Goal: Task Accomplishment & Management: Manage account settings

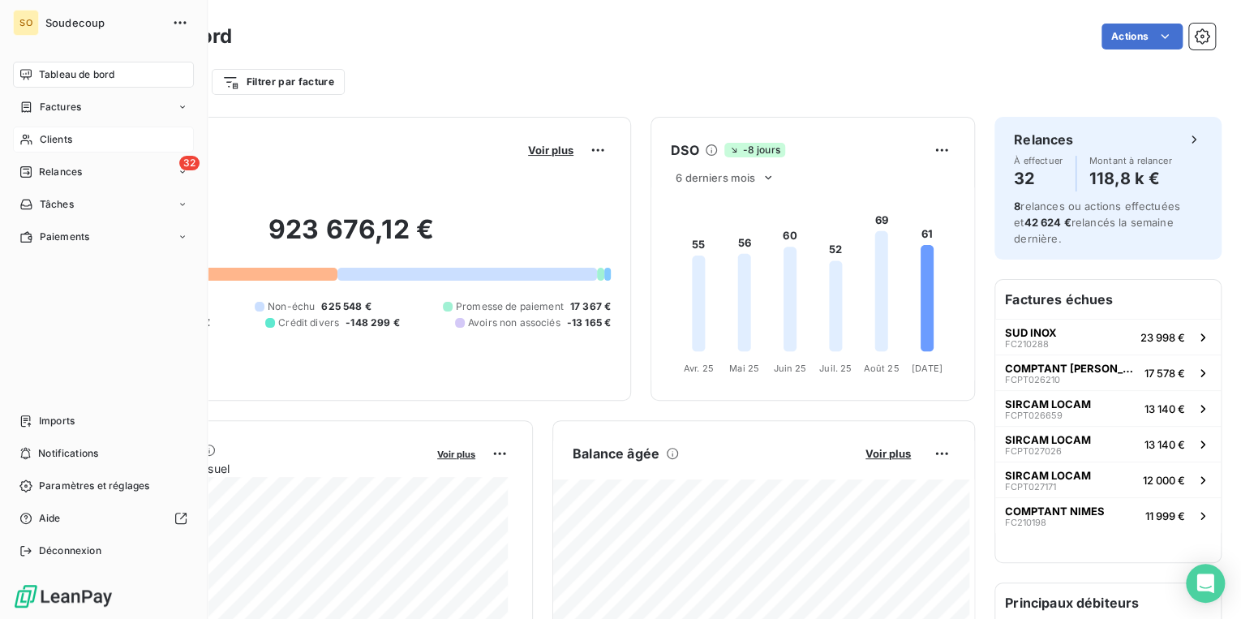
click at [55, 137] on span "Clients" at bounding box center [56, 139] width 32 height 15
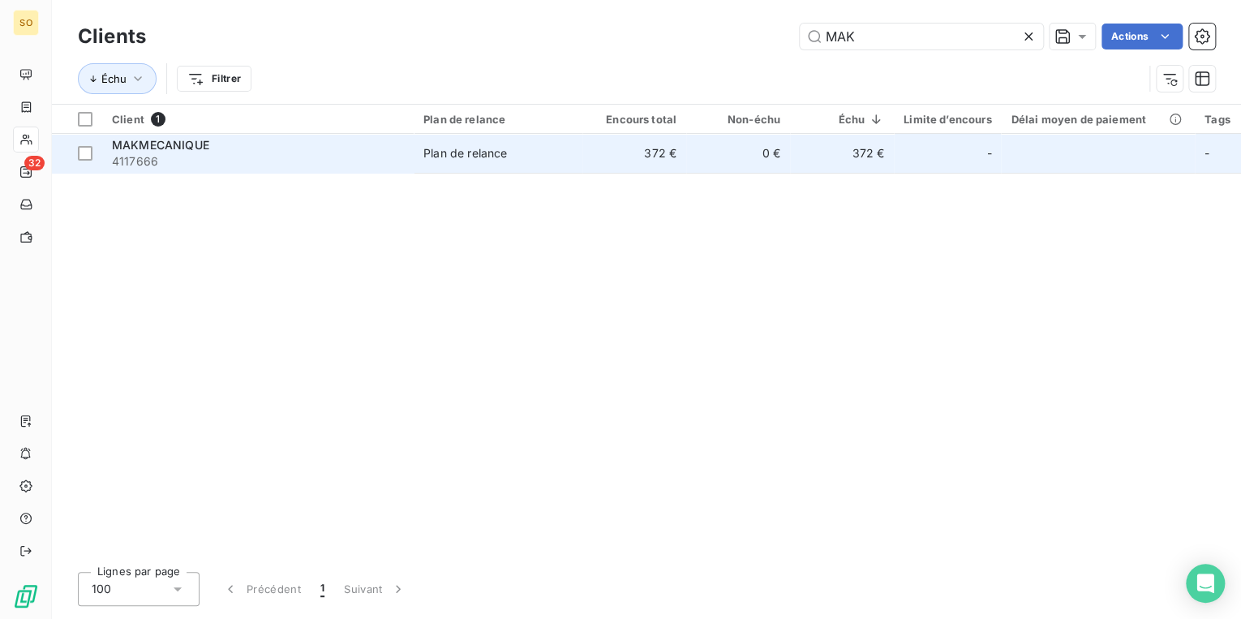
type input "MAK"
click at [579, 158] on td "Plan de relance" at bounding box center [498, 153] width 169 height 39
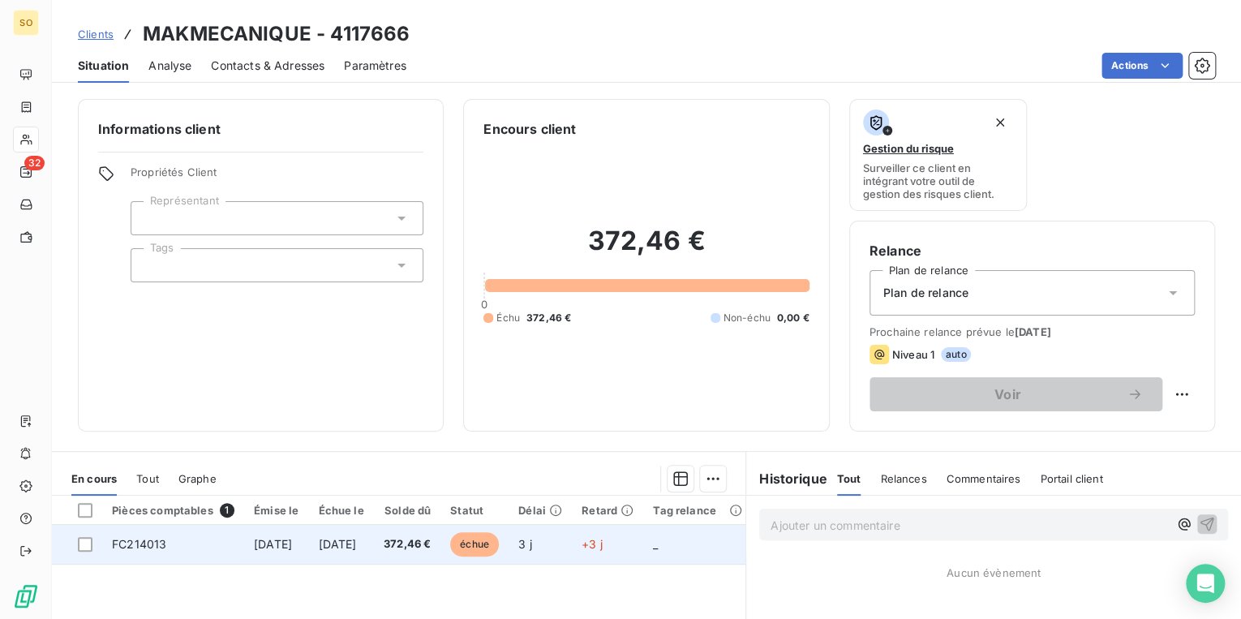
click at [499, 546] on span "échue" at bounding box center [474, 544] width 49 height 24
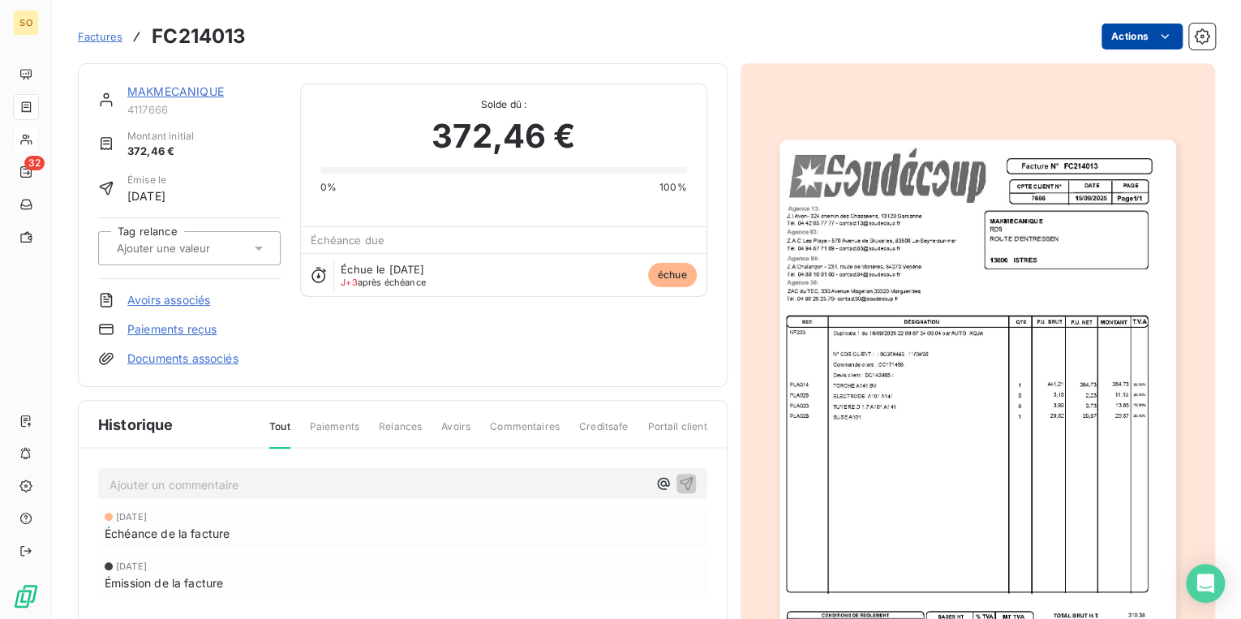
click at [1116, 37] on html "SO 32 Factures FC214013 Actions MAKMECANIQUE 4117666 Montant initial 372,46 € É…" at bounding box center [620, 309] width 1241 height 619
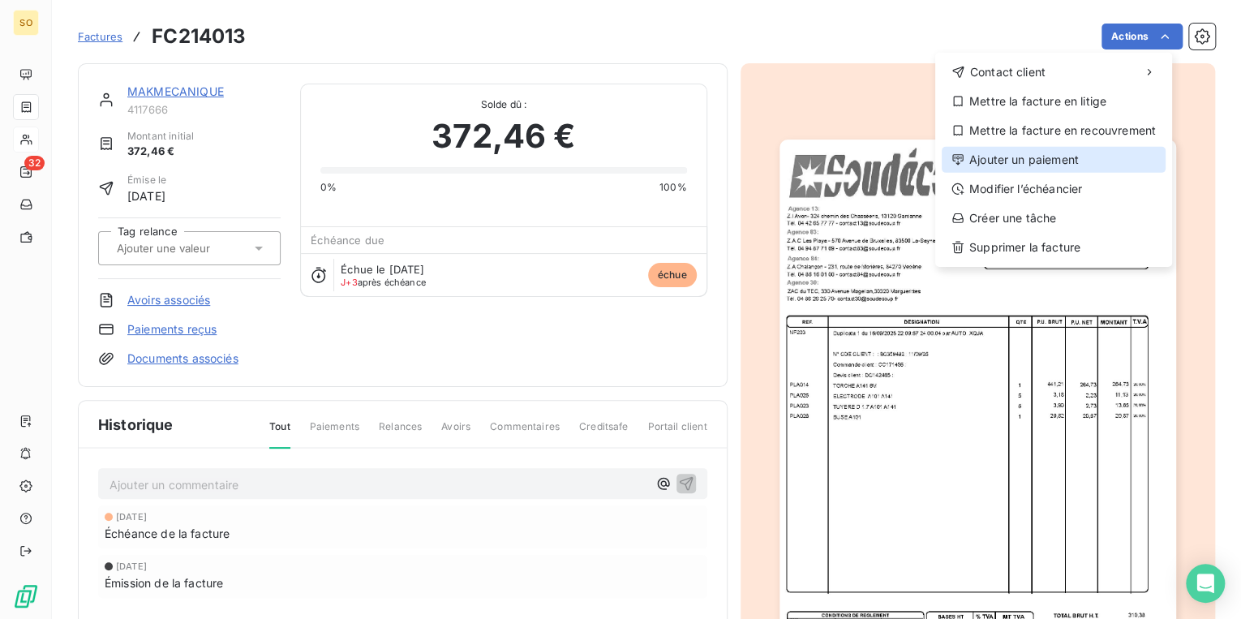
click at [996, 157] on div "Ajouter un paiement" at bounding box center [1054, 160] width 224 height 26
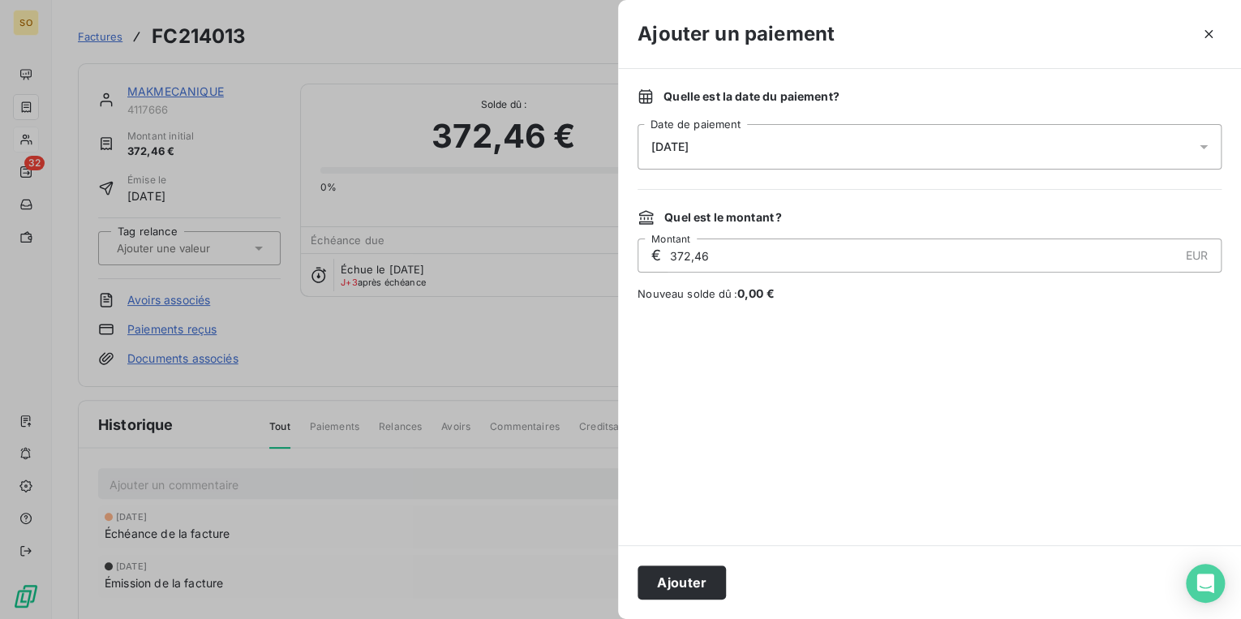
click at [689, 148] on span "[DATE]" at bounding box center [669, 146] width 37 height 13
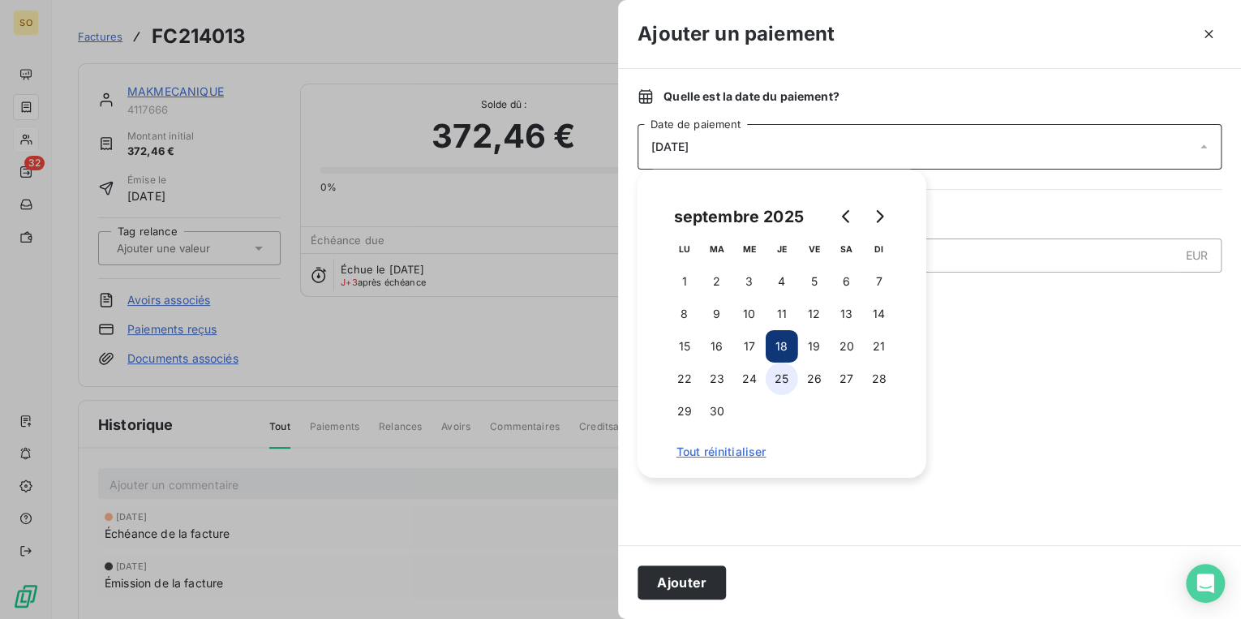
click at [780, 381] on button "25" at bounding box center [782, 379] width 32 height 32
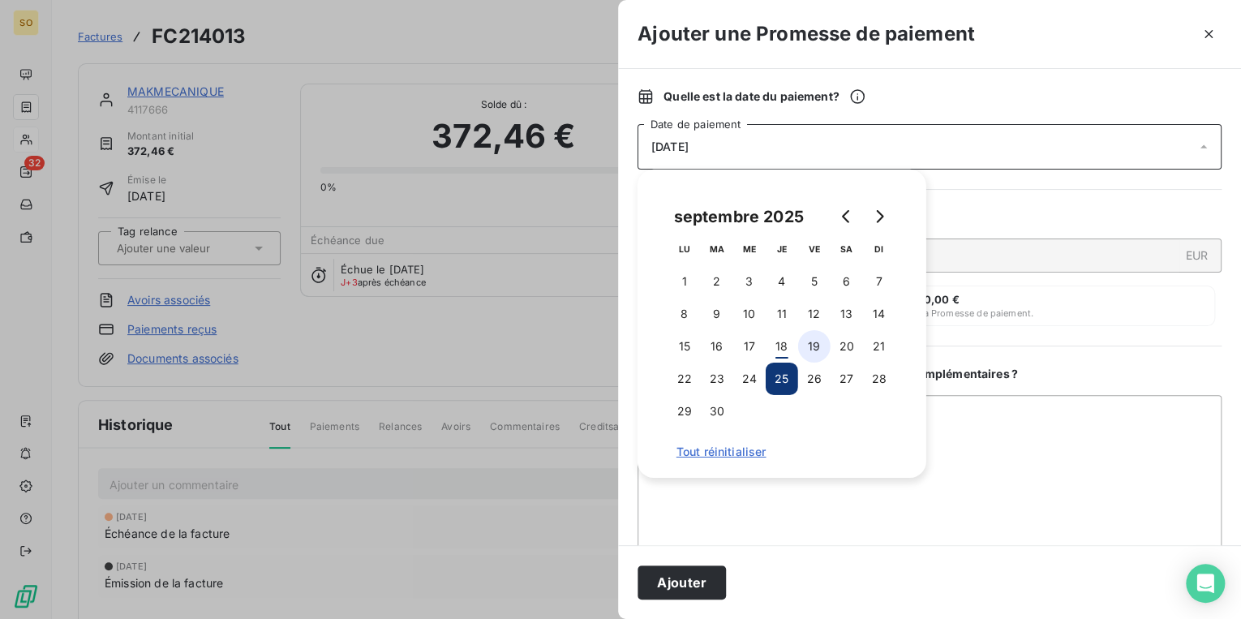
click at [811, 347] on button "19" at bounding box center [814, 346] width 32 height 32
click at [788, 347] on button "18" at bounding box center [782, 346] width 32 height 32
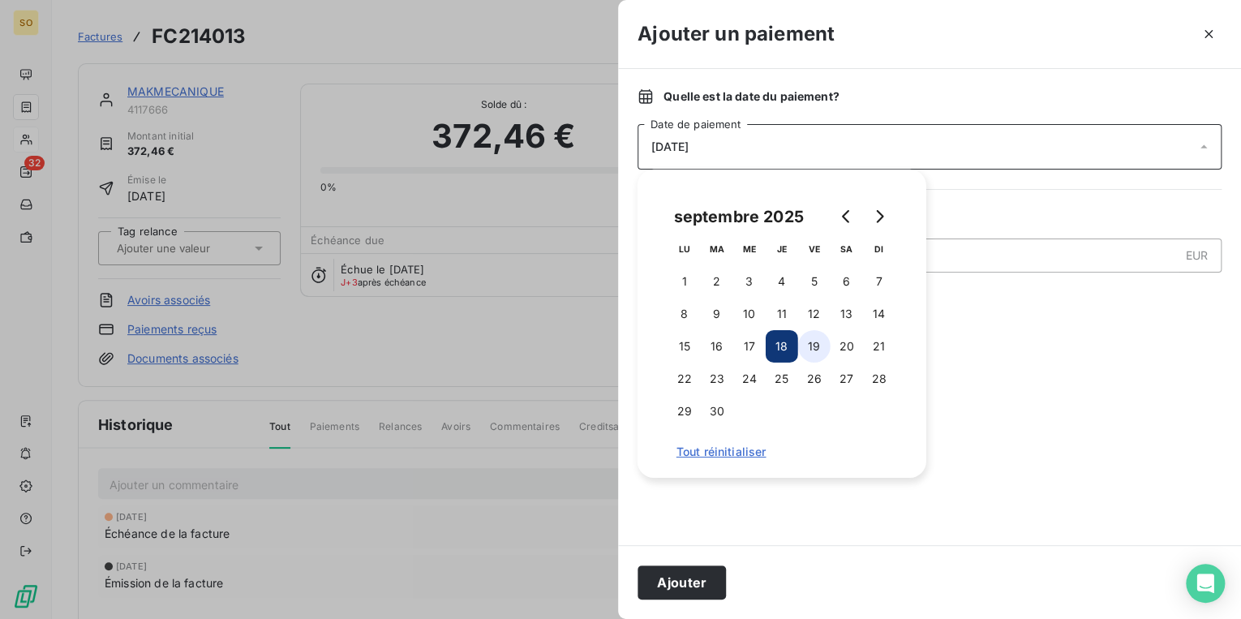
click at [806, 347] on button "19" at bounding box center [814, 346] width 32 height 32
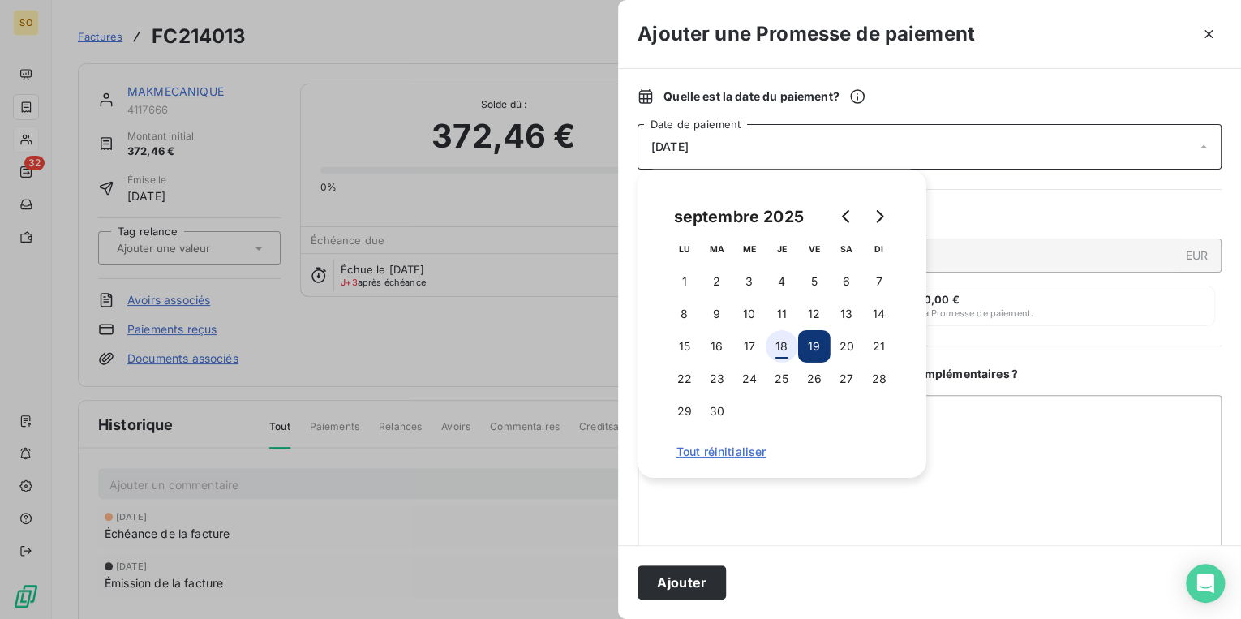
click at [788, 334] on button "18" at bounding box center [782, 346] width 32 height 32
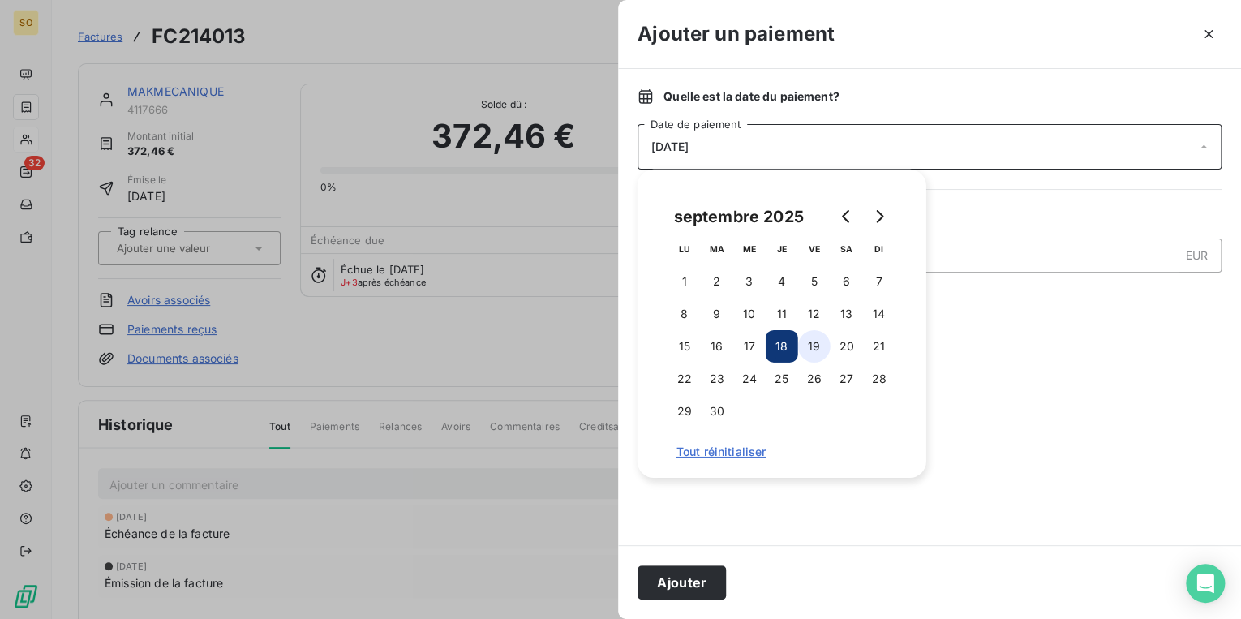
click at [819, 344] on button "19" at bounding box center [814, 346] width 32 height 32
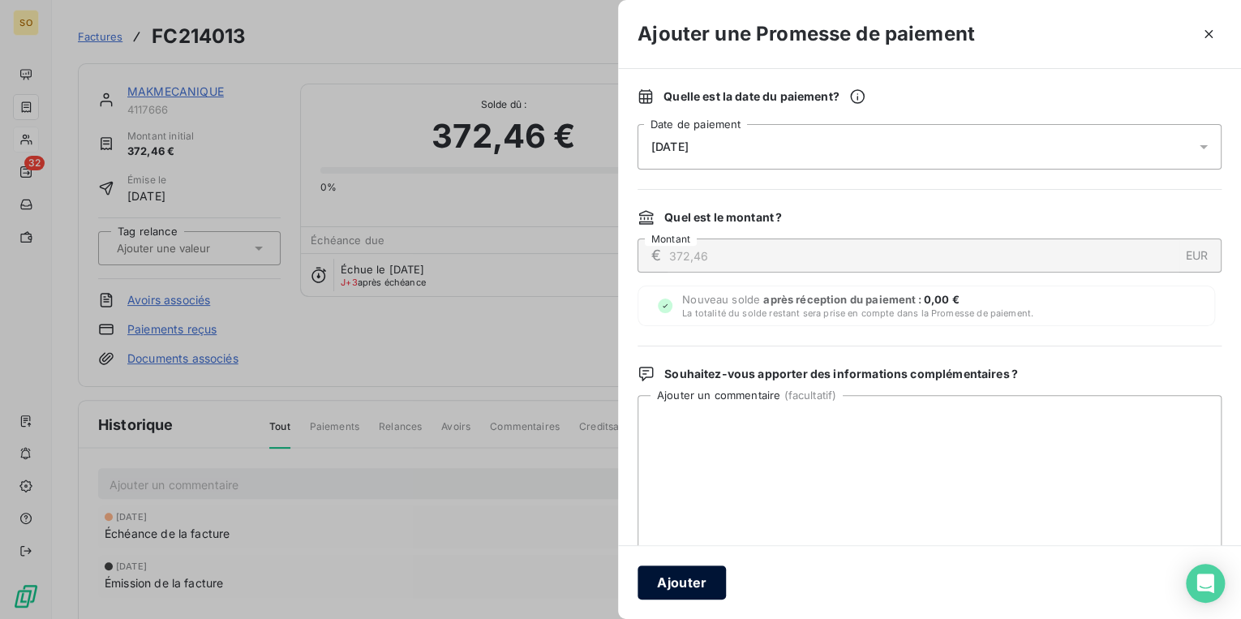
click at [692, 584] on button "Ajouter" at bounding box center [682, 582] width 88 height 34
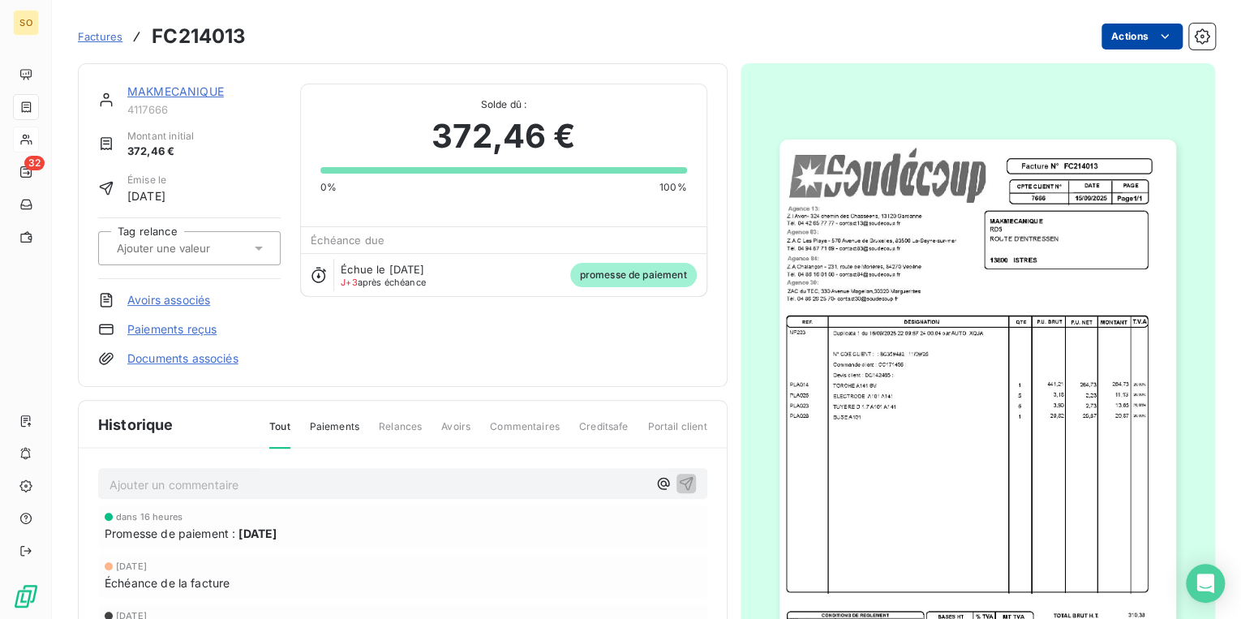
click at [1122, 36] on html "SO 32 Factures FC214013 Actions MAKMECANIQUE 4117666 Montant initial 372,46 € É…" at bounding box center [620, 309] width 1241 height 619
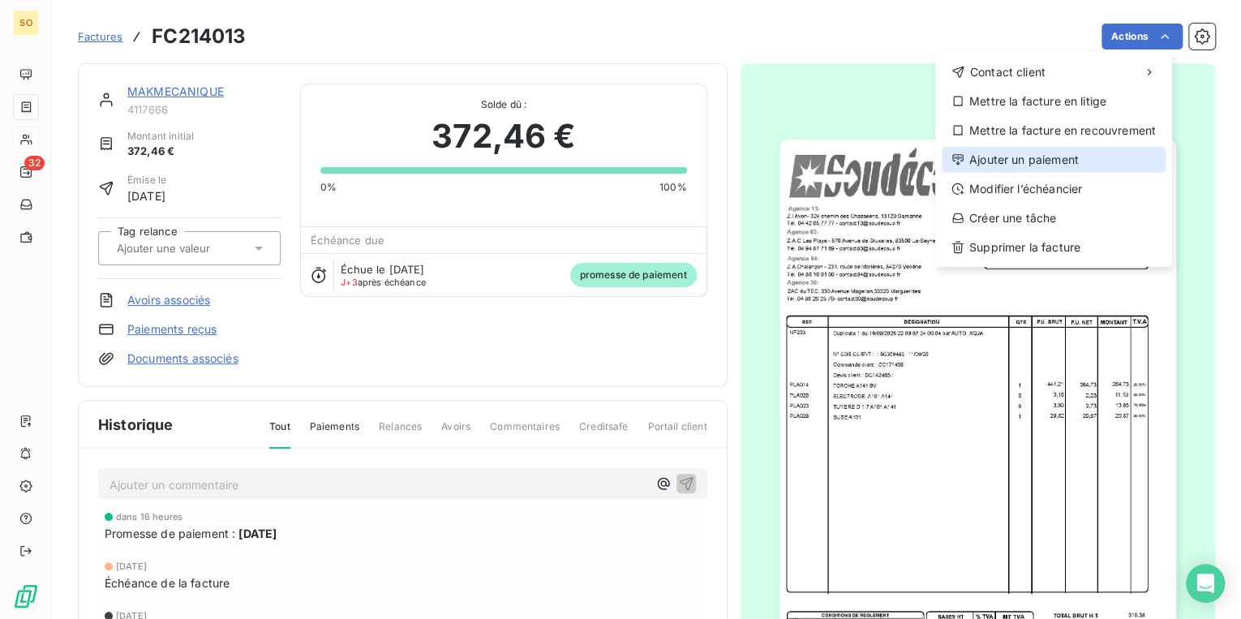
click at [1039, 159] on div "Ajouter un paiement" at bounding box center [1054, 160] width 224 height 26
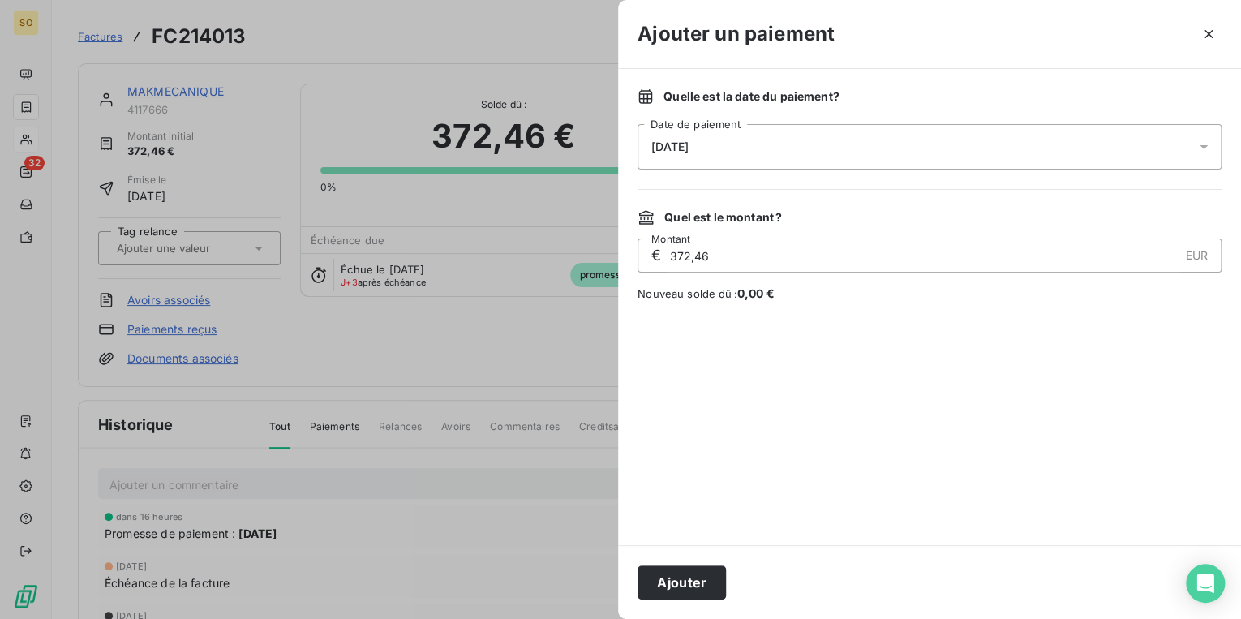
click at [672, 150] on span "[DATE]" at bounding box center [669, 146] width 37 height 13
click at [270, 62] on div at bounding box center [620, 309] width 1241 height 619
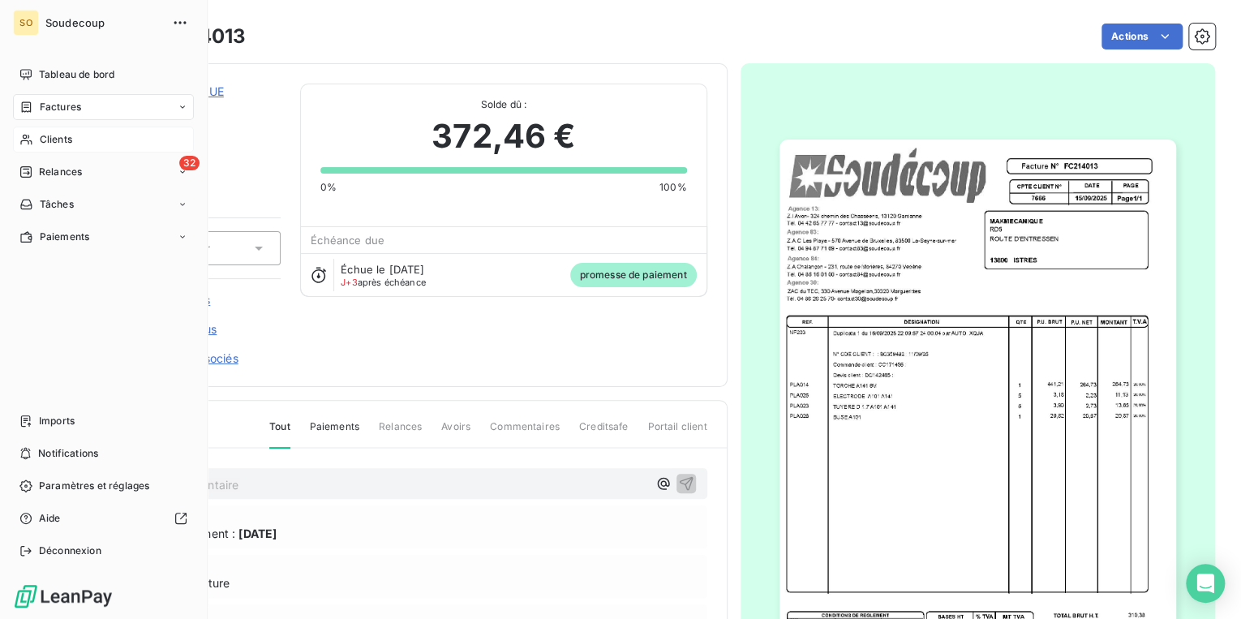
click at [58, 135] on span "Clients" at bounding box center [56, 139] width 32 height 15
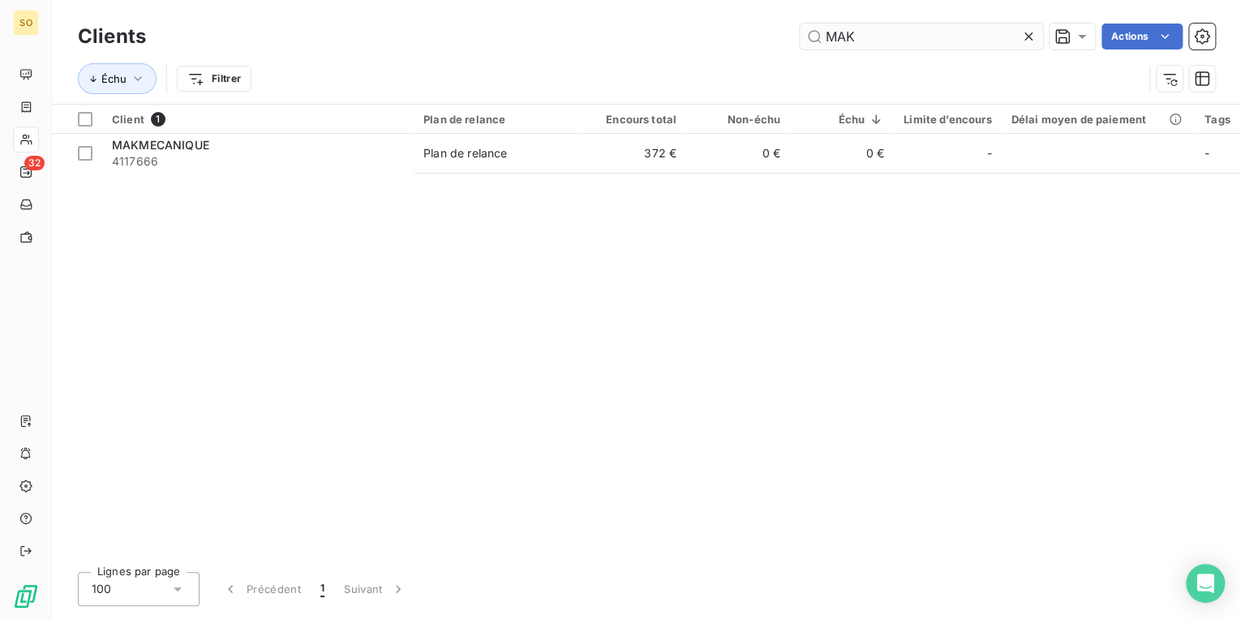
drag, startPoint x: 819, startPoint y: 32, endPoint x: 1016, endPoint y: 33, distance: 197.1
click at [1008, 33] on input "MAK" at bounding box center [921, 37] width 243 height 26
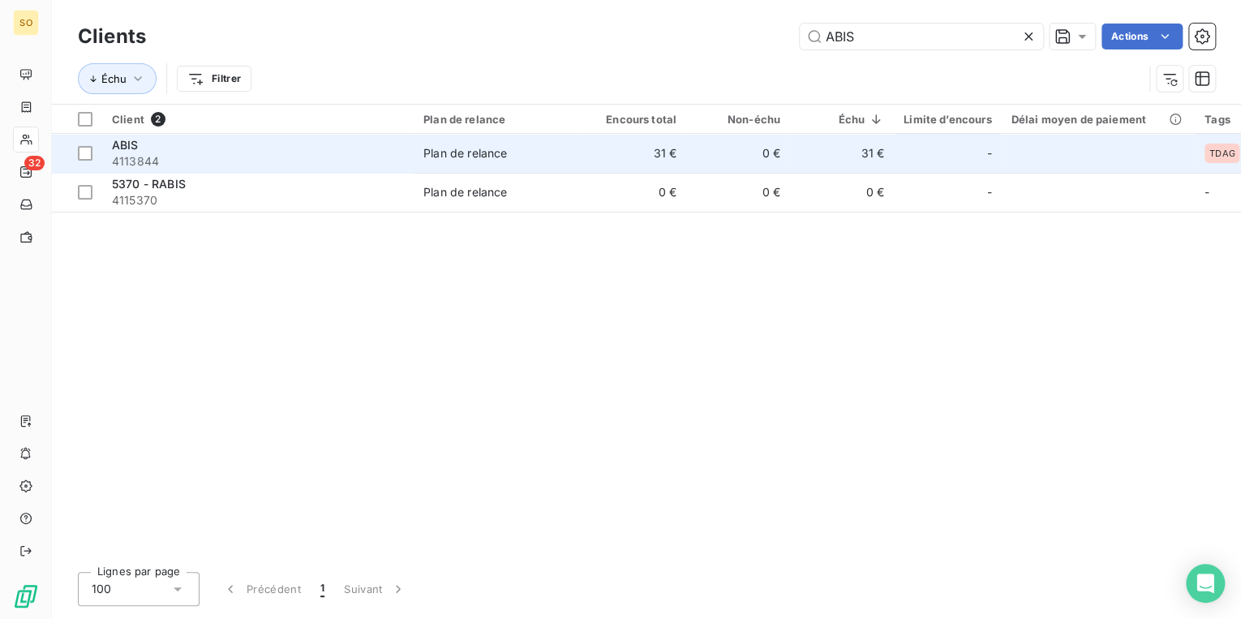
type input "ABIS"
click at [569, 165] on td "Plan de relance" at bounding box center [498, 153] width 169 height 39
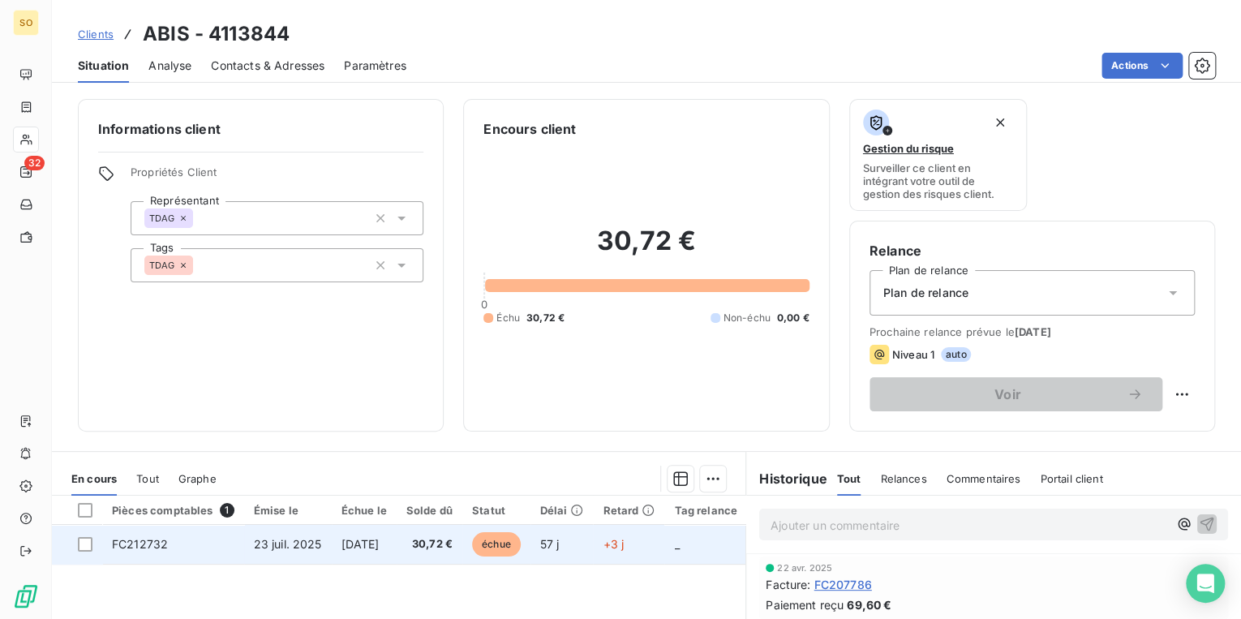
click at [521, 545] on span "échue" at bounding box center [496, 544] width 49 height 24
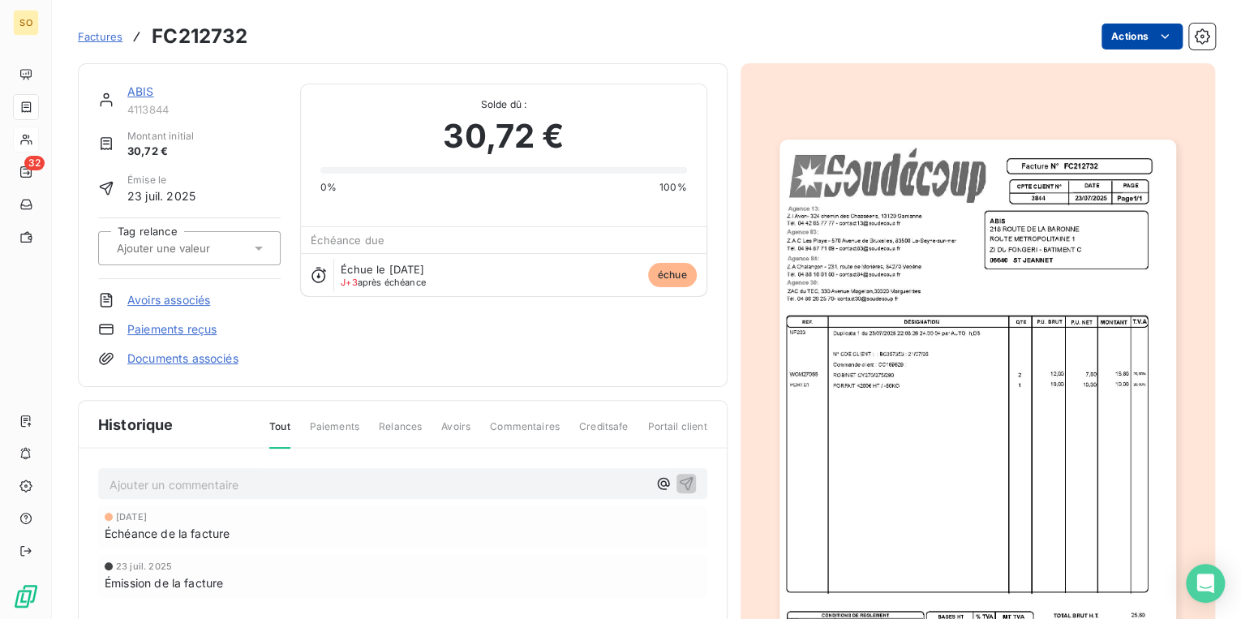
click at [1119, 42] on html "SO 32 Factures FC212732 Actions ABIS 4113844 Montant initial 30,72 € Émise le […" at bounding box center [620, 309] width 1241 height 619
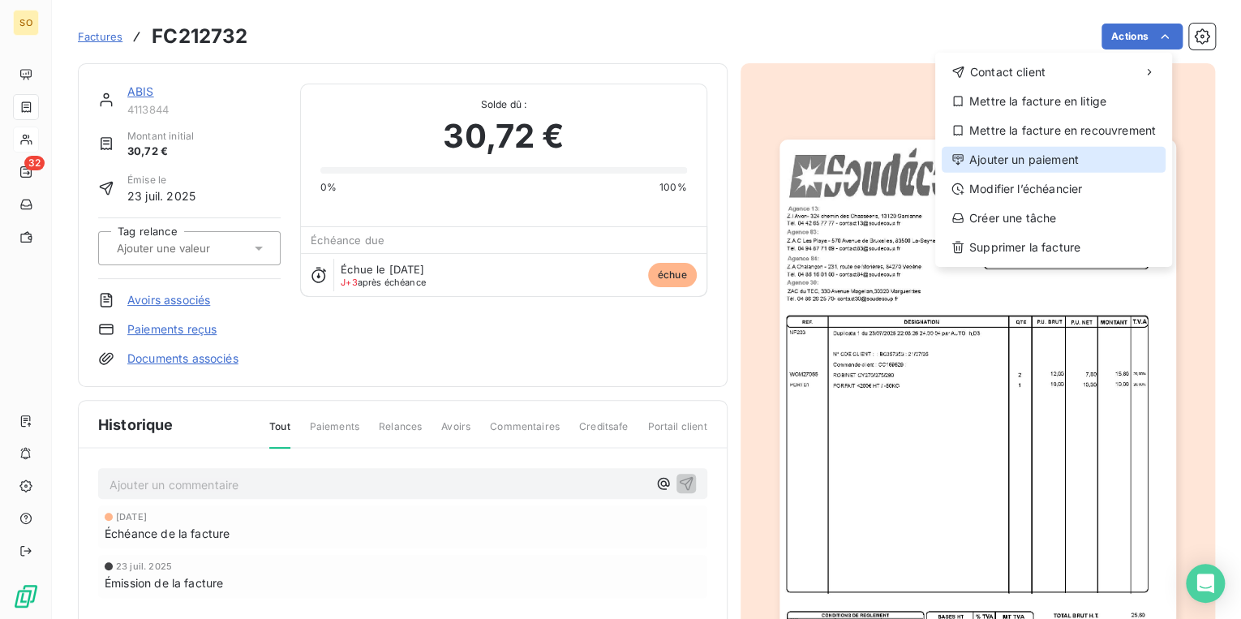
click at [1032, 153] on div "Ajouter un paiement" at bounding box center [1054, 160] width 224 height 26
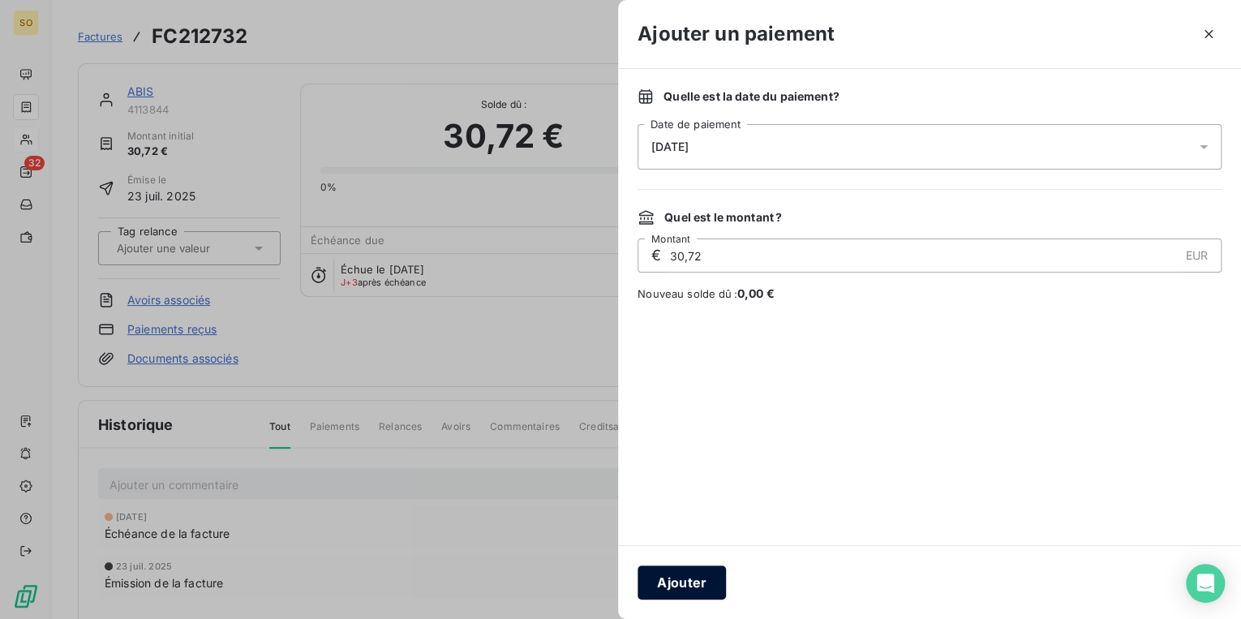
click at [691, 587] on button "Ajouter" at bounding box center [682, 582] width 88 height 34
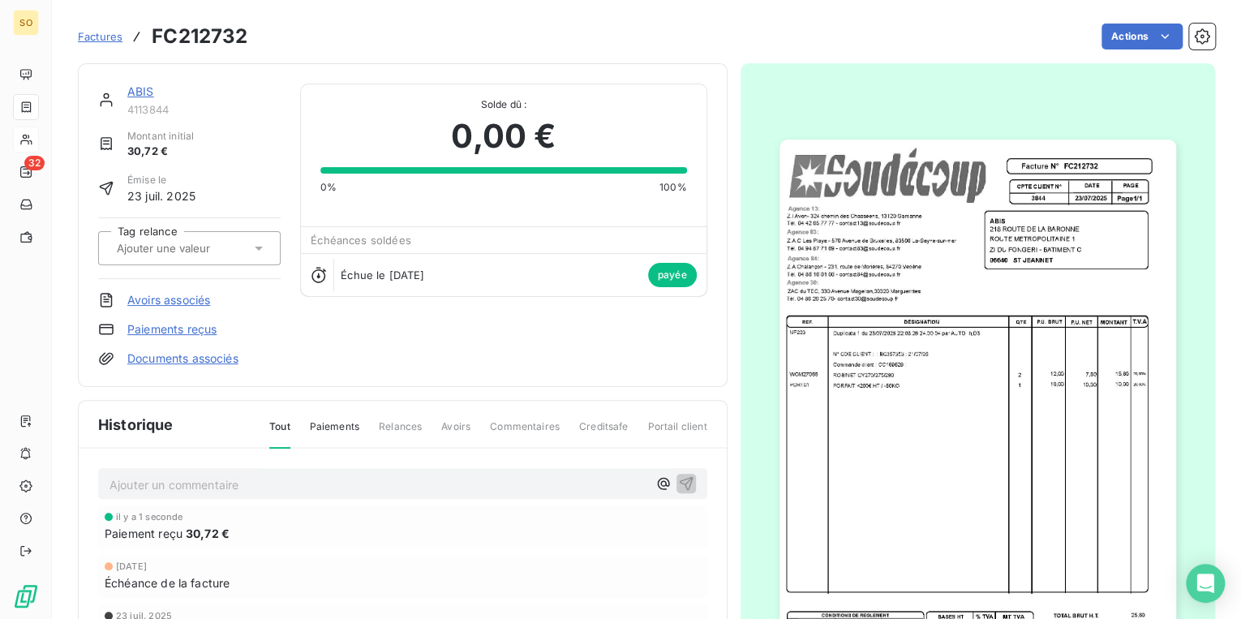
click at [134, 91] on link "ABIS" at bounding box center [140, 91] width 27 height 14
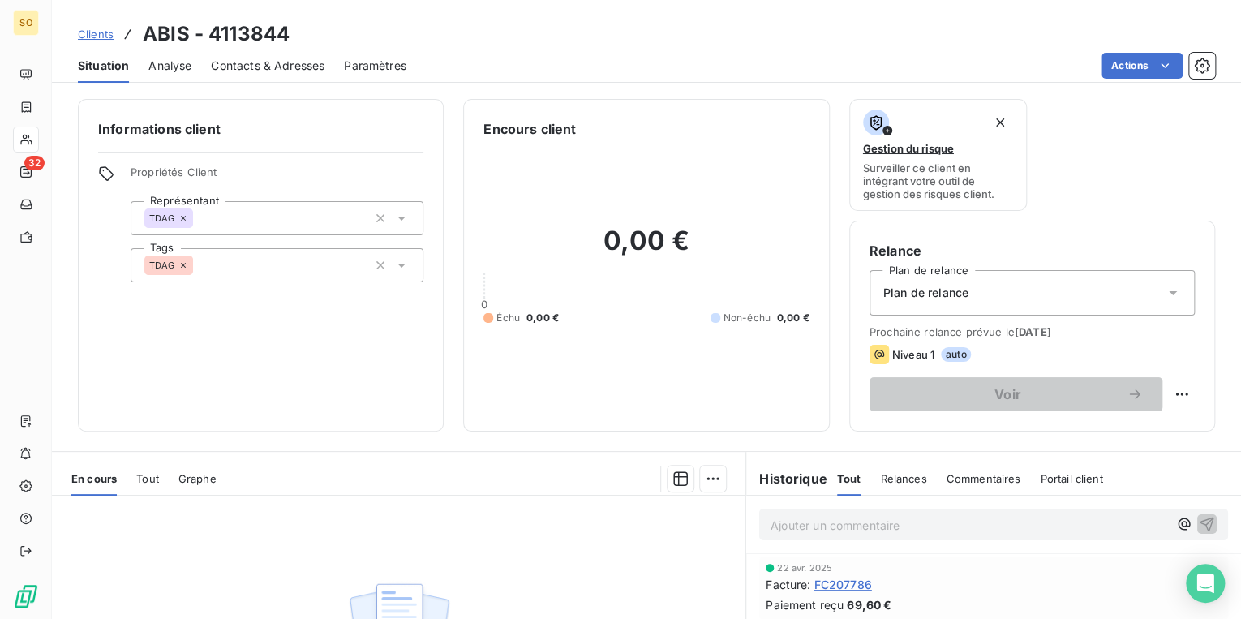
click at [110, 35] on span "Clients" at bounding box center [96, 34] width 36 height 13
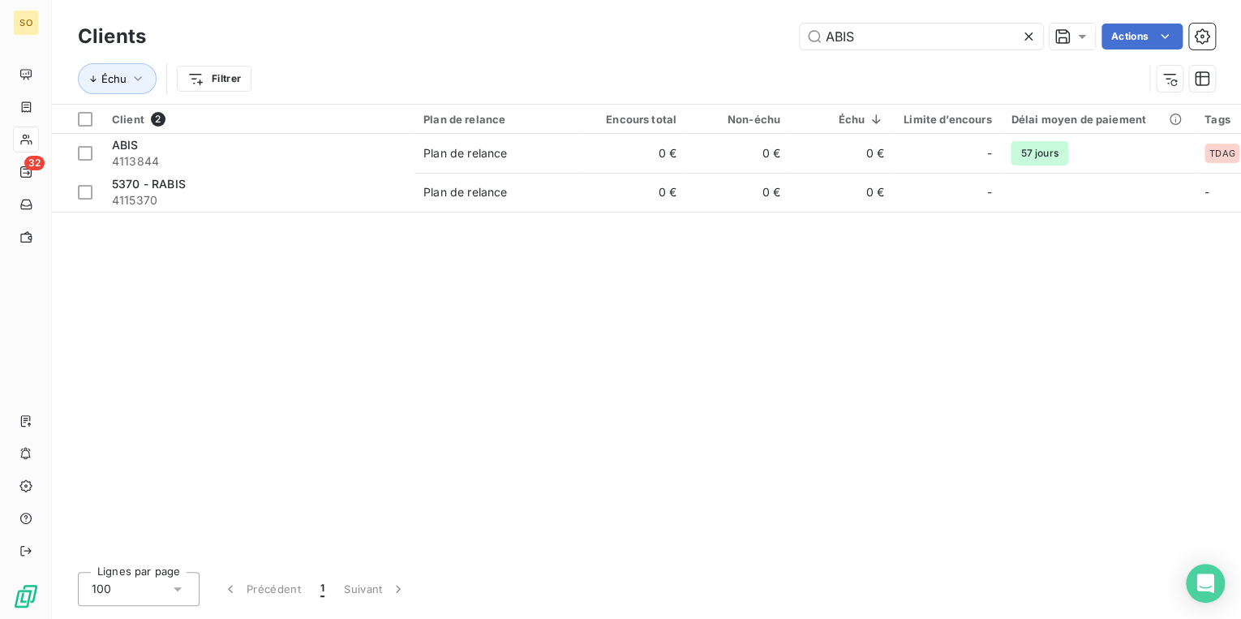
drag, startPoint x: 816, startPoint y: 28, endPoint x: 1238, endPoint y: 74, distance: 424.4
click at [1064, 65] on div "Clients ABIS Actions Échu Filtrer" at bounding box center [646, 61] width 1137 height 84
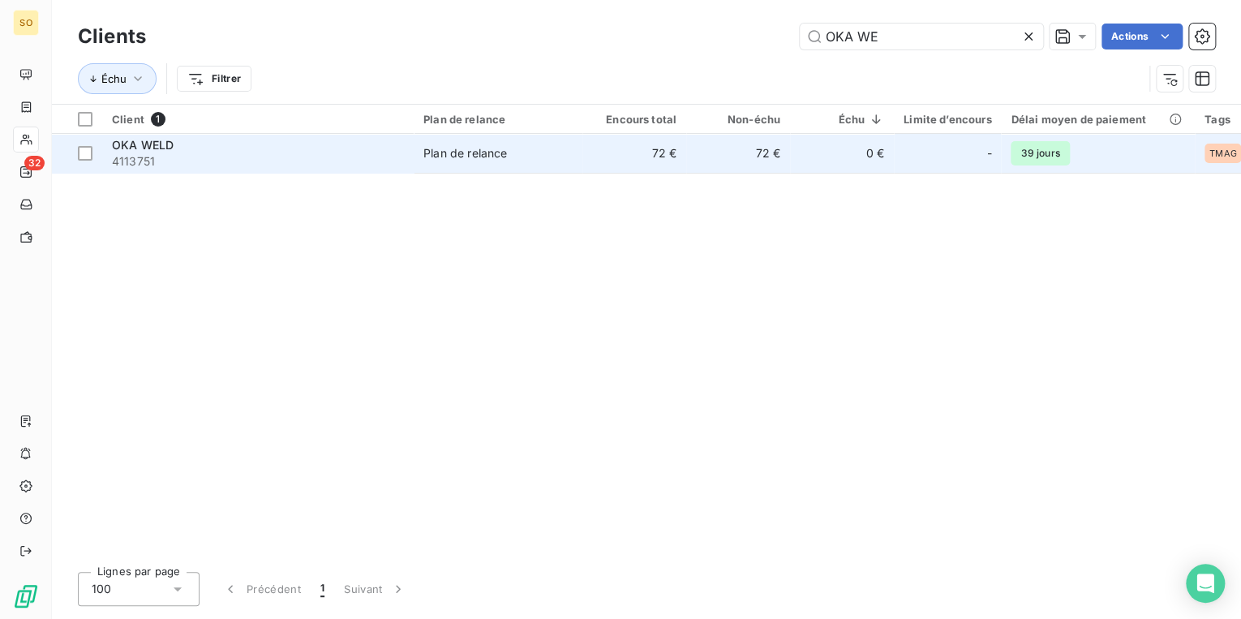
type input "OKA WE"
click at [776, 161] on td "72 €" at bounding box center [738, 153] width 104 height 39
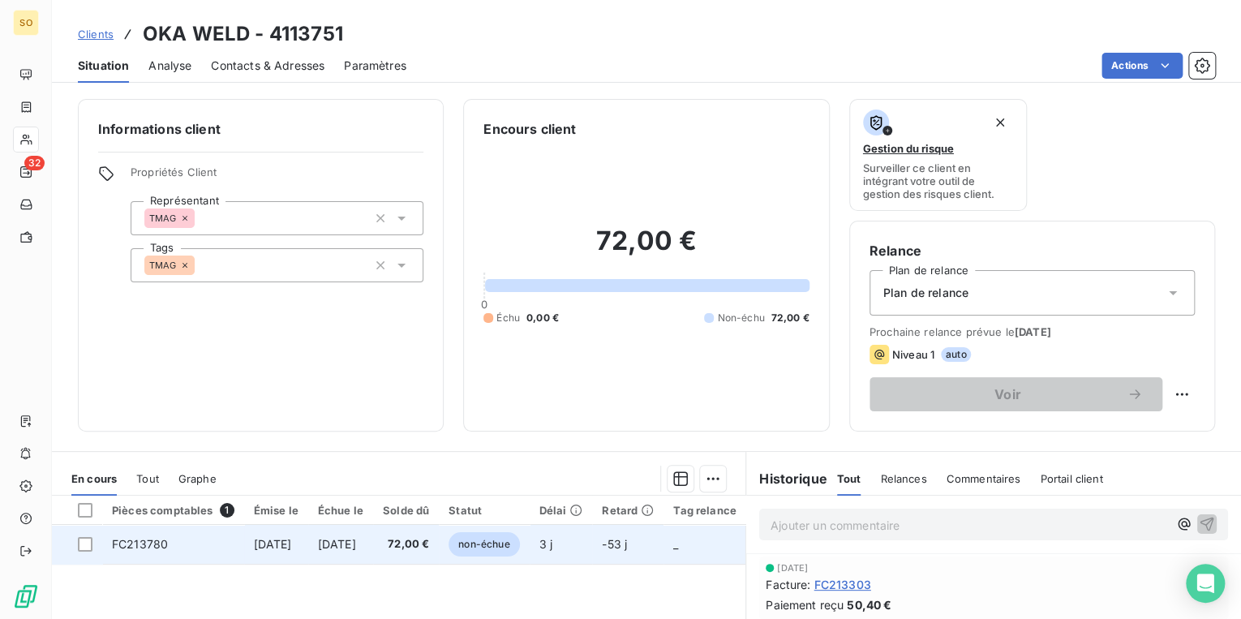
click at [519, 543] on span "non-échue" at bounding box center [484, 544] width 71 height 24
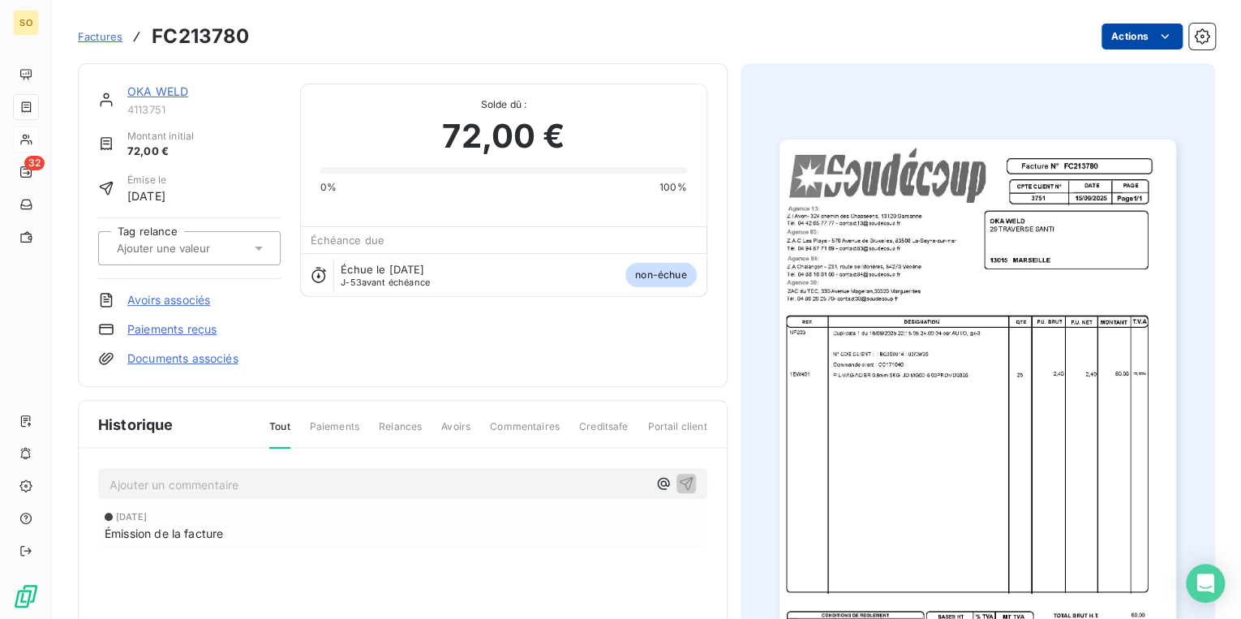
click at [1108, 36] on html "SO 32 Factures FC213780 Actions OKA WELD 4113751 Montant initial 72,00 € Émise …" at bounding box center [620, 309] width 1241 height 619
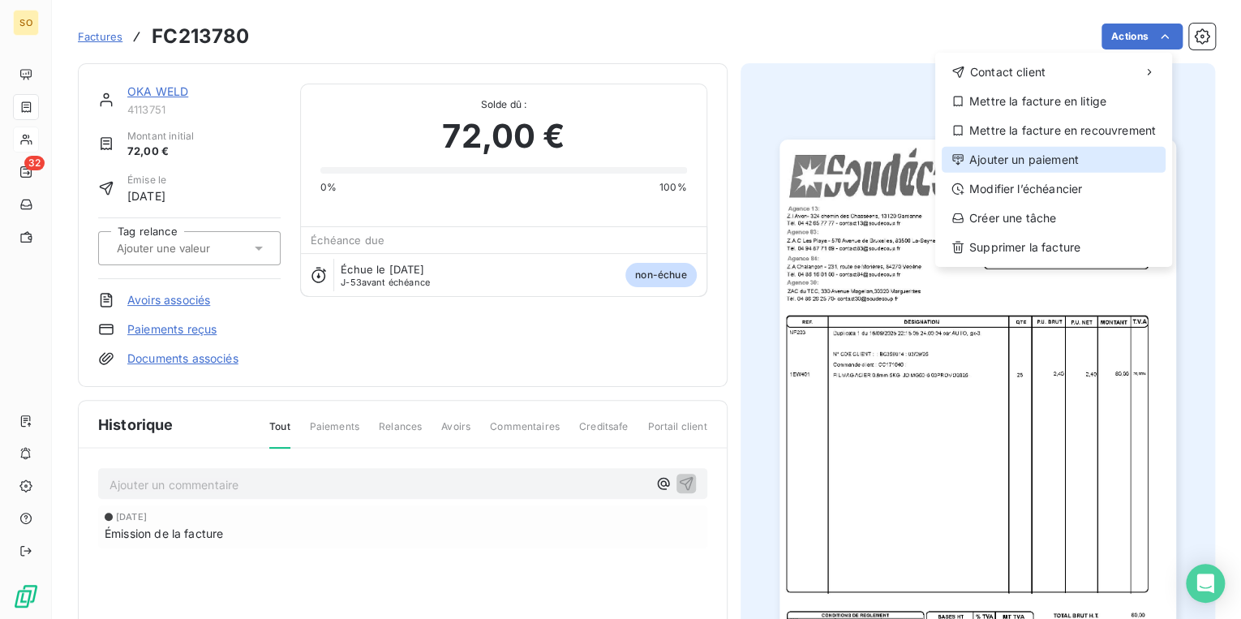
click at [1054, 152] on div "Ajouter un paiement" at bounding box center [1054, 160] width 224 height 26
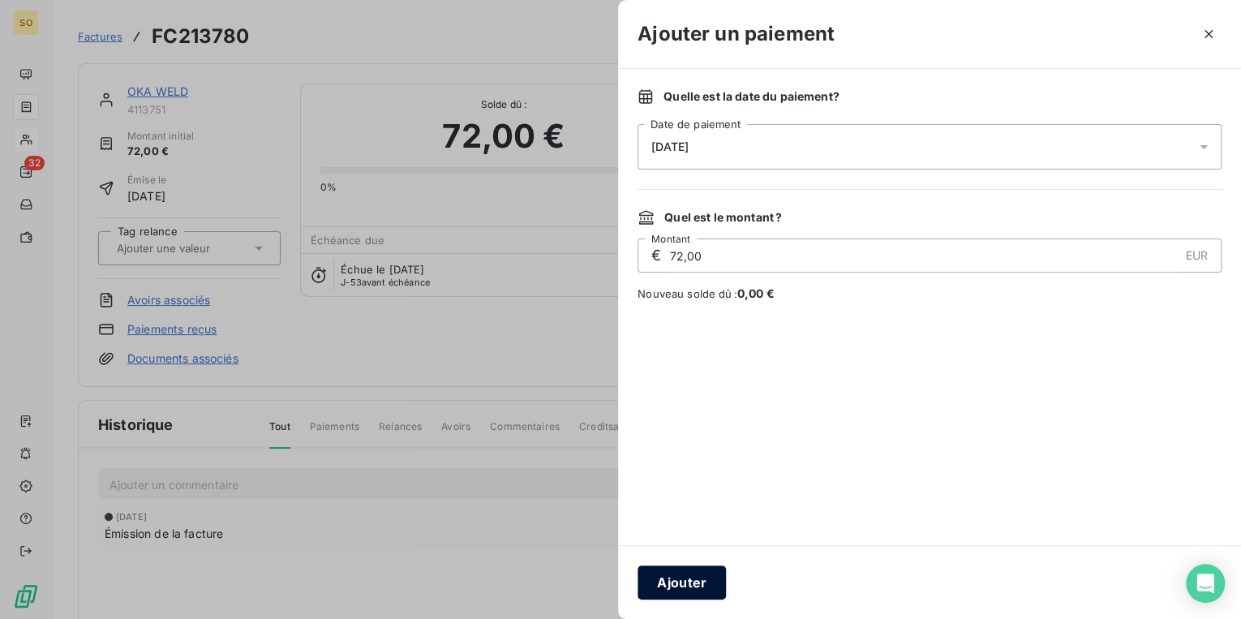
click at [693, 577] on button "Ajouter" at bounding box center [682, 582] width 88 height 34
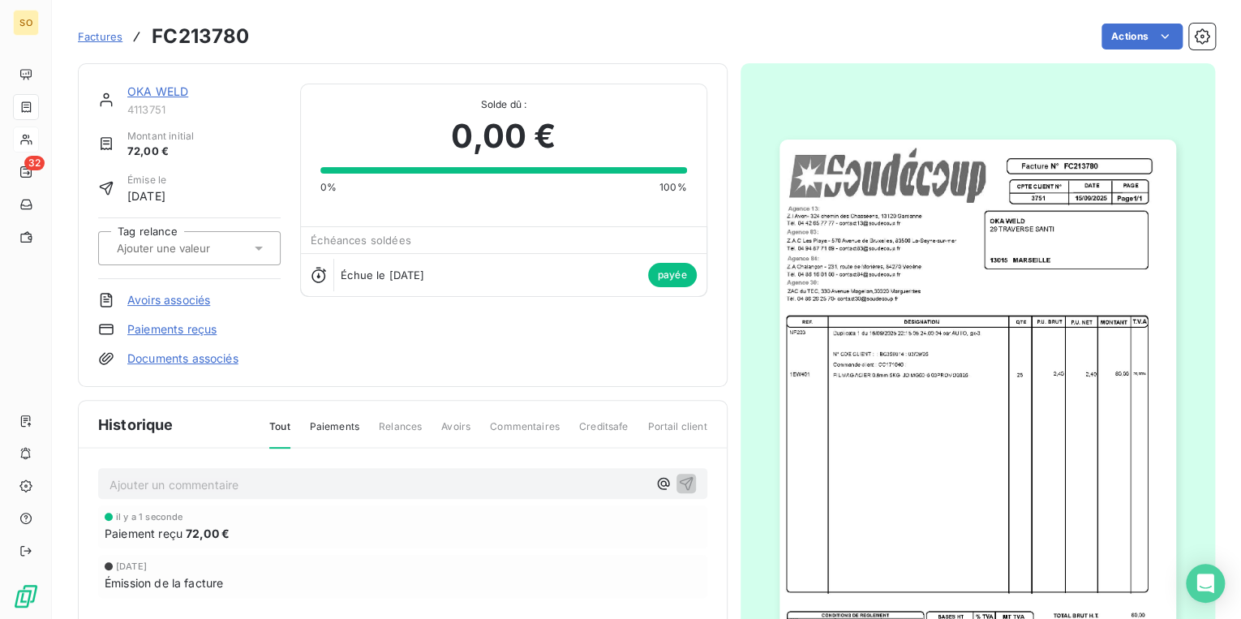
click at [105, 39] on span "Factures" at bounding box center [100, 36] width 45 height 13
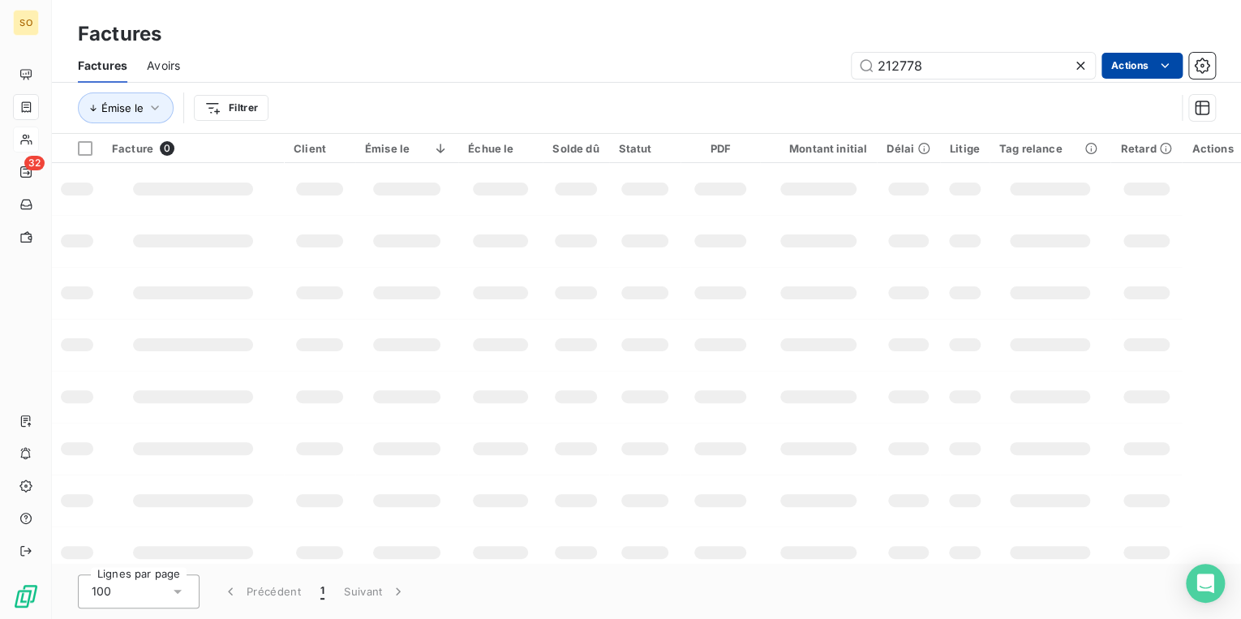
drag, startPoint x: 936, startPoint y: 64, endPoint x: 1166, endPoint y: 64, distance: 229.6
click at [1166, 64] on div "212778 Actions" at bounding box center [708, 66] width 1016 height 26
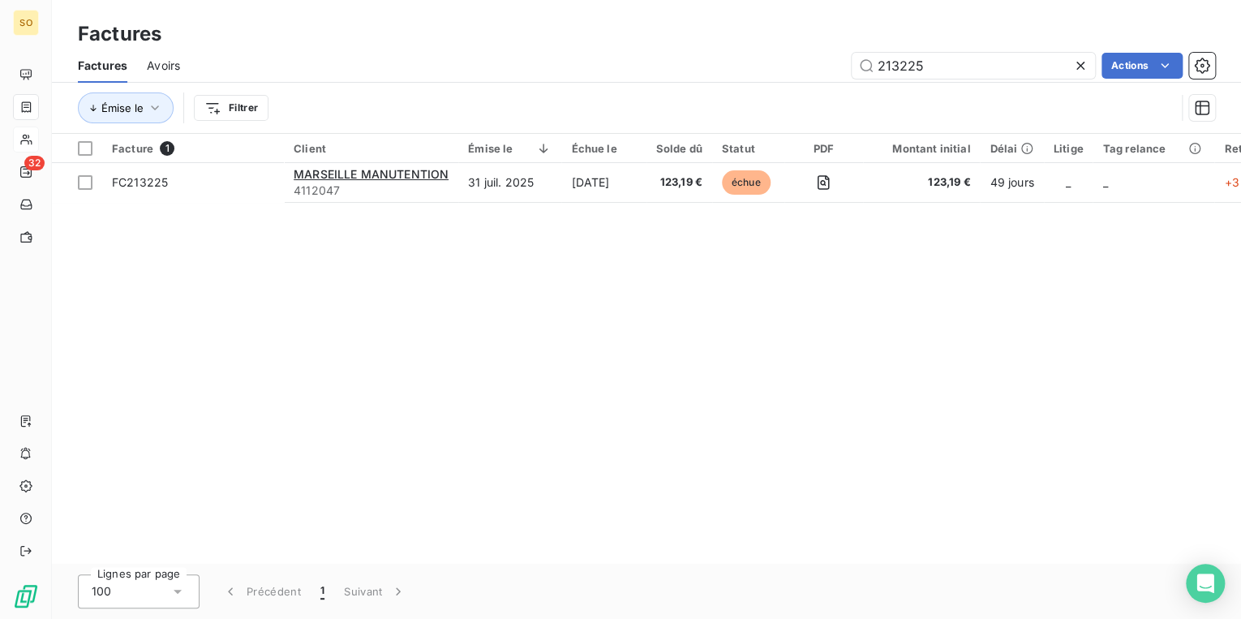
type input "213225"
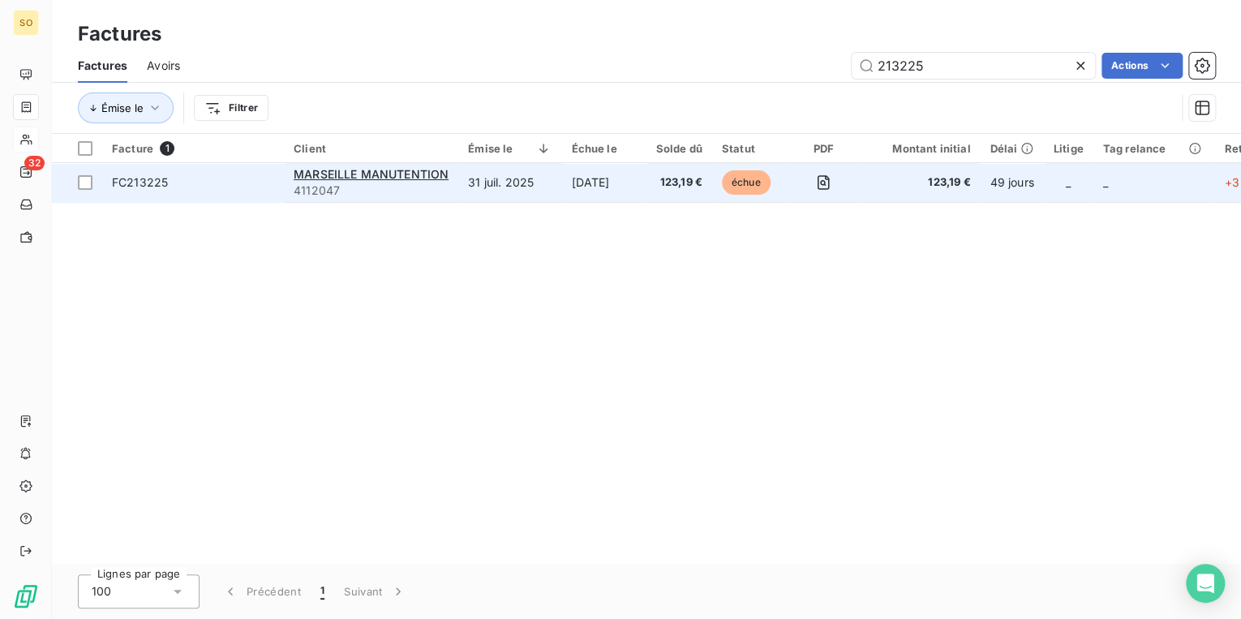
click at [738, 183] on span "échue" at bounding box center [746, 182] width 49 height 24
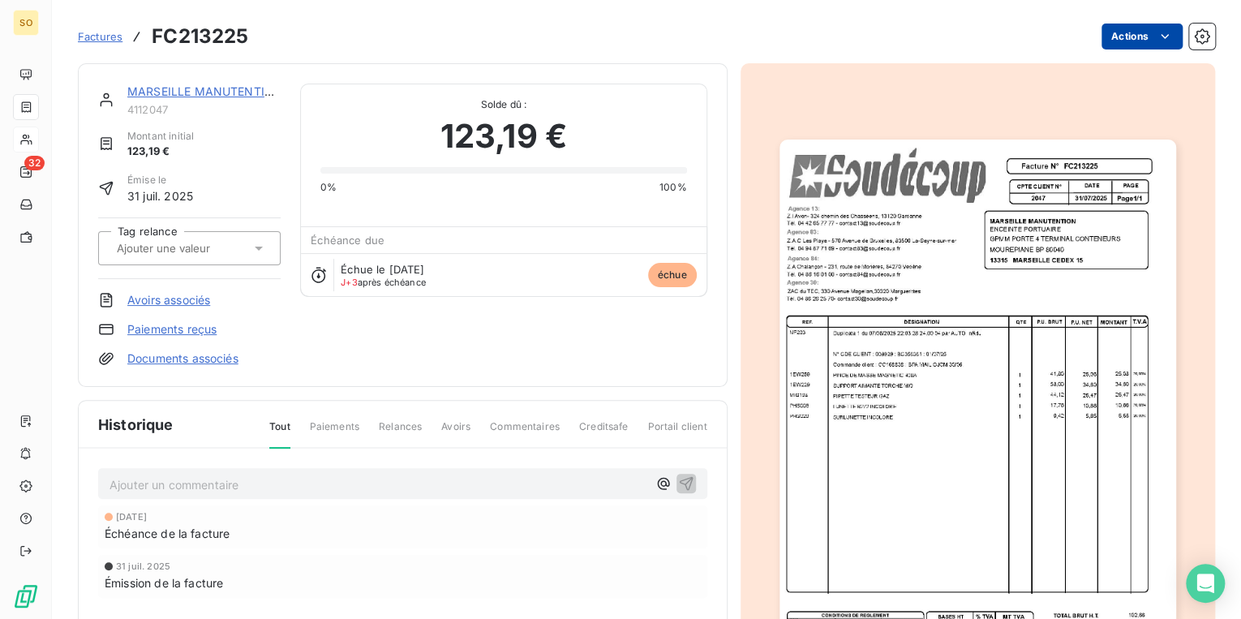
click at [1106, 38] on html "SO 32 Factures FC213225 Actions MARSEILLE MANUTENTION 4112047 Montant initial 1…" at bounding box center [620, 309] width 1241 height 619
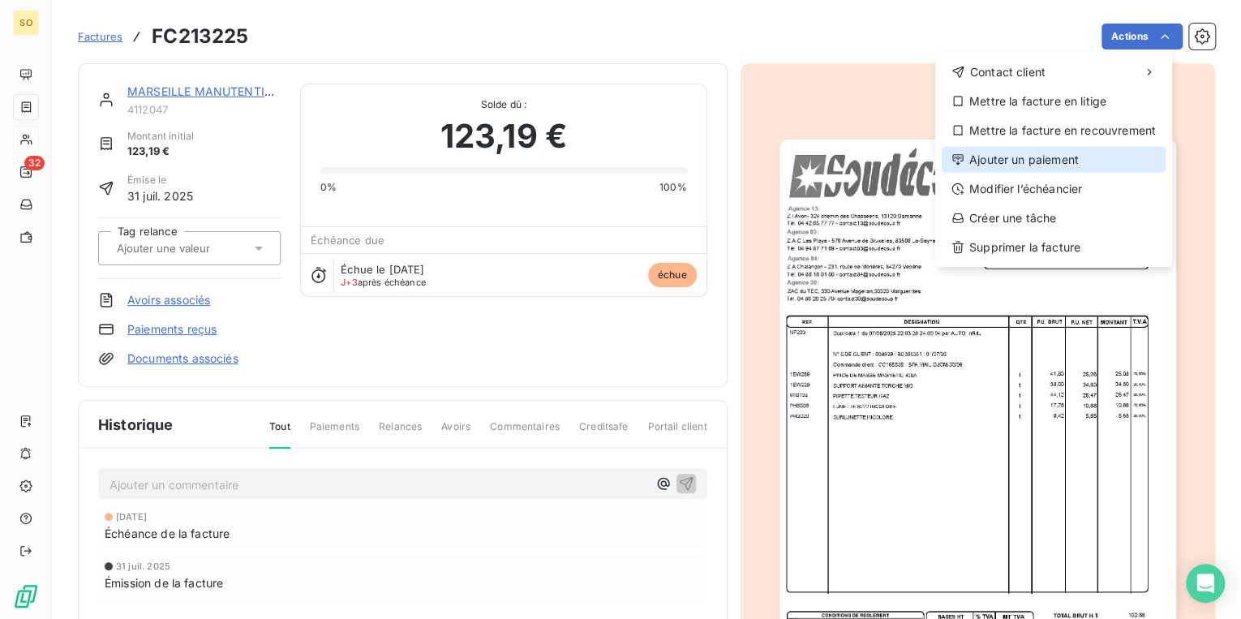
click at [997, 165] on div "Ajouter un paiement" at bounding box center [1054, 160] width 224 height 26
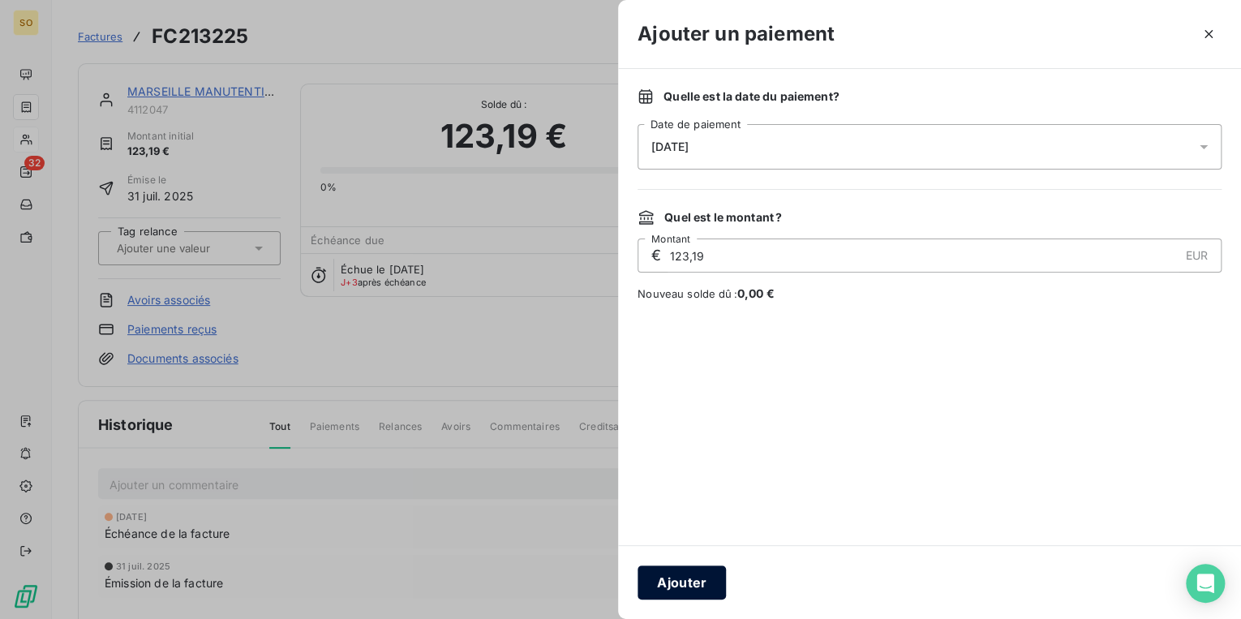
click at [706, 571] on button "Ajouter" at bounding box center [682, 582] width 88 height 34
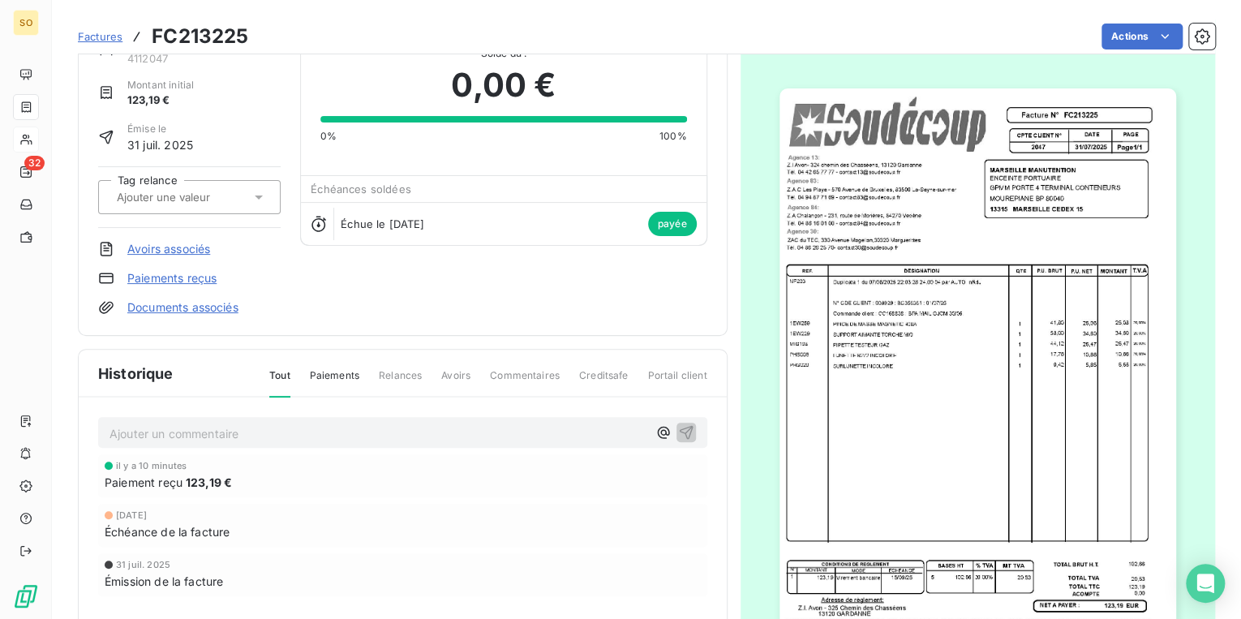
scroll to position [67, 0]
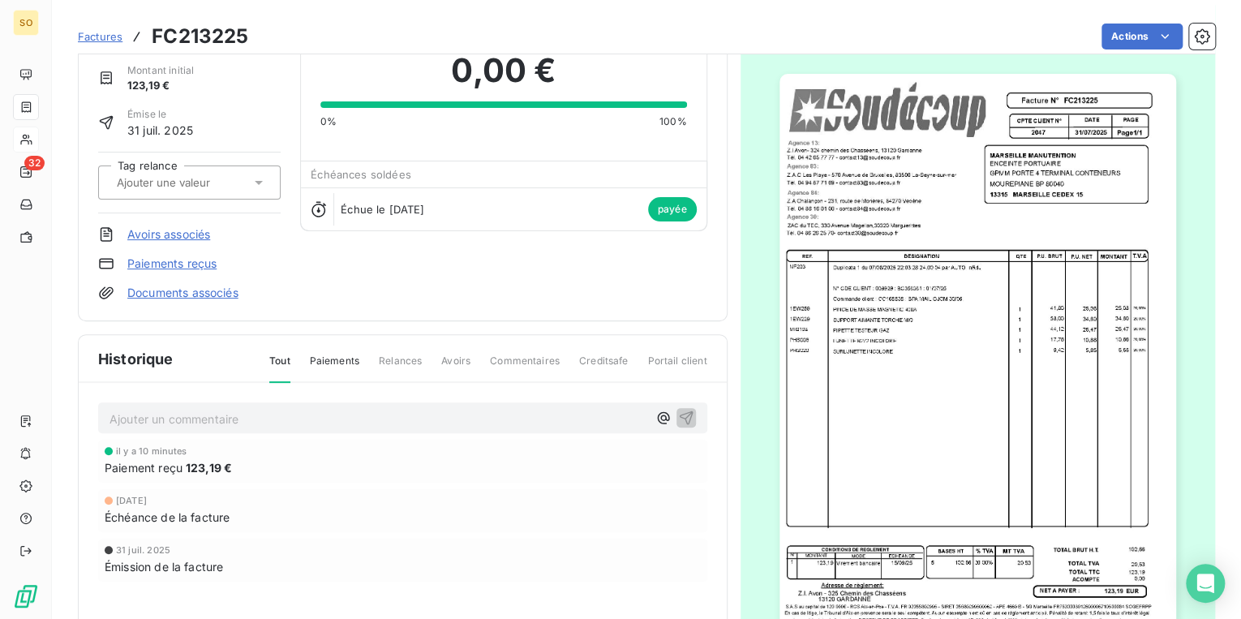
click at [113, 32] on span "Factures" at bounding box center [100, 36] width 45 height 13
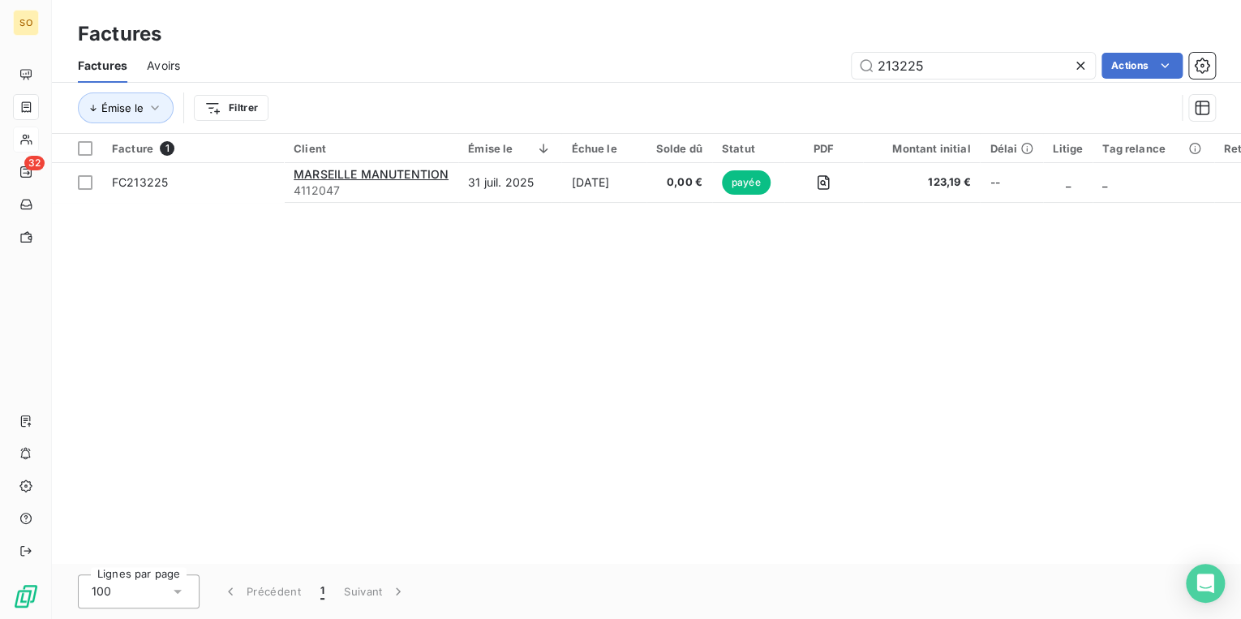
drag, startPoint x: 893, startPoint y: 64, endPoint x: 1114, endPoint y: 80, distance: 221.2
click at [1098, 80] on div "Factures Avoirs 213225 Actions" at bounding box center [646, 66] width 1189 height 34
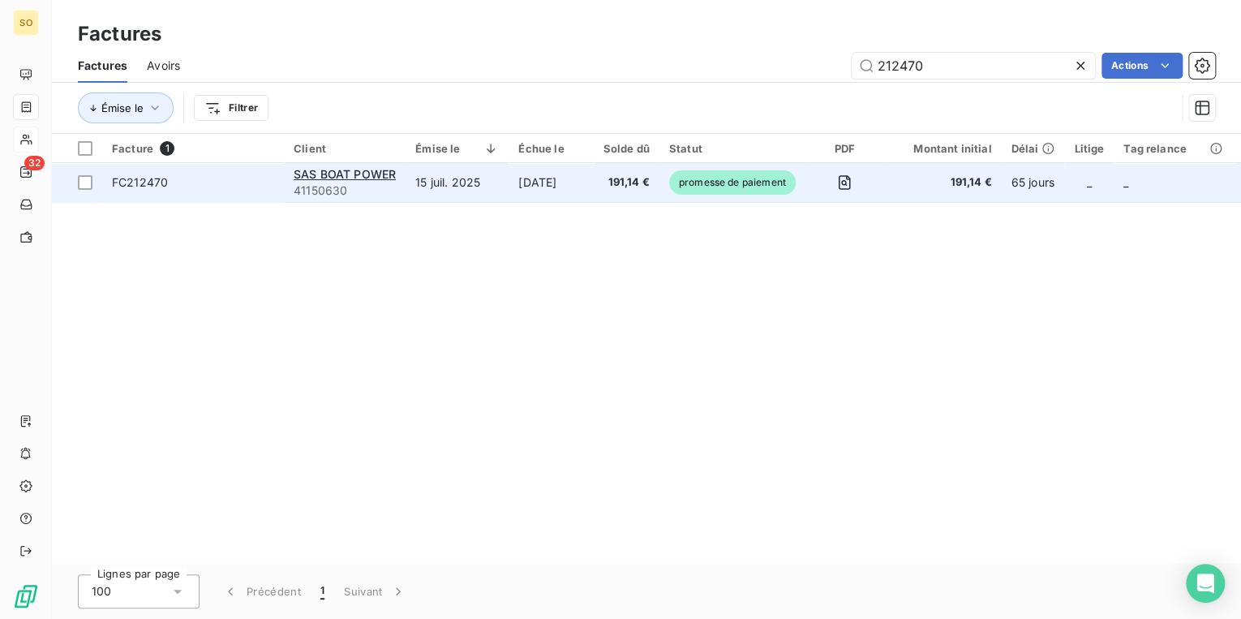
type input "212470"
click at [715, 191] on span "promesse de paiement" at bounding box center [732, 182] width 127 height 24
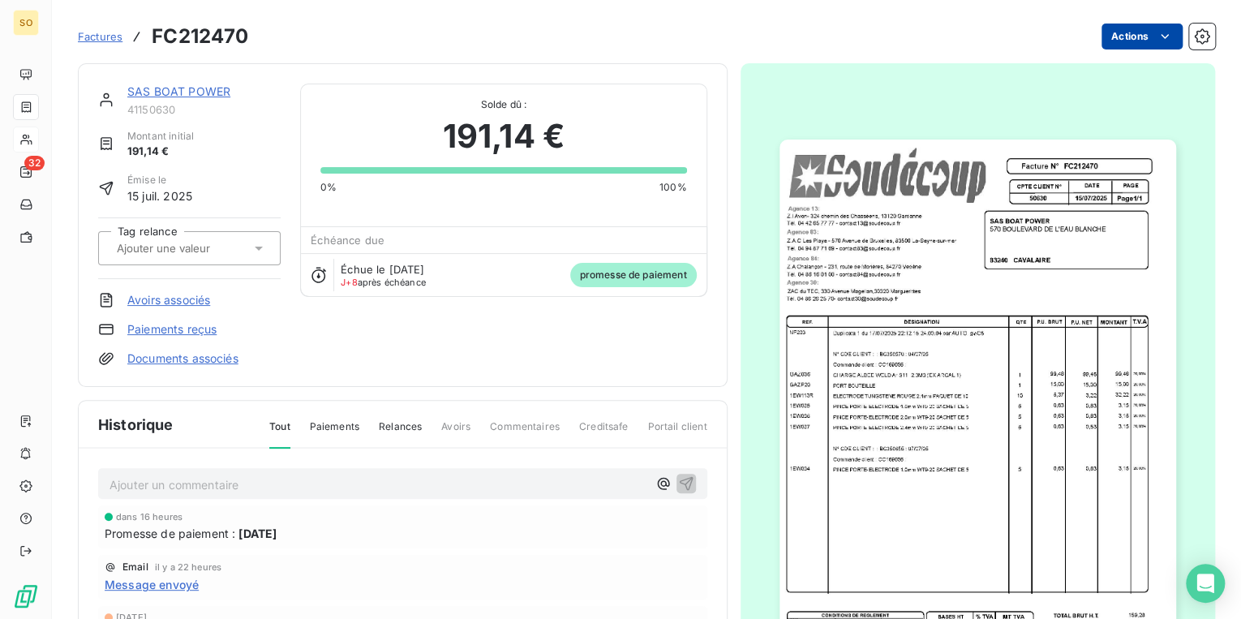
click at [1120, 37] on html "SO 32 Factures FC212470 Actions SAS BOAT POWER 41150630 Montant initial 191,14 …" at bounding box center [620, 309] width 1241 height 619
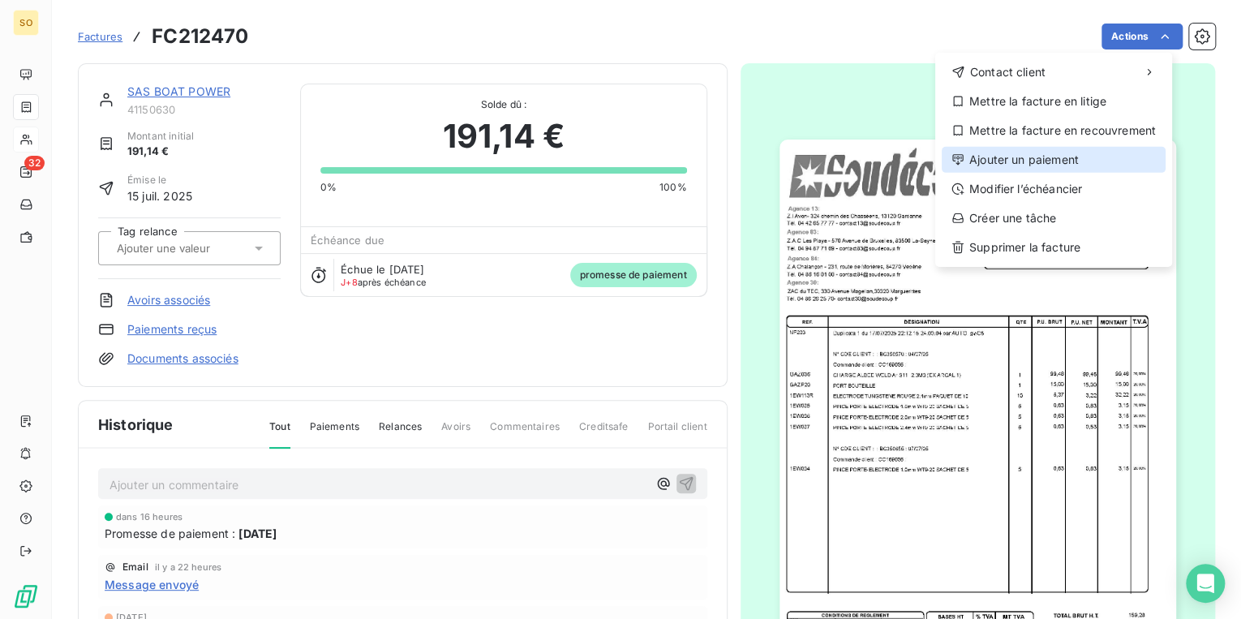
click at [1025, 153] on div "Ajouter un paiement" at bounding box center [1054, 160] width 224 height 26
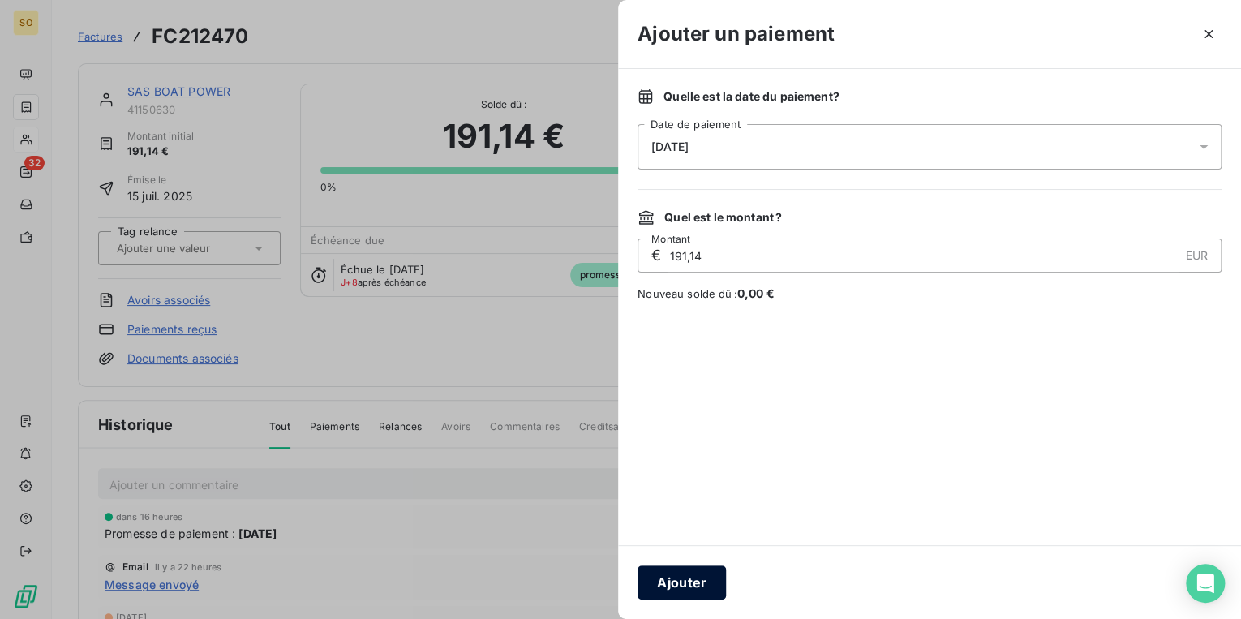
click at [687, 593] on button "Ajouter" at bounding box center [682, 582] width 88 height 34
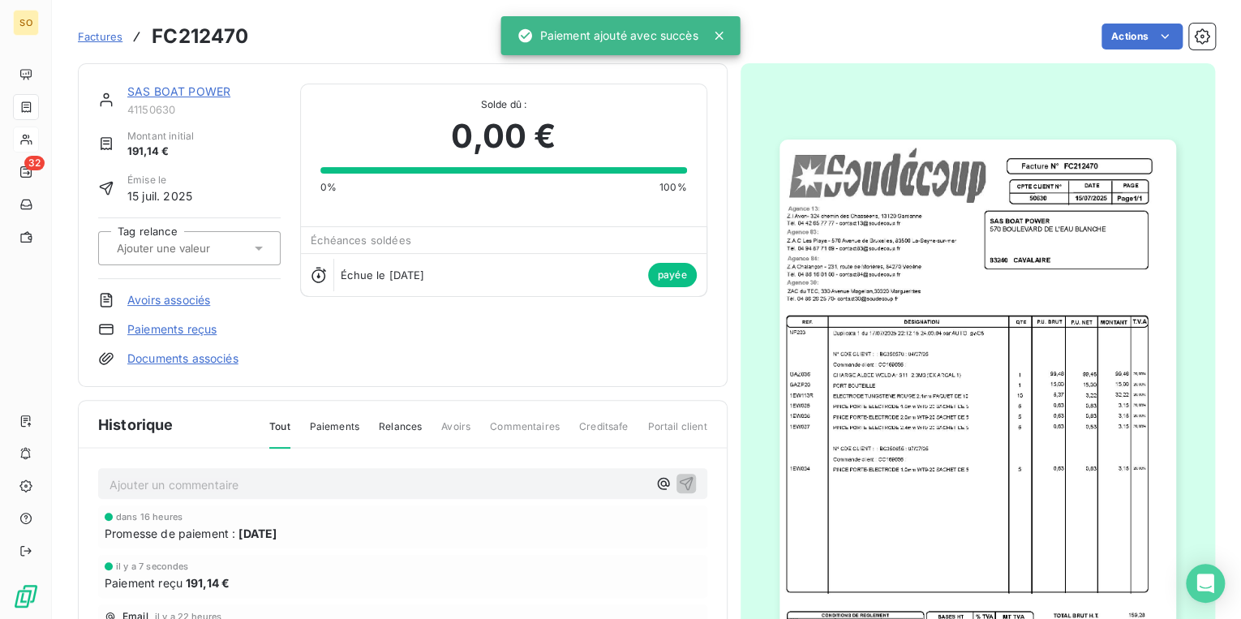
click at [164, 97] on link "SAS BOAT POWER" at bounding box center [178, 91] width 103 height 14
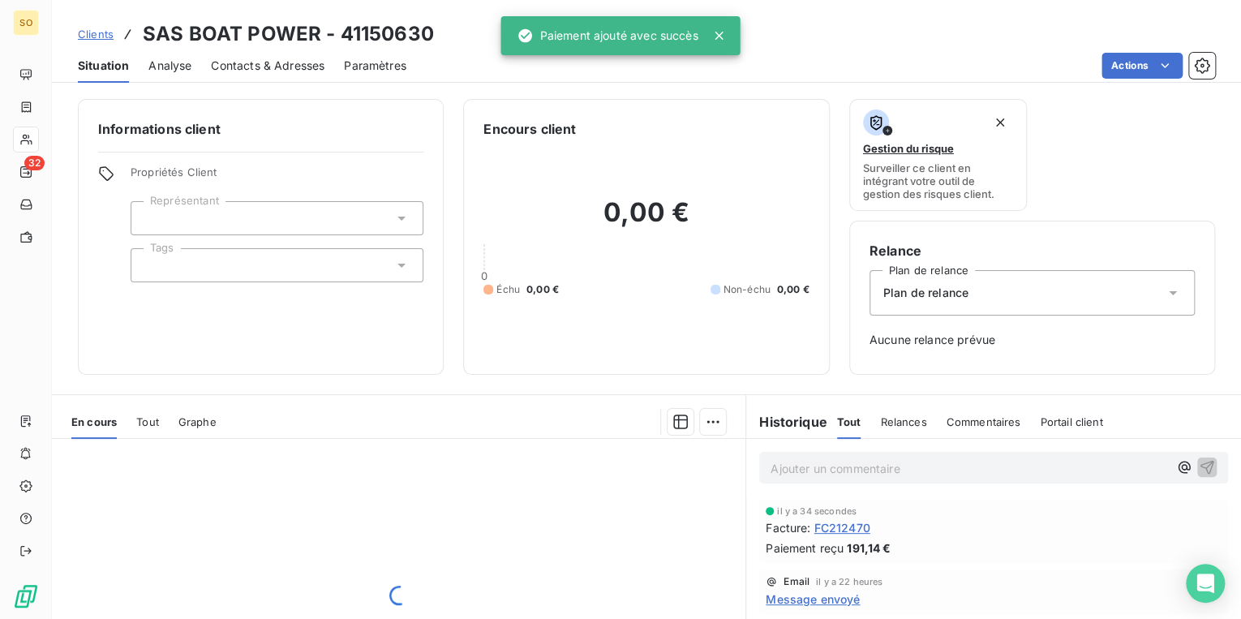
click at [100, 35] on span "Clients" at bounding box center [96, 34] width 36 height 13
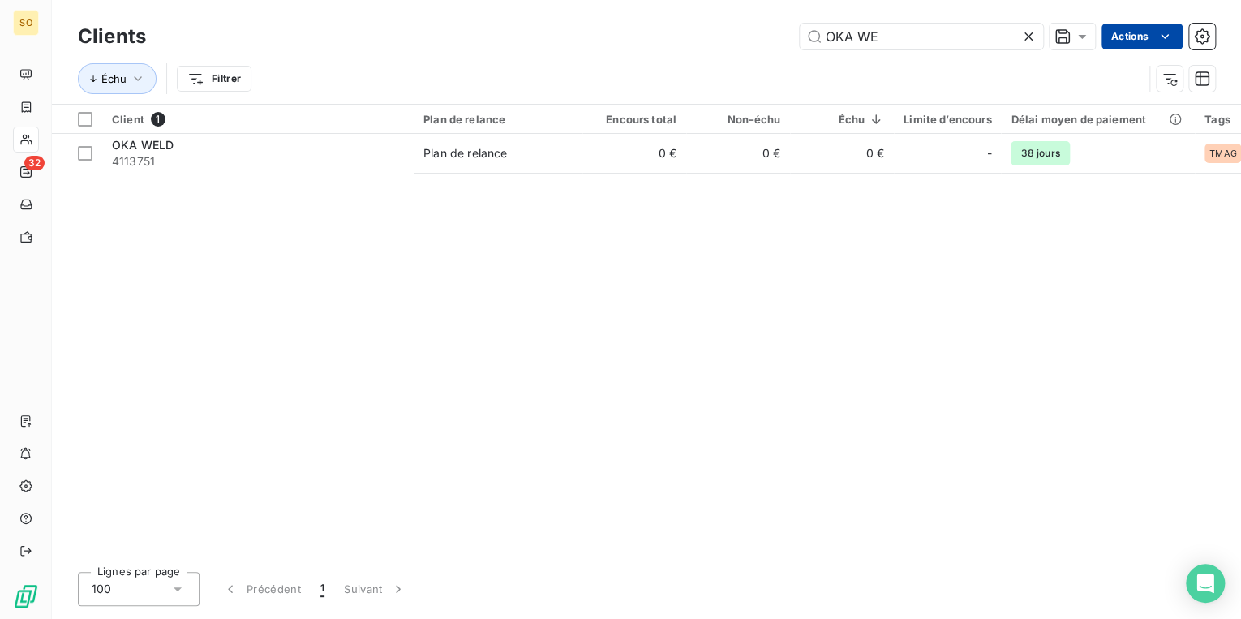
drag, startPoint x: 824, startPoint y: 40, endPoint x: 1148, endPoint y: 39, distance: 323.7
click at [1029, 42] on div "OKA WE" at bounding box center [921, 37] width 243 height 26
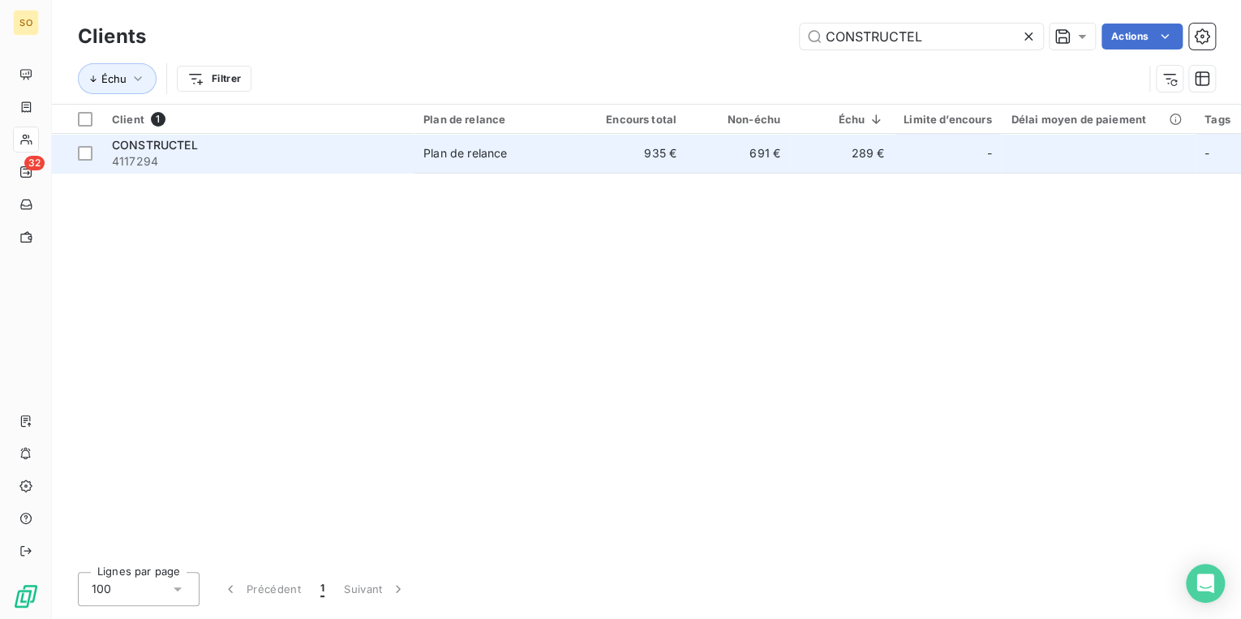
type input "CONSTRUCTEL"
click at [458, 153] on div "Plan de relance" at bounding box center [465, 153] width 84 height 16
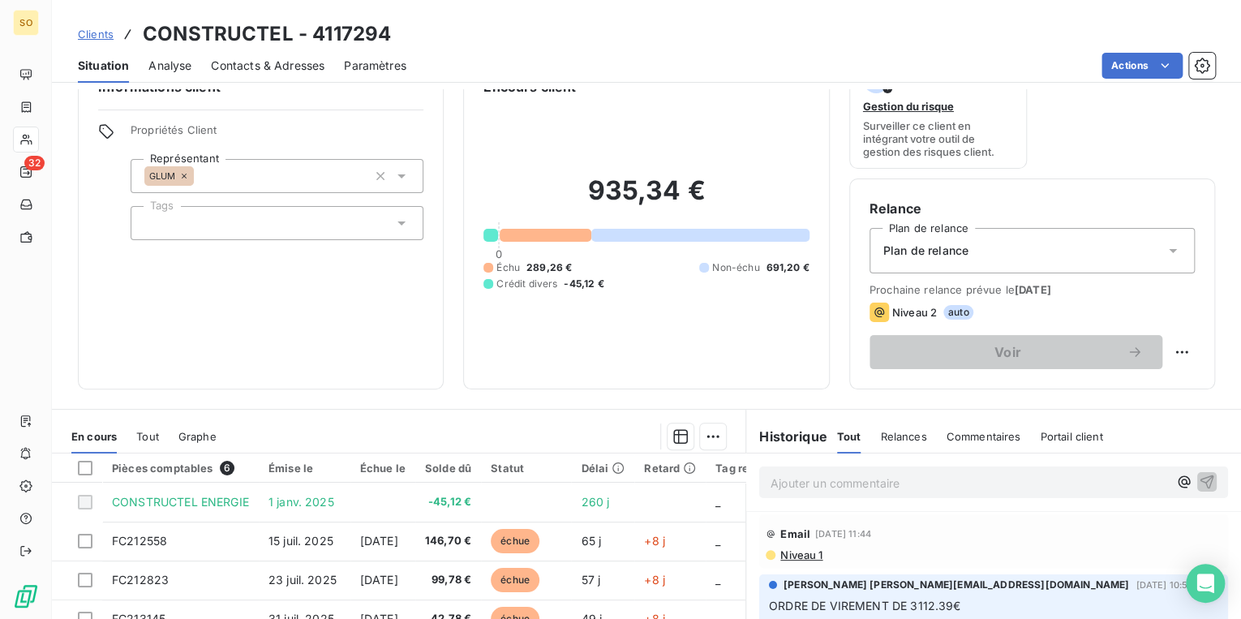
scroll to position [65, 0]
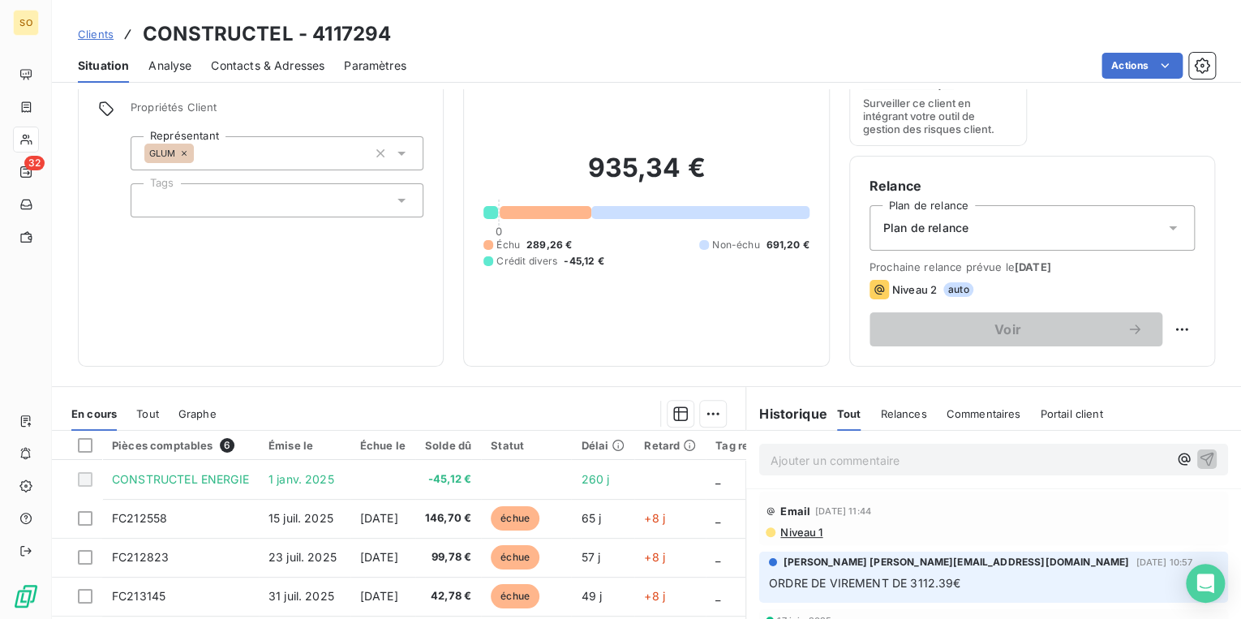
click at [106, 36] on span "Clients" at bounding box center [96, 34] width 36 height 13
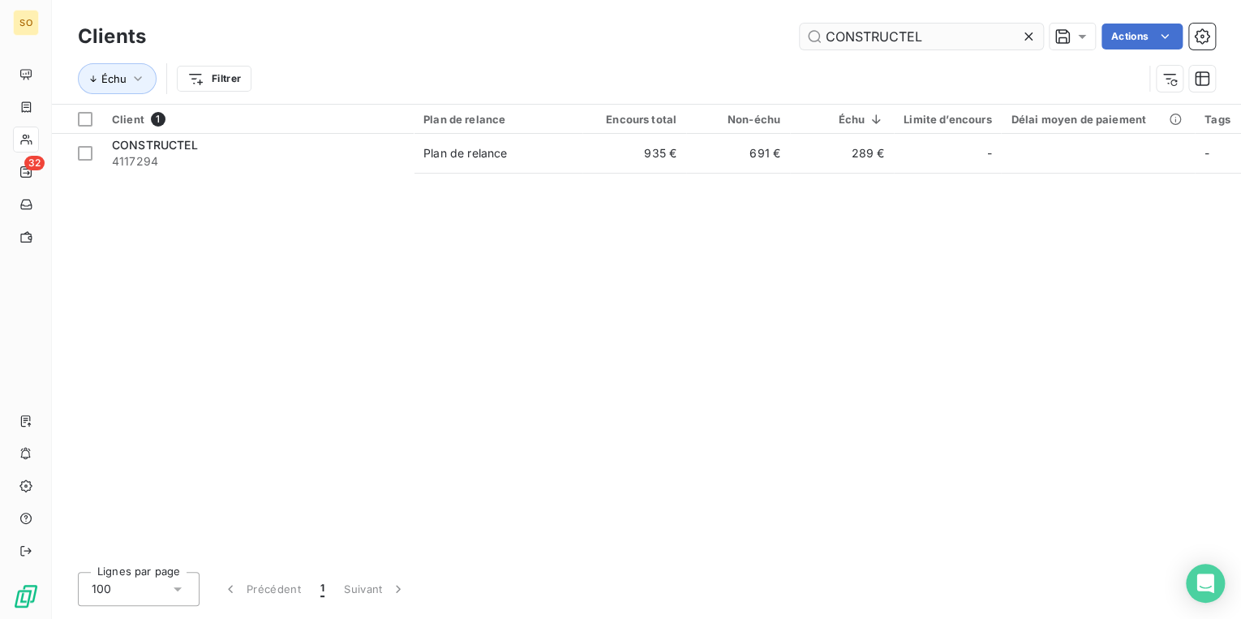
click at [938, 32] on input "CONSTRUCTEL" at bounding box center [921, 37] width 243 height 26
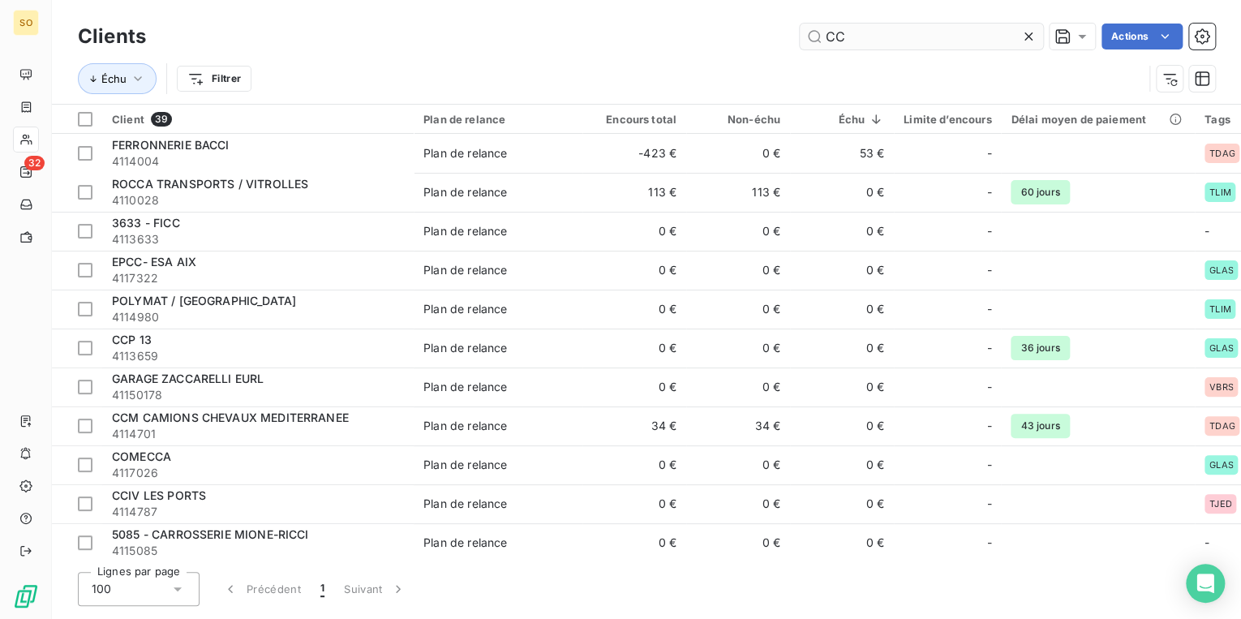
type input "C"
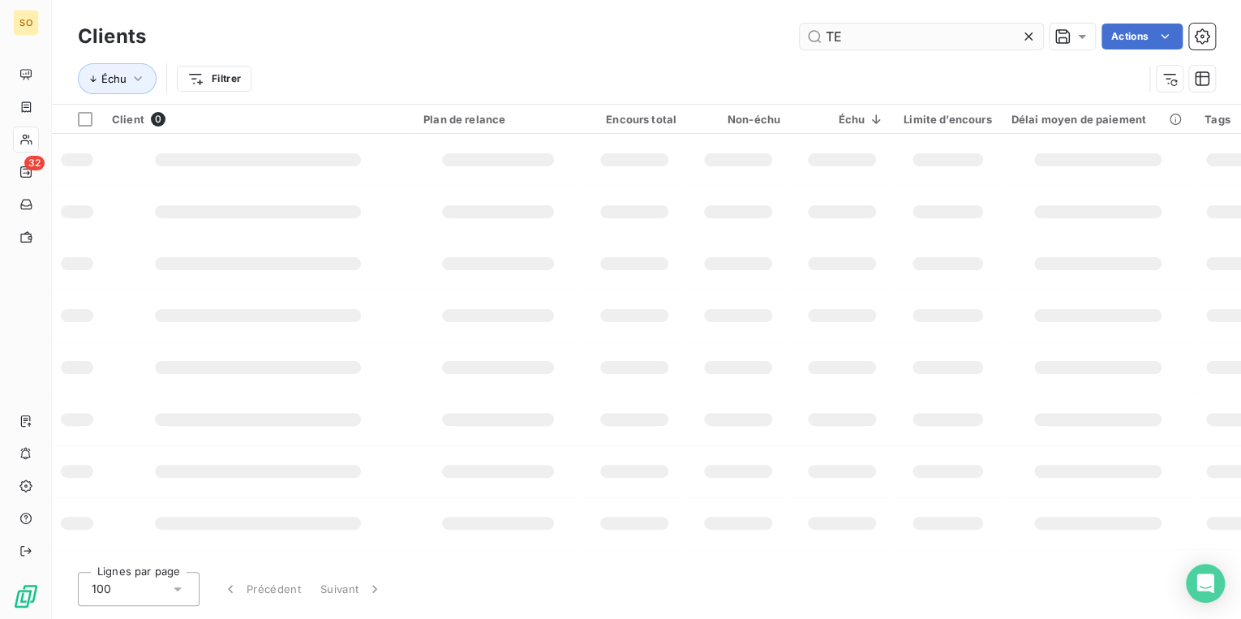
type input "T"
type input "CONSTRUCTEL"
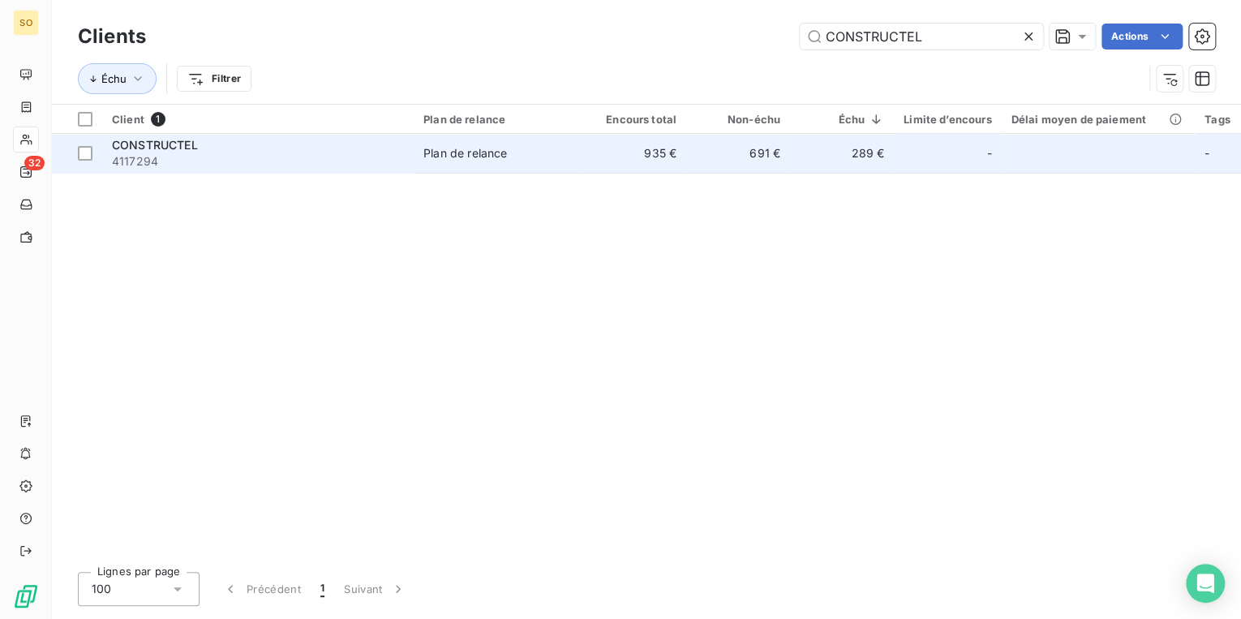
click at [380, 172] on td "CONSTRUCTEL 4117294" at bounding box center [258, 153] width 312 height 39
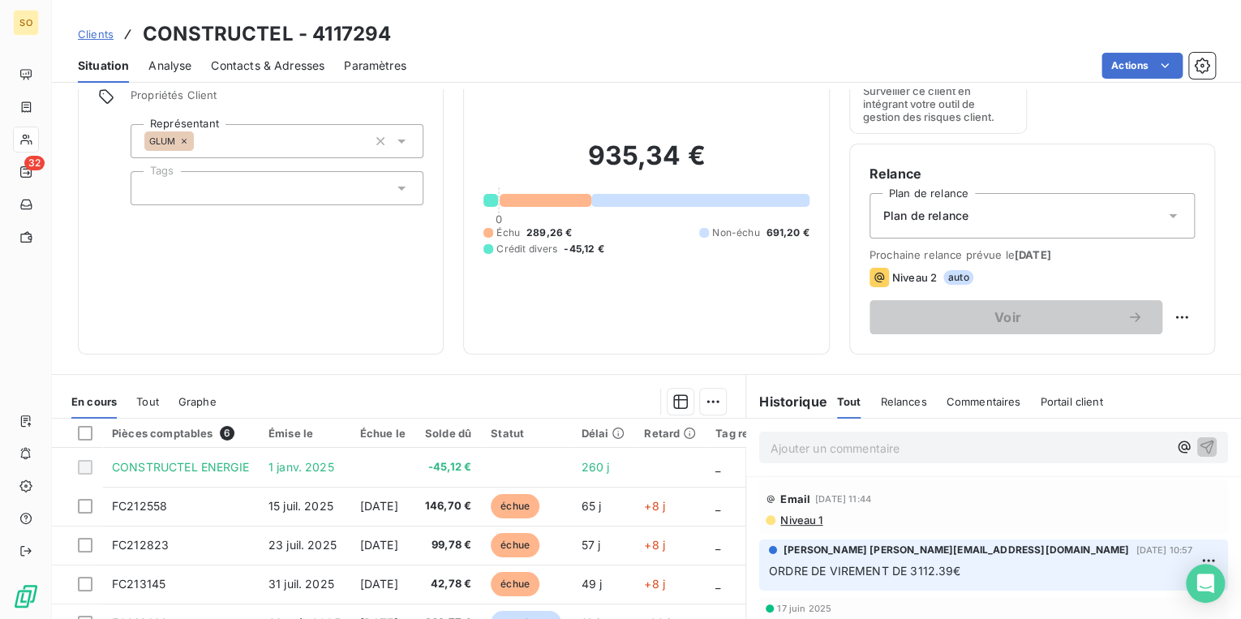
scroll to position [130, 0]
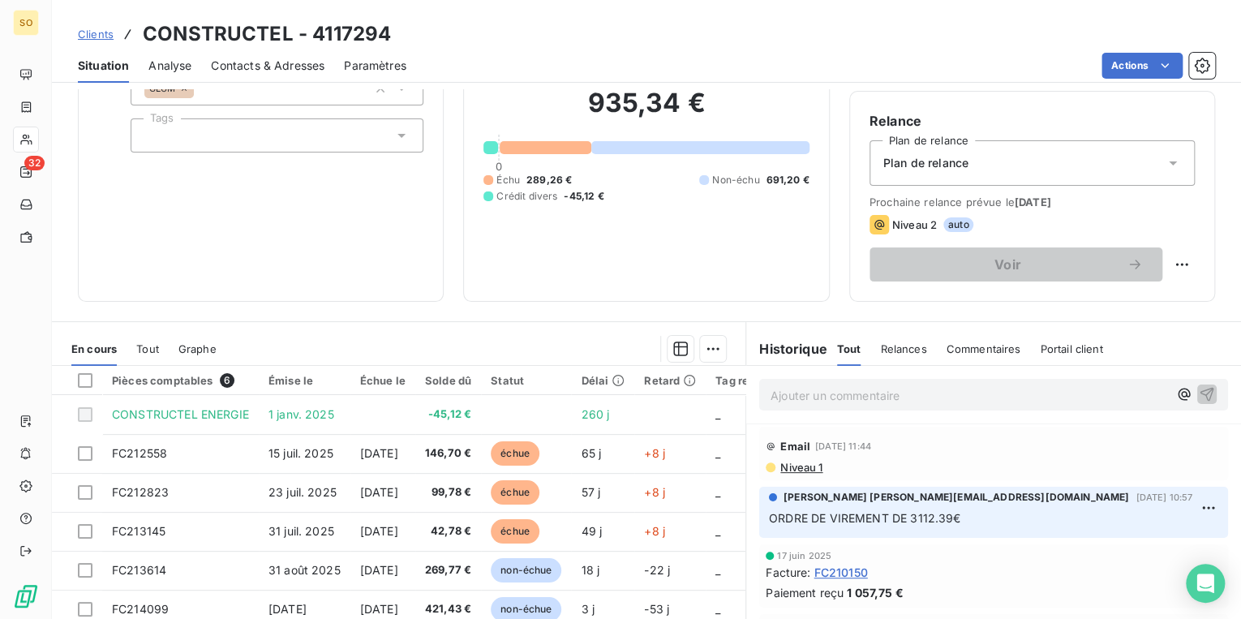
click at [97, 36] on span "Clients" at bounding box center [96, 34] width 36 height 13
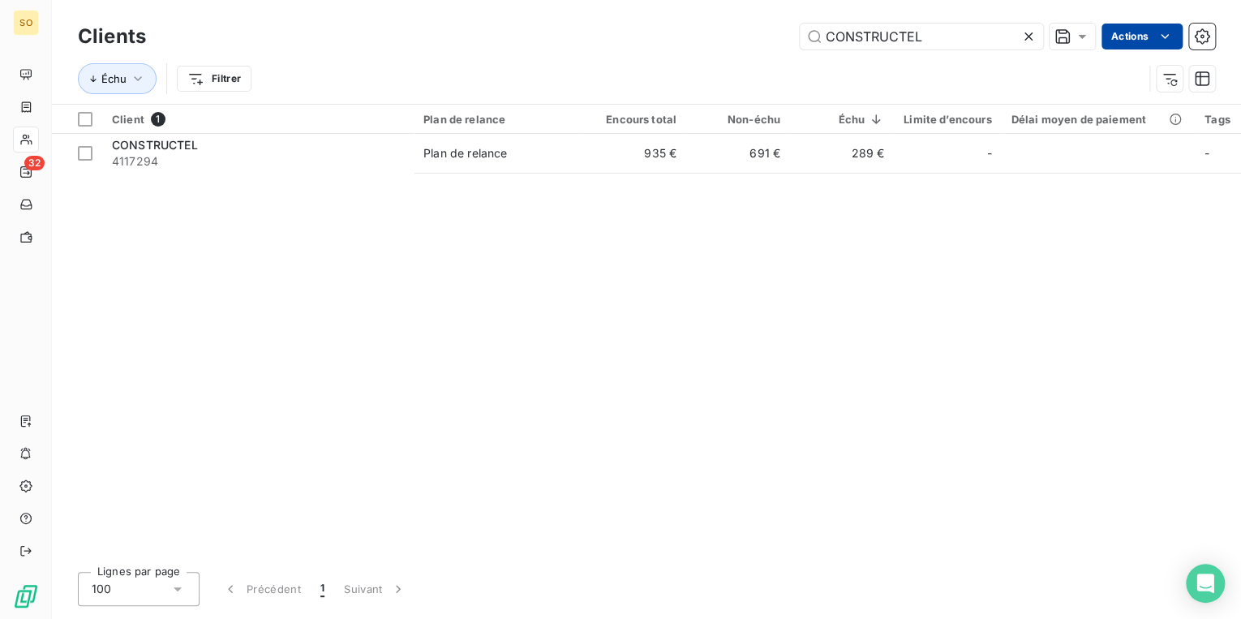
drag, startPoint x: 831, startPoint y: 41, endPoint x: 1106, endPoint y: 26, distance: 276.2
click at [1035, 31] on div "CONSTRUCTEL" at bounding box center [921, 37] width 243 height 26
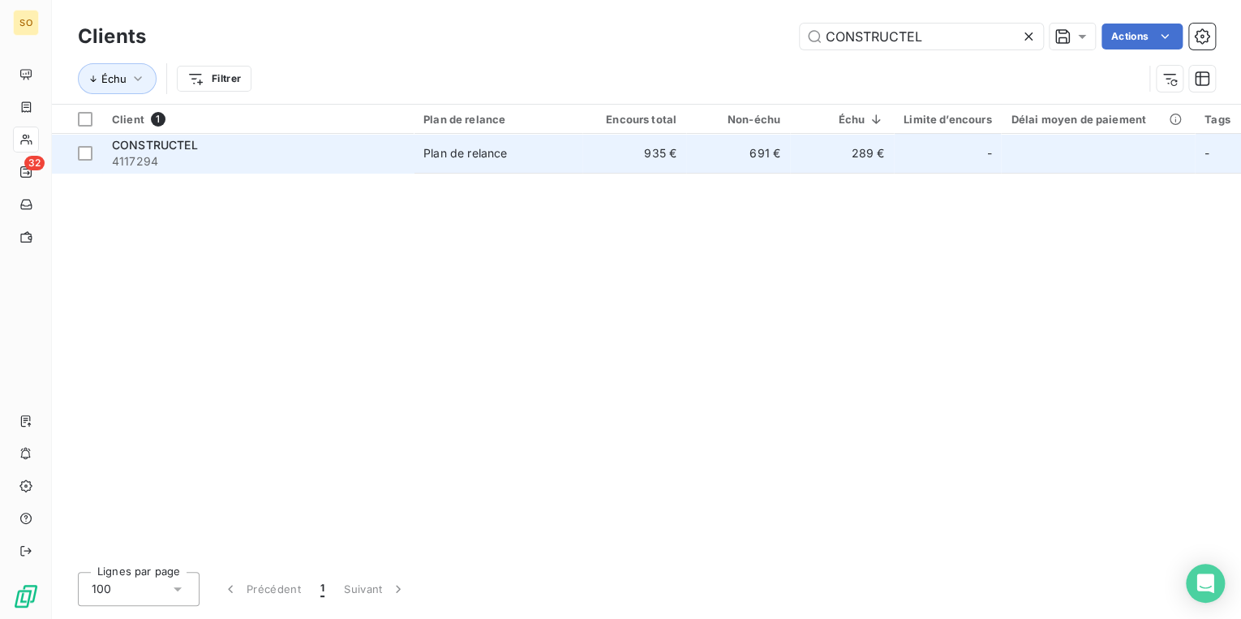
click at [569, 148] on span "Plan de relance" at bounding box center [497, 153] width 149 height 16
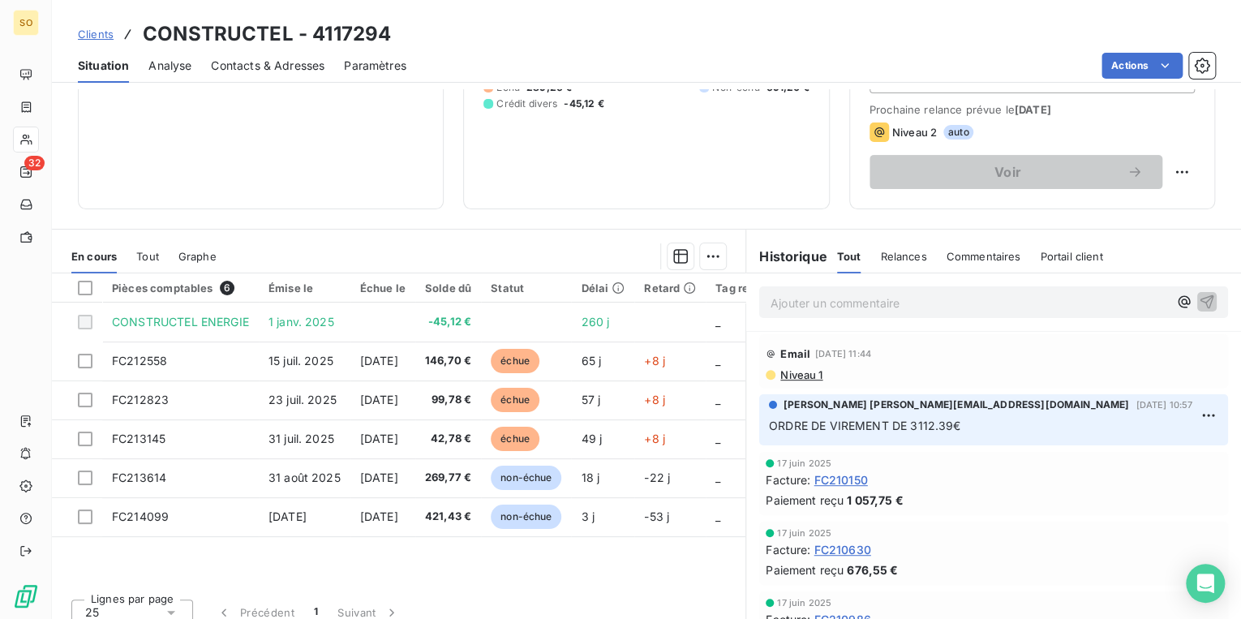
scroll to position [237, 0]
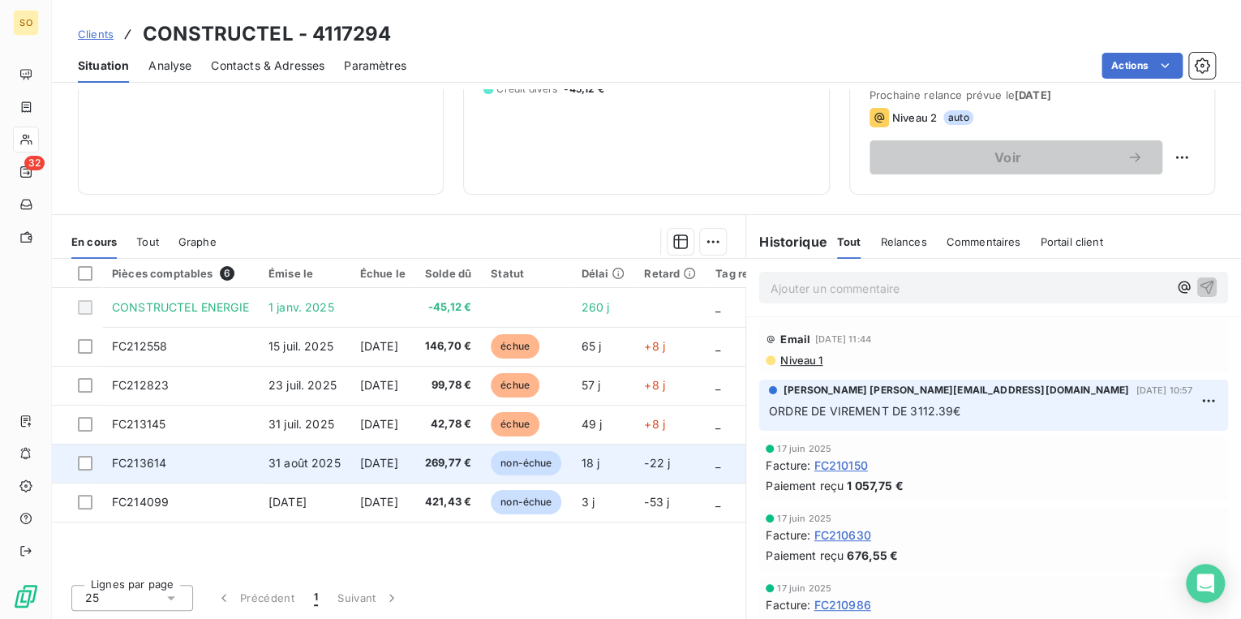
click at [545, 458] on span "non-échue" at bounding box center [526, 463] width 71 height 24
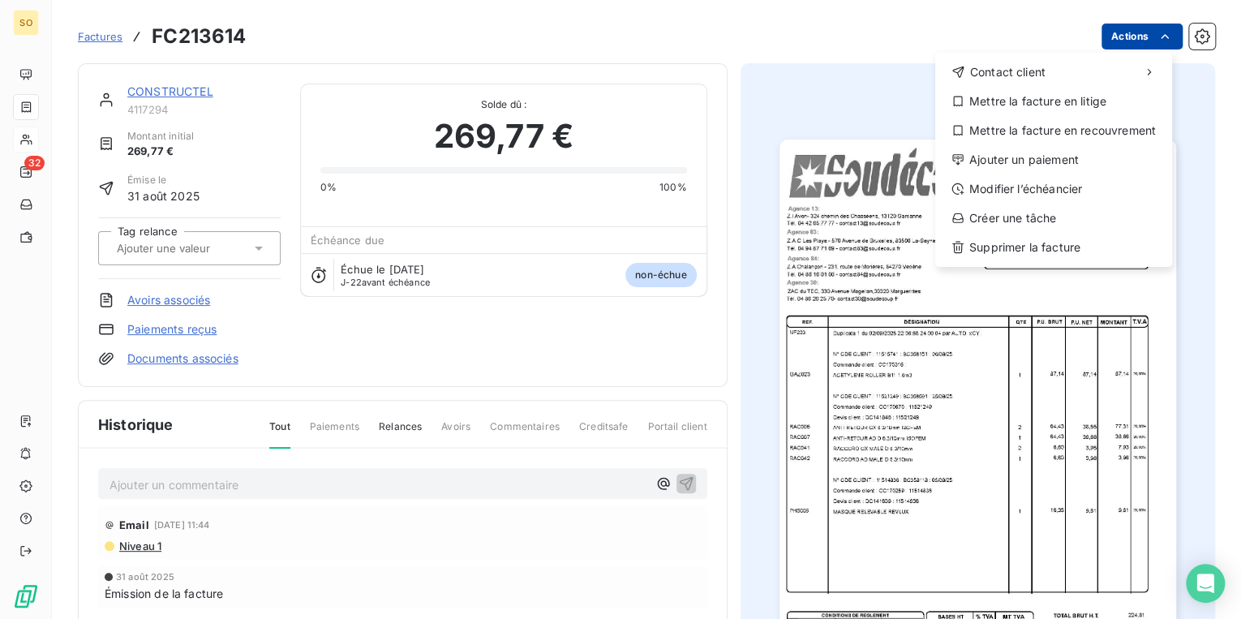
click at [1124, 32] on html "SO 32 Factures FC213614 Actions Contact client Mettre la facture en litige Mett…" at bounding box center [620, 309] width 1241 height 619
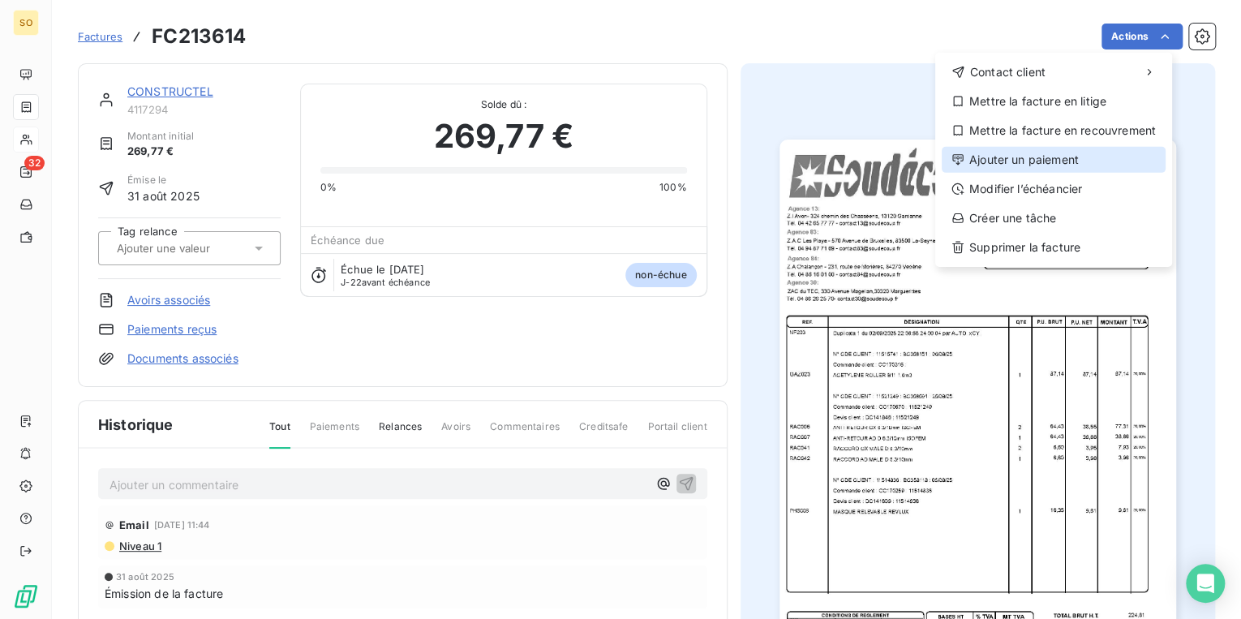
click at [1015, 153] on div "Ajouter un paiement" at bounding box center [1054, 160] width 224 height 26
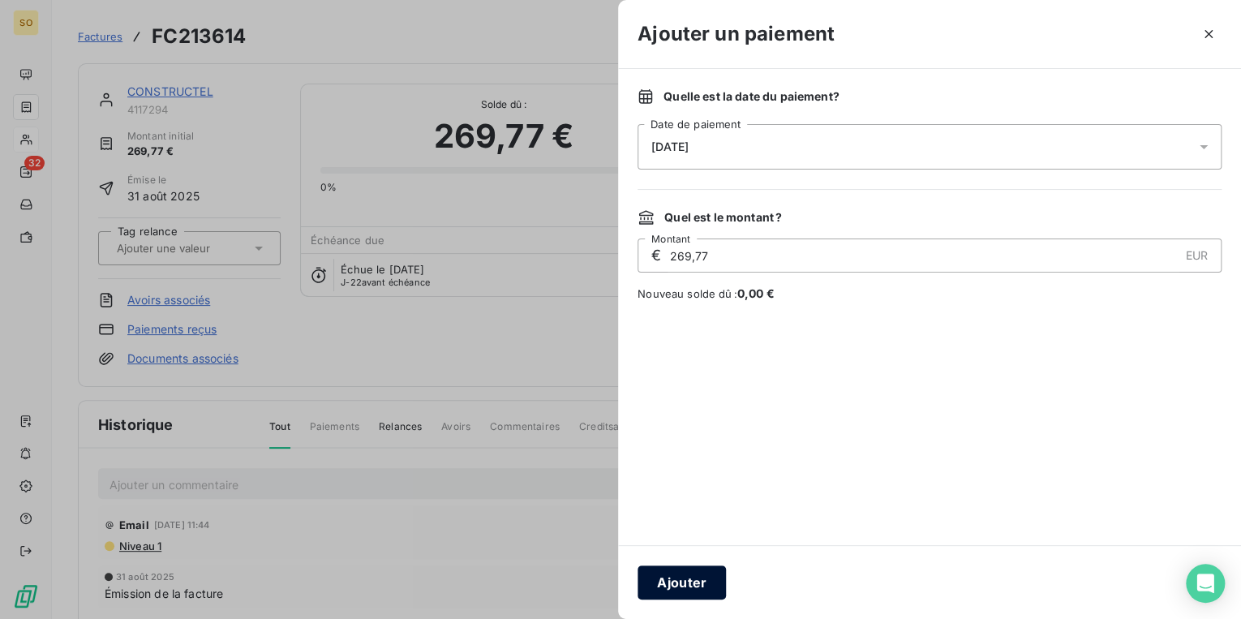
click at [668, 574] on button "Ajouter" at bounding box center [682, 582] width 88 height 34
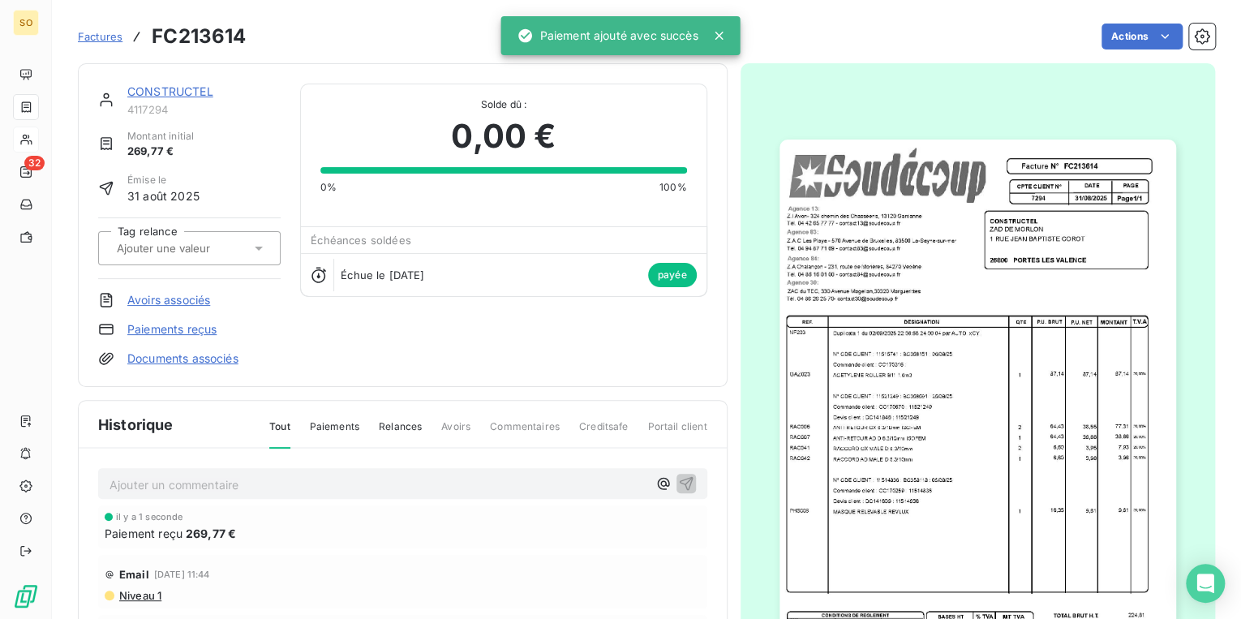
click at [177, 84] on link "CONSTRUCTEL" at bounding box center [170, 91] width 86 height 14
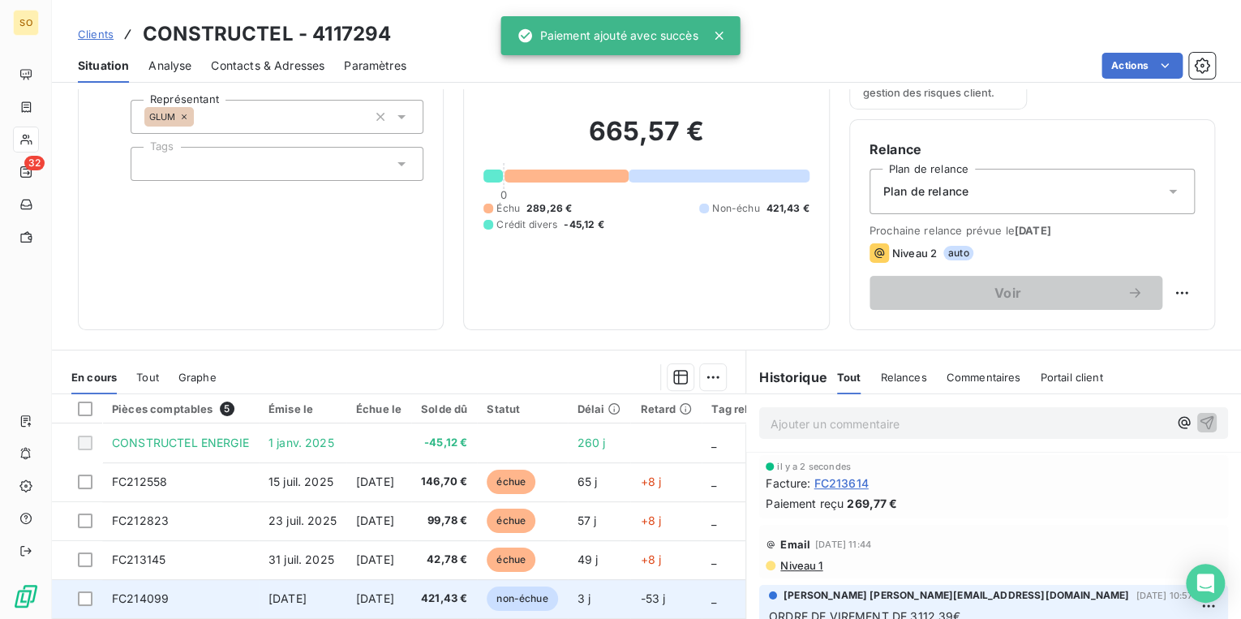
scroll to position [195, 0]
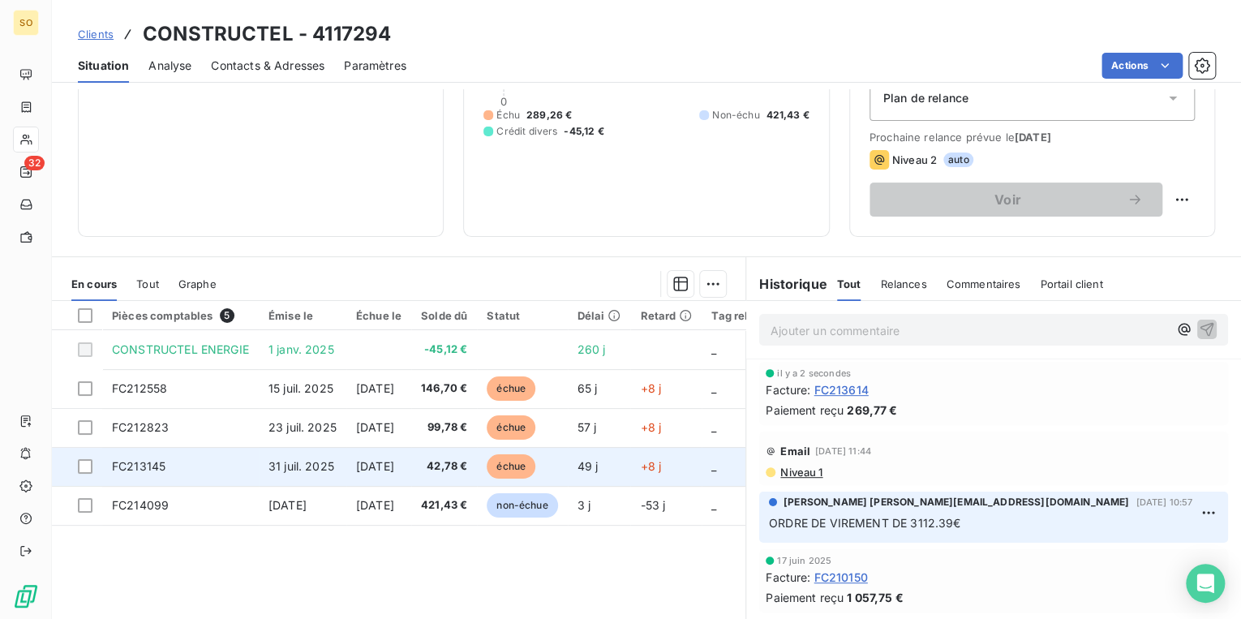
click at [535, 466] on span "échue" at bounding box center [511, 466] width 49 height 24
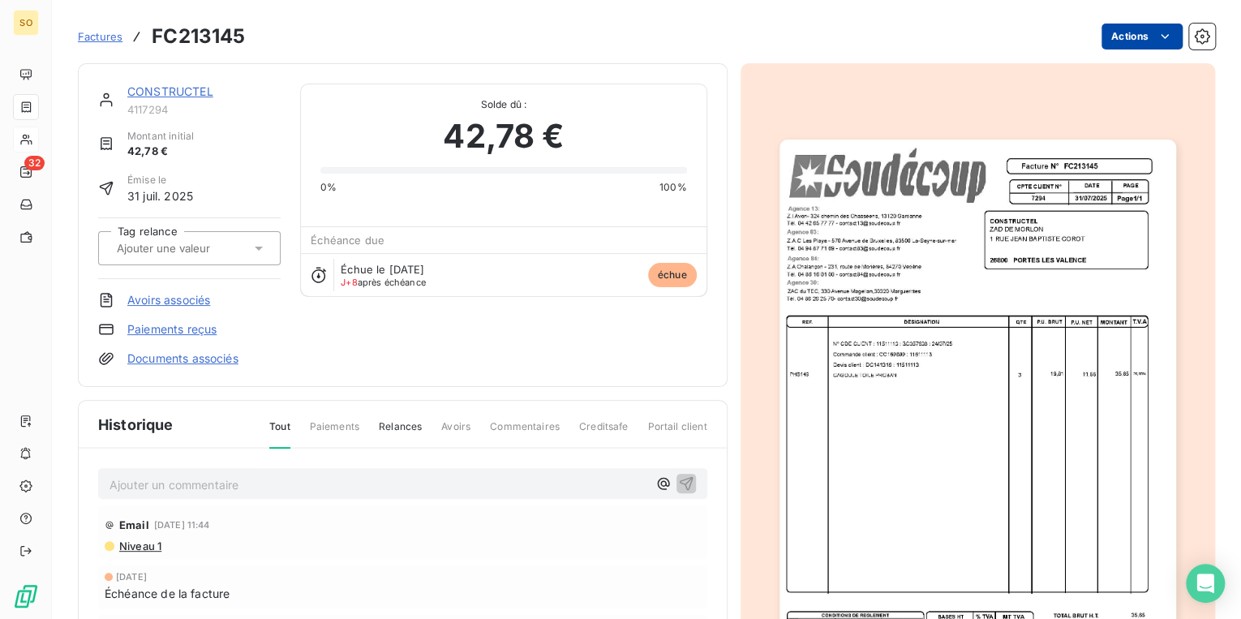
click at [1113, 41] on html "SO 32 Factures FC213145 Actions CONSTRUCTEL 4117294 Montant initial 42,78 € Émi…" at bounding box center [620, 309] width 1241 height 619
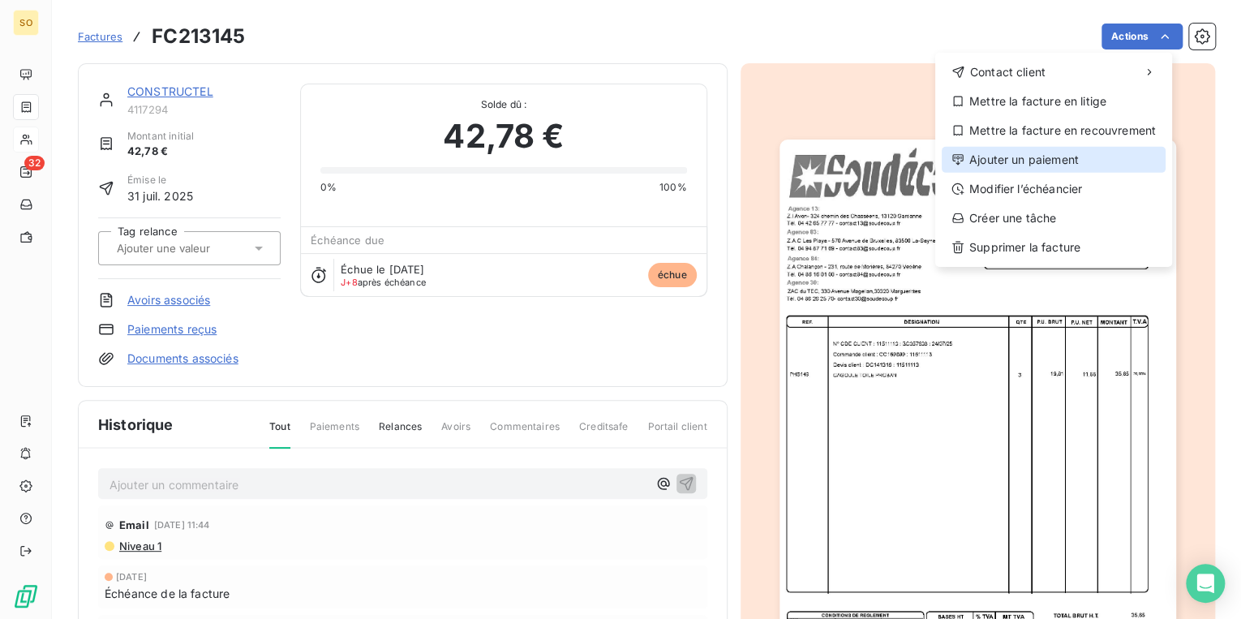
click at [1041, 153] on div "Ajouter un paiement" at bounding box center [1054, 160] width 224 height 26
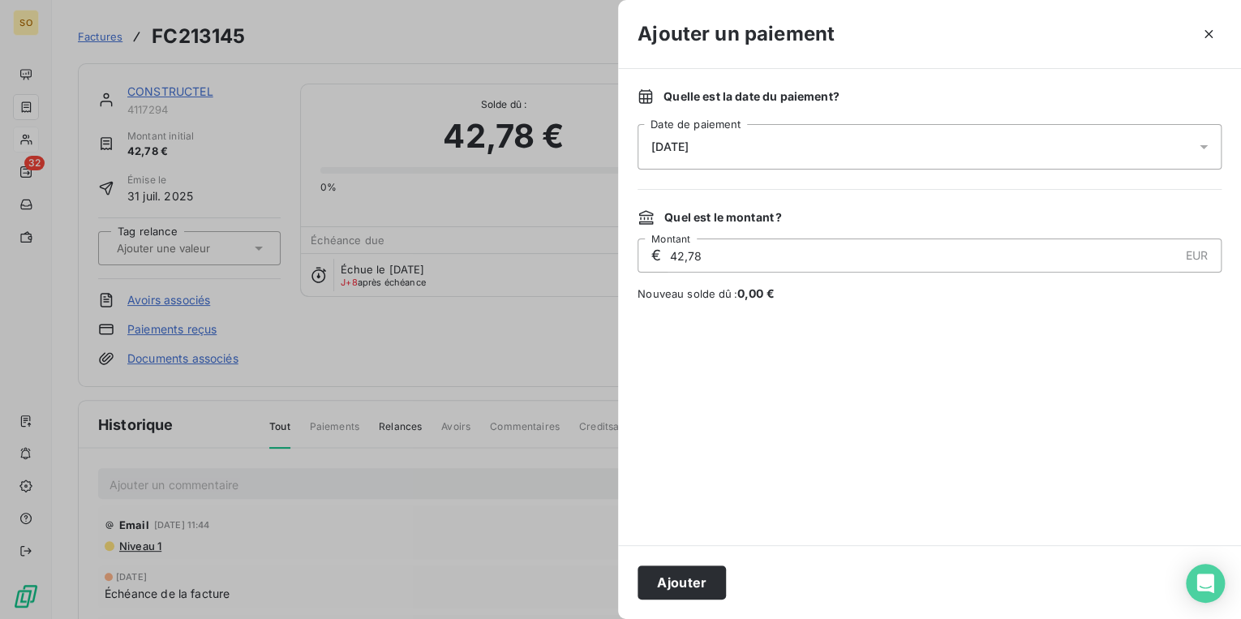
drag, startPoint x: 672, startPoint y: 581, endPoint x: 672, endPoint y: 571, distance: 9.8
click at [673, 581] on button "Ajouter" at bounding box center [682, 582] width 88 height 34
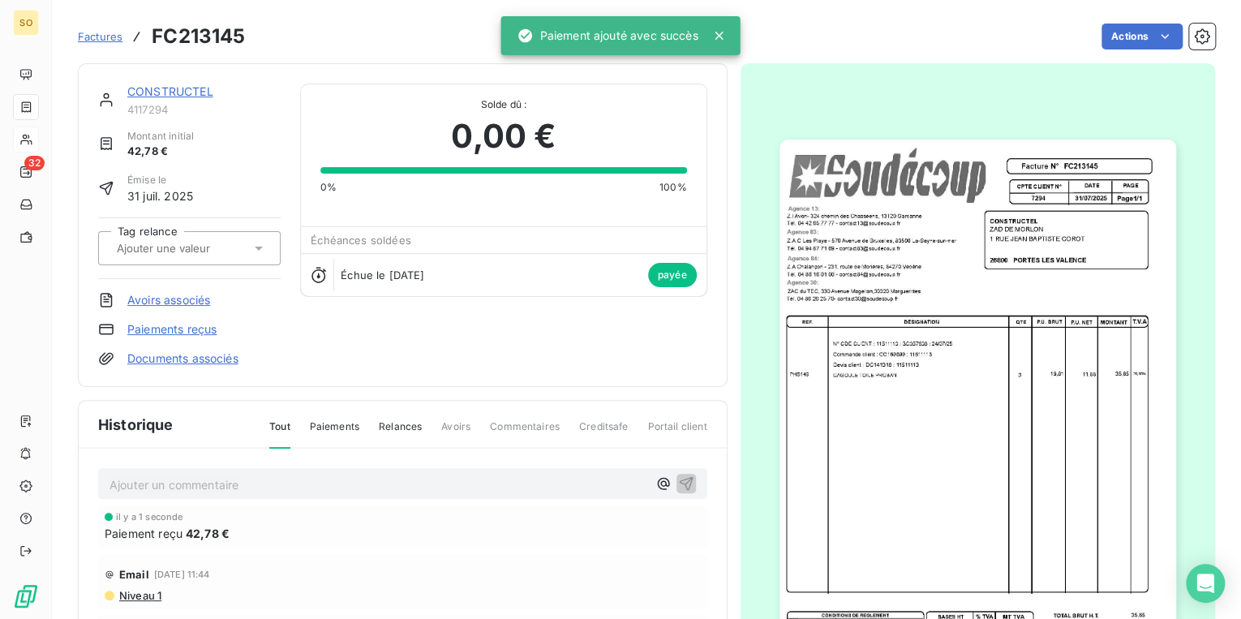
click at [162, 88] on link "CONSTRUCTEL" at bounding box center [170, 91] width 86 height 14
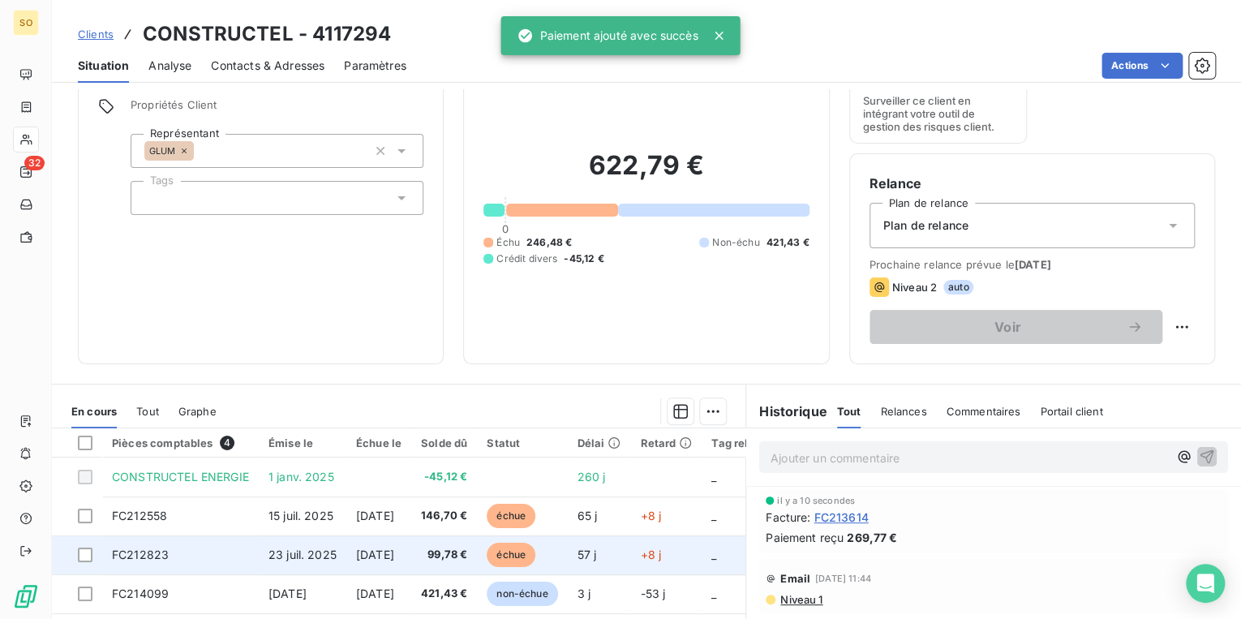
scroll to position [130, 0]
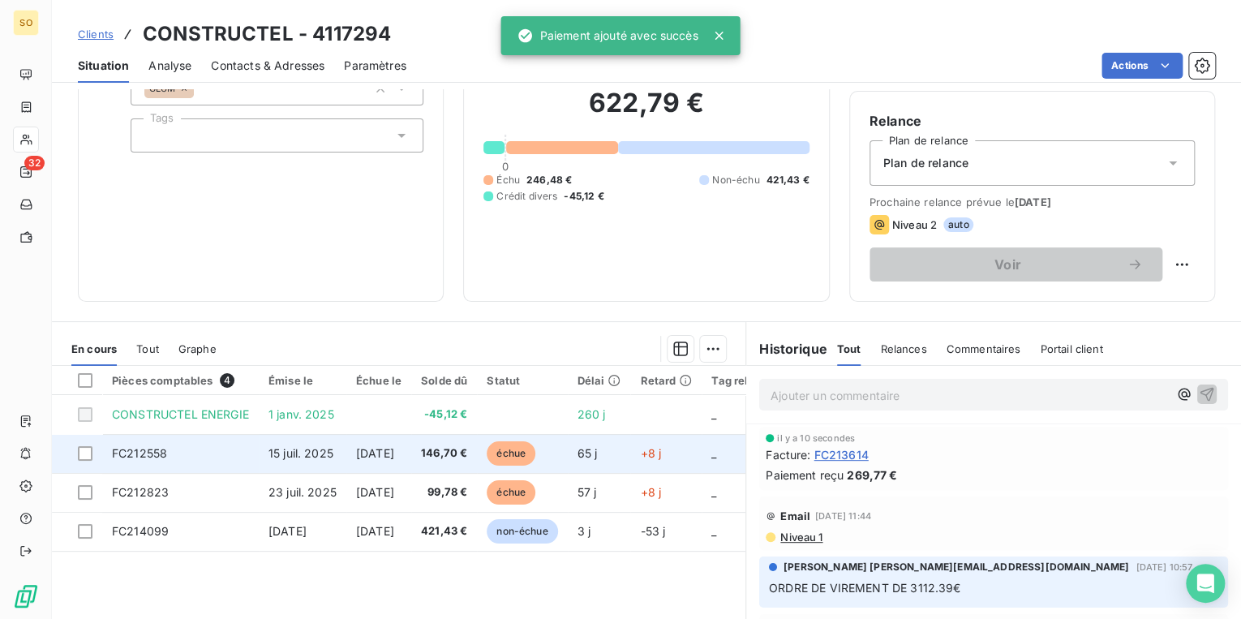
click at [535, 455] on span "échue" at bounding box center [511, 453] width 49 height 24
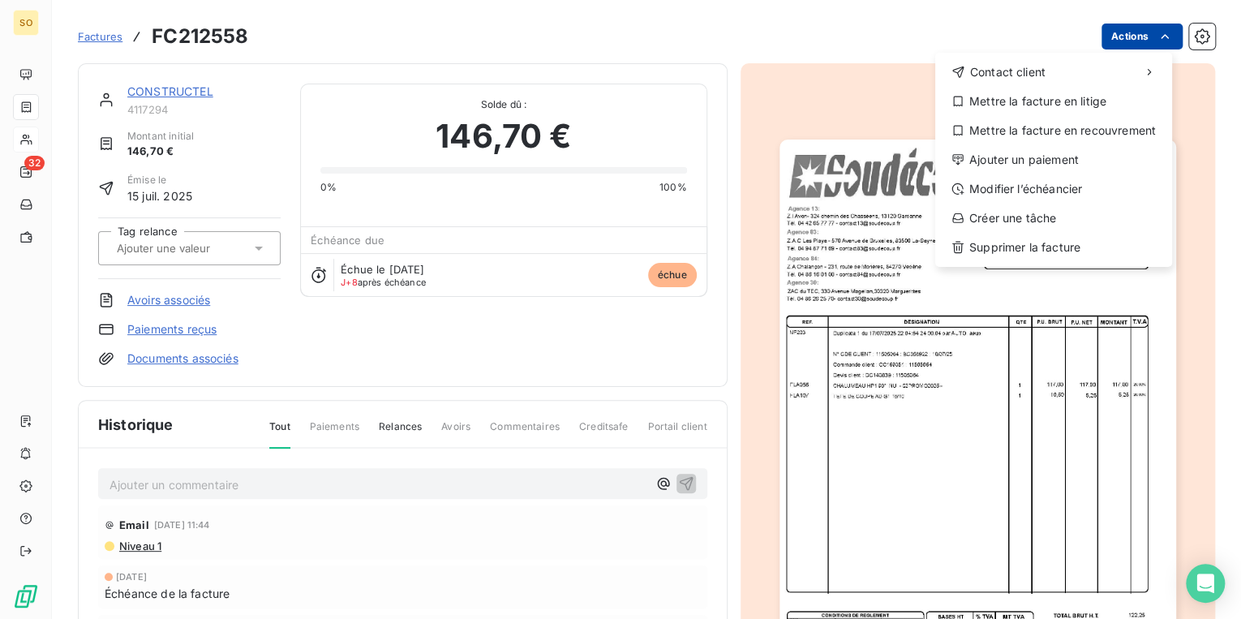
click at [1119, 40] on html "SO 32 Factures FC212558 Actions Contact client Mettre la facture en litige Mett…" at bounding box center [620, 309] width 1241 height 619
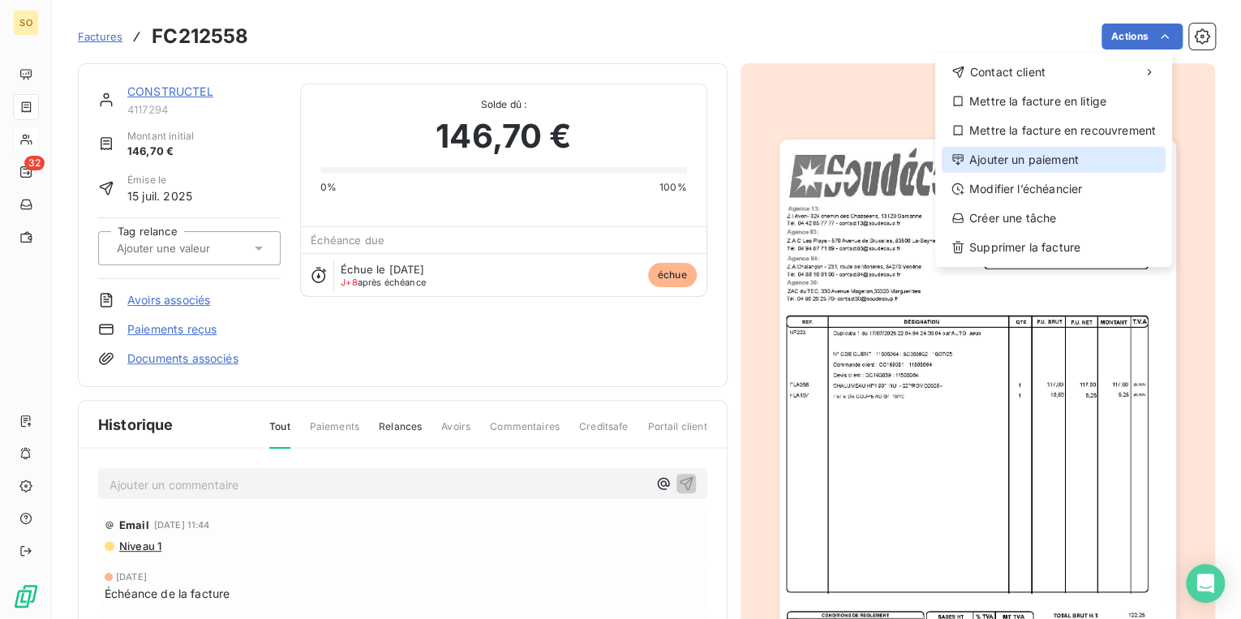
click at [1016, 161] on div "Ajouter un paiement" at bounding box center [1054, 160] width 224 height 26
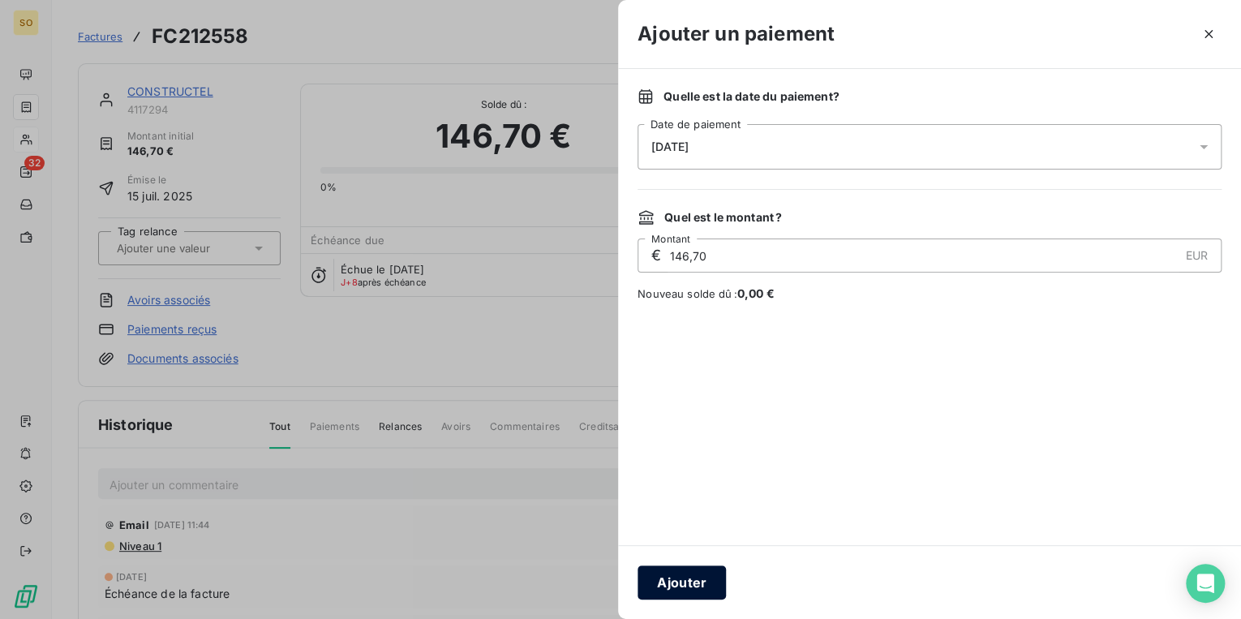
click at [675, 581] on button "Ajouter" at bounding box center [682, 582] width 88 height 34
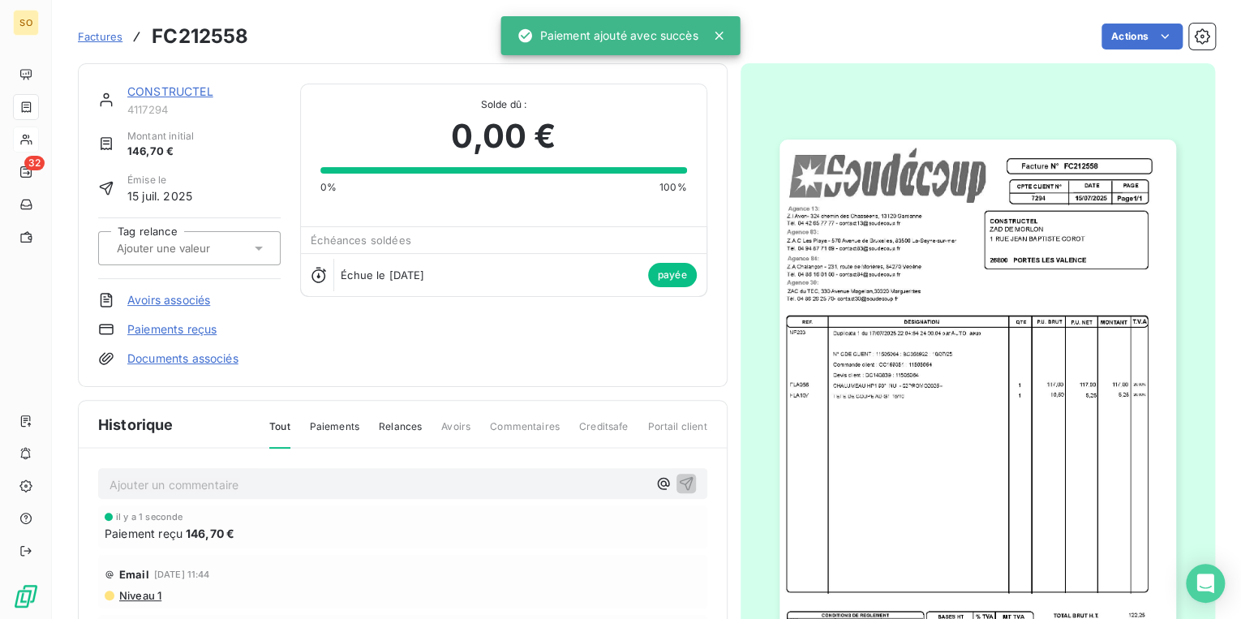
click at [187, 88] on link "CONSTRUCTEL" at bounding box center [170, 91] width 86 height 14
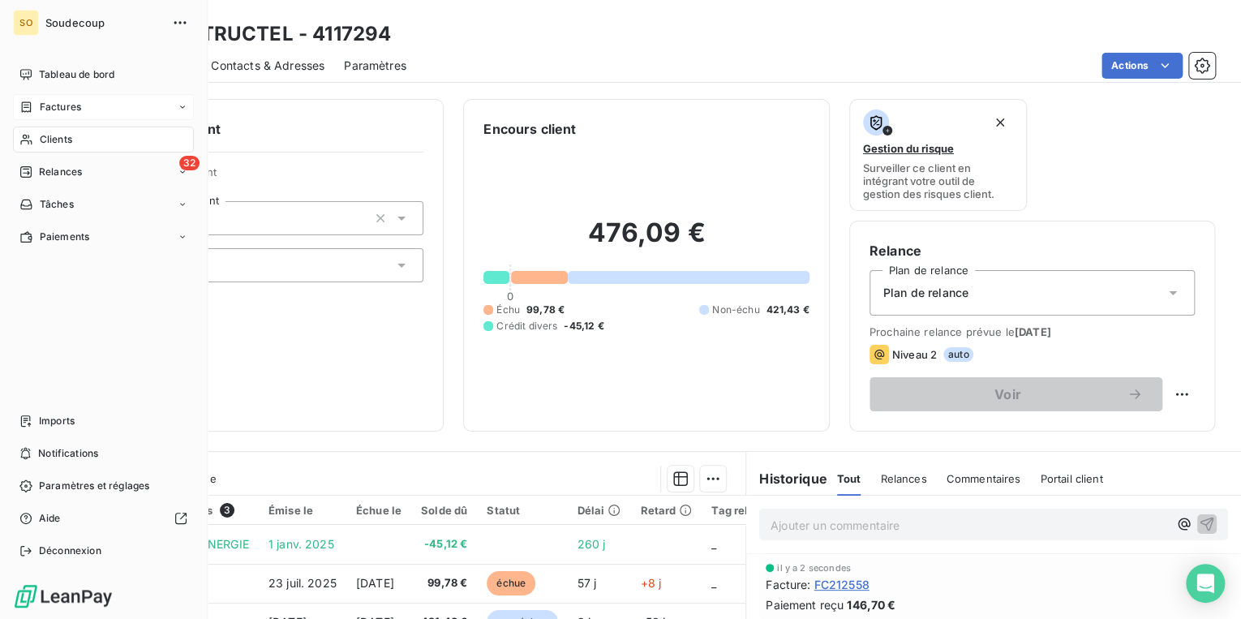
click at [54, 107] on span "Factures" at bounding box center [60, 107] width 41 height 15
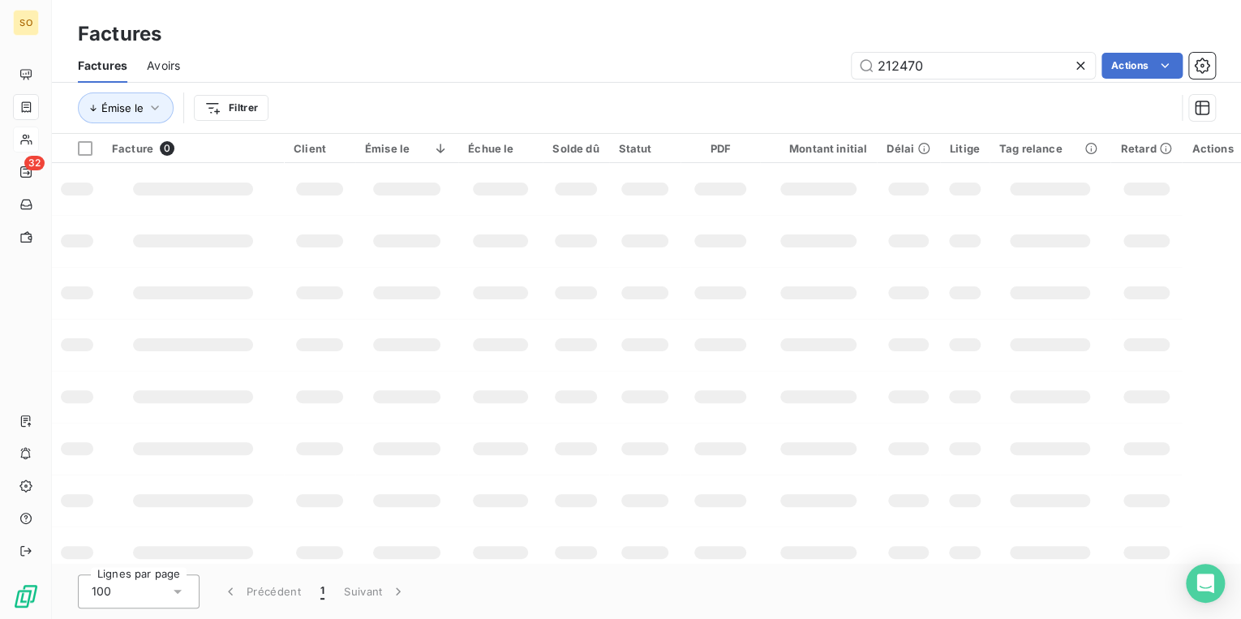
drag, startPoint x: 896, startPoint y: 71, endPoint x: 1230, endPoint y: 54, distance: 334.7
click at [1019, 65] on input "212470" at bounding box center [973, 66] width 243 height 26
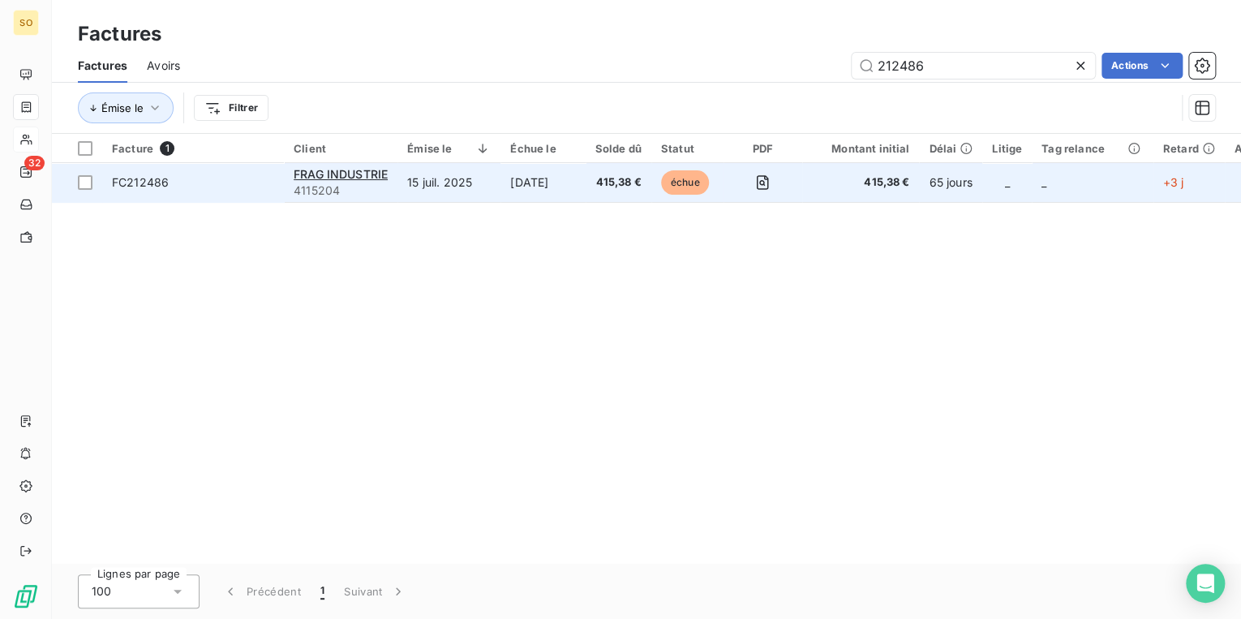
type input "212486"
click at [677, 185] on span "échue" at bounding box center [685, 182] width 49 height 24
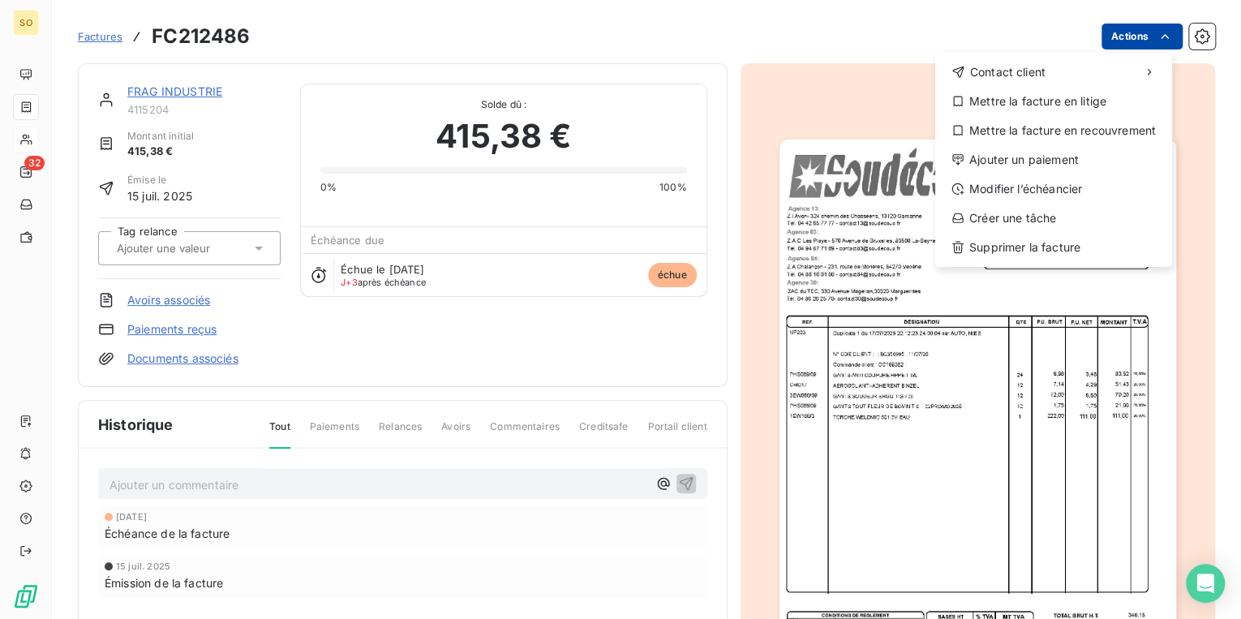
click at [1130, 37] on html "SO 32 Factures FC212486 Actions Contact client Mettre la facture en litige Mett…" at bounding box center [620, 309] width 1241 height 619
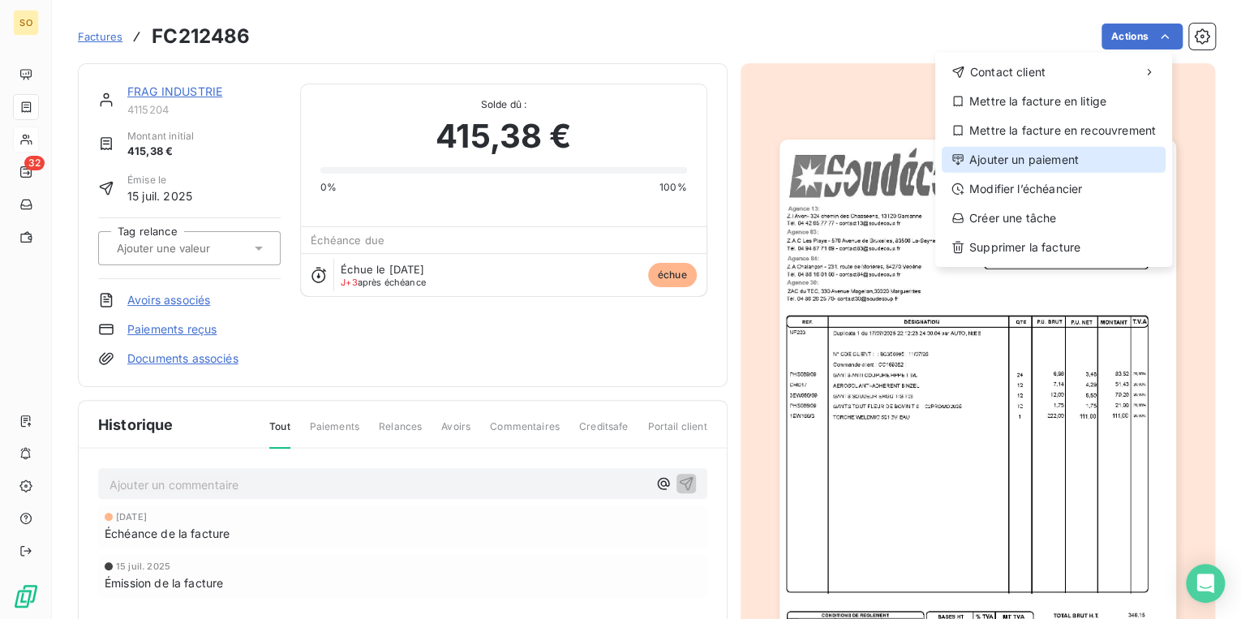
click at [1011, 153] on div "Ajouter un paiement" at bounding box center [1054, 160] width 224 height 26
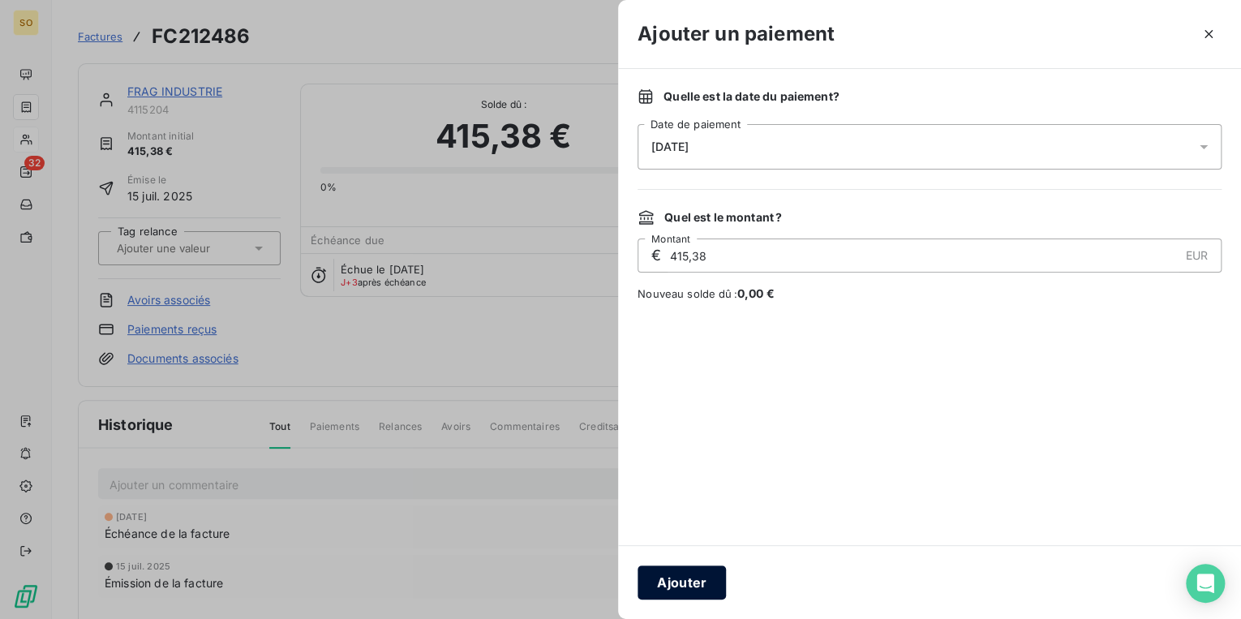
click at [715, 586] on button "Ajouter" at bounding box center [682, 582] width 88 height 34
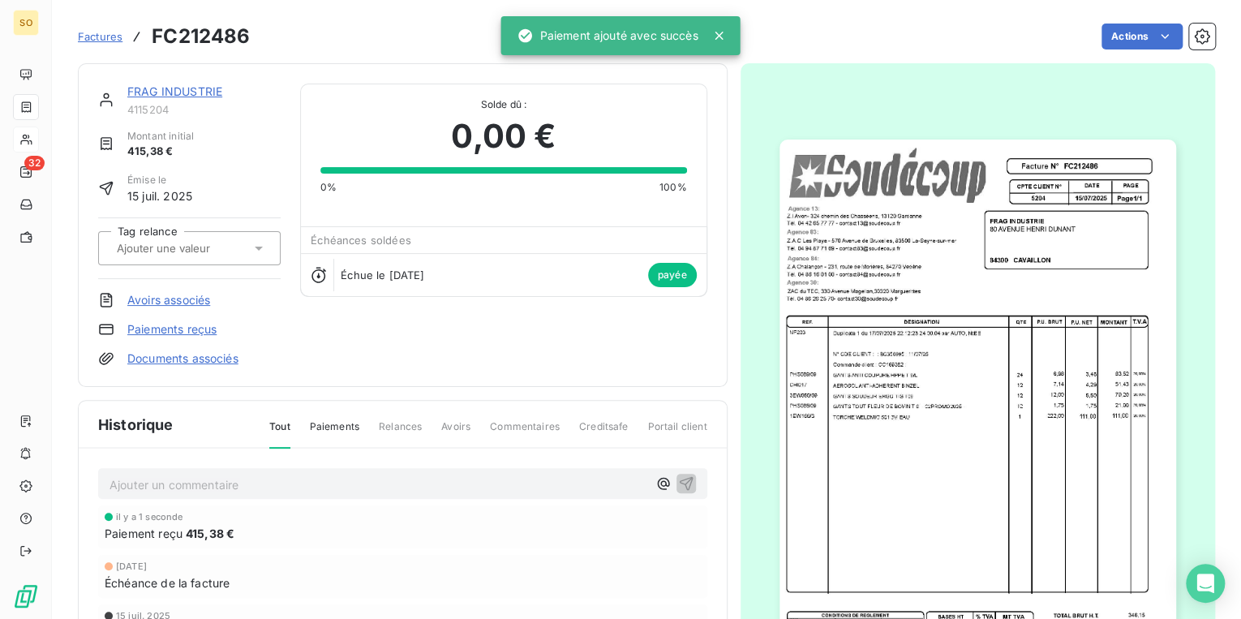
click at [161, 98] on div "FRAG INDUSTRIE" at bounding box center [203, 92] width 153 height 16
click at [165, 88] on link "FRAG INDUSTRIE" at bounding box center [174, 91] width 95 height 14
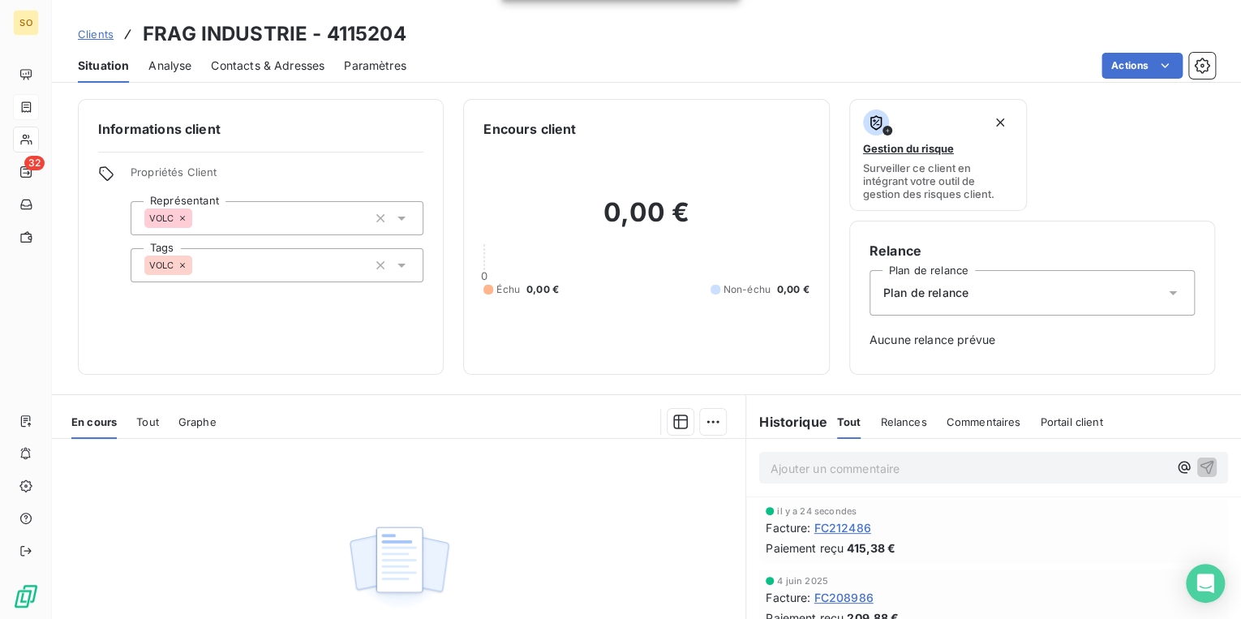
click at [106, 30] on span "Clients" at bounding box center [96, 34] width 36 height 13
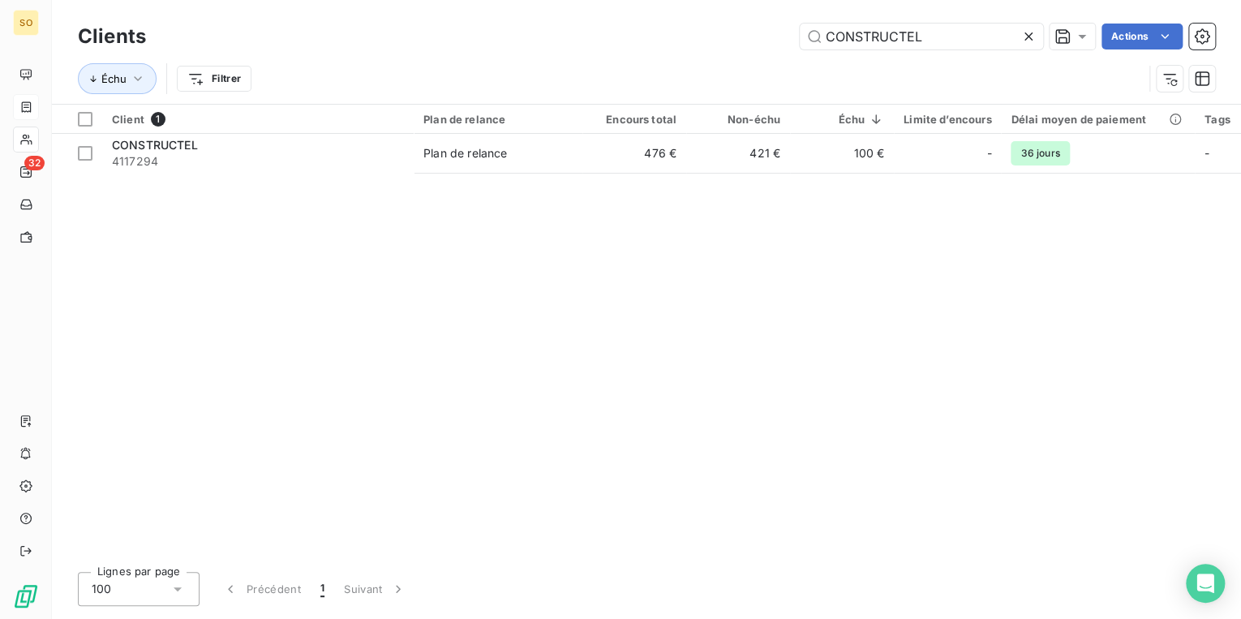
drag, startPoint x: 816, startPoint y: 37, endPoint x: 1184, endPoint y: 28, distance: 368.4
click at [1172, 32] on div "CONSTRUCTEL Actions" at bounding box center [690, 37] width 1050 height 26
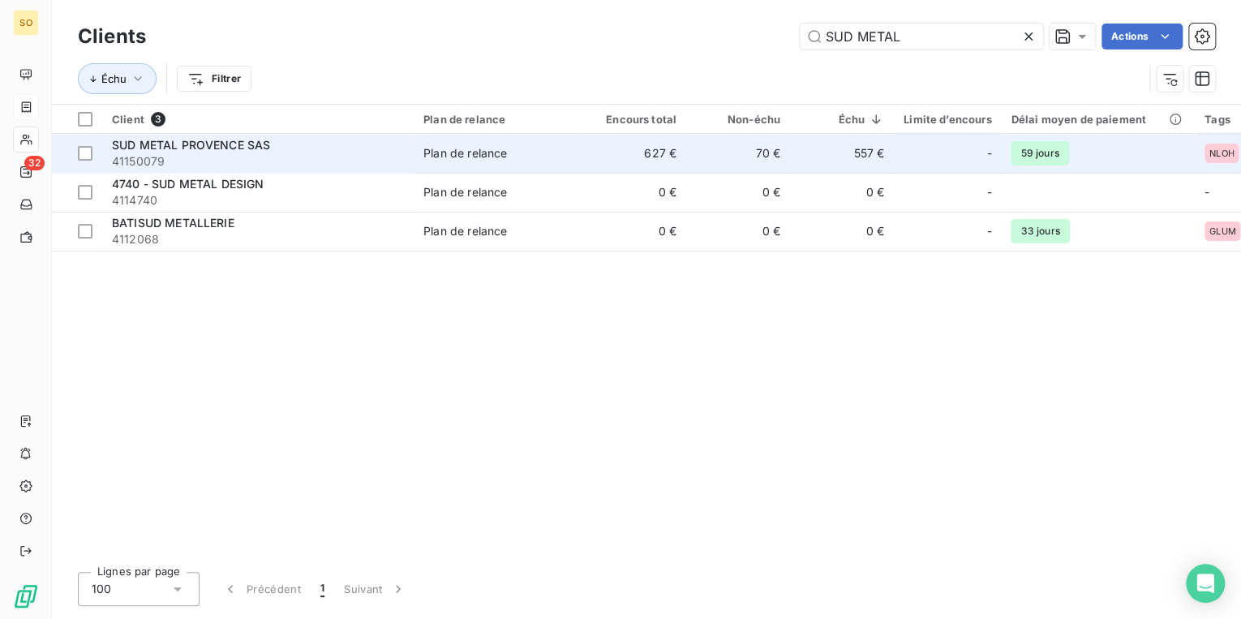
type input "SUD METAL"
click at [754, 151] on td "70 €" at bounding box center [738, 153] width 104 height 39
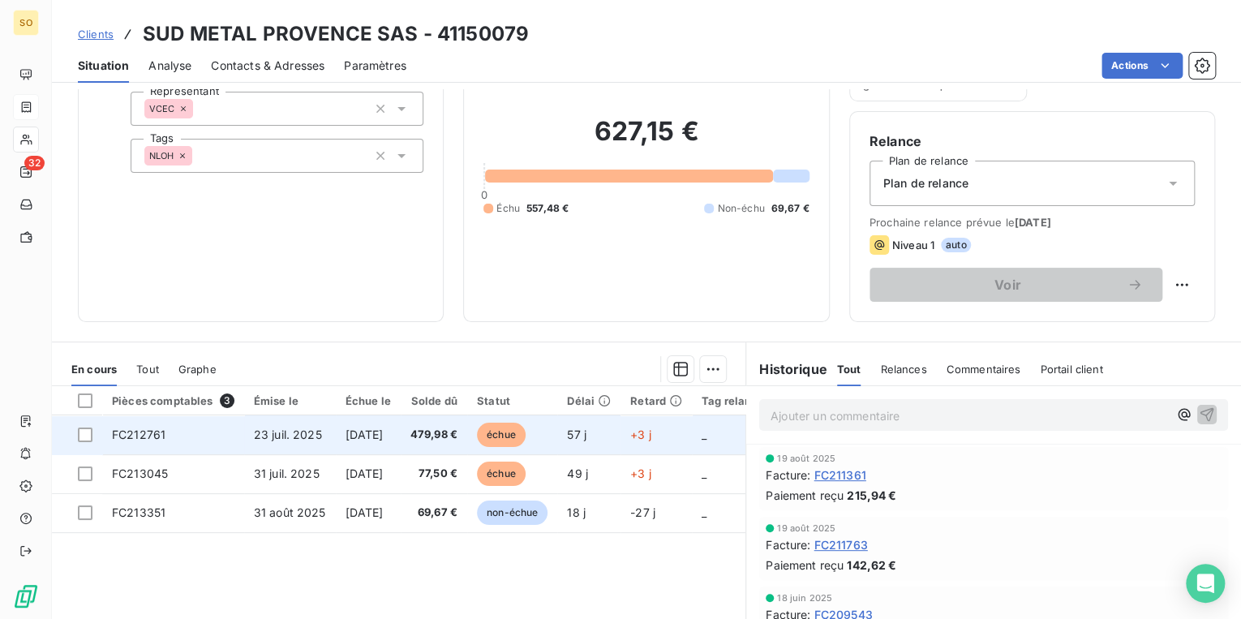
scroll to position [130, 0]
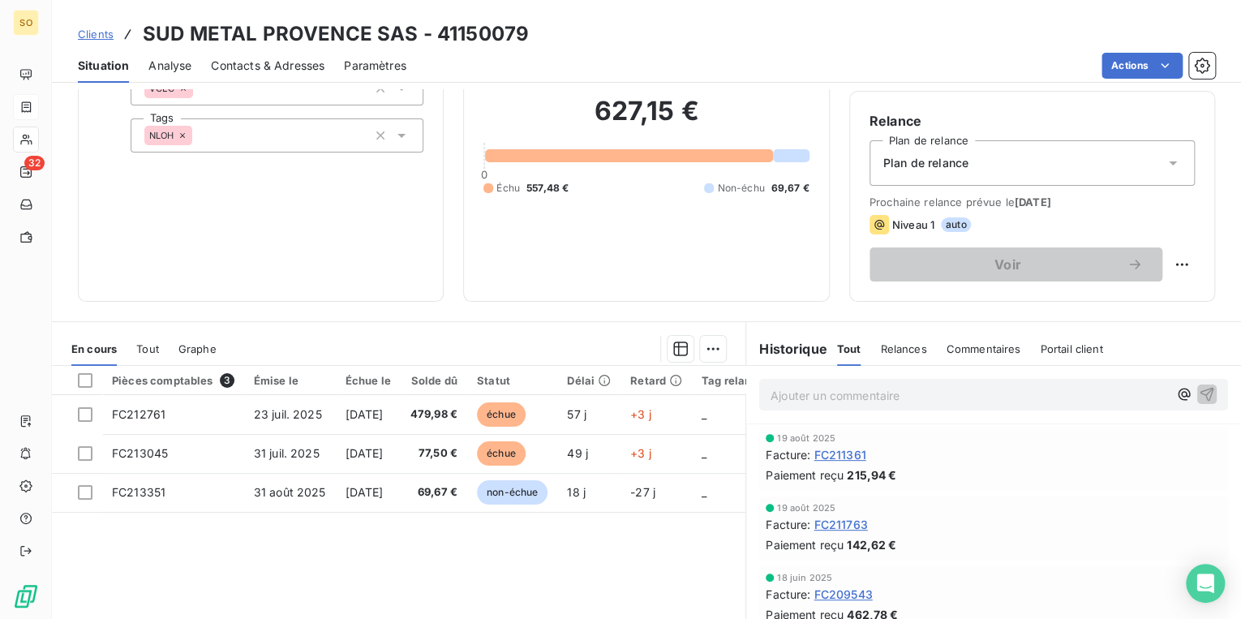
click at [108, 29] on span "Clients" at bounding box center [96, 34] width 36 height 13
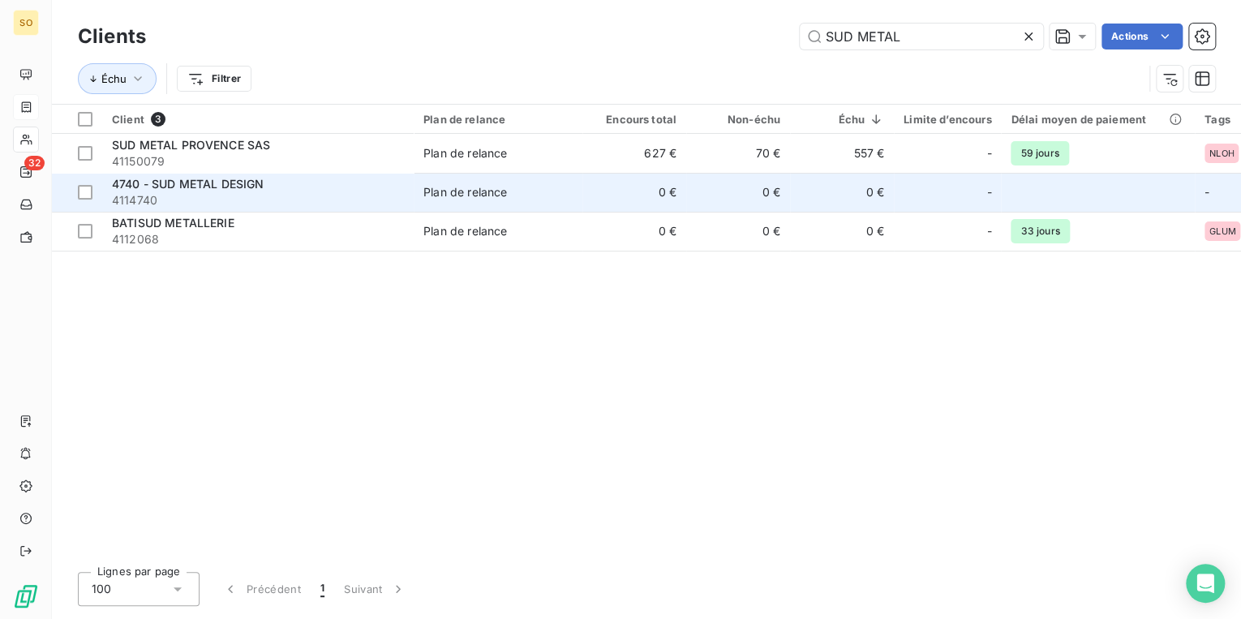
click at [214, 184] on span "4740 - SUD METAL DESIGN" at bounding box center [188, 184] width 152 height 14
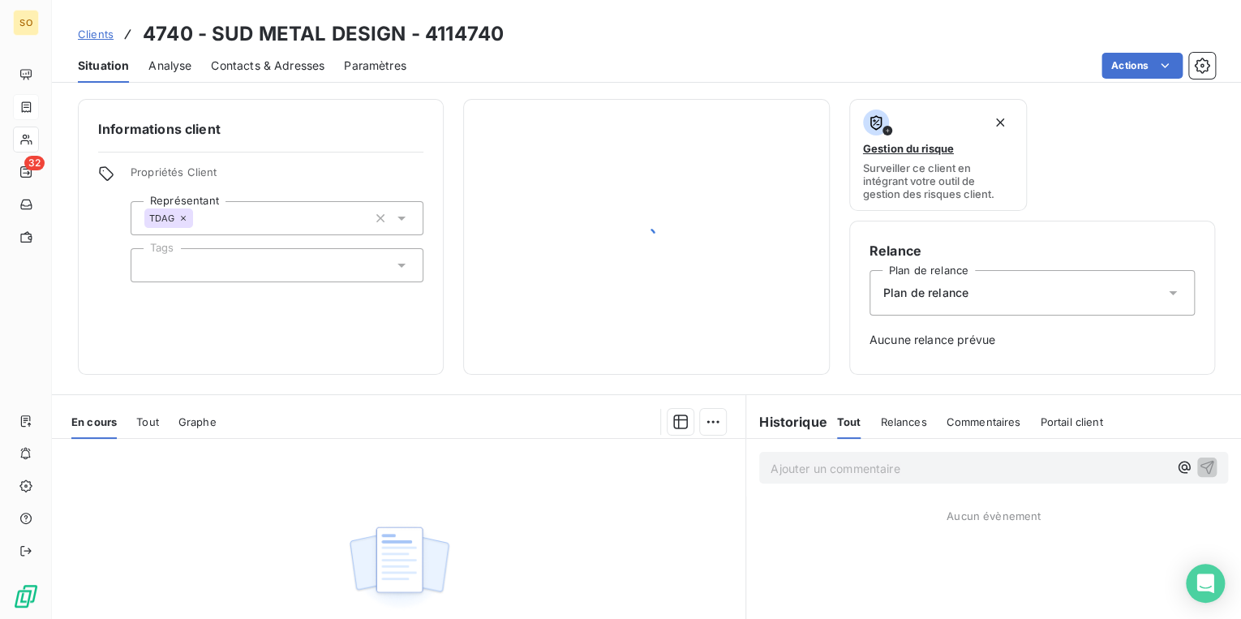
click at [84, 32] on span "Clients" at bounding box center [96, 34] width 36 height 13
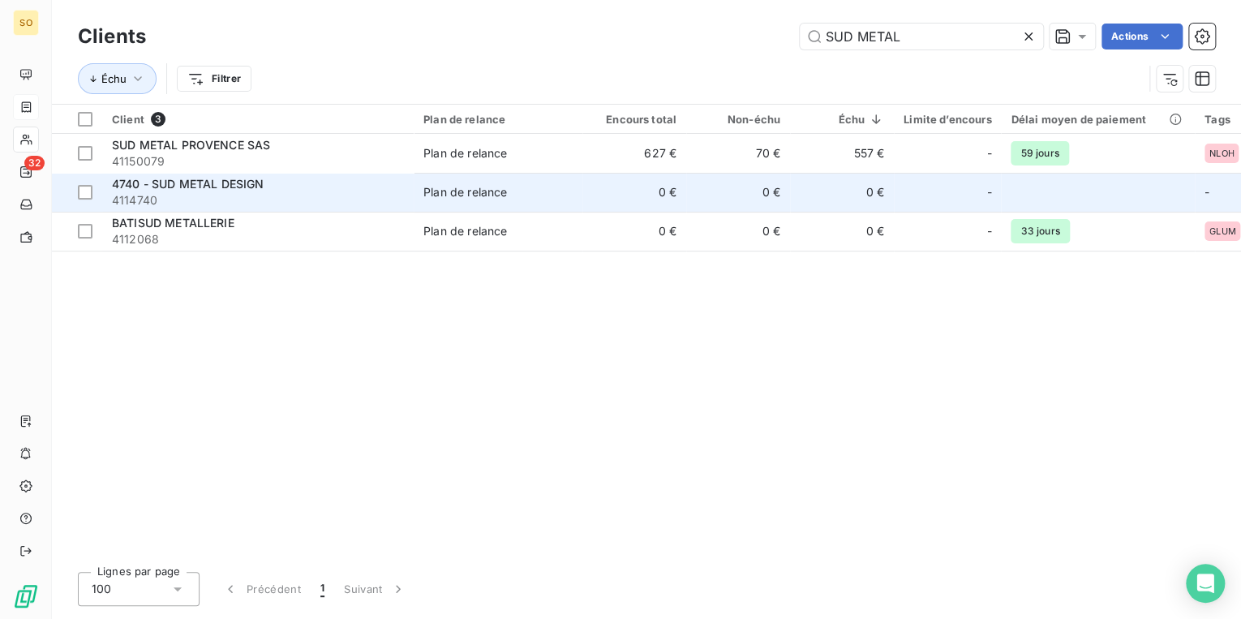
click at [258, 188] on span "4740 - SUD METAL DESIGN" at bounding box center [188, 184] width 152 height 14
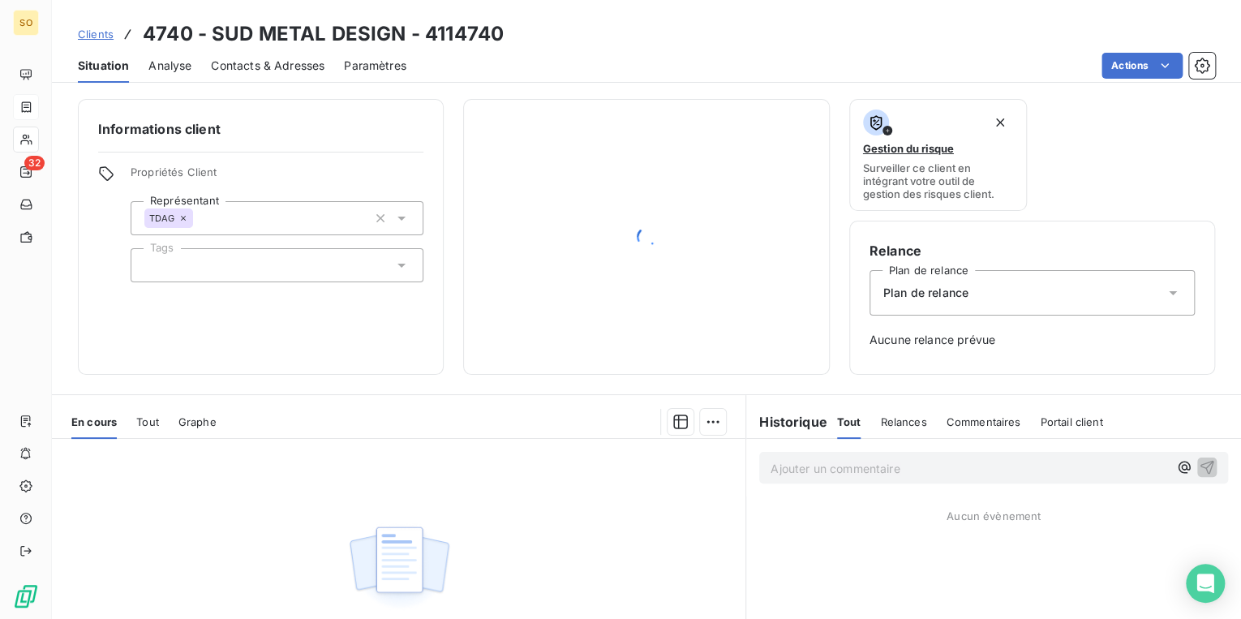
click at [94, 34] on span "Clients" at bounding box center [96, 34] width 36 height 13
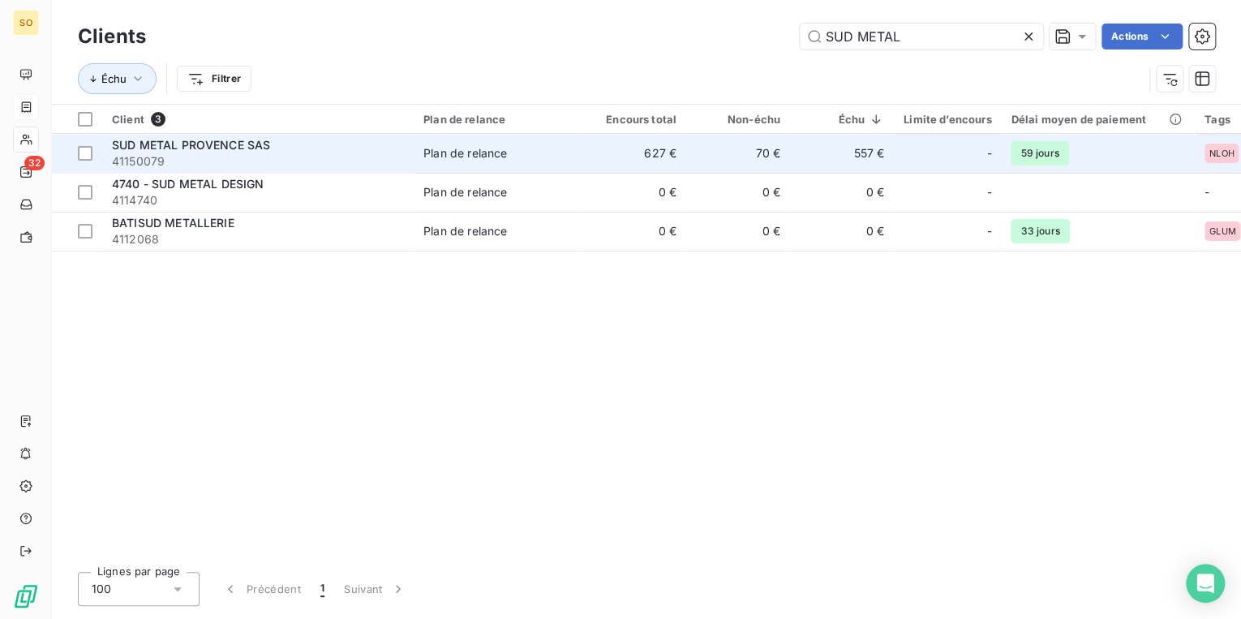
click at [744, 166] on td "70 €" at bounding box center [738, 153] width 104 height 39
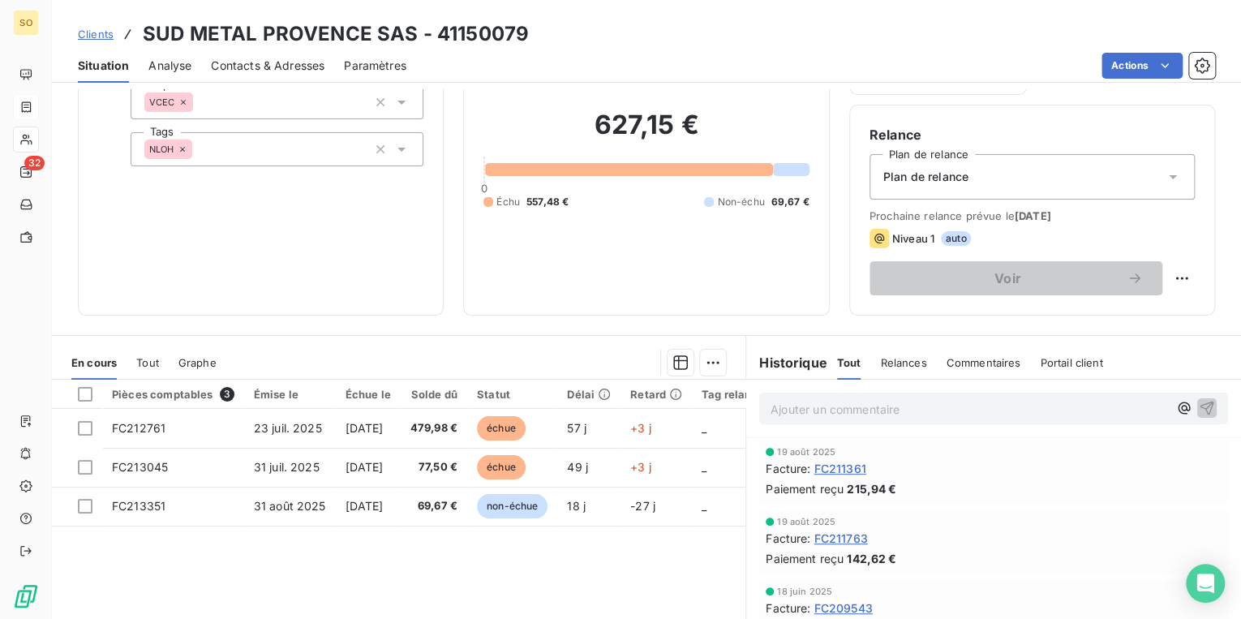
scroll to position [107, 0]
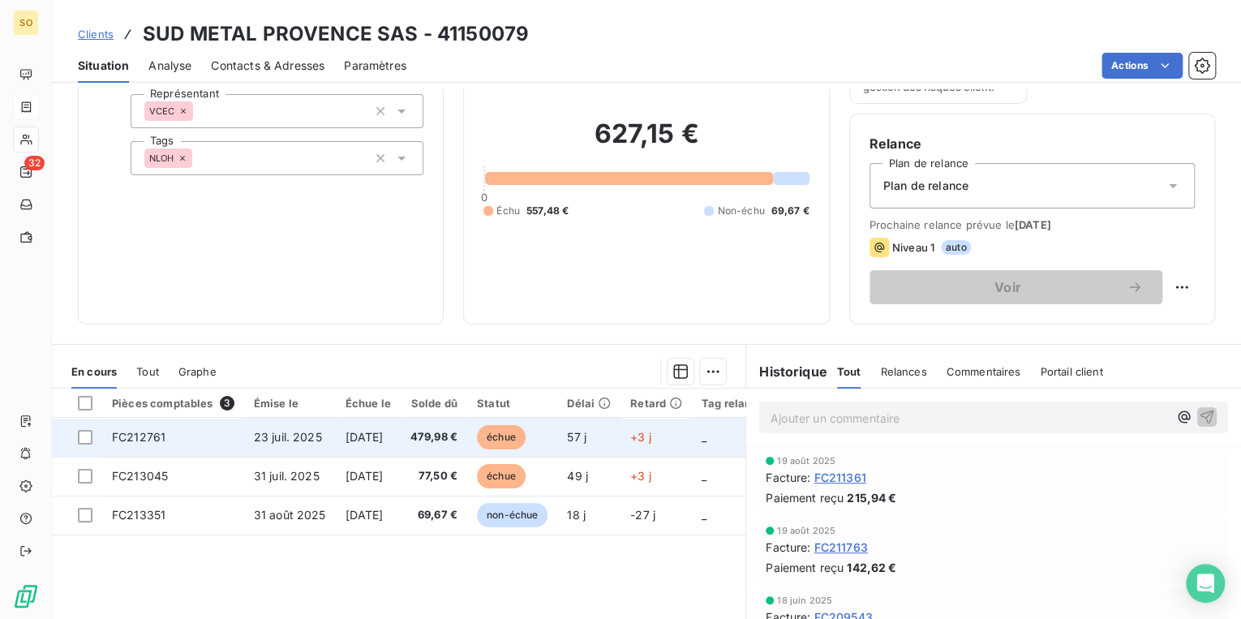
click at [526, 438] on span "échue" at bounding box center [501, 437] width 49 height 24
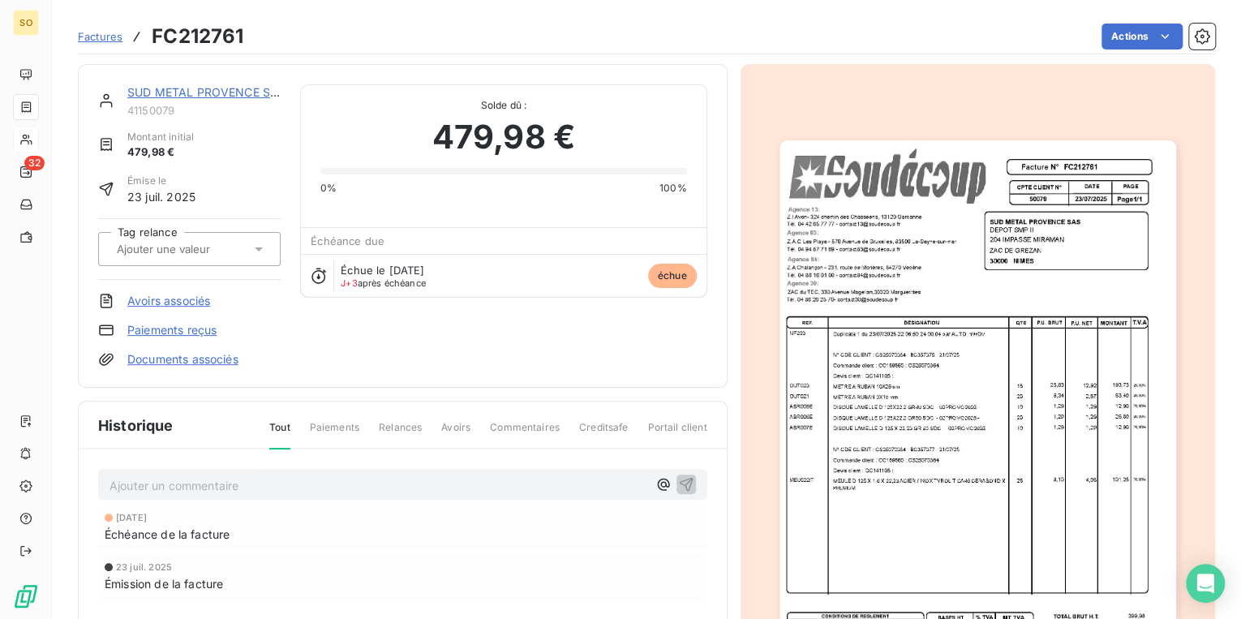
scroll to position [2, 0]
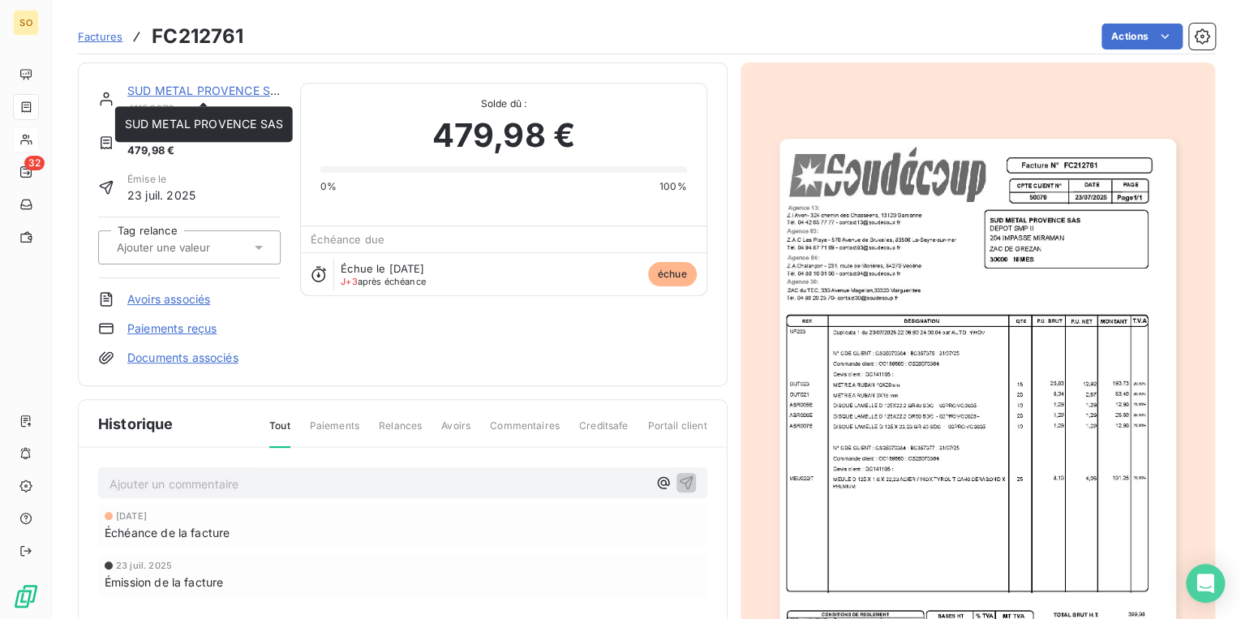
click at [153, 90] on link "SUD METAL PROVENCE SAS" at bounding box center [206, 91] width 158 height 14
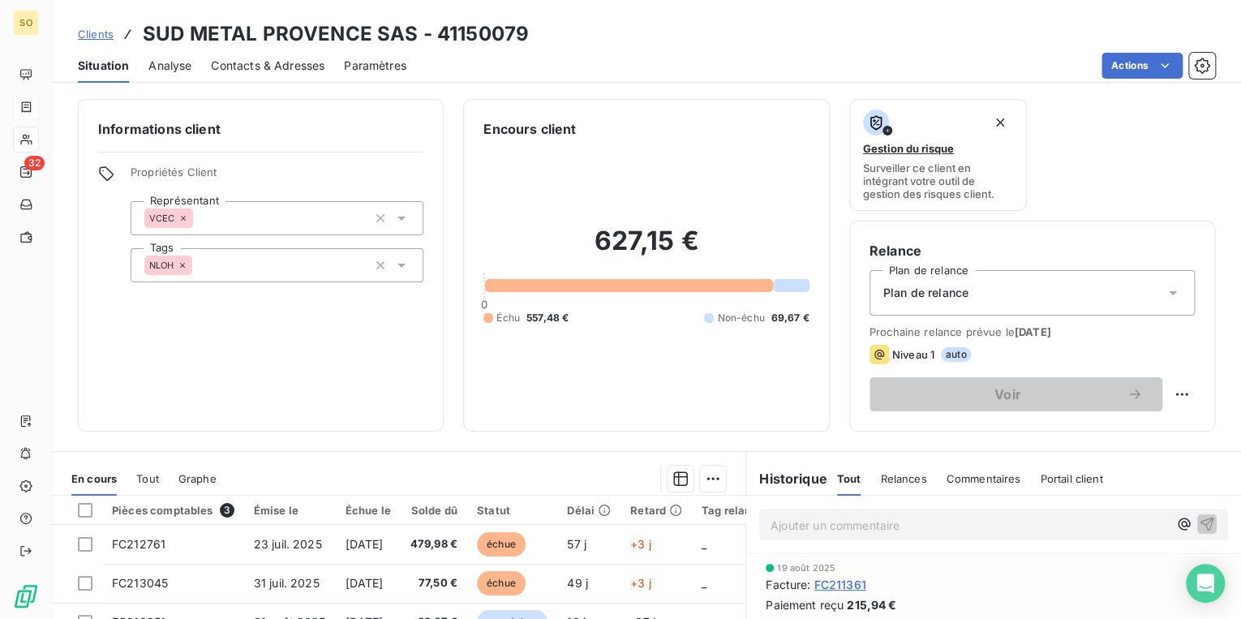
click at [840, 535] on div "Ajouter un commentaire ﻿" at bounding box center [993, 525] width 469 height 32
click at [844, 532] on p "Ajouter un commentaire ﻿" at bounding box center [969, 525] width 397 height 20
click at [1201, 520] on icon "button" at bounding box center [1208, 524] width 14 height 14
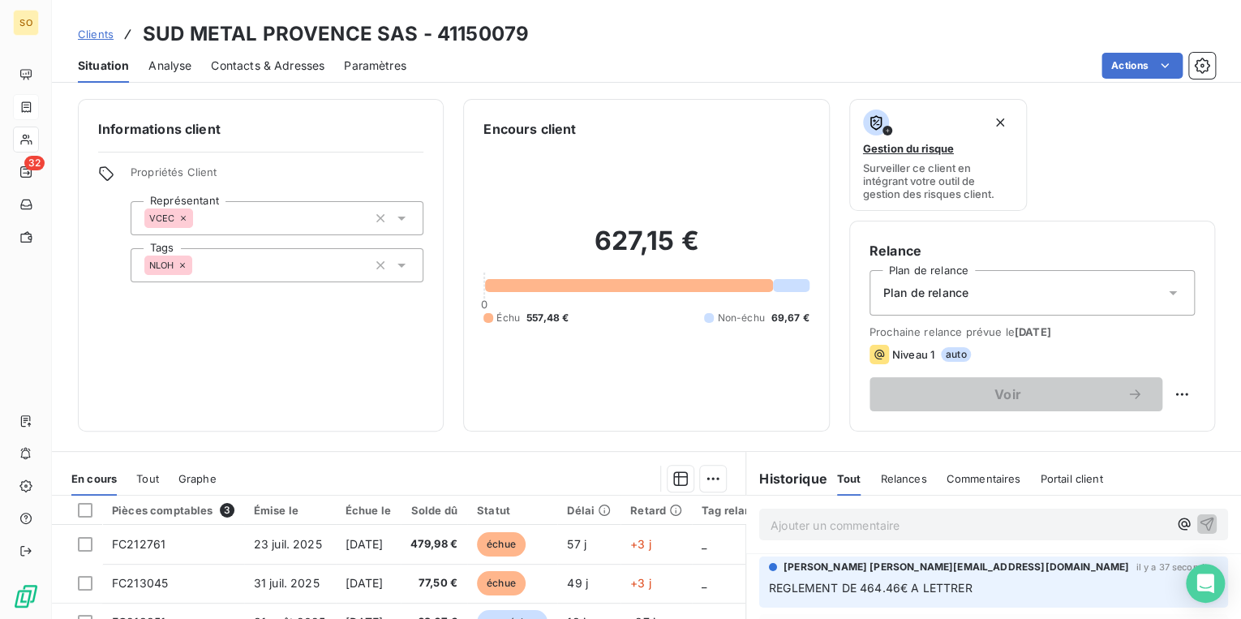
click at [102, 33] on span "Clients" at bounding box center [96, 34] width 36 height 13
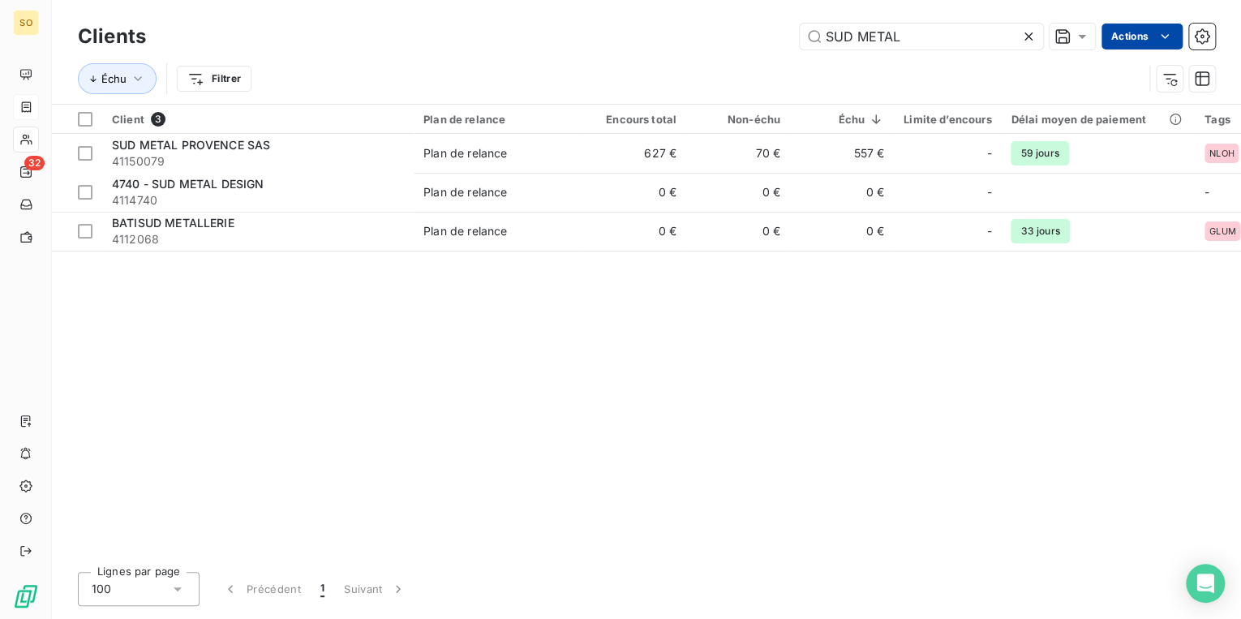
drag, startPoint x: 824, startPoint y: 33, endPoint x: 1177, endPoint y: 49, distance: 353.2
click at [1155, 49] on div "SUD METAL Actions" at bounding box center [690, 37] width 1050 height 26
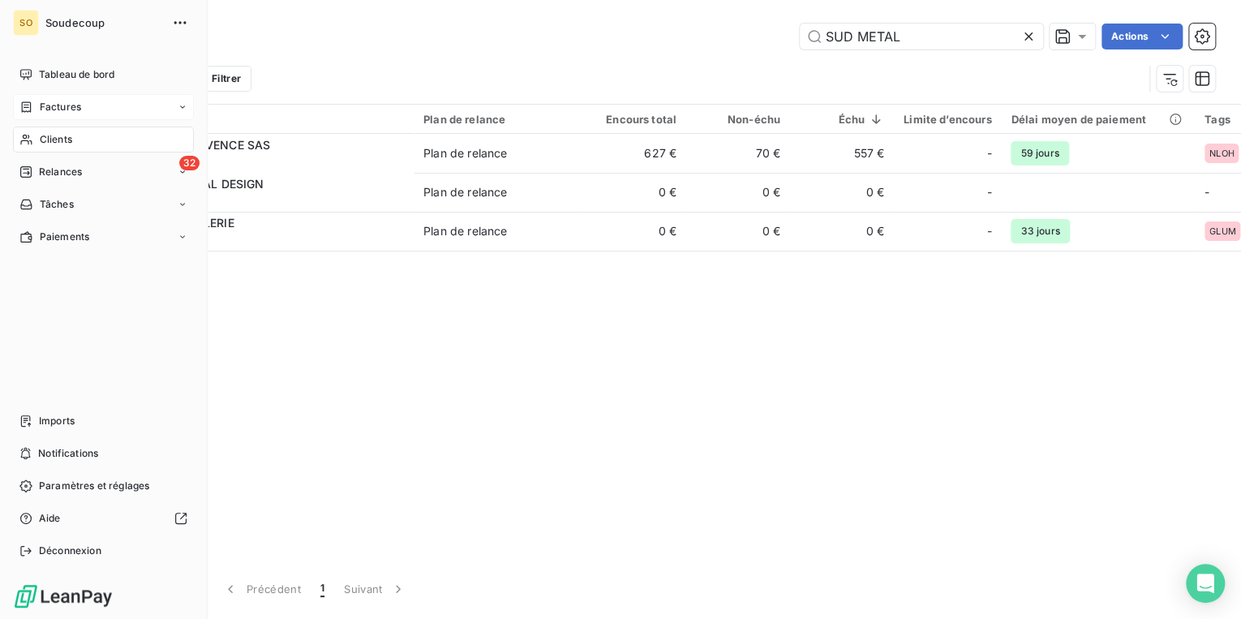
click at [54, 104] on span "Factures" at bounding box center [60, 107] width 41 height 15
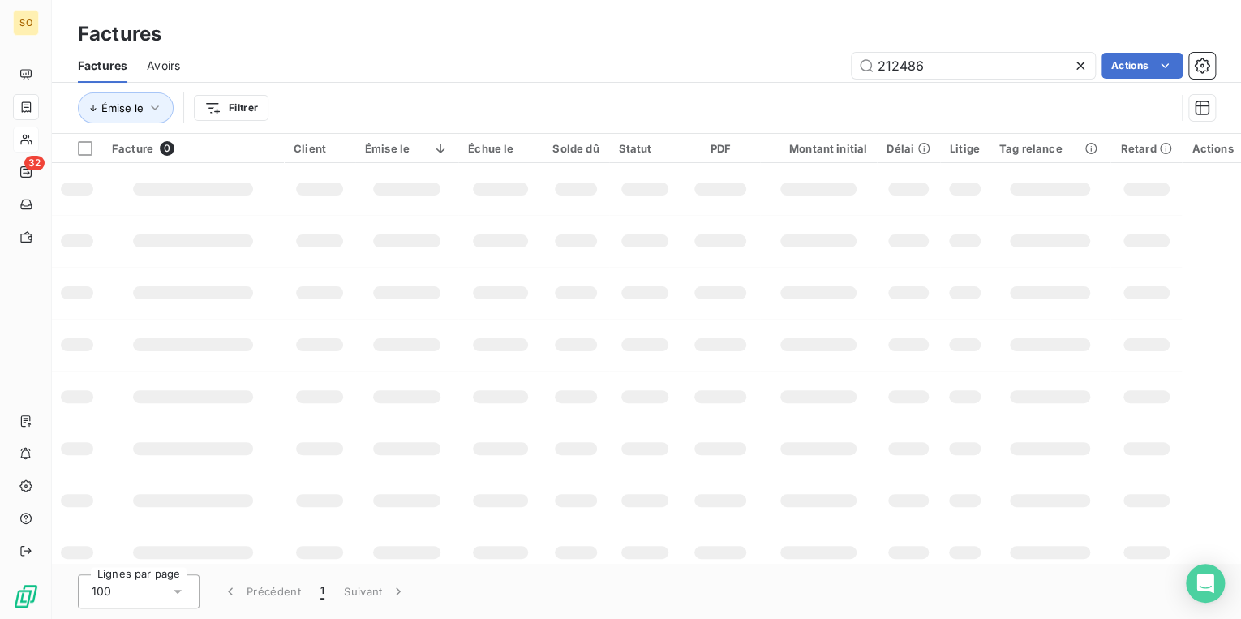
drag, startPoint x: 920, startPoint y: 62, endPoint x: 1158, endPoint y: 84, distance: 239.6
click at [999, 68] on input "212486" at bounding box center [973, 66] width 243 height 26
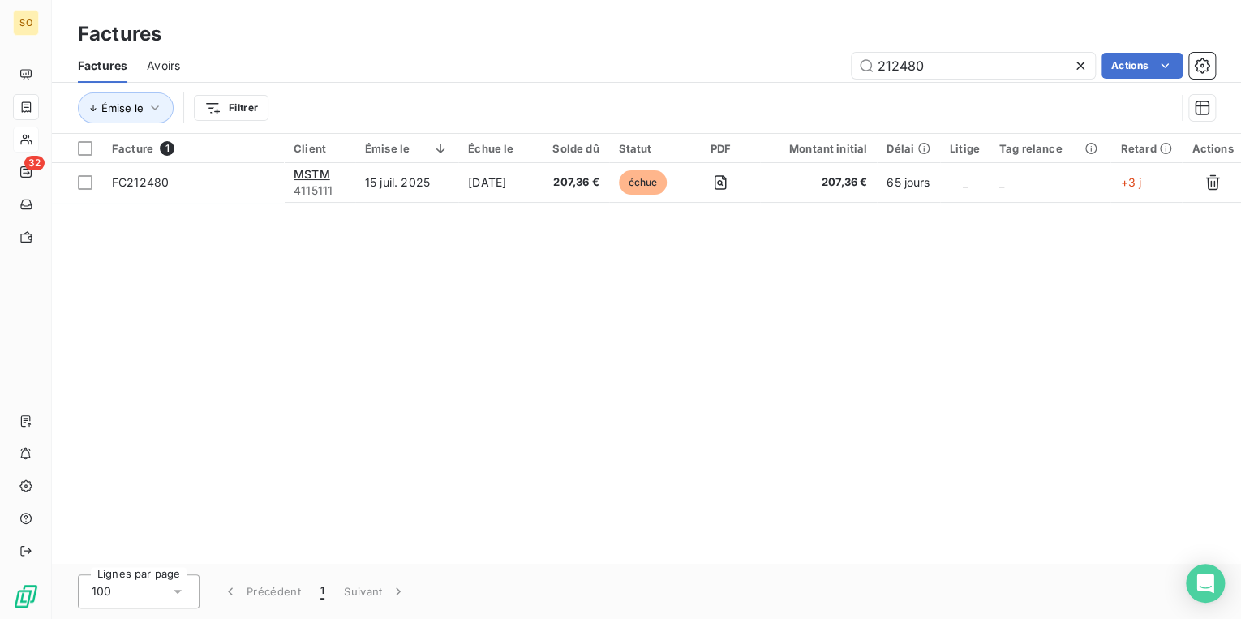
type input "212480"
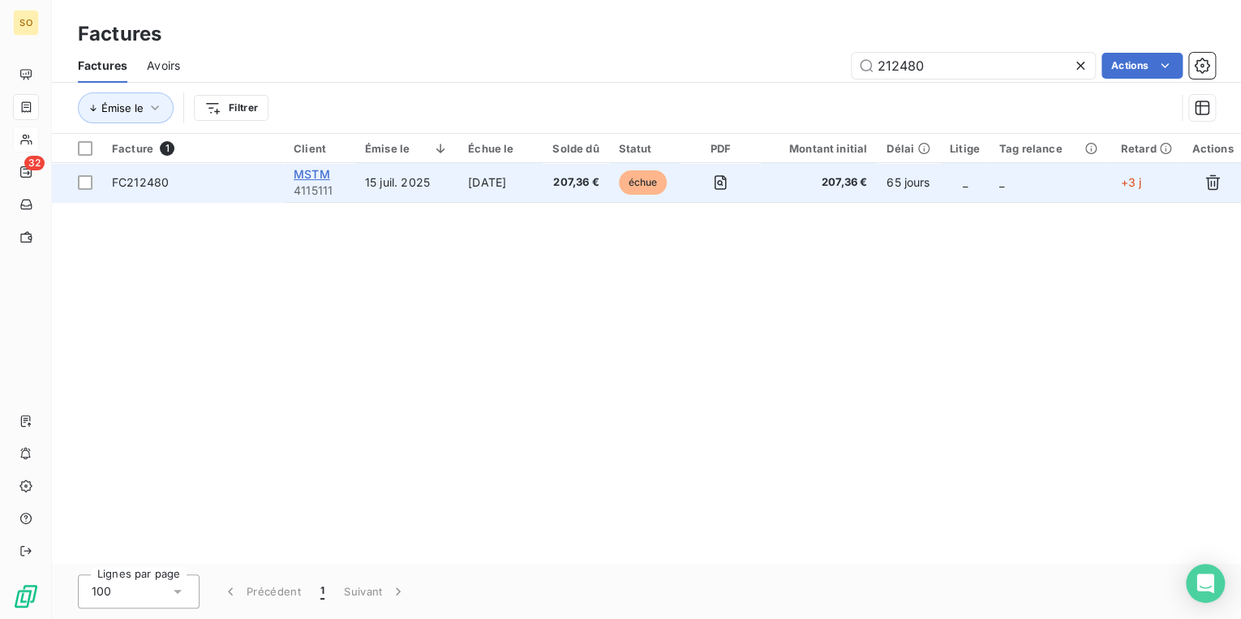
click at [310, 175] on span "MSTM" at bounding box center [312, 174] width 37 height 14
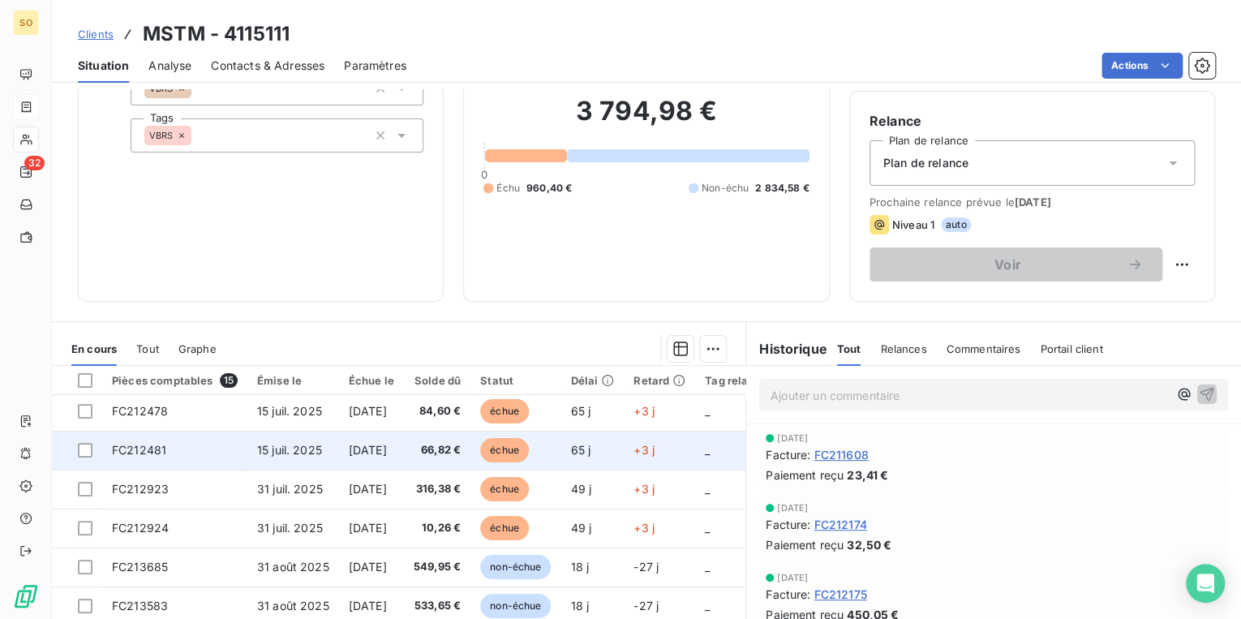
scroll to position [65, 0]
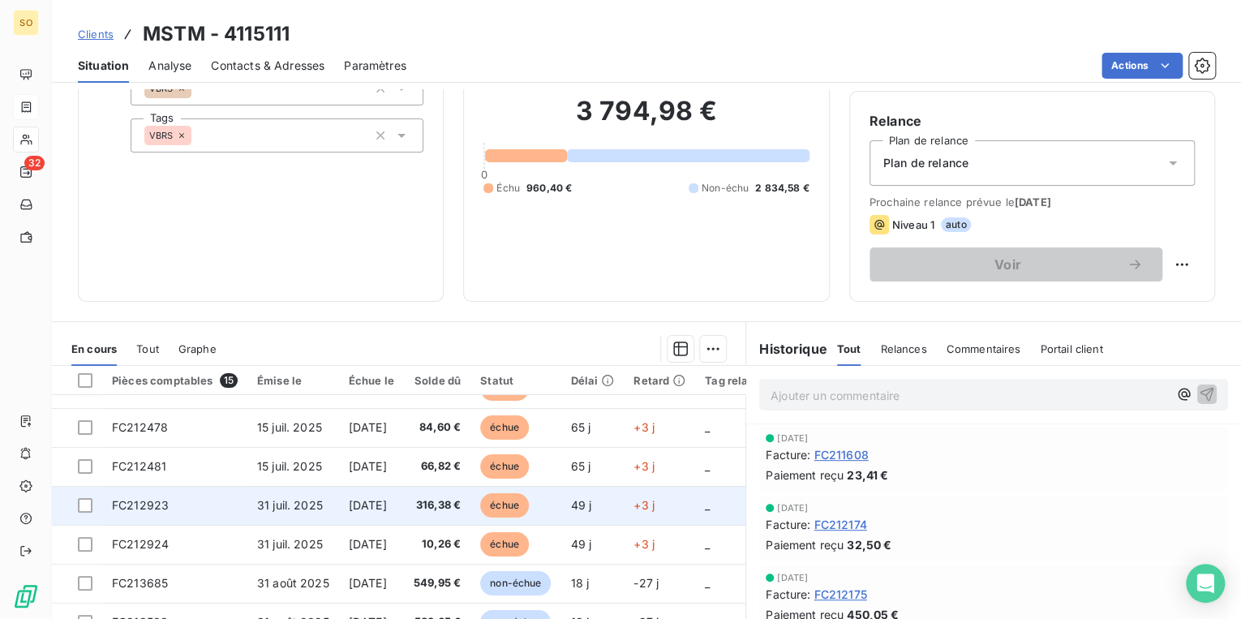
click at [529, 506] on span "échue" at bounding box center [504, 505] width 49 height 24
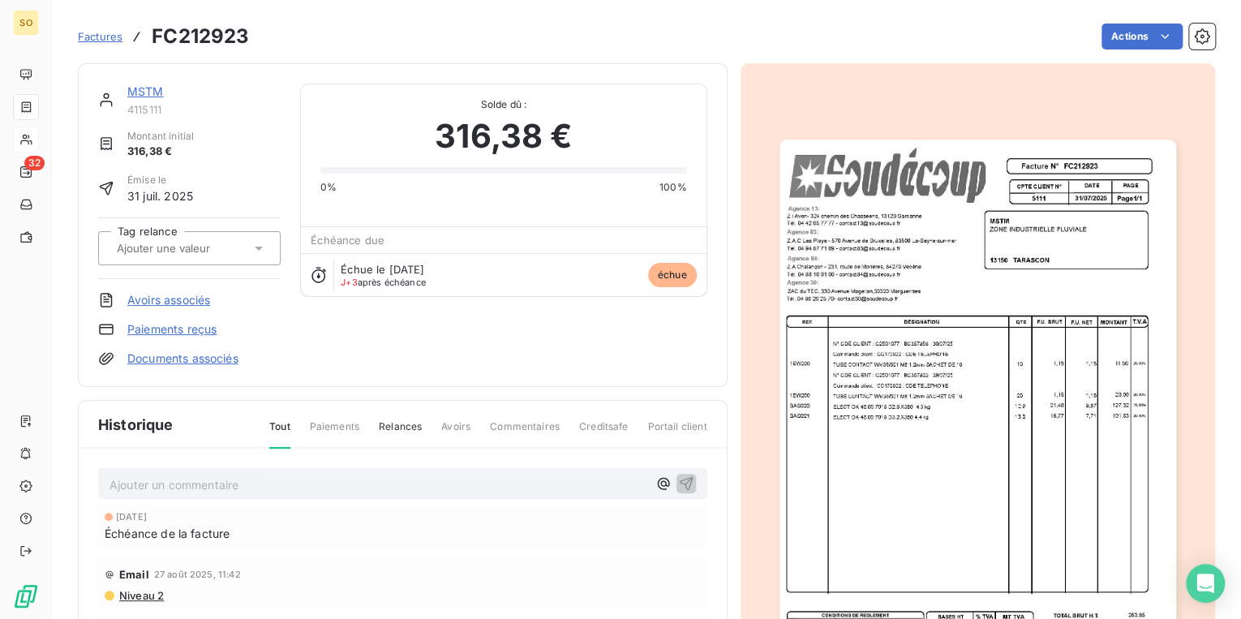
click at [1135, 34] on html "SO 32 Factures FC212923 Actions MSTM 4115111 Montant initial 316,38 € Émise le …" at bounding box center [620, 309] width 1241 height 619
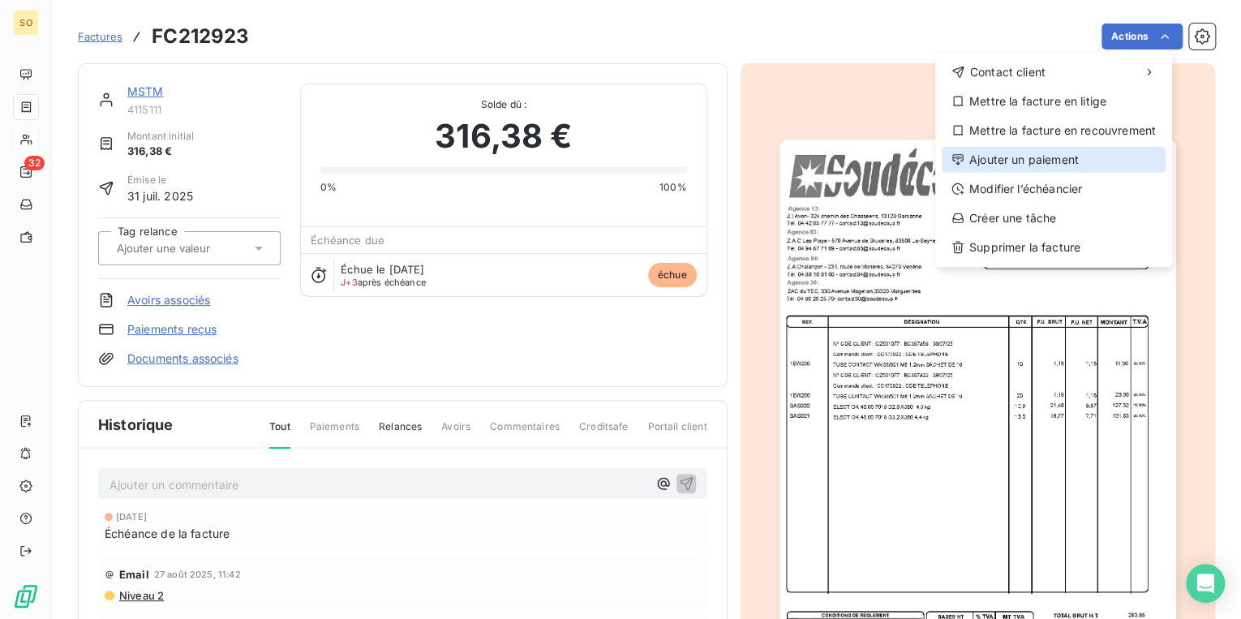
click at [1016, 157] on div "Ajouter un paiement" at bounding box center [1054, 160] width 224 height 26
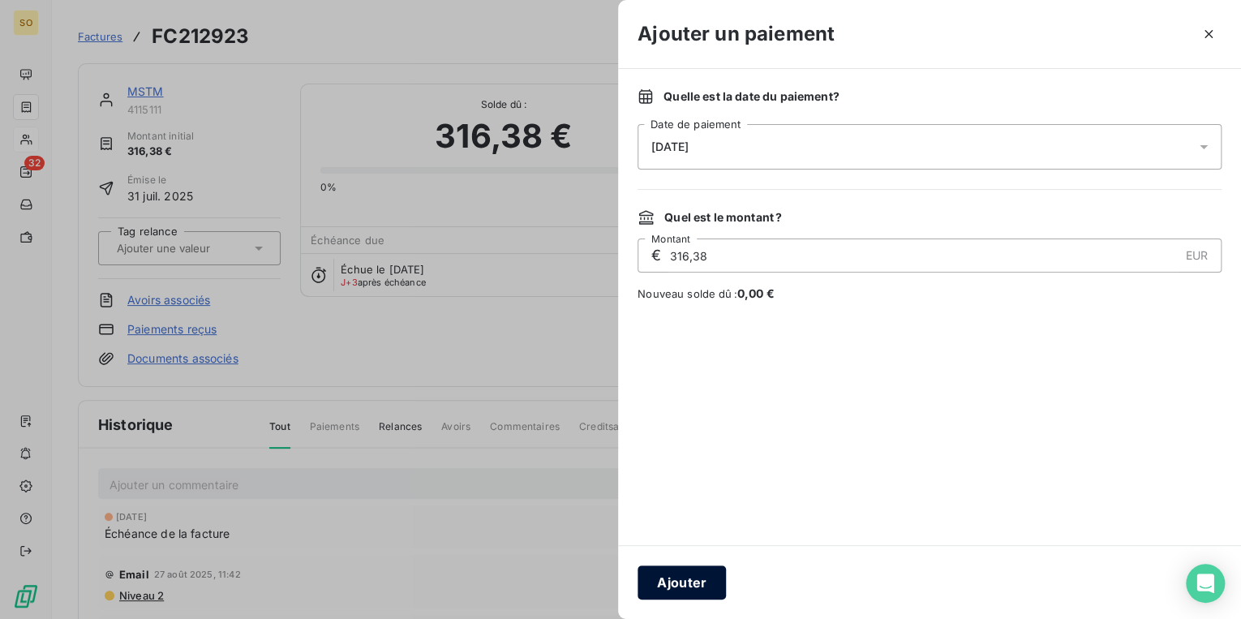
click at [695, 584] on button "Ajouter" at bounding box center [682, 582] width 88 height 34
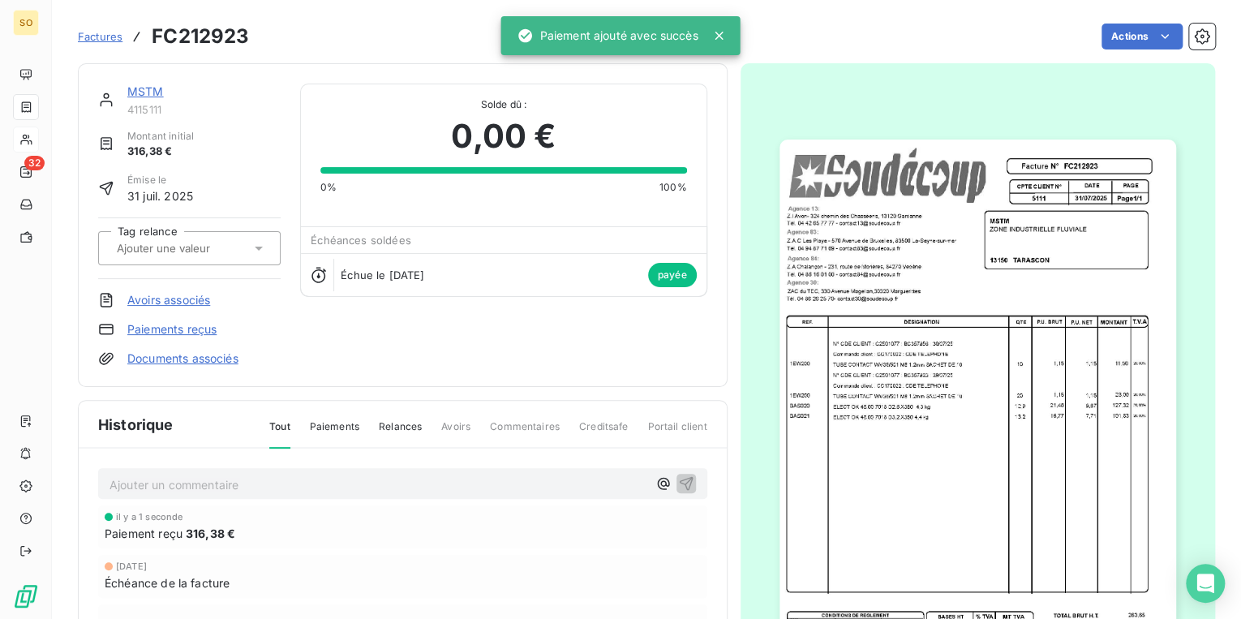
click at [153, 90] on link "MSTM" at bounding box center [145, 91] width 37 height 14
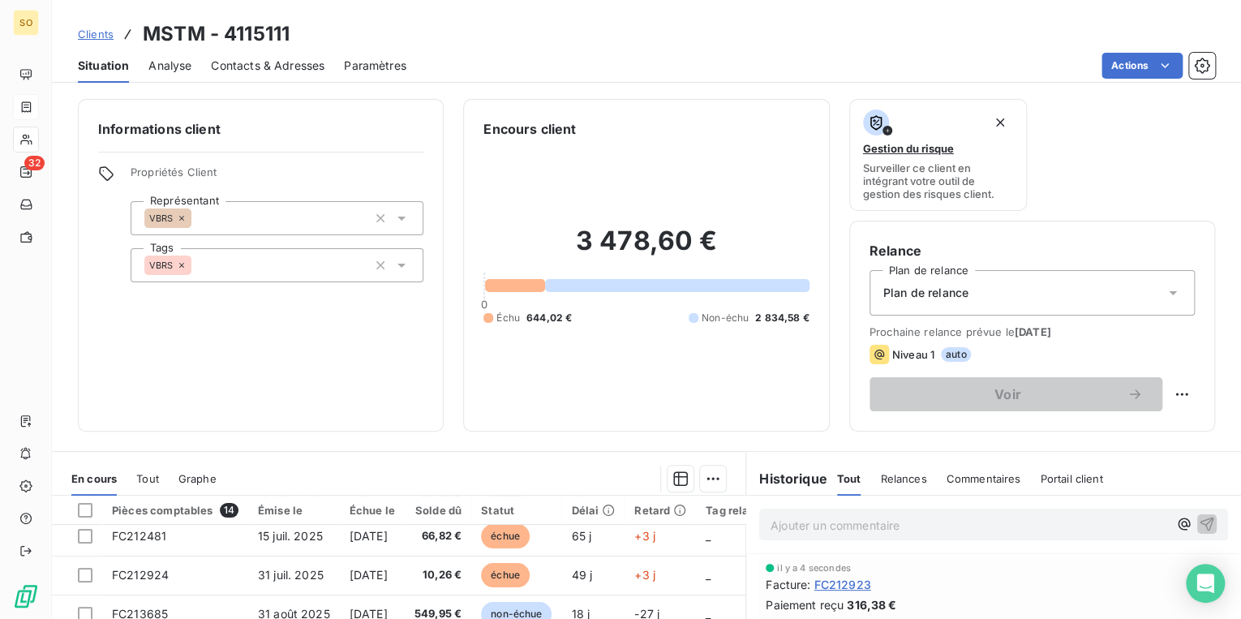
scroll to position [65, 0]
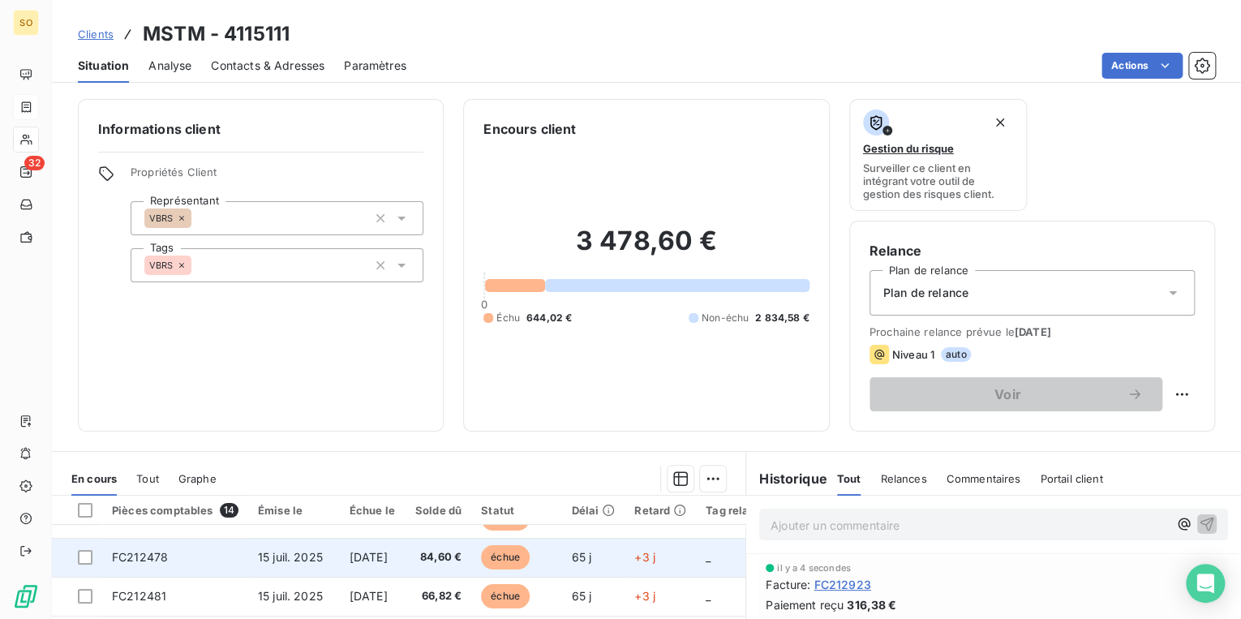
click at [518, 561] on span "échue" at bounding box center [505, 557] width 49 height 24
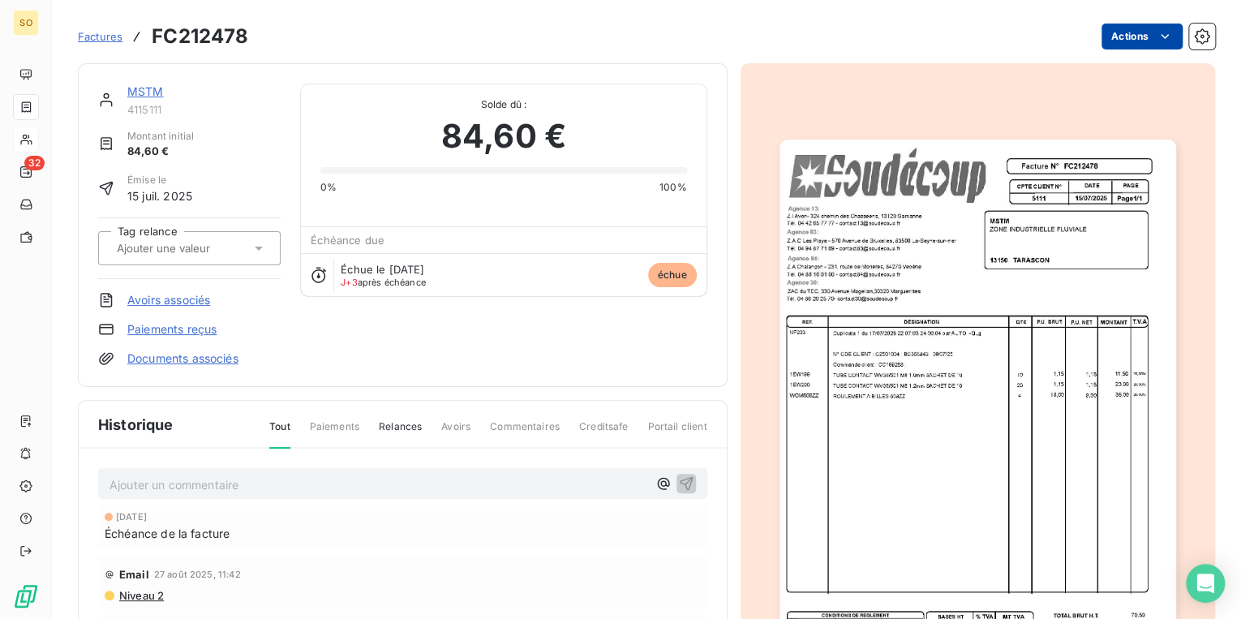
click at [1132, 36] on html "SO 32 Factures FC212478 Actions MSTM 4115111 Montant initial 84,60 € Émise le […" at bounding box center [620, 309] width 1241 height 619
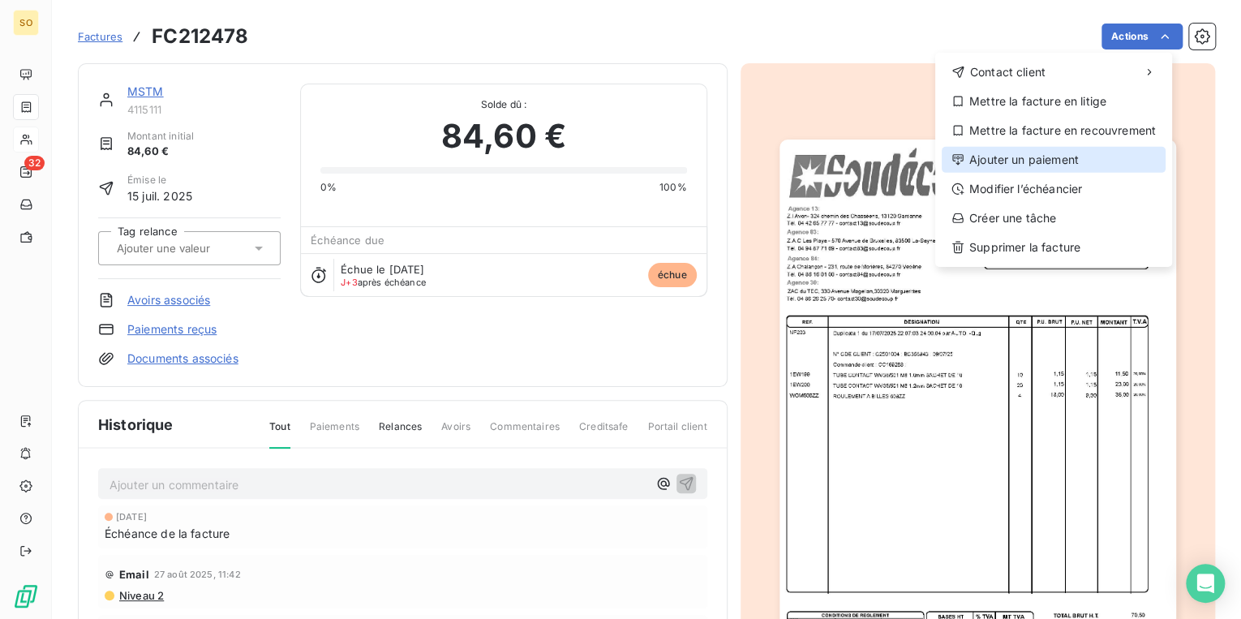
click at [1063, 161] on div "Ajouter un paiement" at bounding box center [1054, 160] width 224 height 26
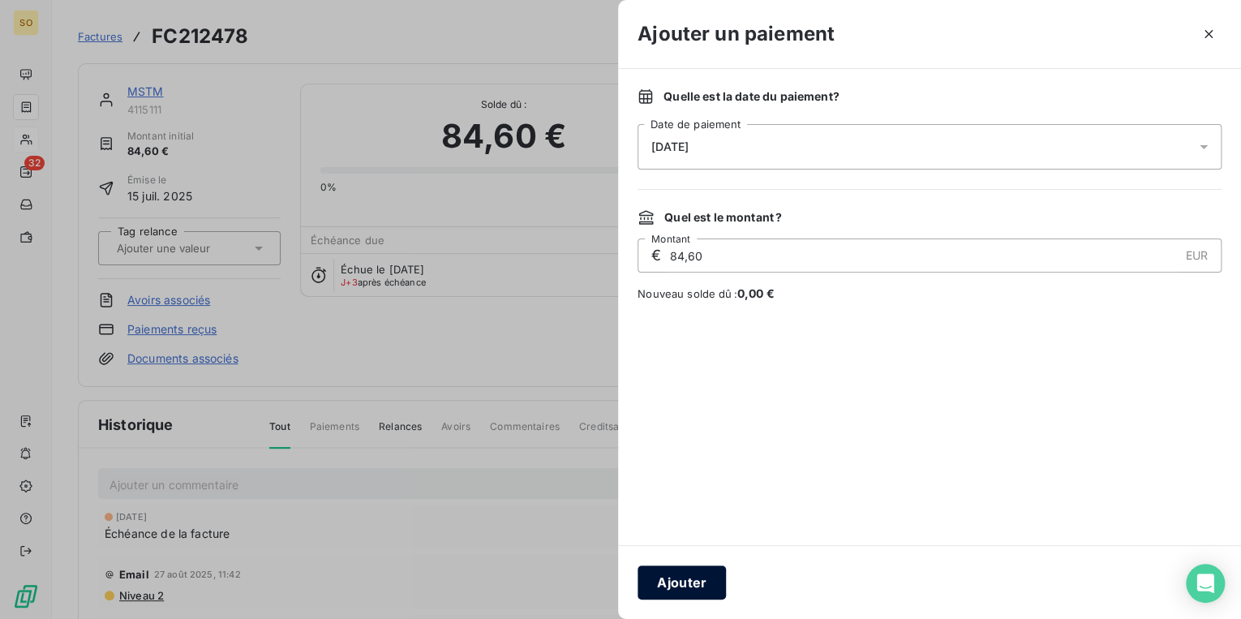
click at [703, 587] on button "Ajouter" at bounding box center [682, 582] width 88 height 34
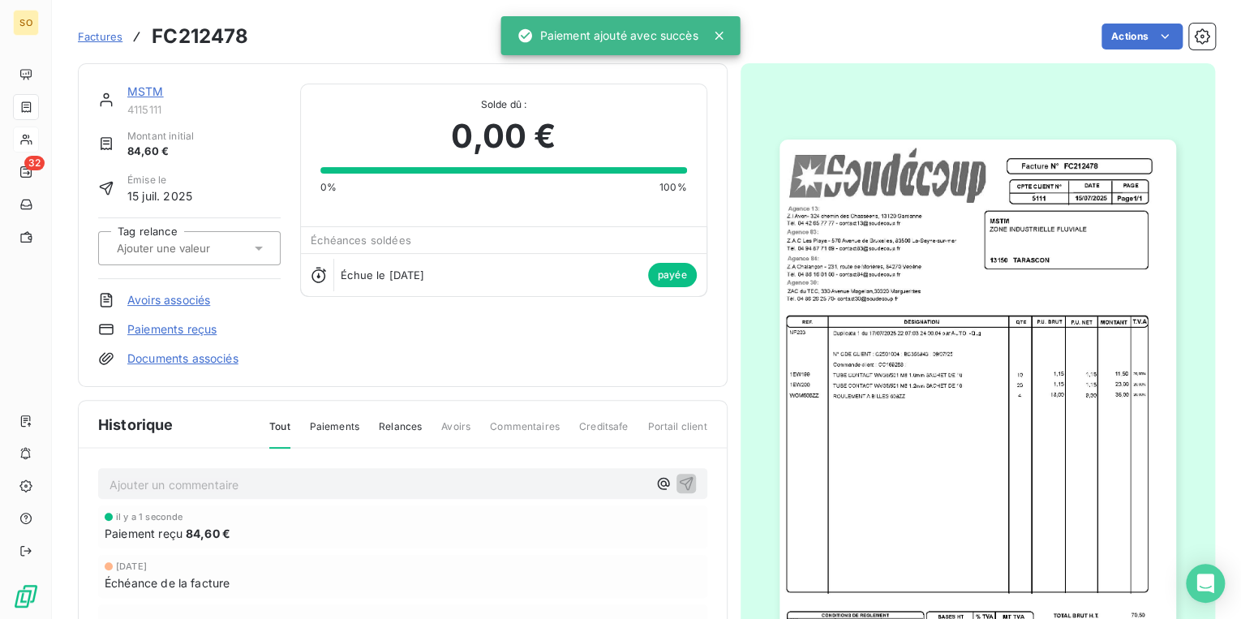
click at [153, 93] on link "MSTM" at bounding box center [145, 91] width 37 height 14
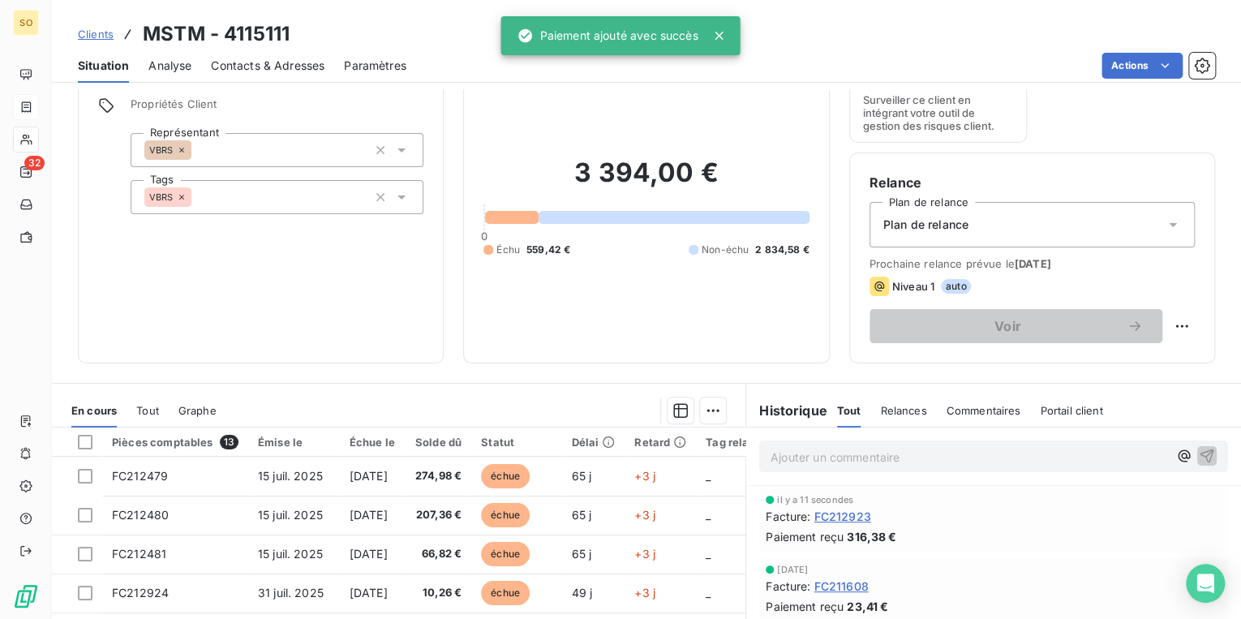
scroll to position [130, 0]
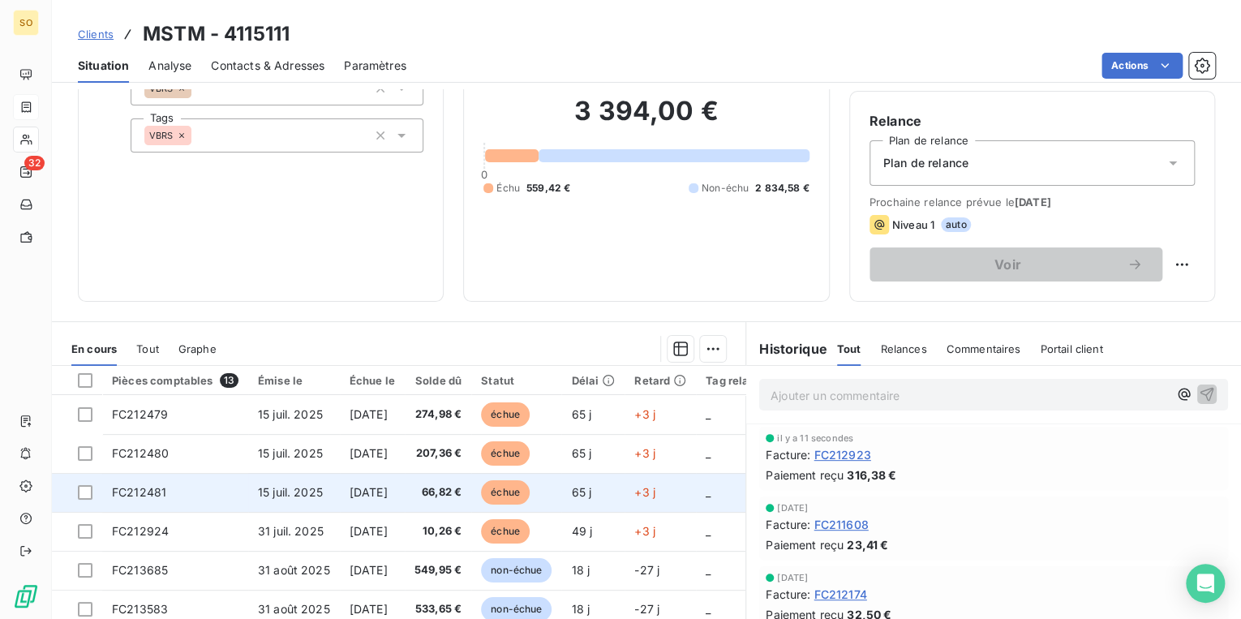
click at [522, 489] on span "échue" at bounding box center [505, 492] width 49 height 24
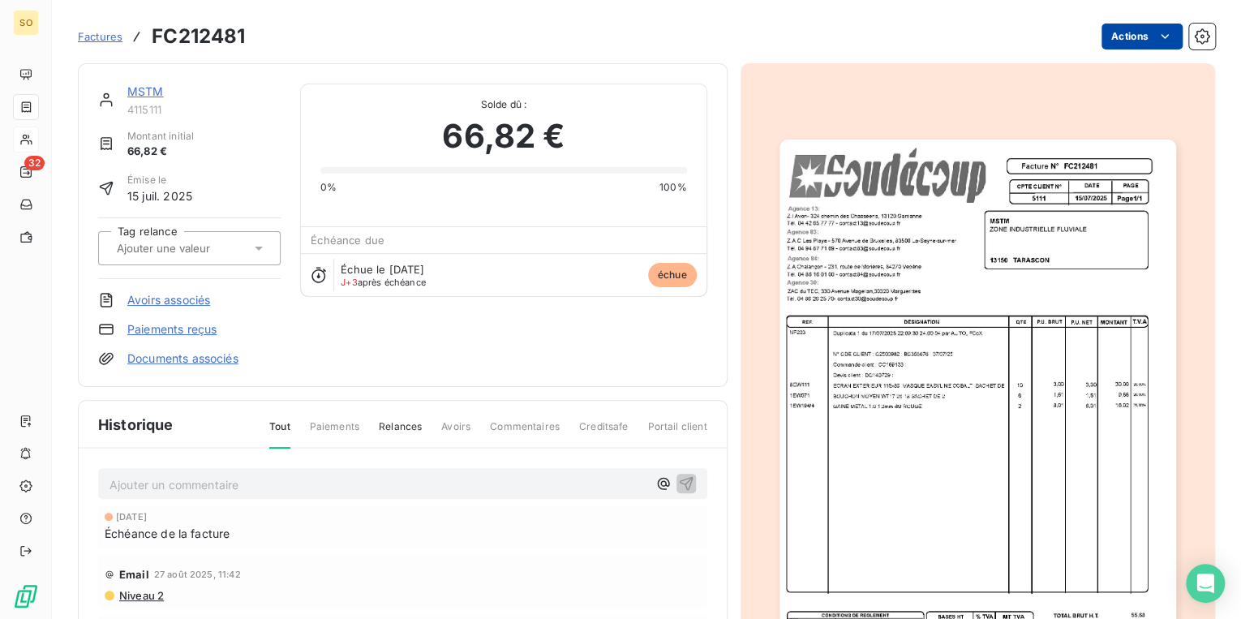
click at [1125, 40] on html "SO 32 Factures FC212481 Actions MSTM 4115111 Montant initial 66,82 € Émise le […" at bounding box center [620, 309] width 1241 height 619
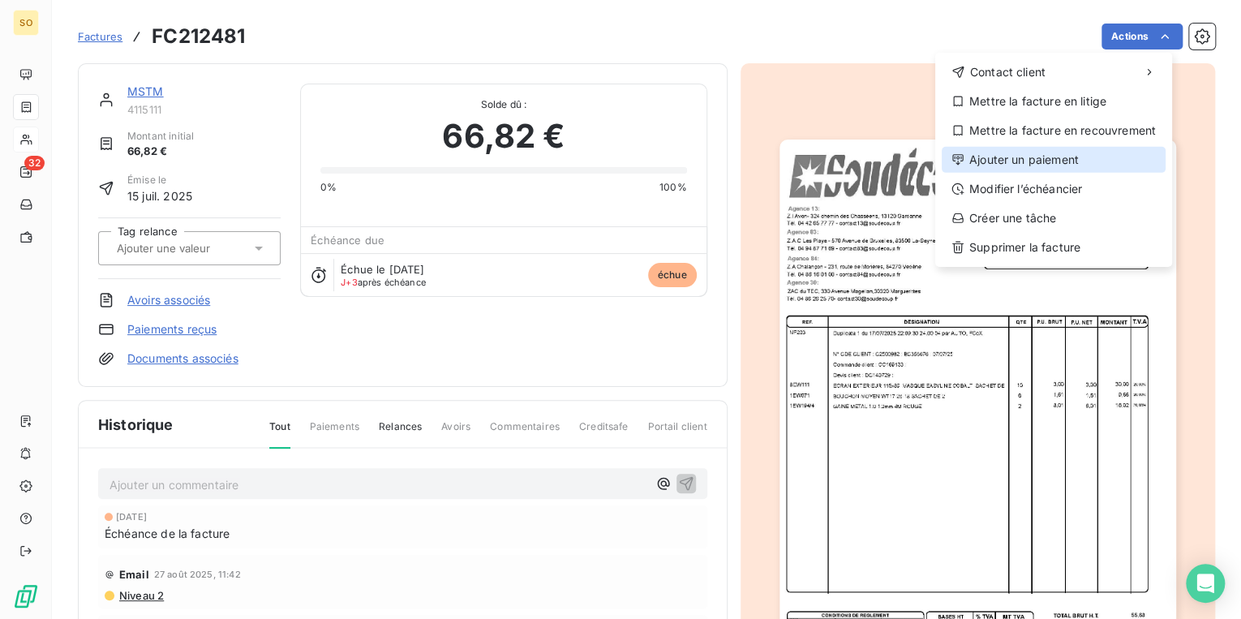
click at [1038, 162] on div "Ajouter un paiement" at bounding box center [1054, 160] width 224 height 26
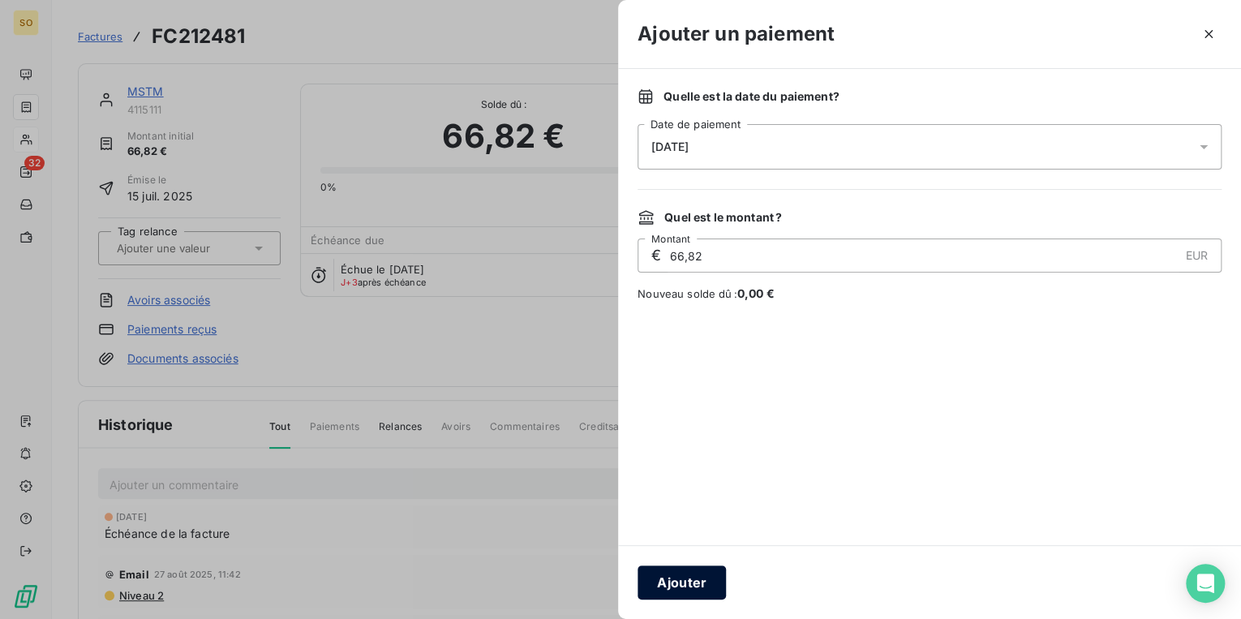
click at [653, 584] on button "Ajouter" at bounding box center [682, 582] width 88 height 34
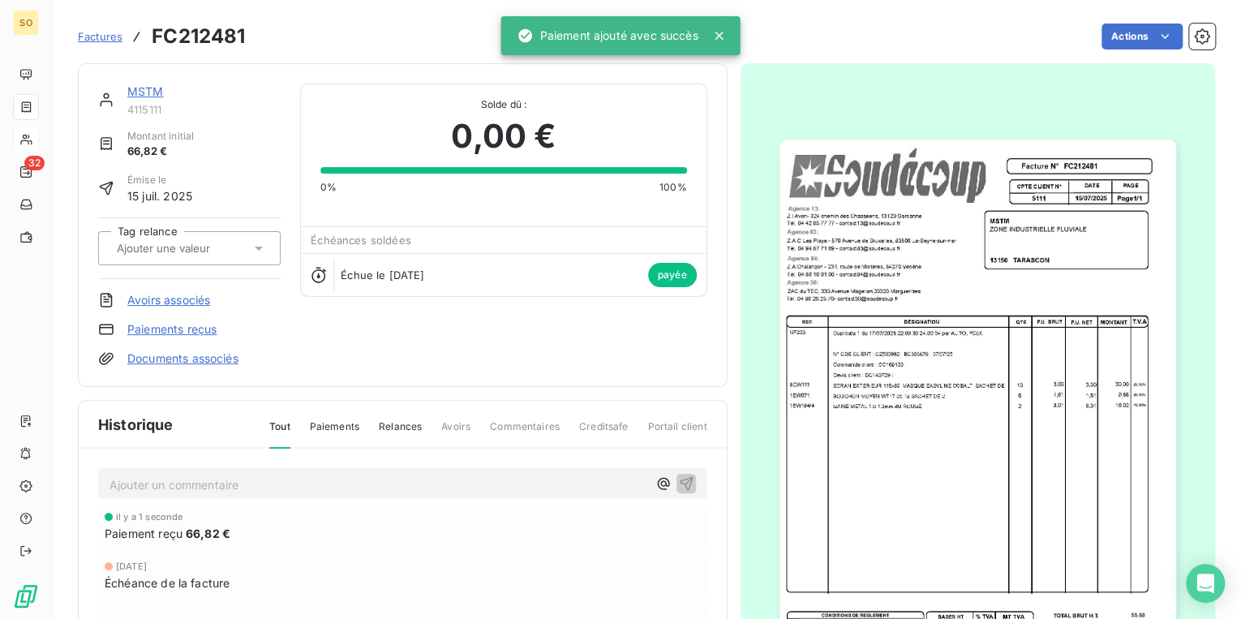
click at [144, 84] on link "MSTM" at bounding box center [145, 91] width 37 height 14
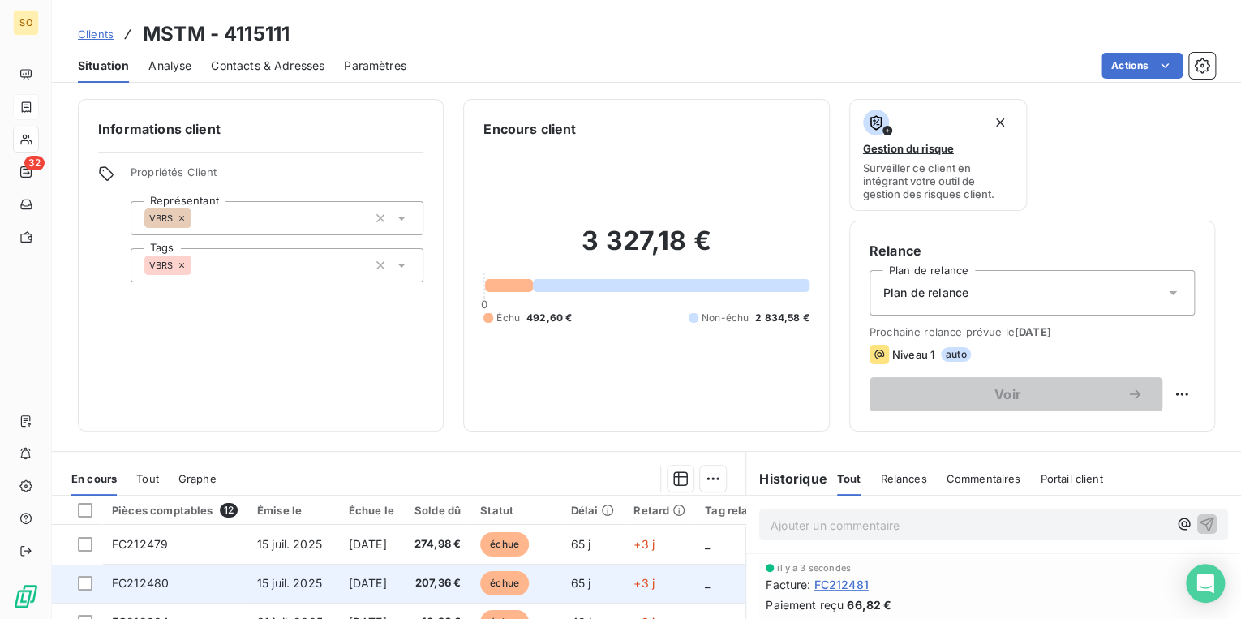
click at [517, 586] on span "échue" at bounding box center [504, 583] width 49 height 24
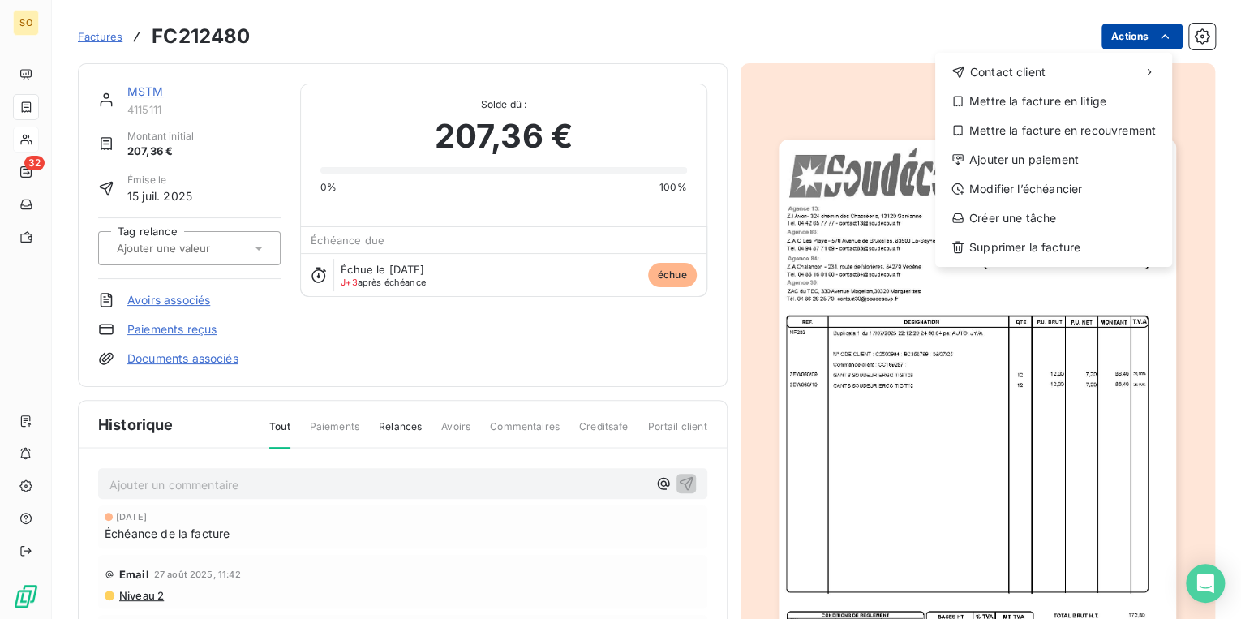
click at [1106, 36] on html "SO 32 Factures FC212480 Actions Contact client Mettre la facture en litige Mett…" at bounding box center [620, 309] width 1241 height 619
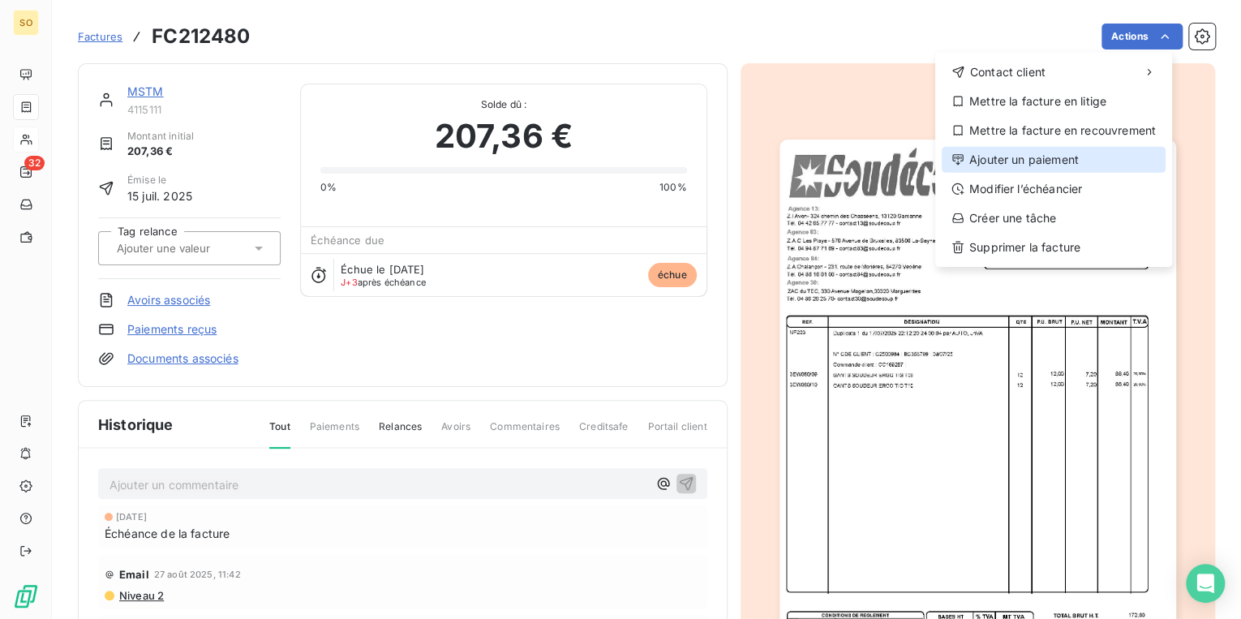
click at [1017, 153] on div "Ajouter un paiement" at bounding box center [1054, 160] width 224 height 26
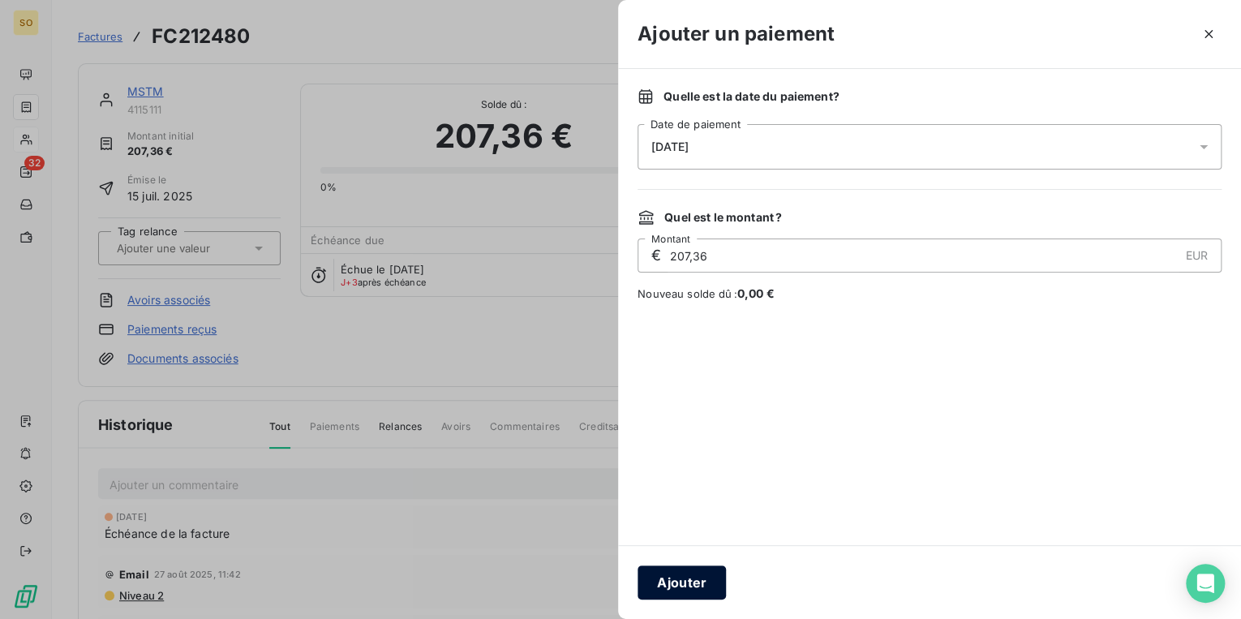
click at [699, 586] on button "Ajouter" at bounding box center [682, 582] width 88 height 34
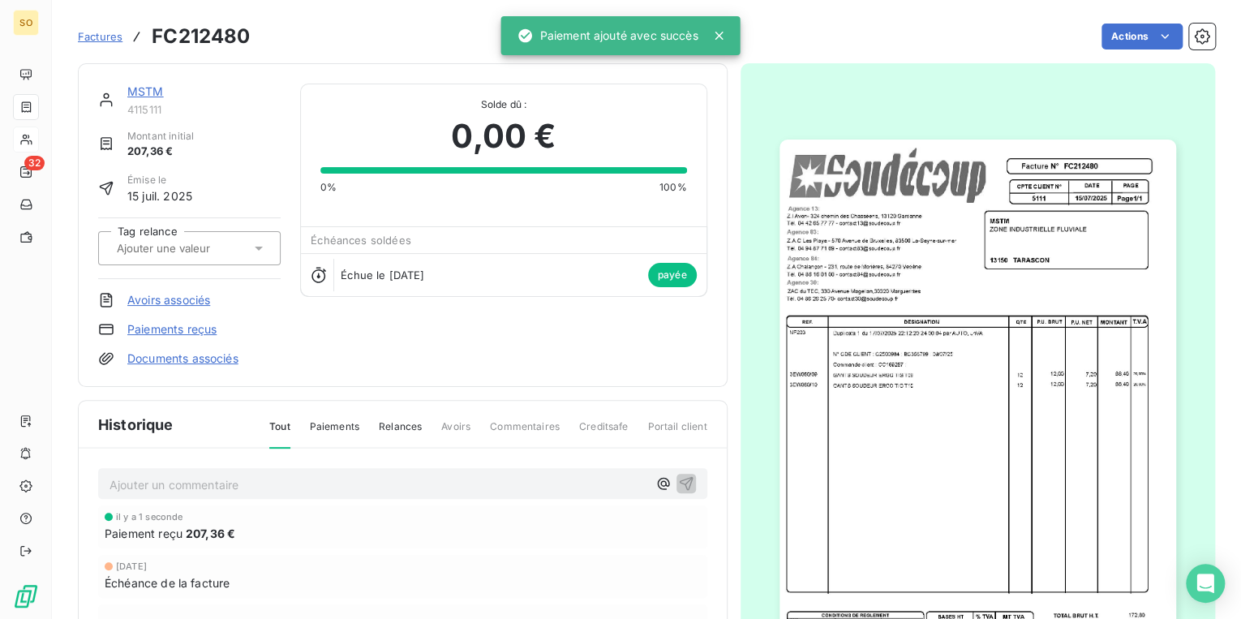
click at [156, 92] on link "MSTM" at bounding box center [145, 91] width 37 height 14
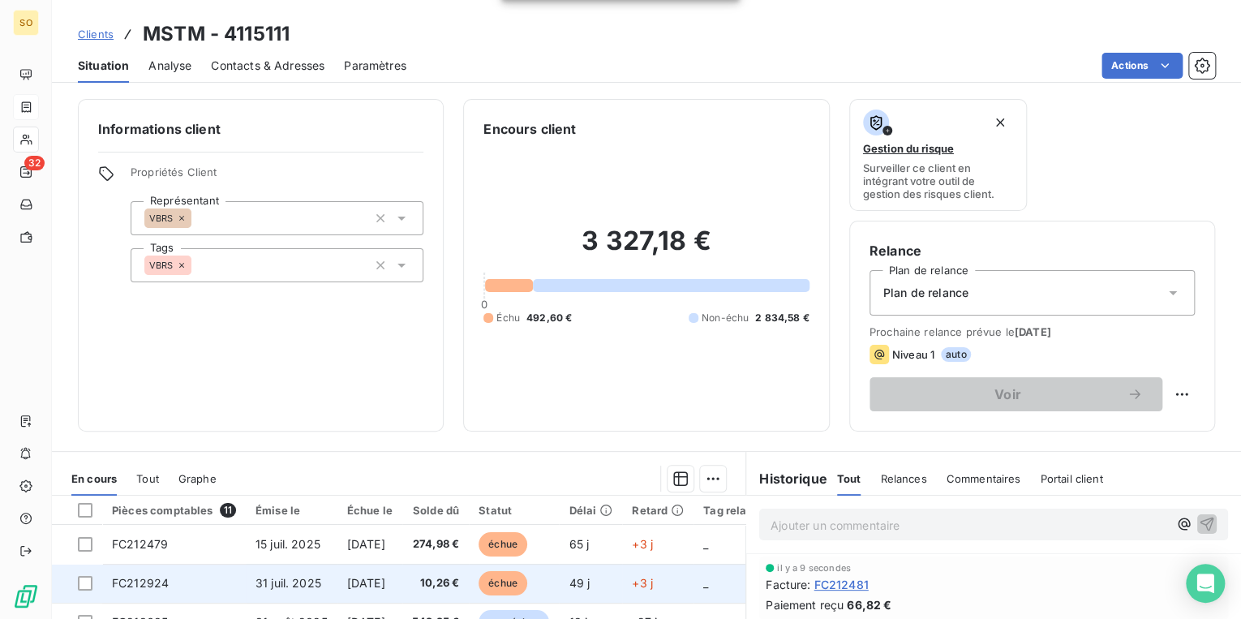
click at [527, 578] on span "échue" at bounding box center [503, 583] width 49 height 24
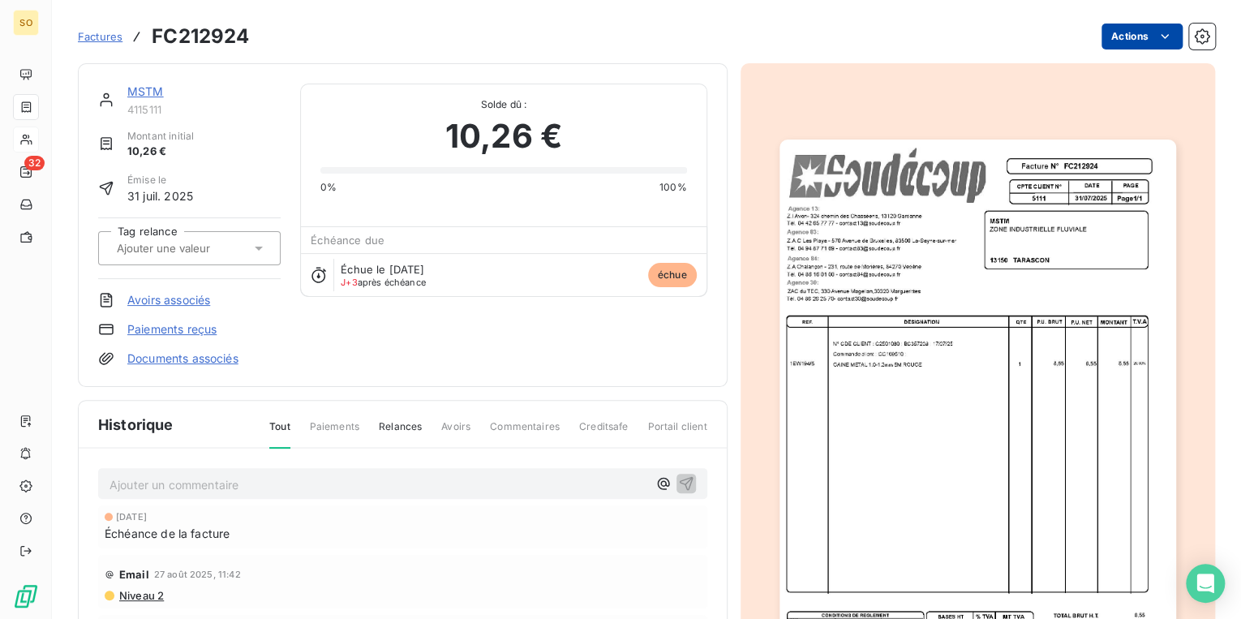
click at [1138, 41] on html "SO 32 Factures FC212924 Actions MSTM 4115111 Montant initial 10,26 € Émise le […" at bounding box center [620, 309] width 1241 height 619
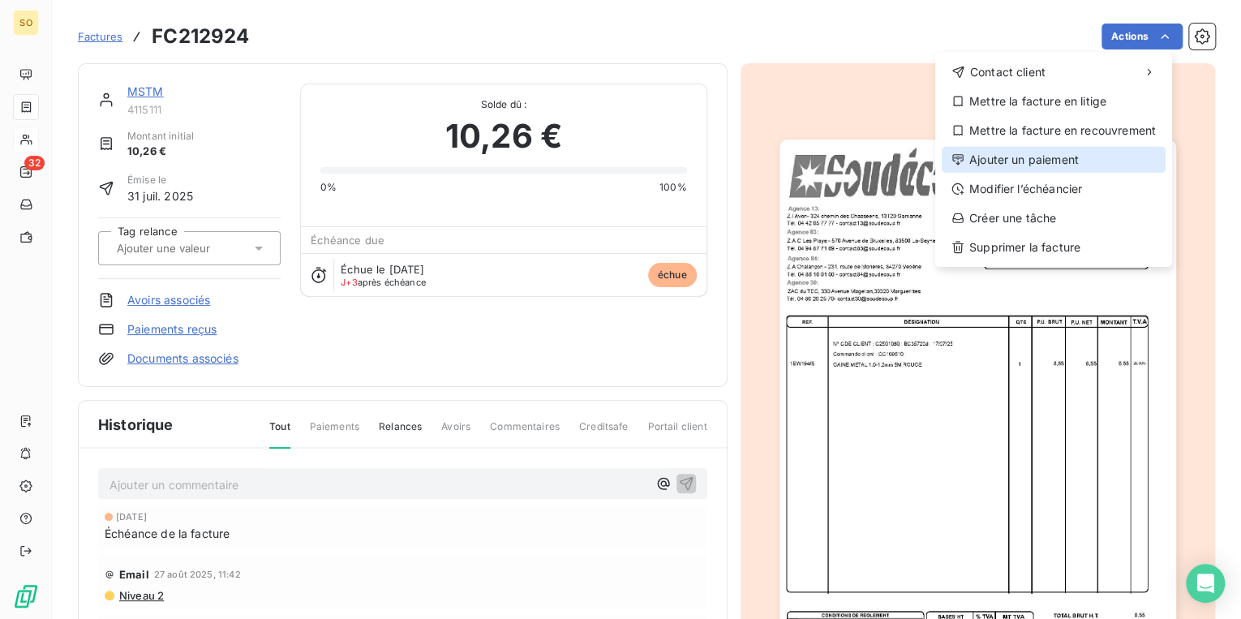
click at [1031, 167] on div "Ajouter un paiement" at bounding box center [1054, 160] width 224 height 26
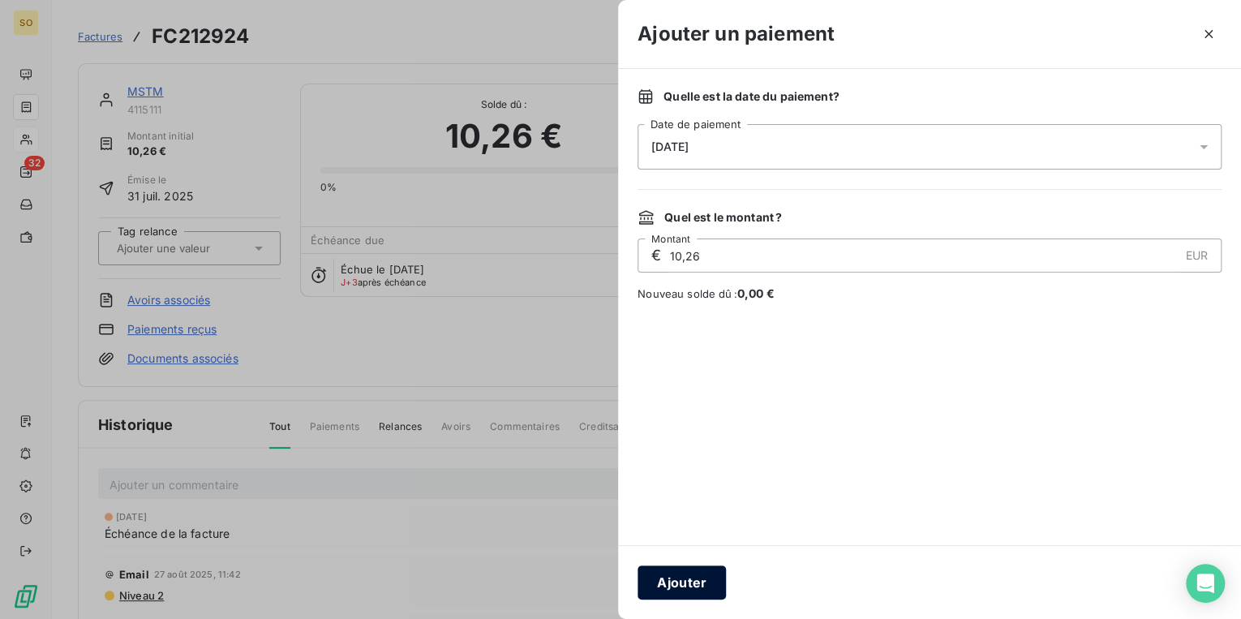
click at [685, 594] on button "Ajouter" at bounding box center [682, 582] width 88 height 34
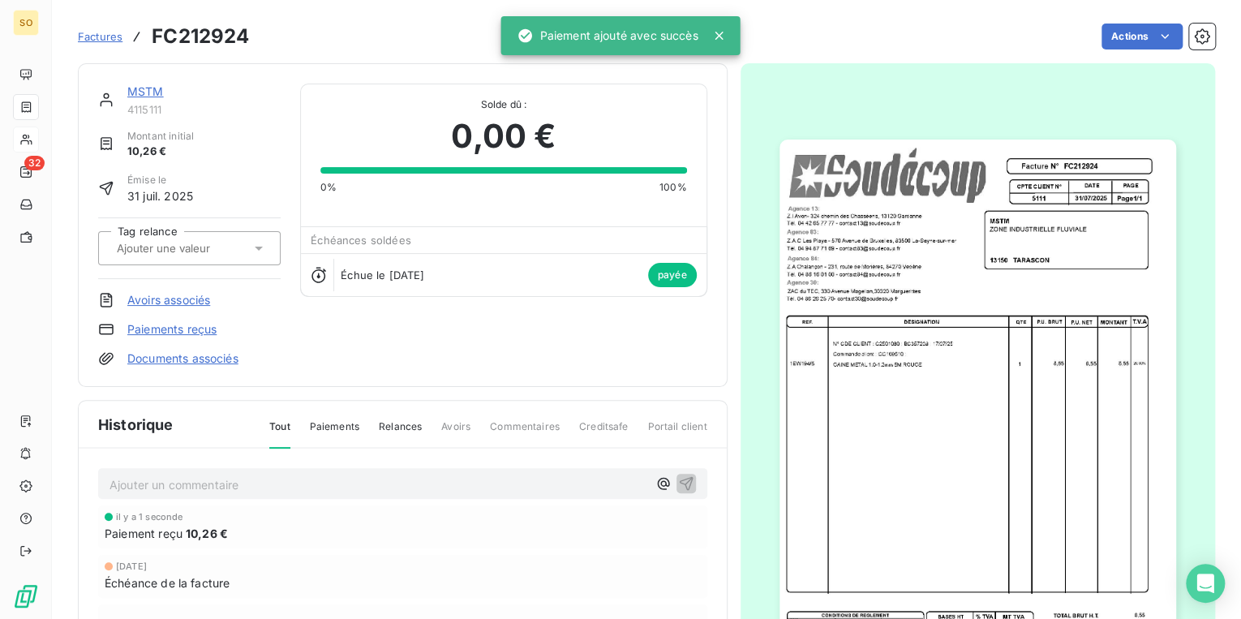
click at [158, 87] on link "MSTM" at bounding box center [145, 91] width 37 height 14
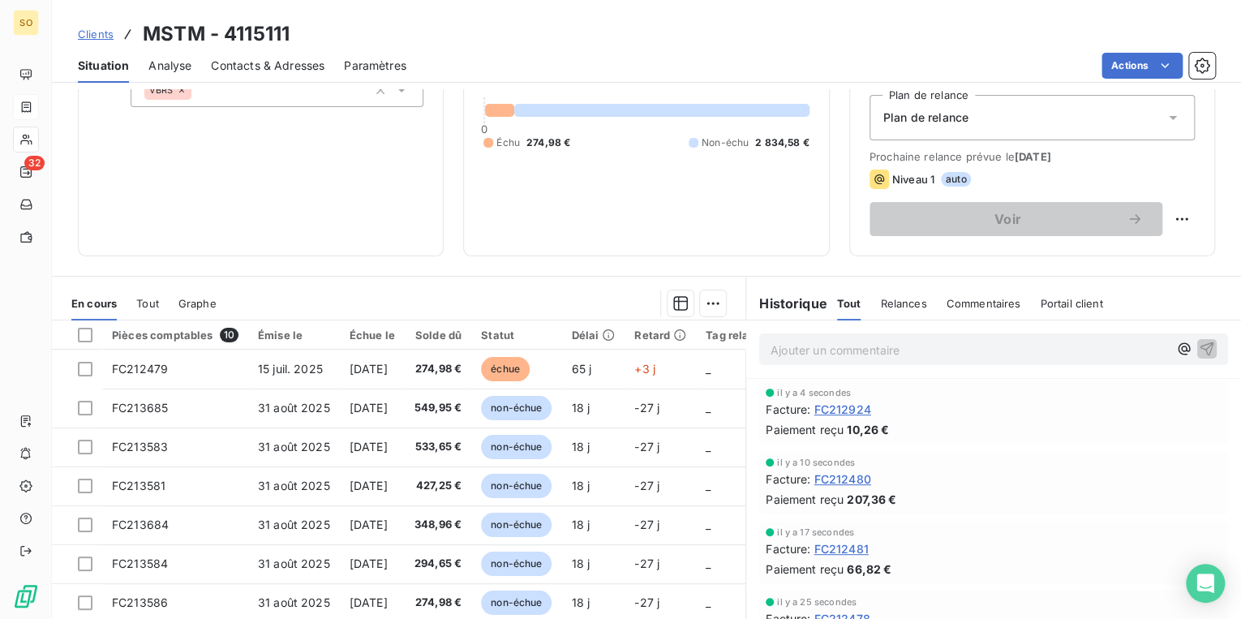
scroll to position [195, 0]
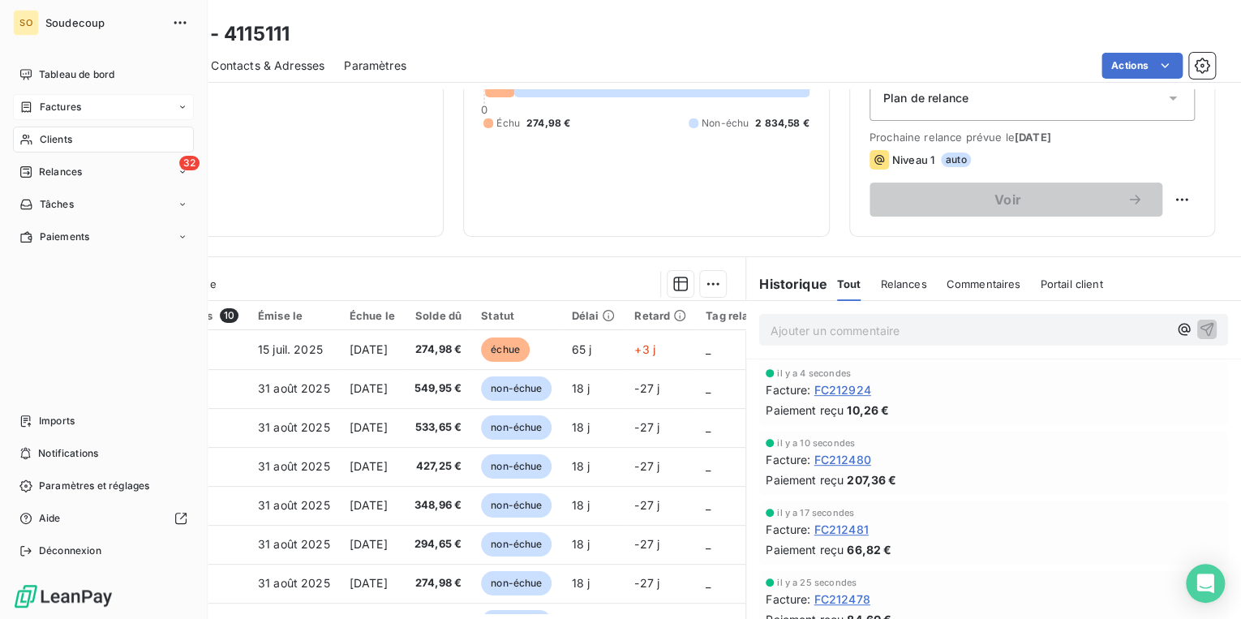
click at [75, 103] on span "Factures" at bounding box center [60, 107] width 41 height 15
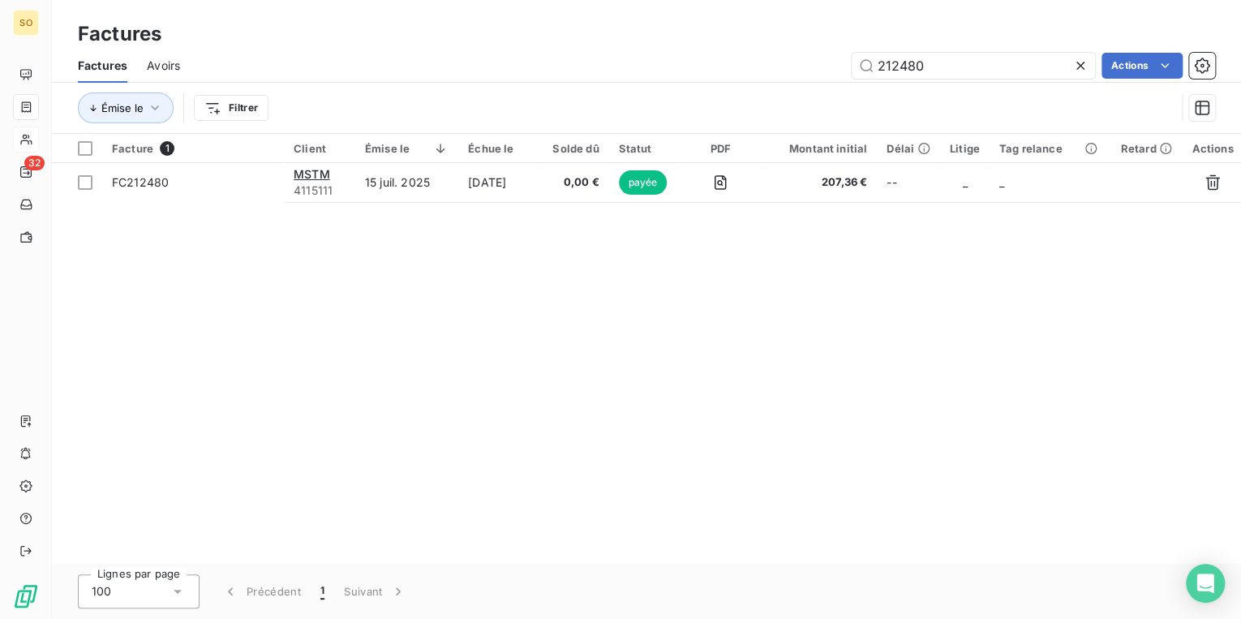
drag, startPoint x: 896, startPoint y: 59, endPoint x: 1223, endPoint y: 71, distance: 328.0
click at [1097, 68] on div "212480 Actions" at bounding box center [708, 66] width 1016 height 26
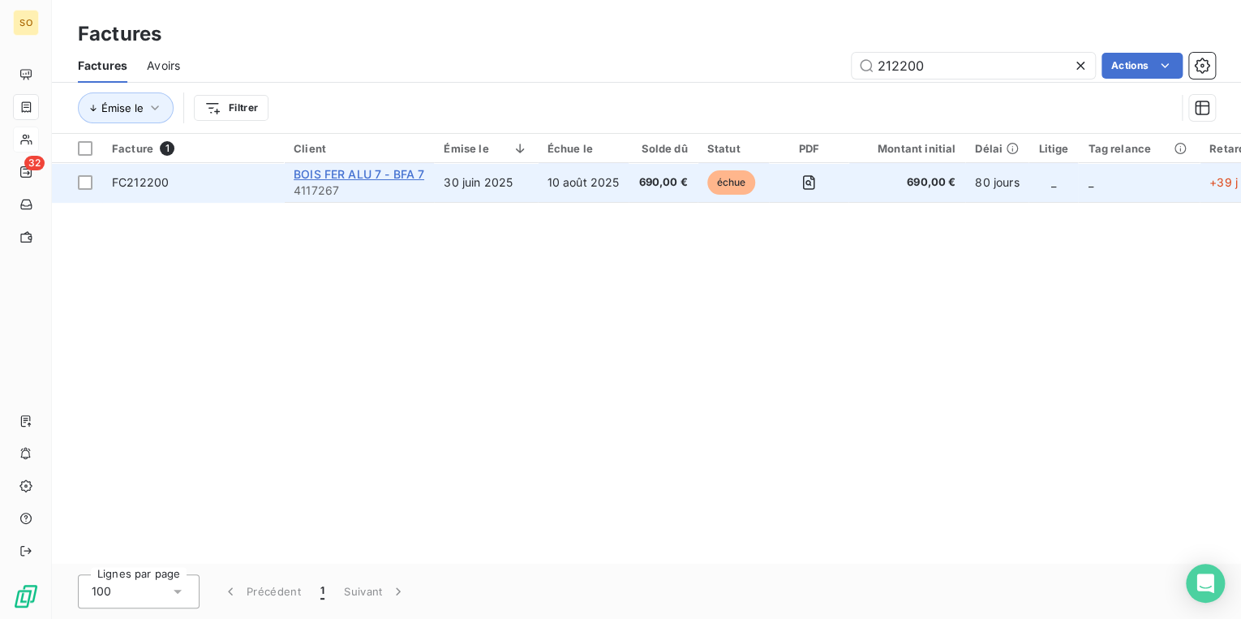
type input "212200"
click at [386, 175] on span "BOIS FER ALU 7 - BFA 7" at bounding box center [359, 174] width 131 height 14
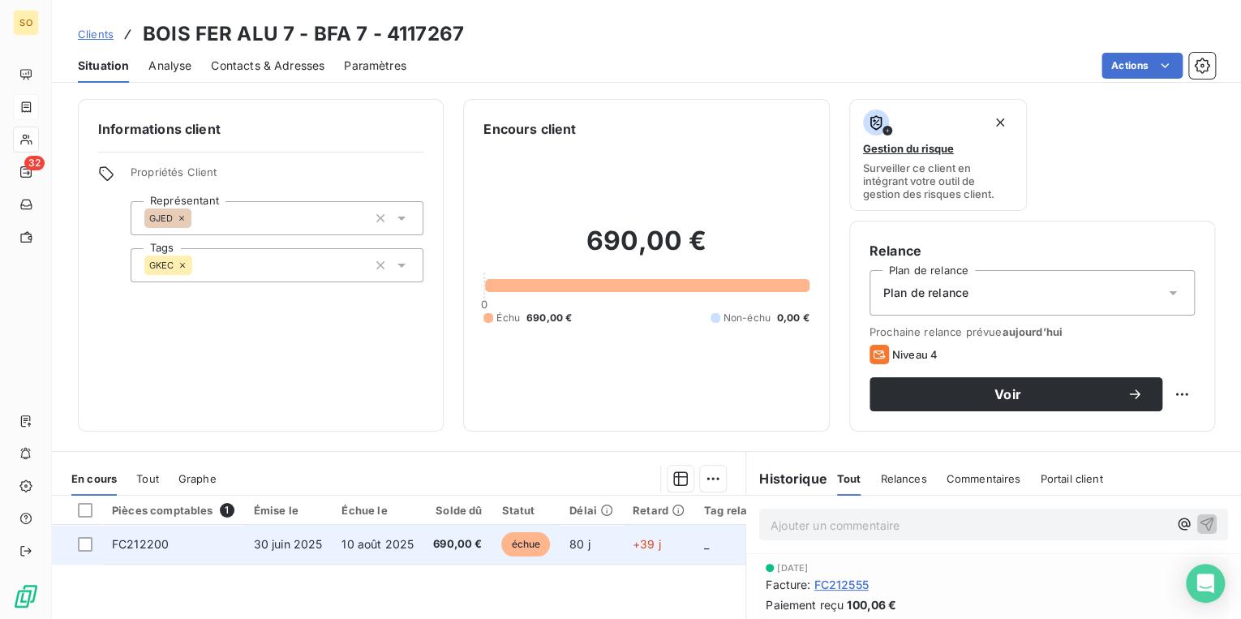
click at [537, 532] on span "échue" at bounding box center [525, 544] width 49 height 24
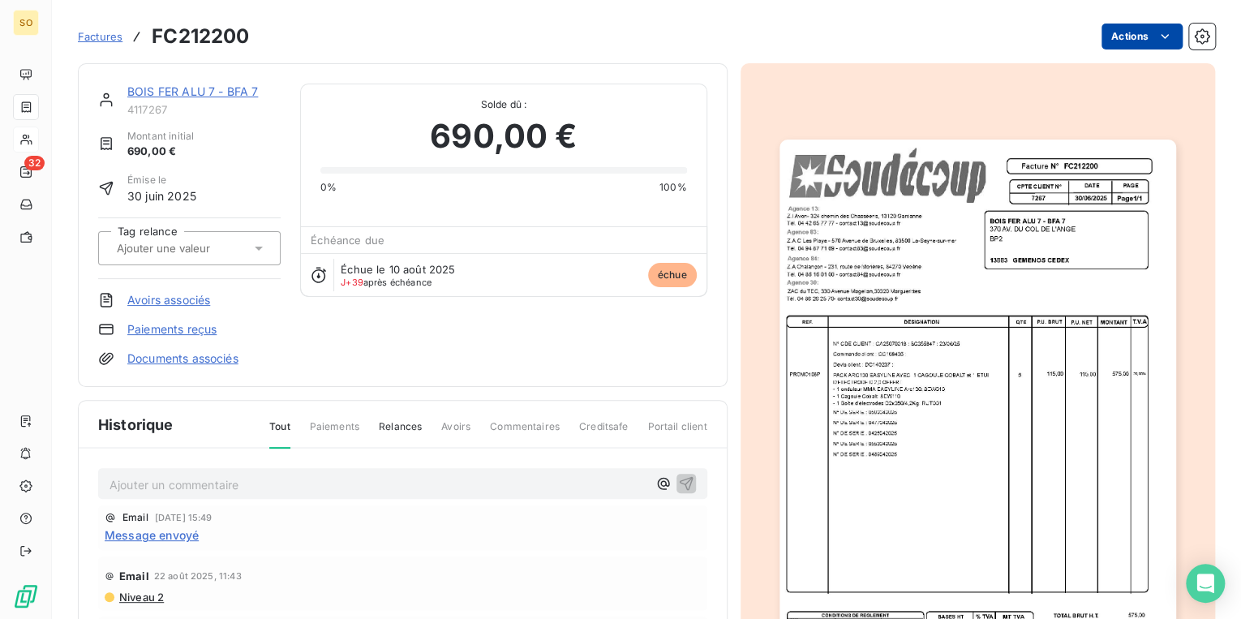
click at [1141, 30] on html "SO 32 Factures FC212200 Actions BOIS FER ALU 7 - BFA 7 4117267 Montant initial …" at bounding box center [620, 309] width 1241 height 619
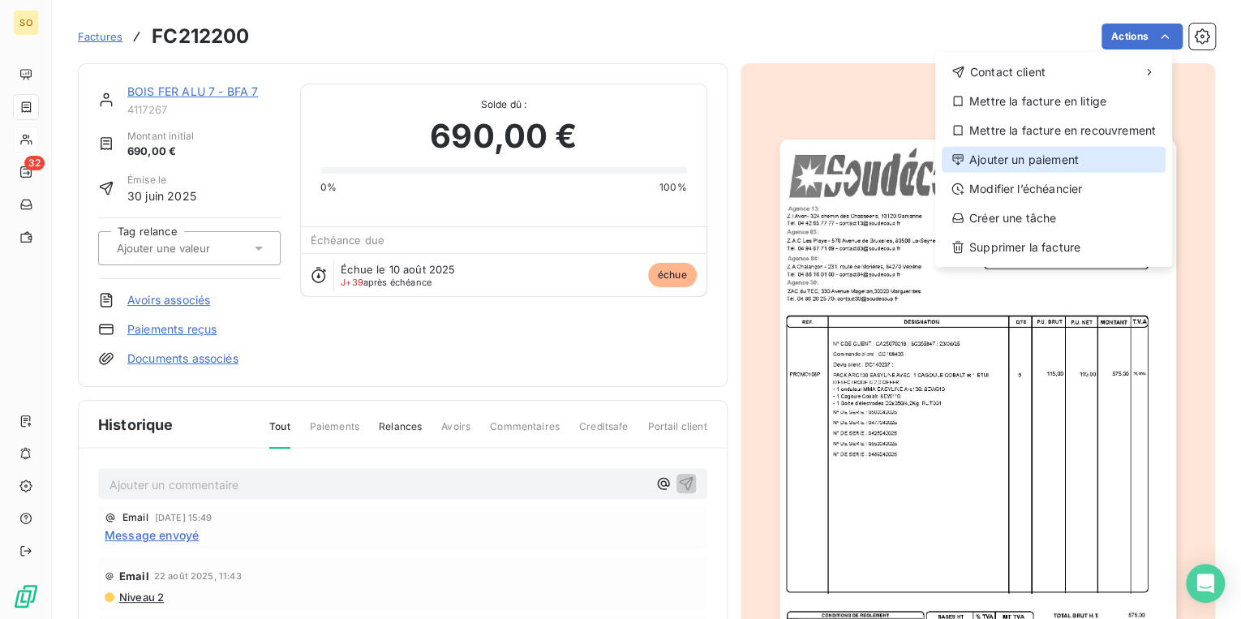
click at [1003, 163] on div "Ajouter un paiement" at bounding box center [1054, 160] width 224 height 26
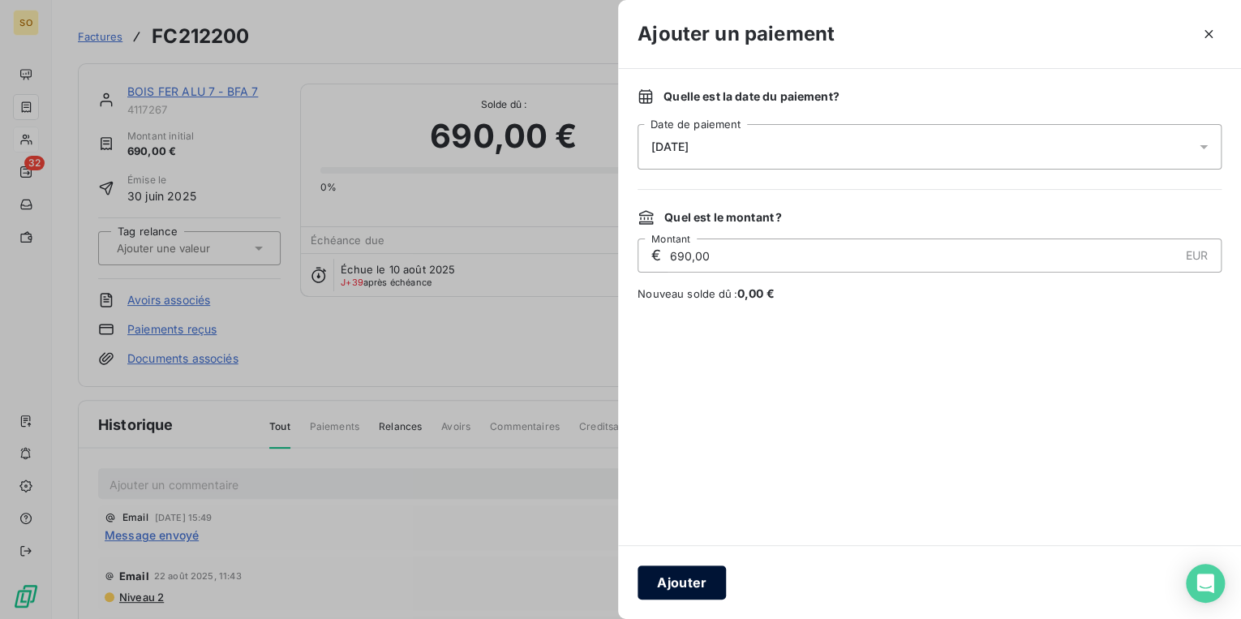
click at [698, 574] on button "Ajouter" at bounding box center [682, 582] width 88 height 34
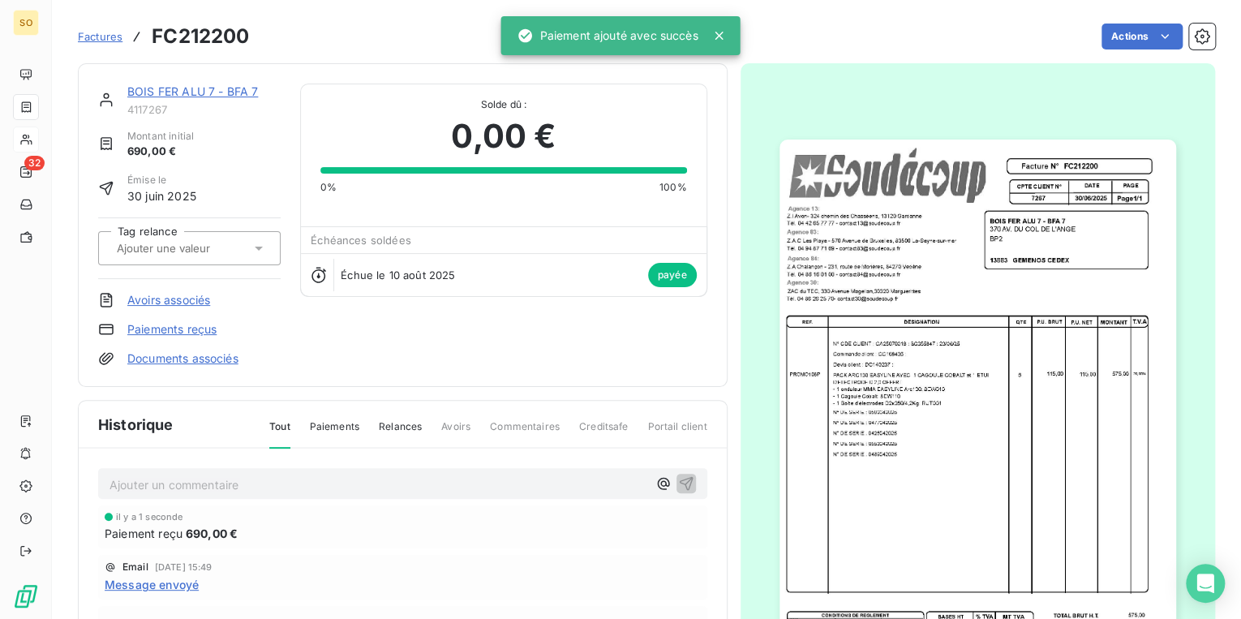
click at [104, 35] on span "Factures" at bounding box center [100, 36] width 45 height 13
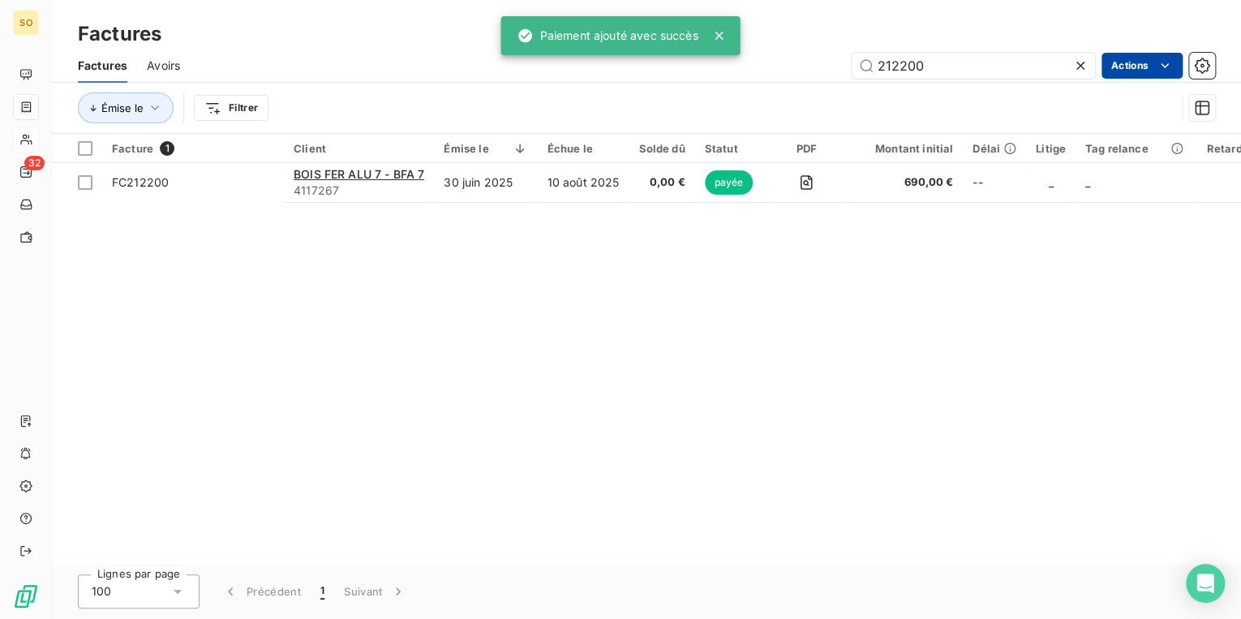
drag, startPoint x: 897, startPoint y: 58, endPoint x: 1151, endPoint y: 62, distance: 253.9
click at [960, 58] on input "212200" at bounding box center [973, 66] width 243 height 26
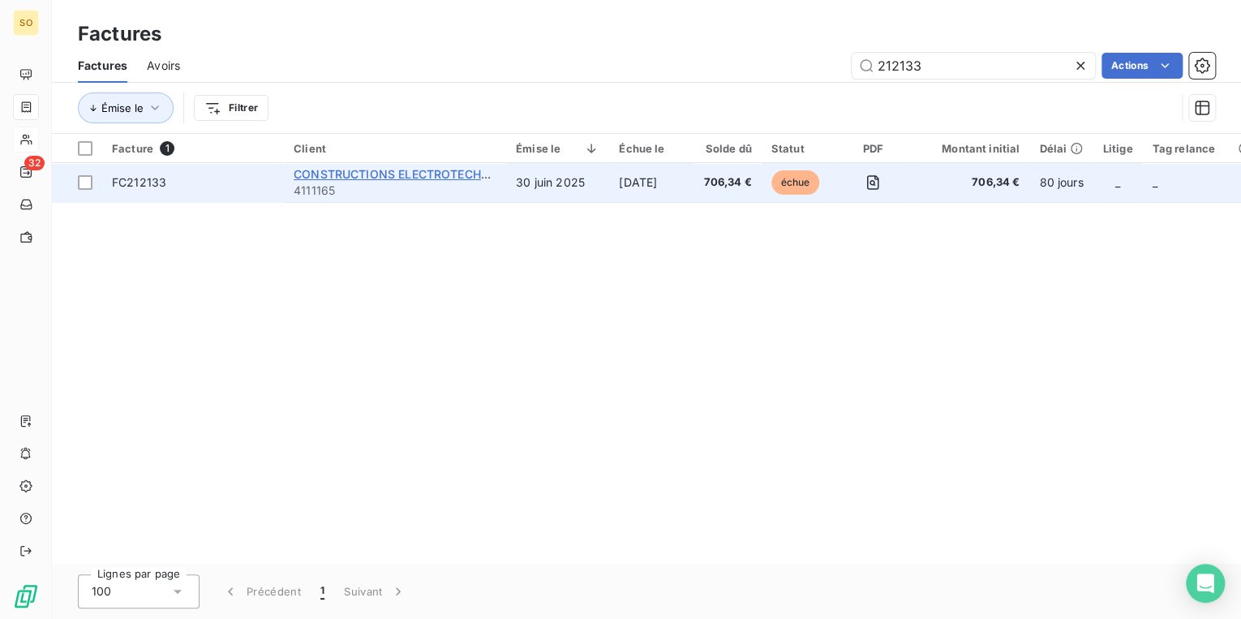
type input "212133"
click at [439, 177] on span "CONSTRUCTIONS ELECTROTECHNIQUES DU SUD - CES" at bounding box center [450, 174] width 312 height 14
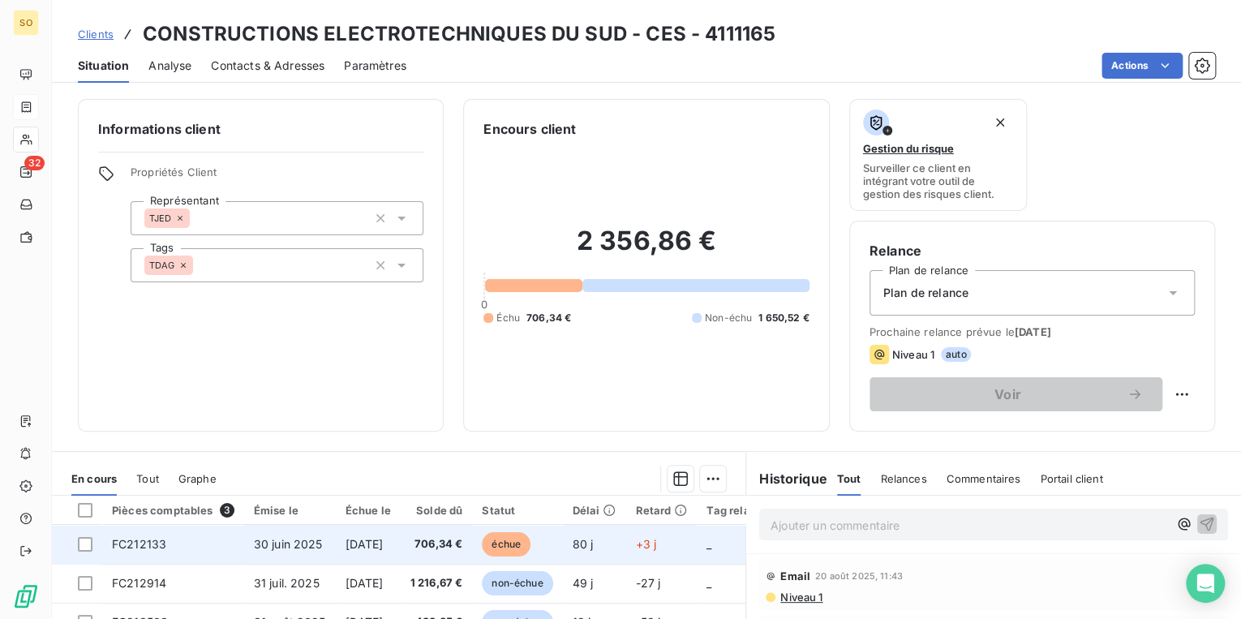
click at [531, 545] on span "échue" at bounding box center [506, 544] width 49 height 24
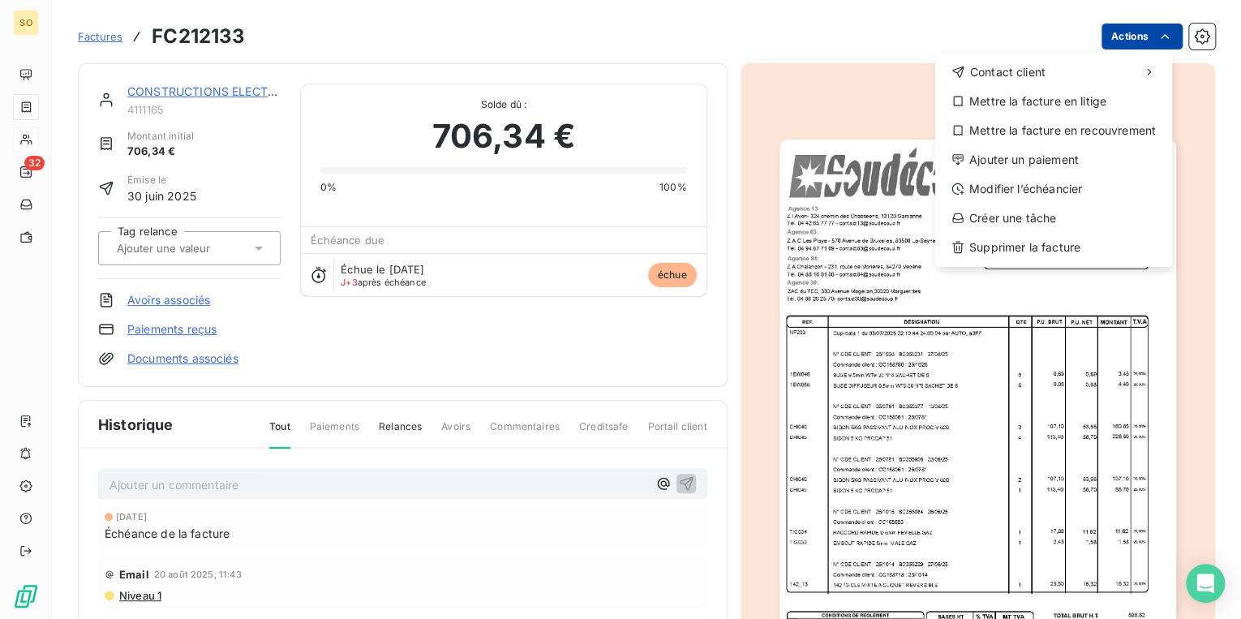
click at [1091, 45] on html "SO 32 Factures FC212133 Actions Contact client Mettre la facture en litige Mett…" at bounding box center [620, 309] width 1241 height 619
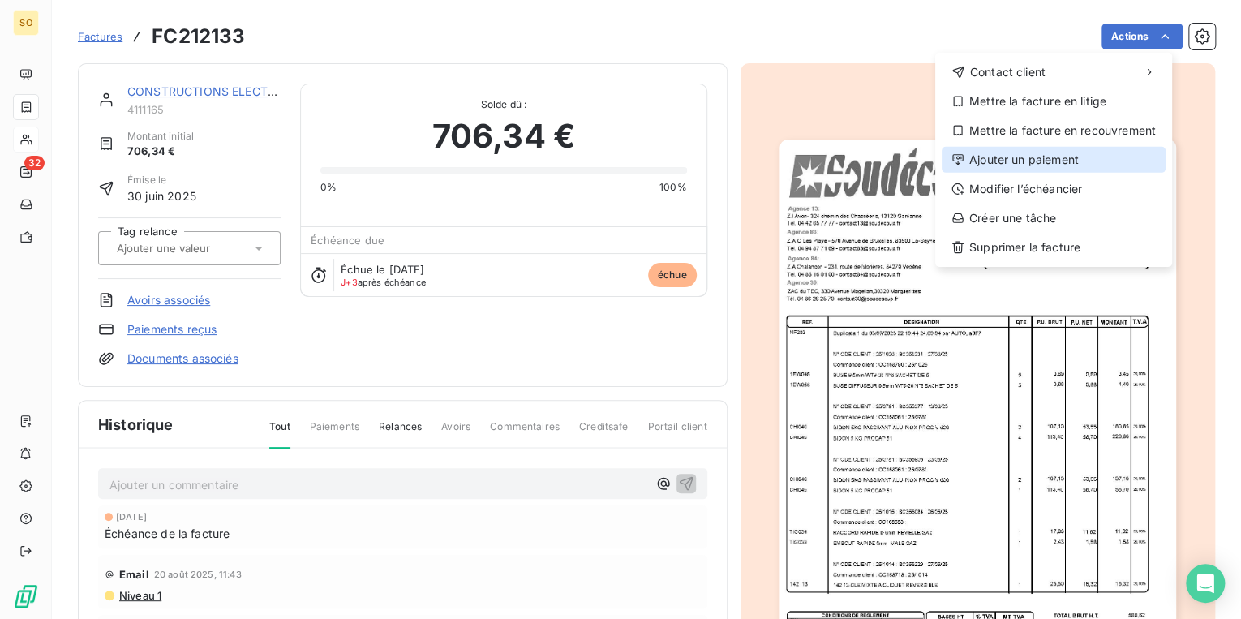
click at [1025, 162] on div "Ajouter un paiement" at bounding box center [1054, 160] width 224 height 26
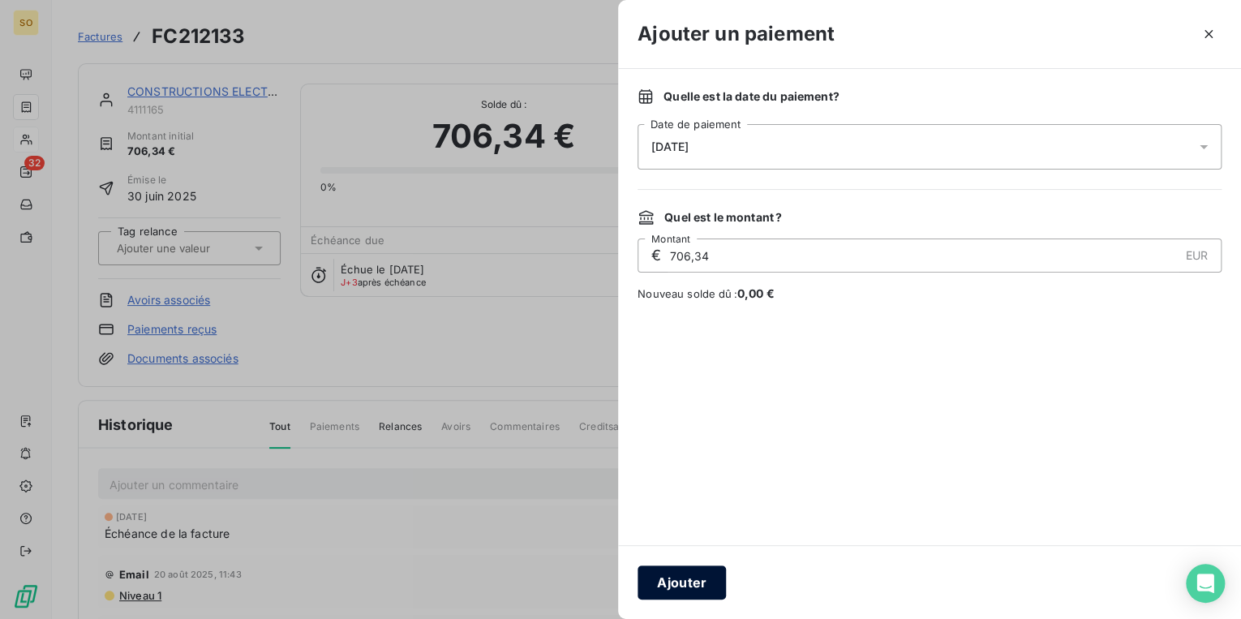
click at [718, 572] on button "Ajouter" at bounding box center [682, 582] width 88 height 34
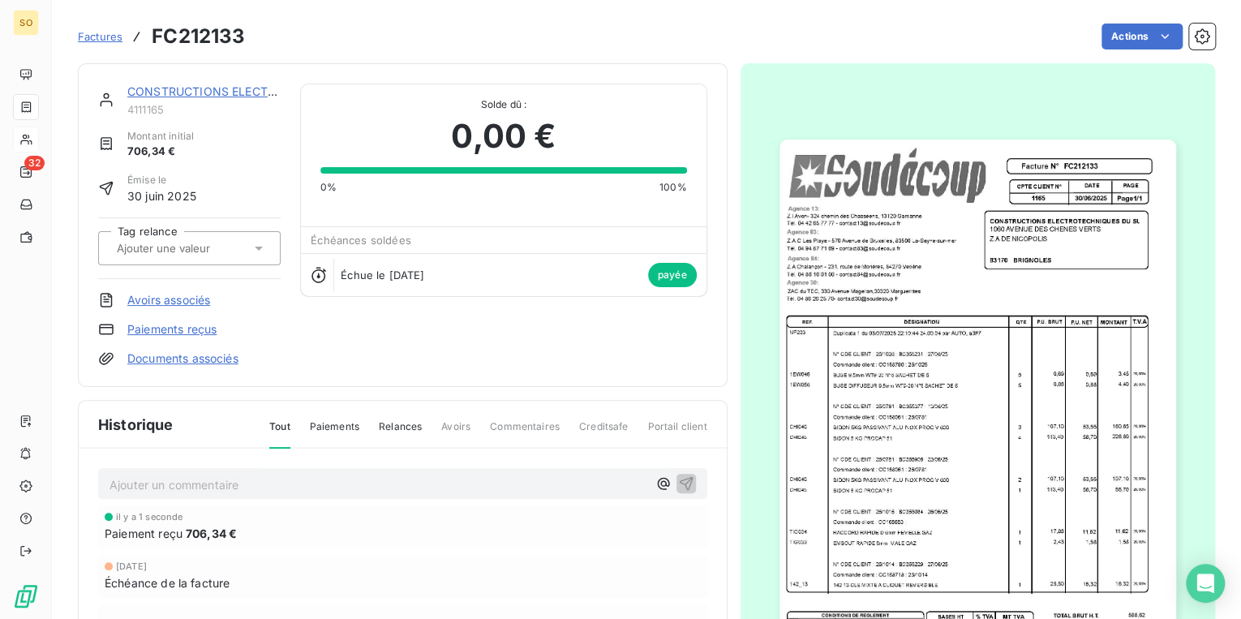
click at [172, 96] on link "CONSTRUCTIONS ELECTROTECHNIQUES DU SUD - CES" at bounding box center [283, 91] width 312 height 14
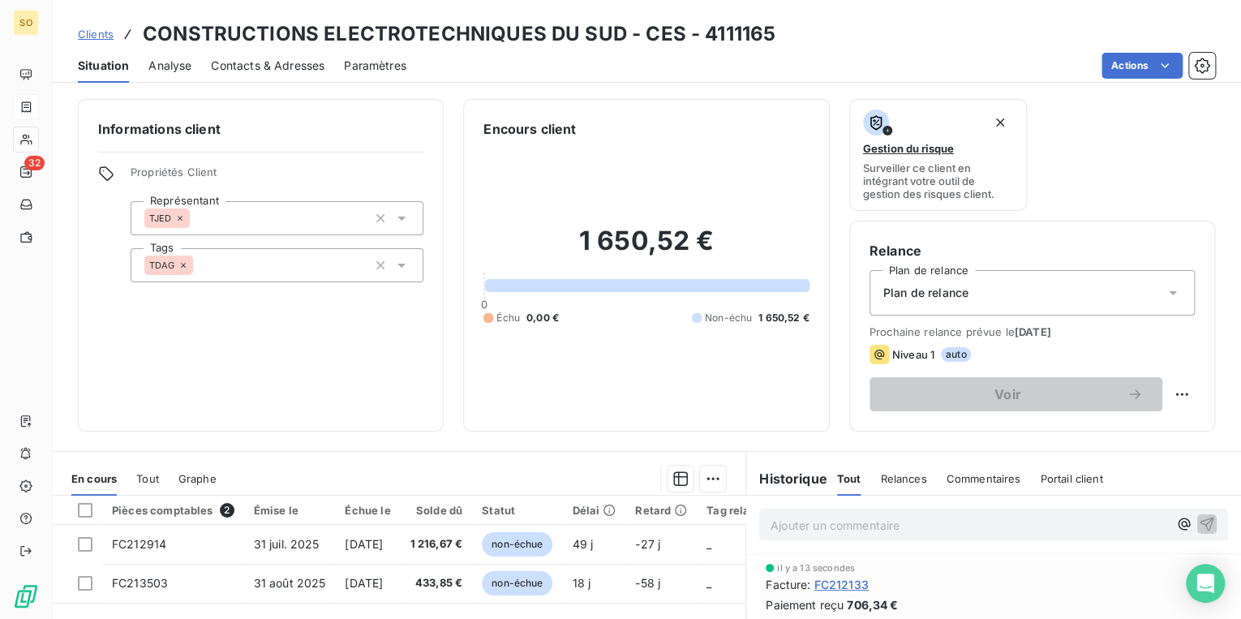
click at [98, 33] on span "Clients" at bounding box center [96, 34] width 36 height 13
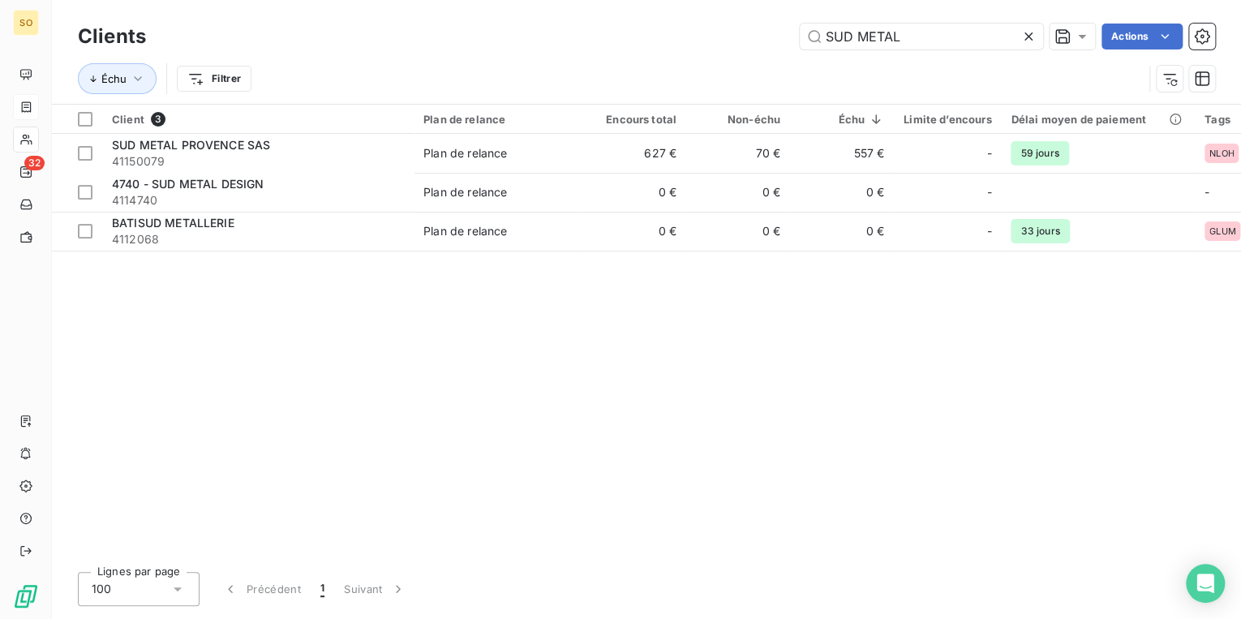
drag, startPoint x: 827, startPoint y: 37, endPoint x: 1085, endPoint y: 50, distance: 258.3
click at [1079, 50] on div "Clients SUD METAL Actions" at bounding box center [646, 36] width 1137 height 34
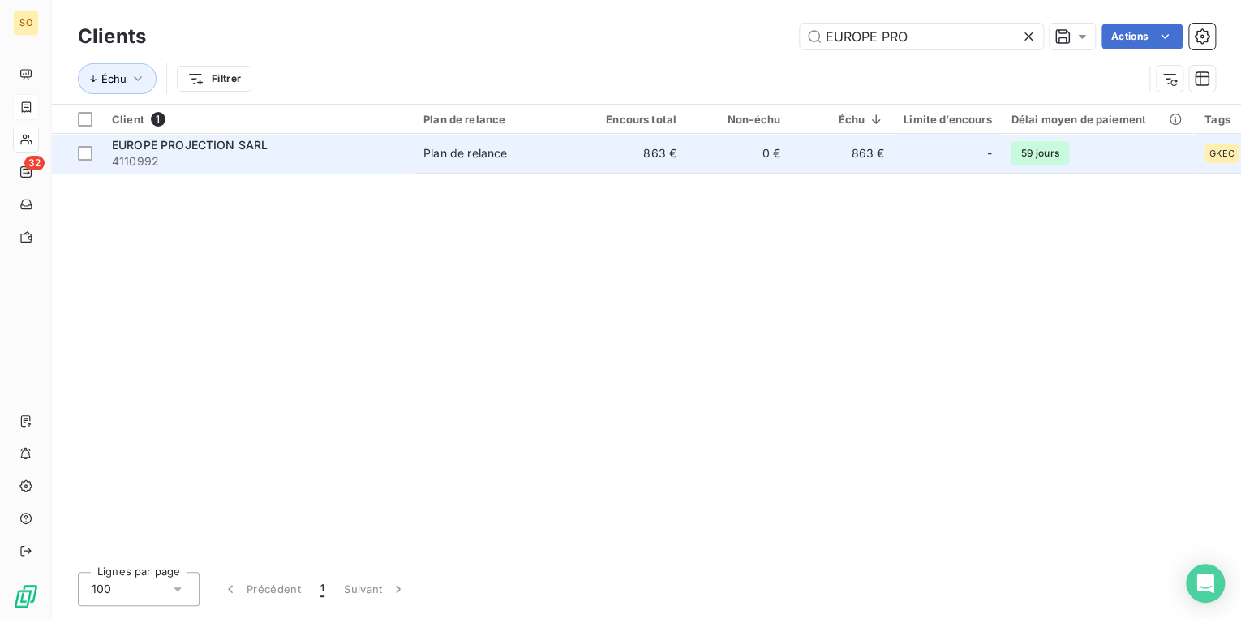
type input "EUROPE PRO"
click at [617, 165] on td "863 €" at bounding box center [634, 153] width 104 height 39
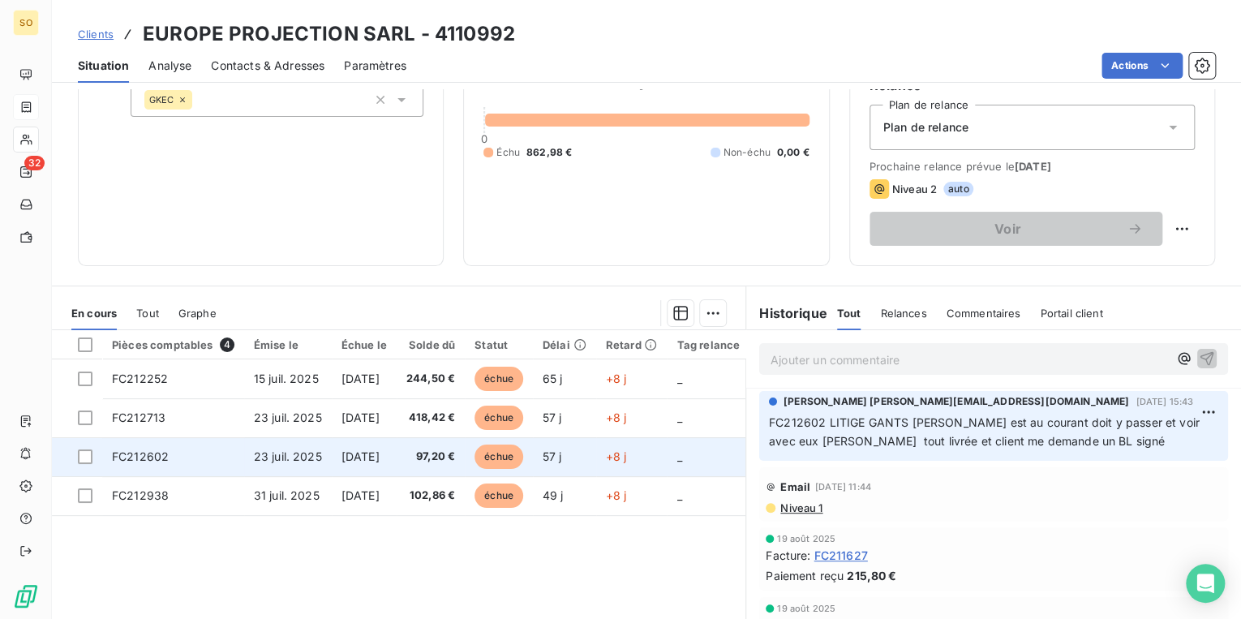
scroll to position [195, 0]
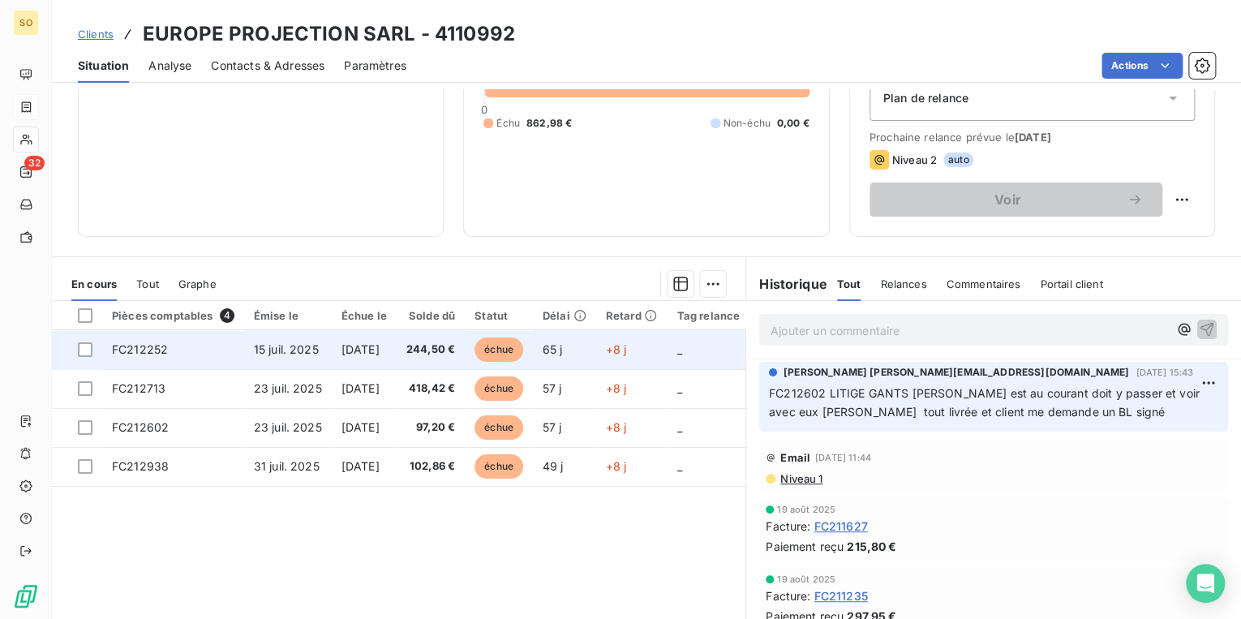
click at [523, 353] on span "échue" at bounding box center [499, 349] width 49 height 24
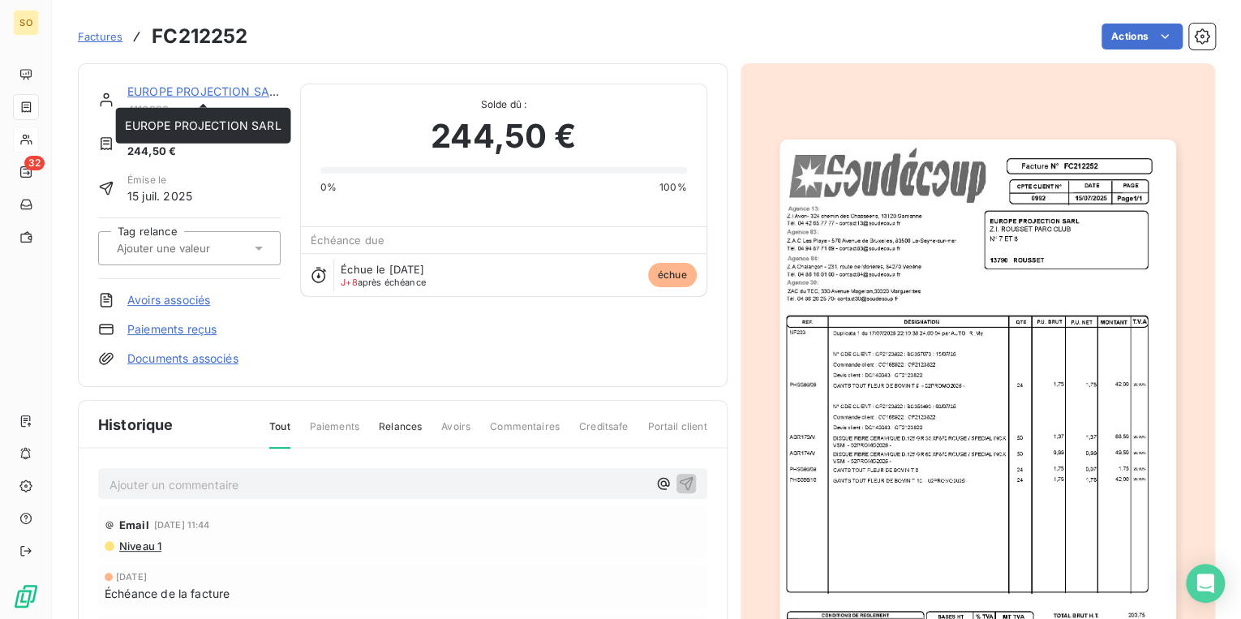
click at [178, 88] on link "EUROPE PROJECTION SARL" at bounding box center [205, 91] width 156 height 14
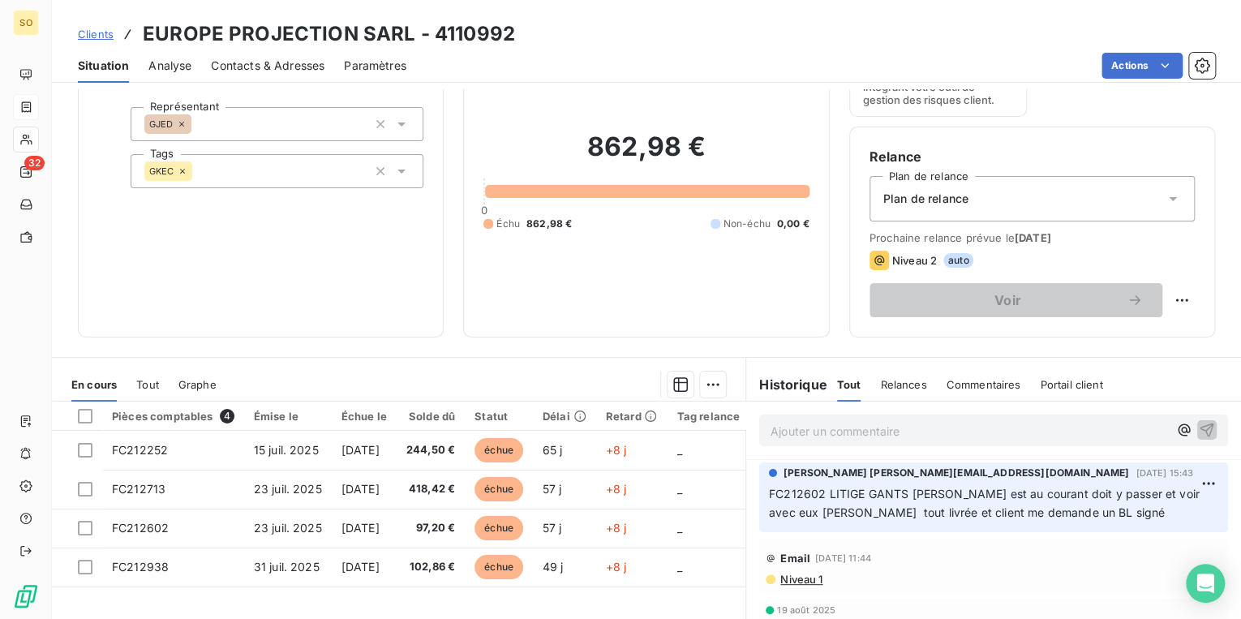
scroll to position [195, 0]
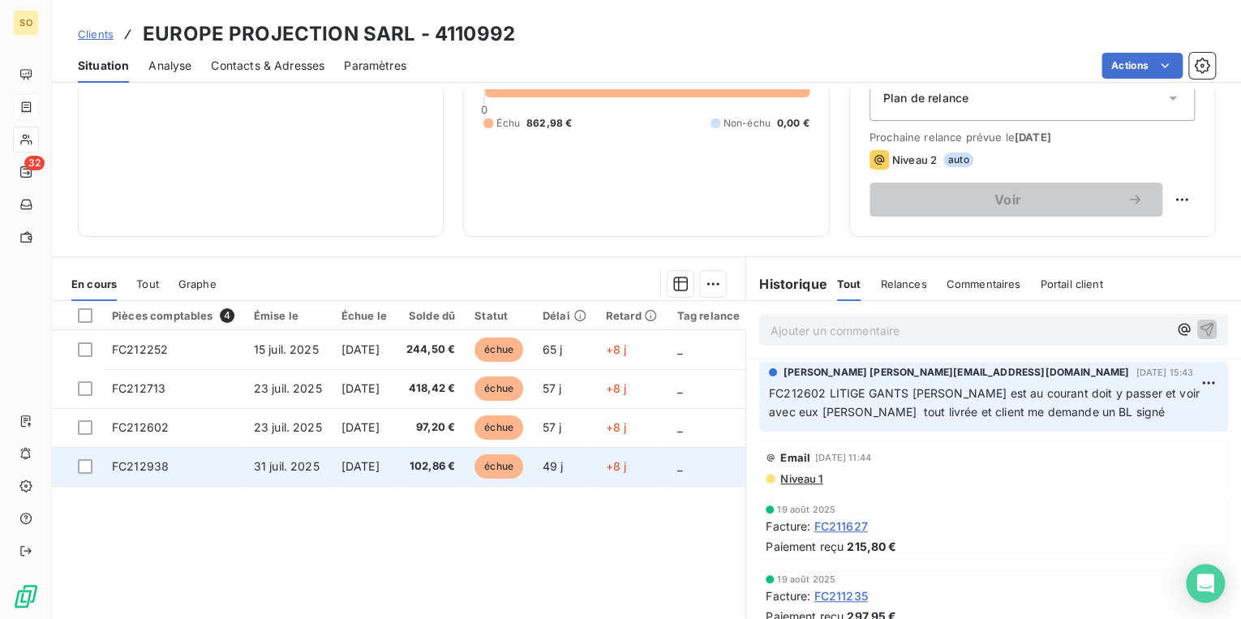
click at [515, 469] on span "échue" at bounding box center [499, 466] width 49 height 24
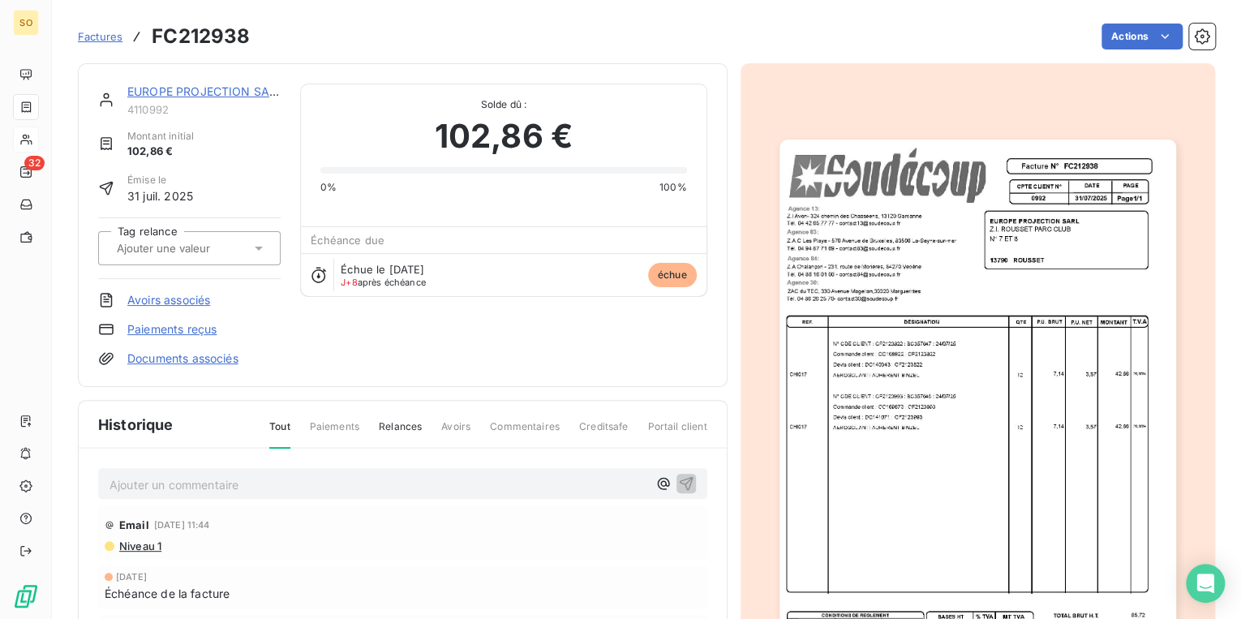
click at [1113, 30] on html "SO 32 Factures FC212938 Actions EUROPE PROJECTION SARL 4110992 Montant initial …" at bounding box center [620, 309] width 1241 height 619
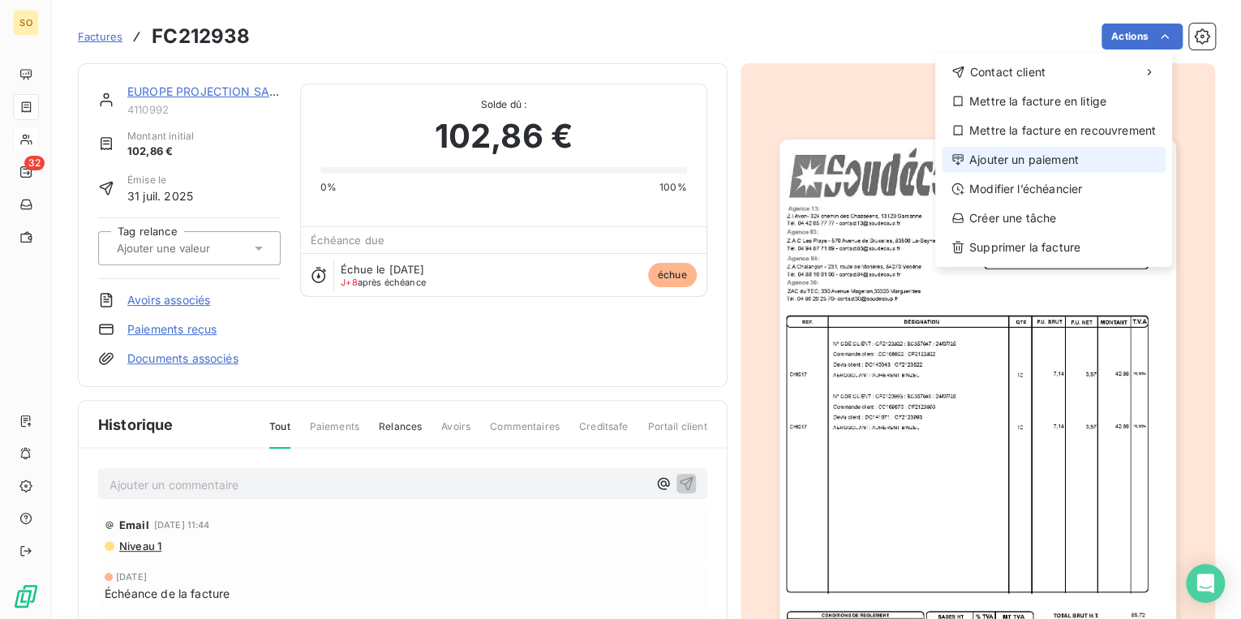
click at [962, 145] on div "Contact client Mettre la facture en litige Mettre la facture en recouvrement Aj…" at bounding box center [1053, 160] width 237 height 214
click at [960, 149] on div "Ajouter un paiement" at bounding box center [1054, 160] width 224 height 26
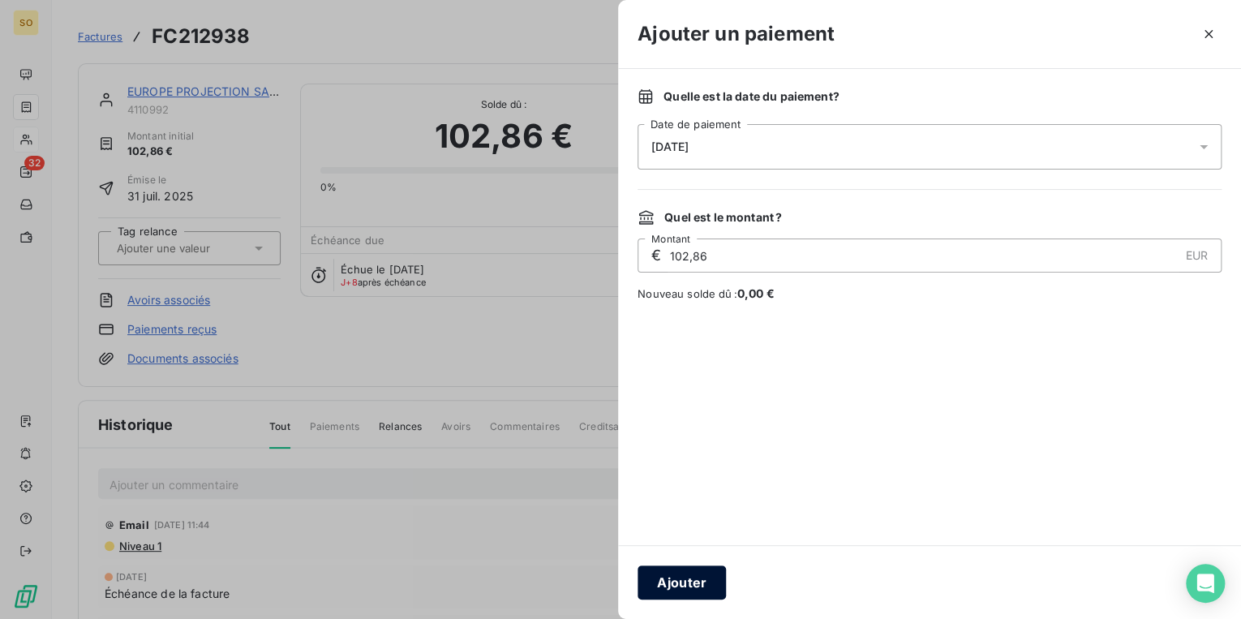
click at [677, 582] on button "Ajouter" at bounding box center [682, 582] width 88 height 34
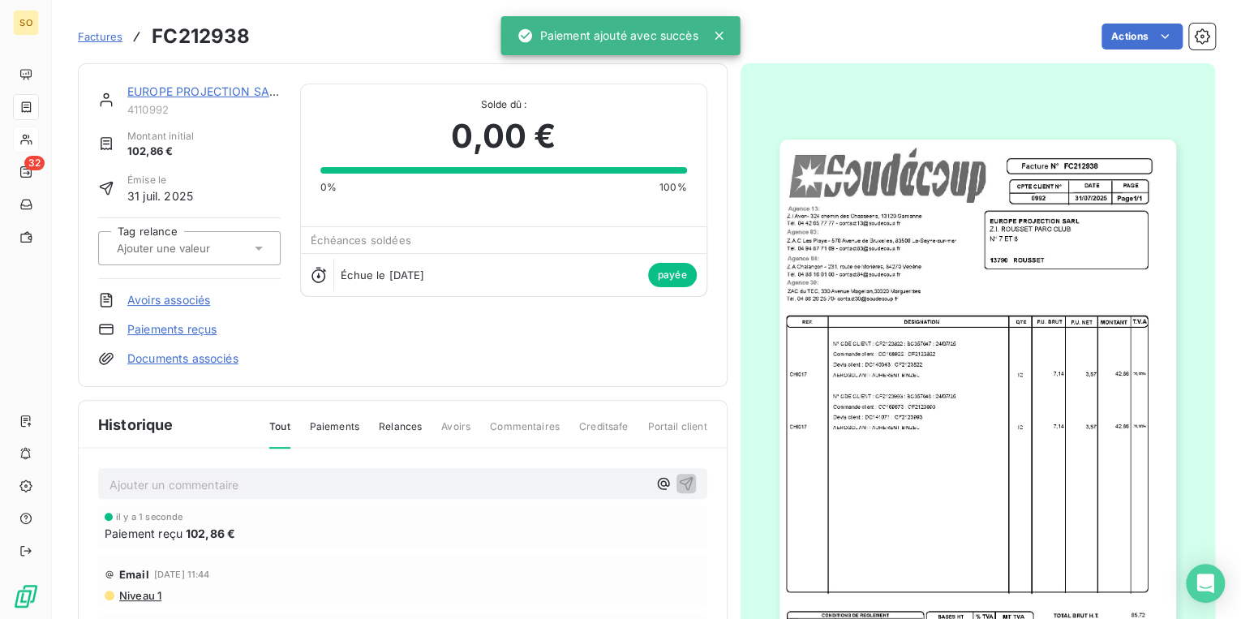
click at [226, 71] on div "EUROPE PROJECTION SARL 4110992 Montant initial 102,86 € Émise le [DATE] Tag rel…" at bounding box center [403, 225] width 650 height 324
click at [233, 92] on link "EUROPE PROJECTION SARL" at bounding box center [205, 91] width 156 height 14
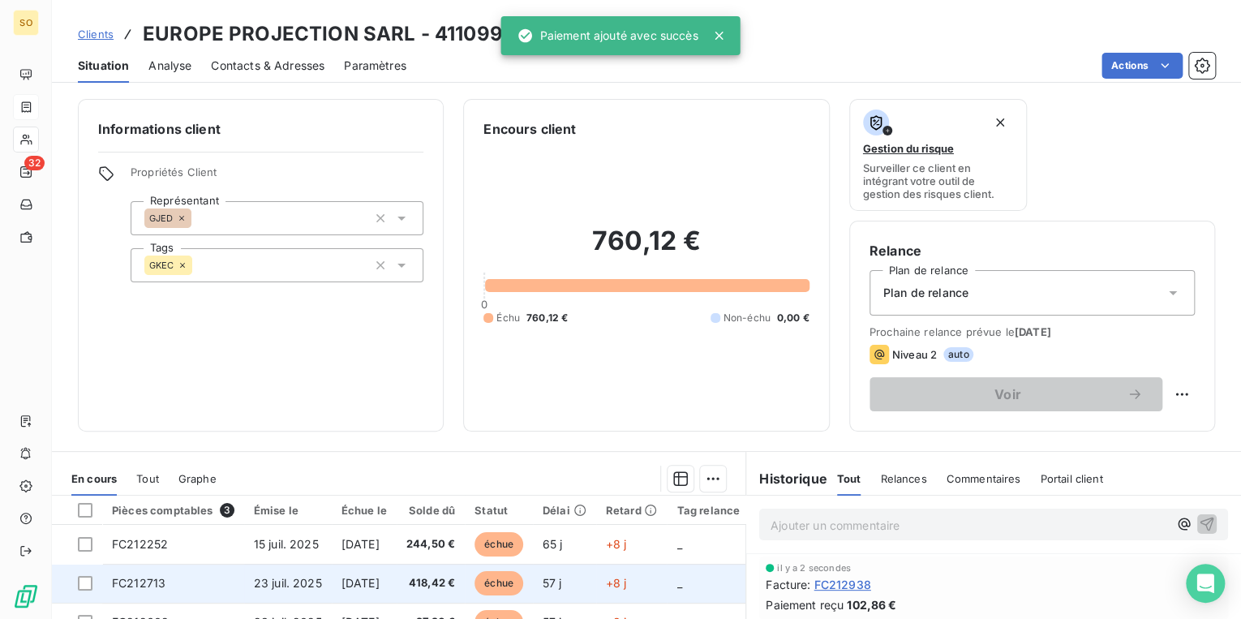
click at [505, 578] on span "échue" at bounding box center [499, 583] width 49 height 24
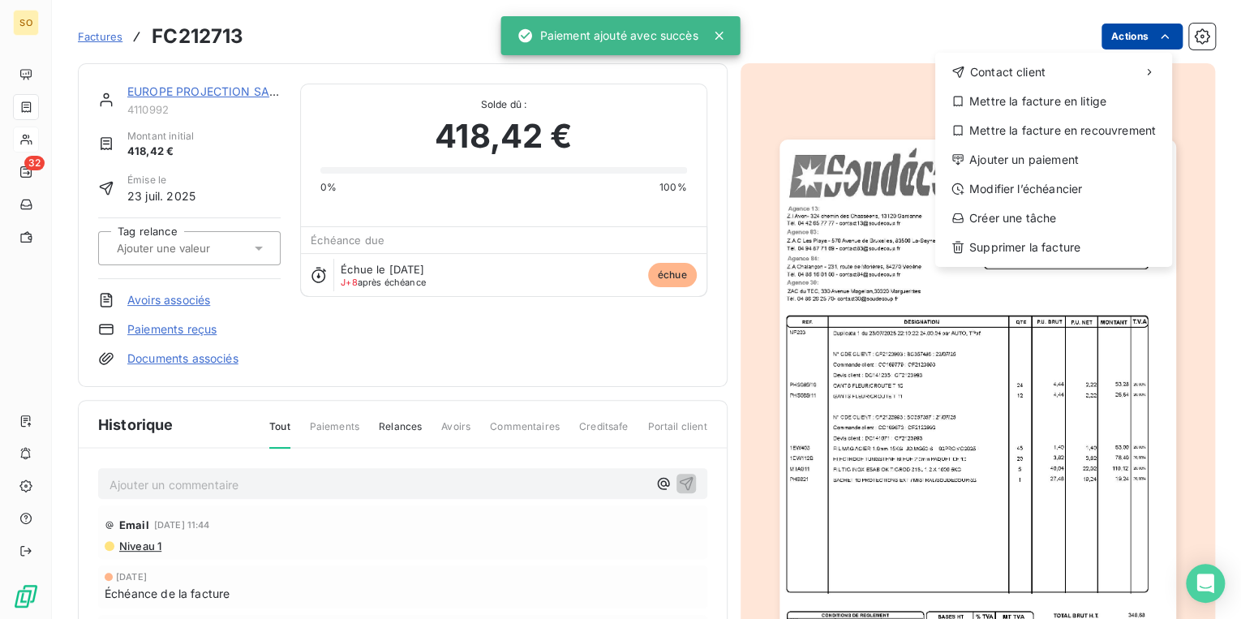
click at [1125, 33] on html "SO 32 Factures FC212713 Actions Contact client Mettre la facture en litige Mett…" at bounding box center [620, 309] width 1241 height 619
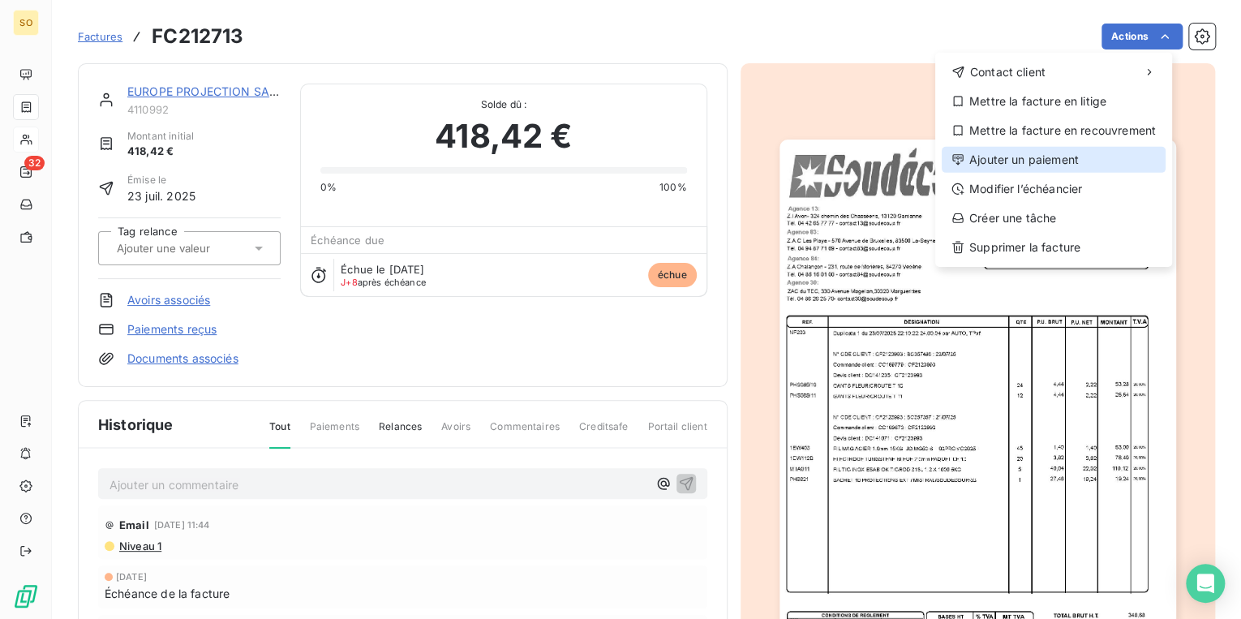
click at [1020, 152] on div "Ajouter un paiement" at bounding box center [1054, 160] width 224 height 26
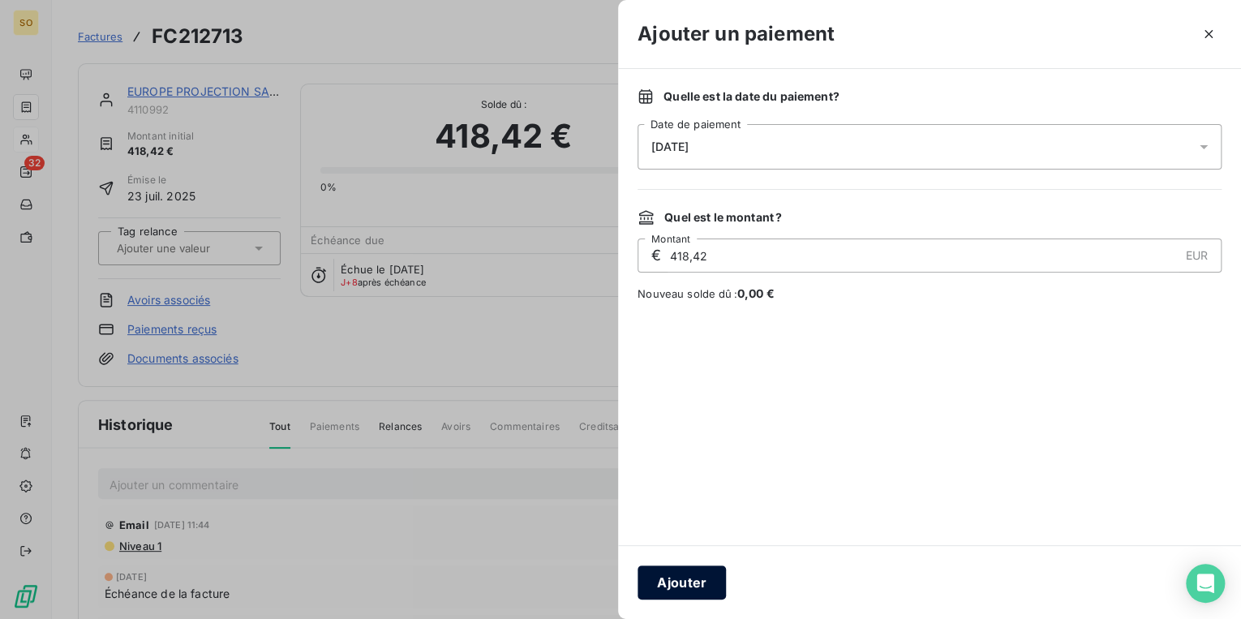
click at [665, 584] on button "Ajouter" at bounding box center [682, 582] width 88 height 34
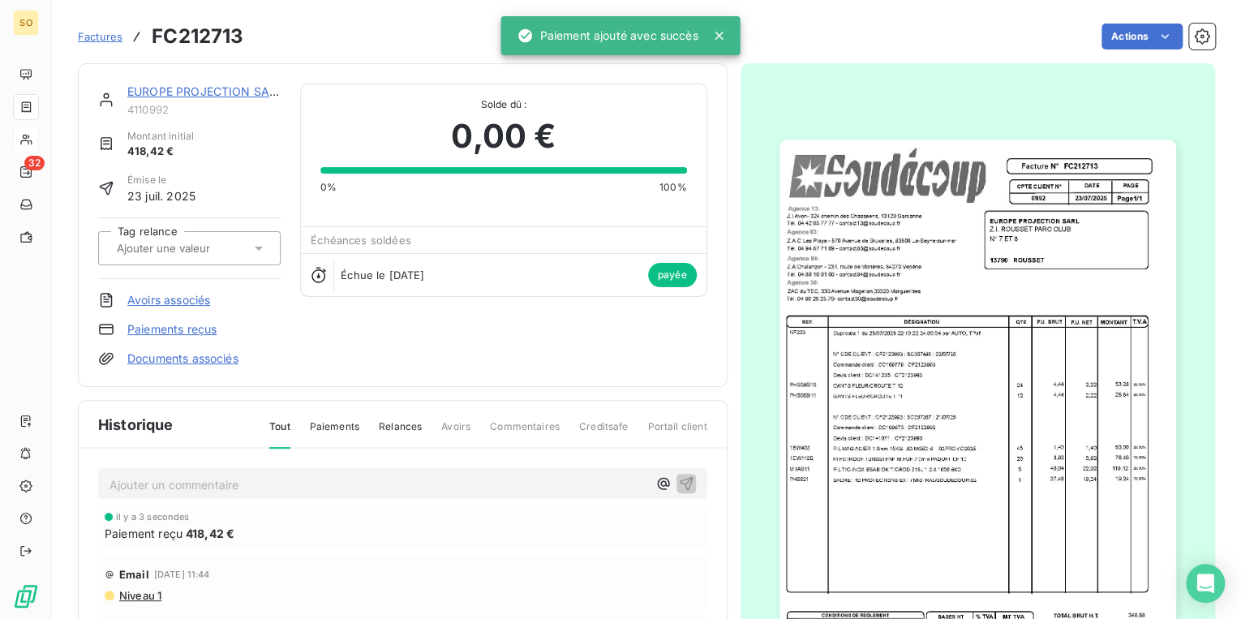
click at [180, 91] on link "EUROPE PROJECTION SARL" at bounding box center [205, 91] width 156 height 14
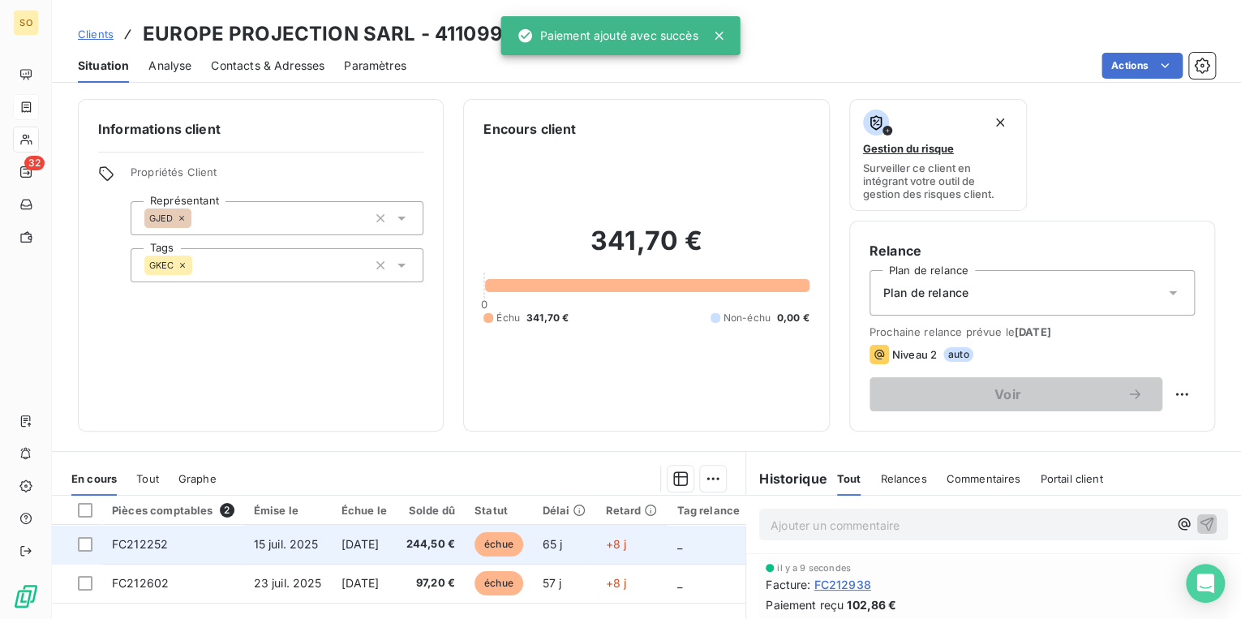
click at [523, 542] on span "échue" at bounding box center [499, 544] width 49 height 24
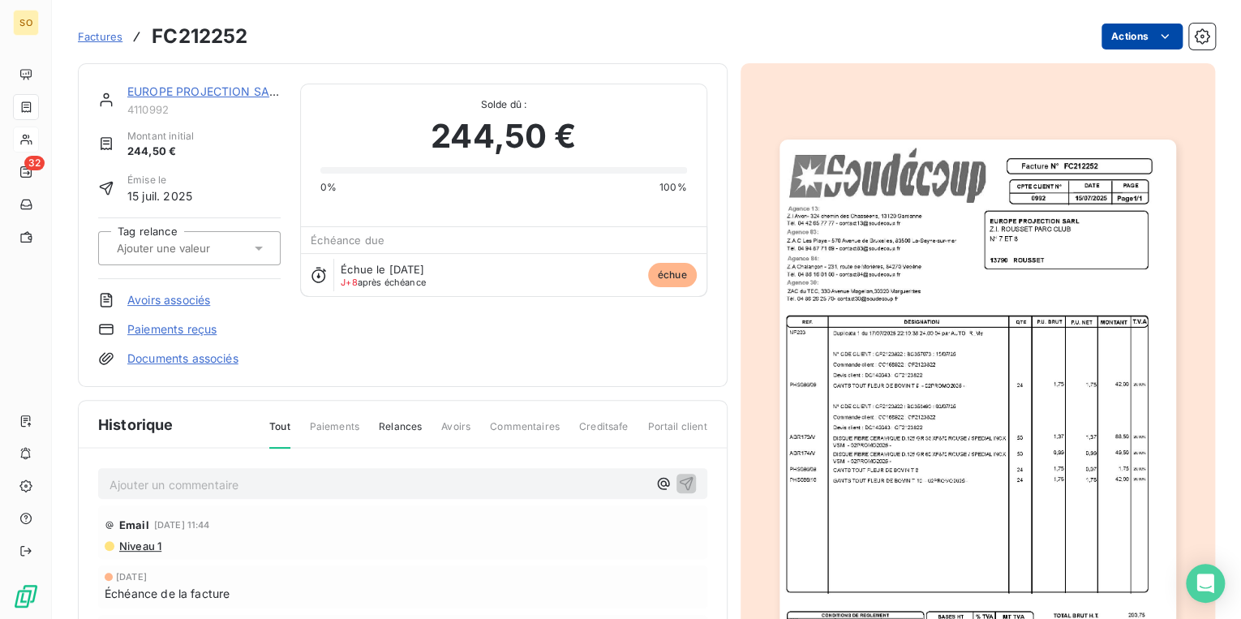
click at [1110, 39] on html "SO 32 Factures FC212252 Actions EUROPE PROJECTION SARL 4110992 Montant initial …" at bounding box center [620, 309] width 1241 height 619
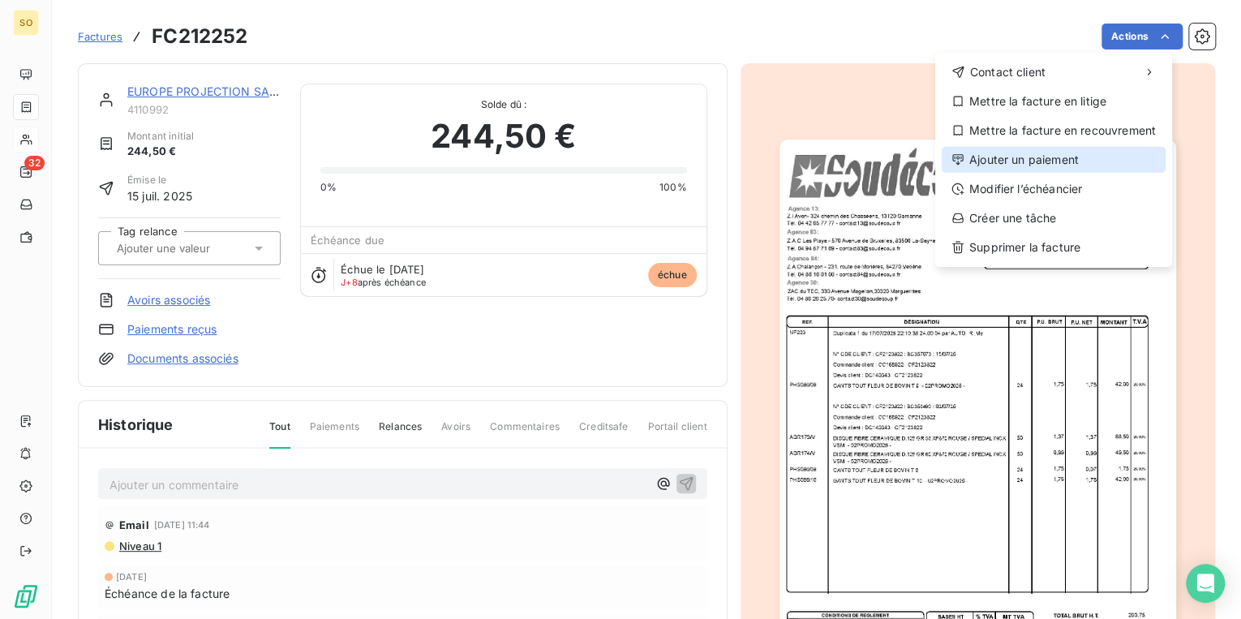
click at [973, 161] on div "Ajouter un paiement" at bounding box center [1054, 160] width 224 height 26
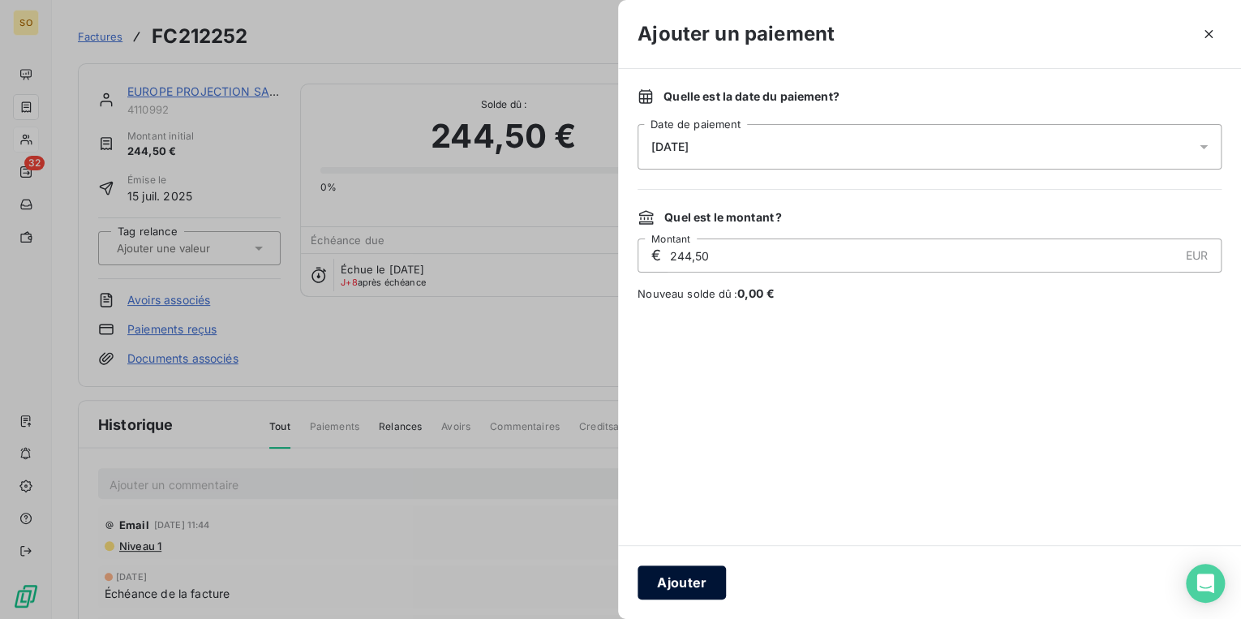
click at [704, 582] on button "Ajouter" at bounding box center [682, 582] width 88 height 34
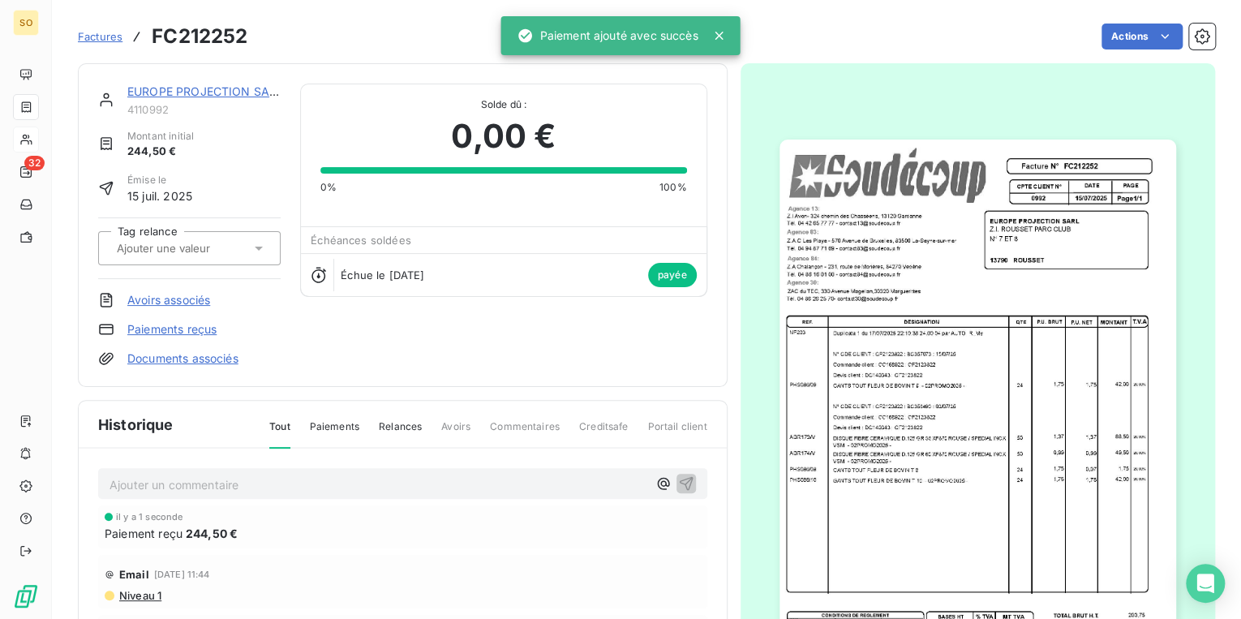
click at [133, 87] on link "EUROPE PROJECTION SARL" at bounding box center [205, 91] width 156 height 14
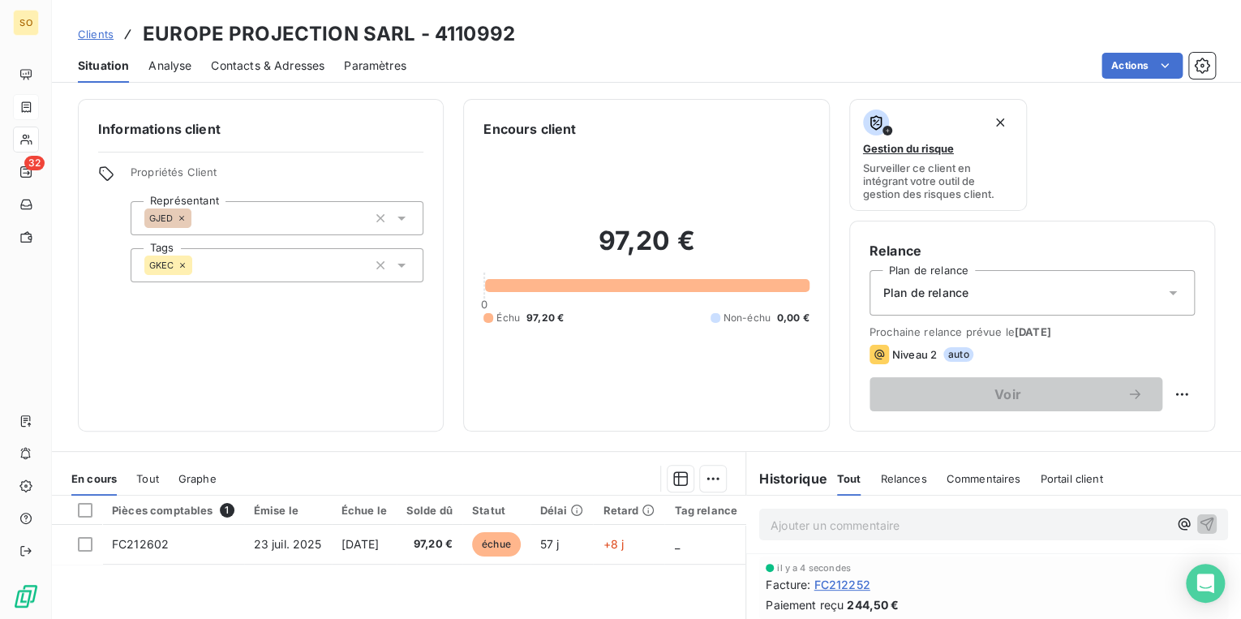
click at [82, 32] on span "Clients" at bounding box center [96, 34] width 36 height 13
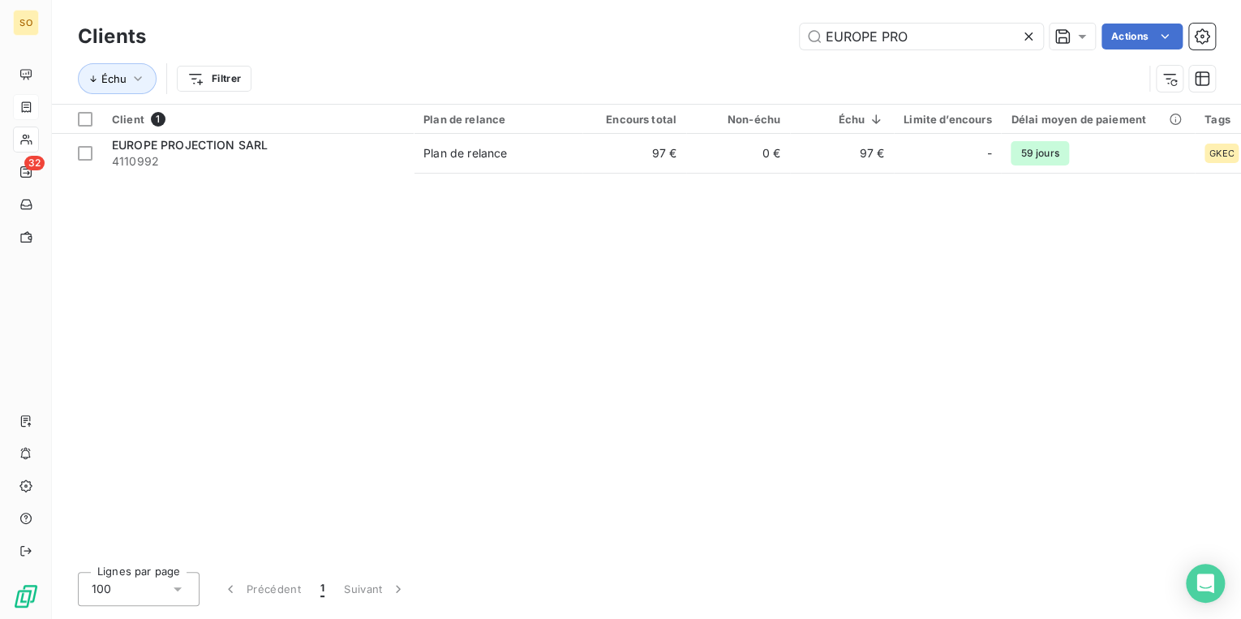
drag, startPoint x: 811, startPoint y: 36, endPoint x: 1240, endPoint y: 19, distance: 428.7
click at [1204, 19] on div "Clients EUROPE PRO Actions Échu Filtrer" at bounding box center [646, 52] width 1189 height 104
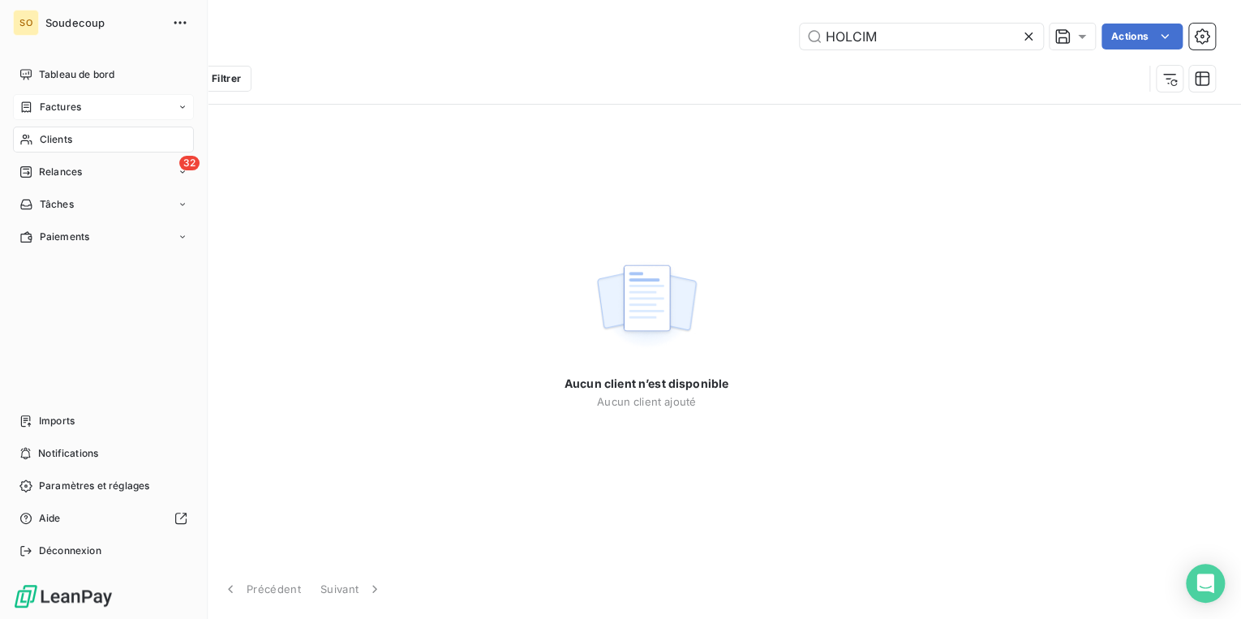
type input "HOLCIM"
click at [77, 138] on div "Clients" at bounding box center [103, 140] width 181 height 26
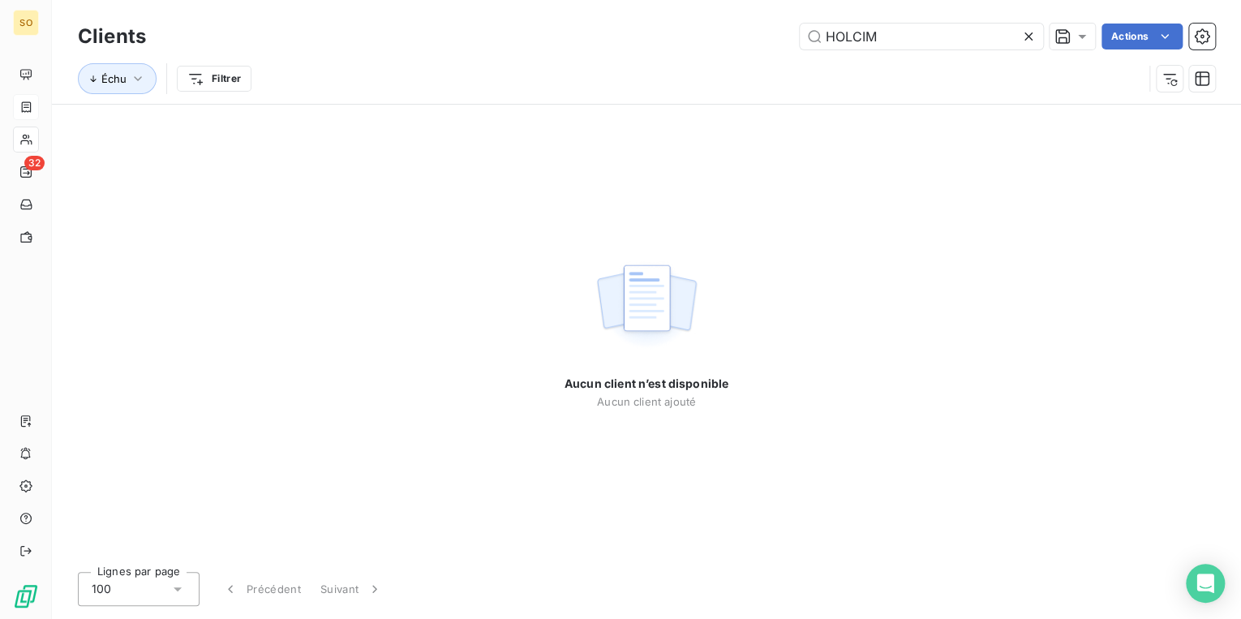
click at [1031, 36] on icon at bounding box center [1029, 36] width 16 height 16
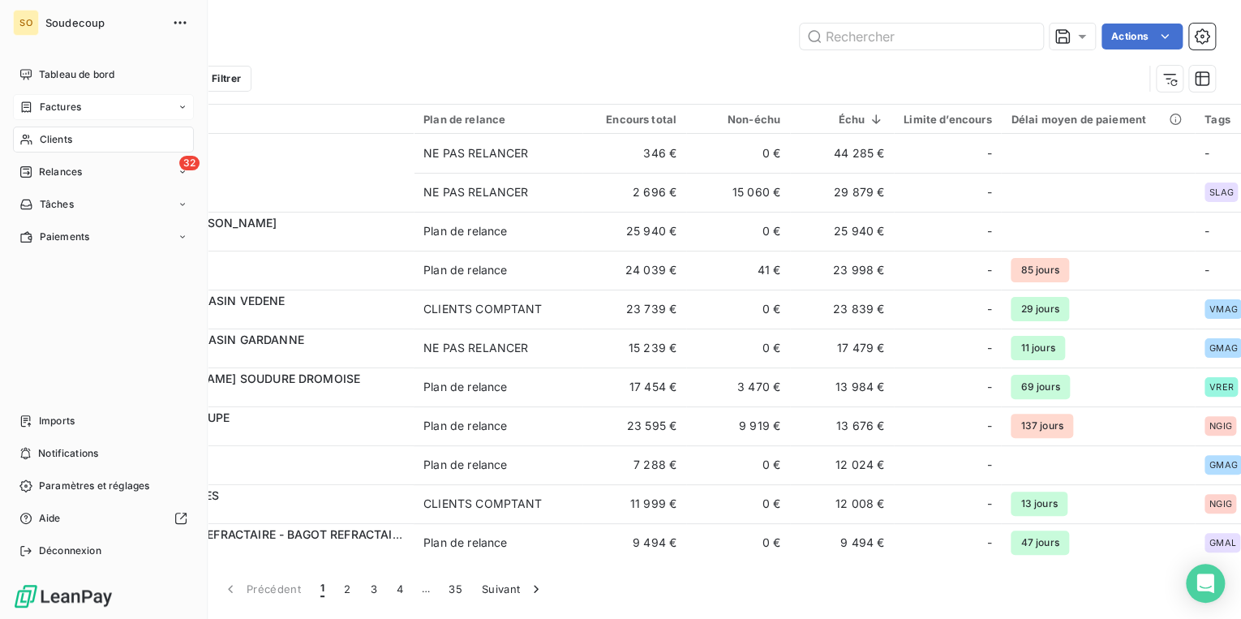
click at [66, 107] on span "Factures" at bounding box center [60, 107] width 41 height 15
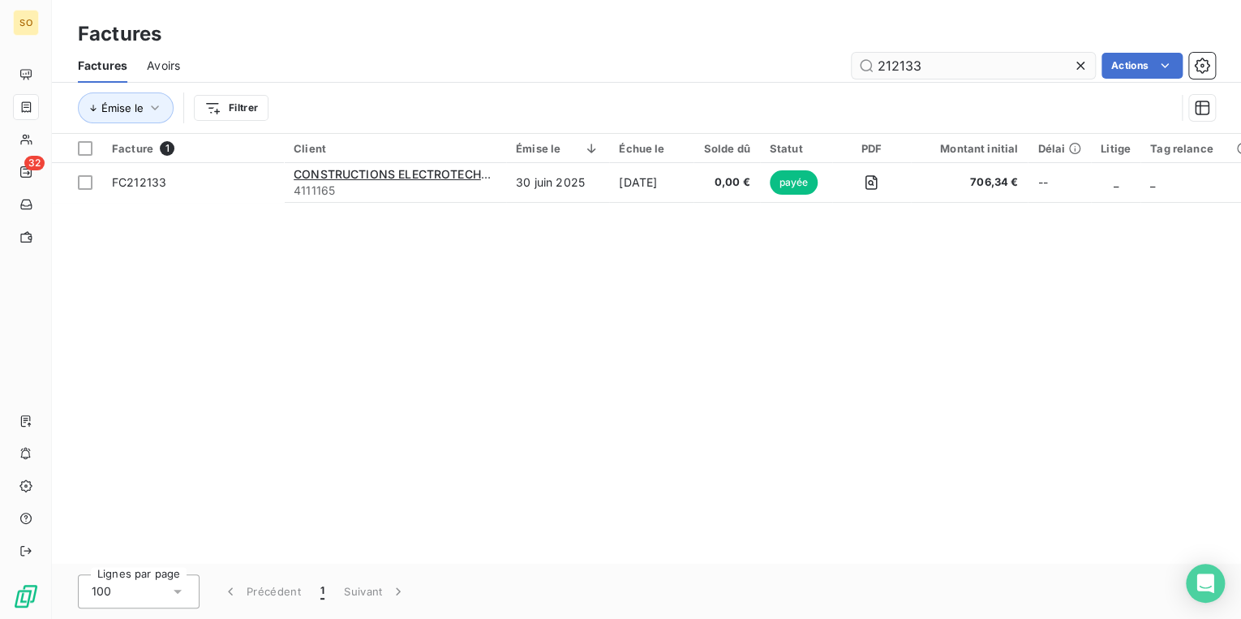
click at [894, 66] on input "212133" at bounding box center [973, 66] width 243 height 26
drag, startPoint x: 890, startPoint y: 67, endPoint x: 1221, endPoint y: 68, distance: 331.0
click at [1102, 68] on div "212133 Actions" at bounding box center [708, 66] width 1016 height 26
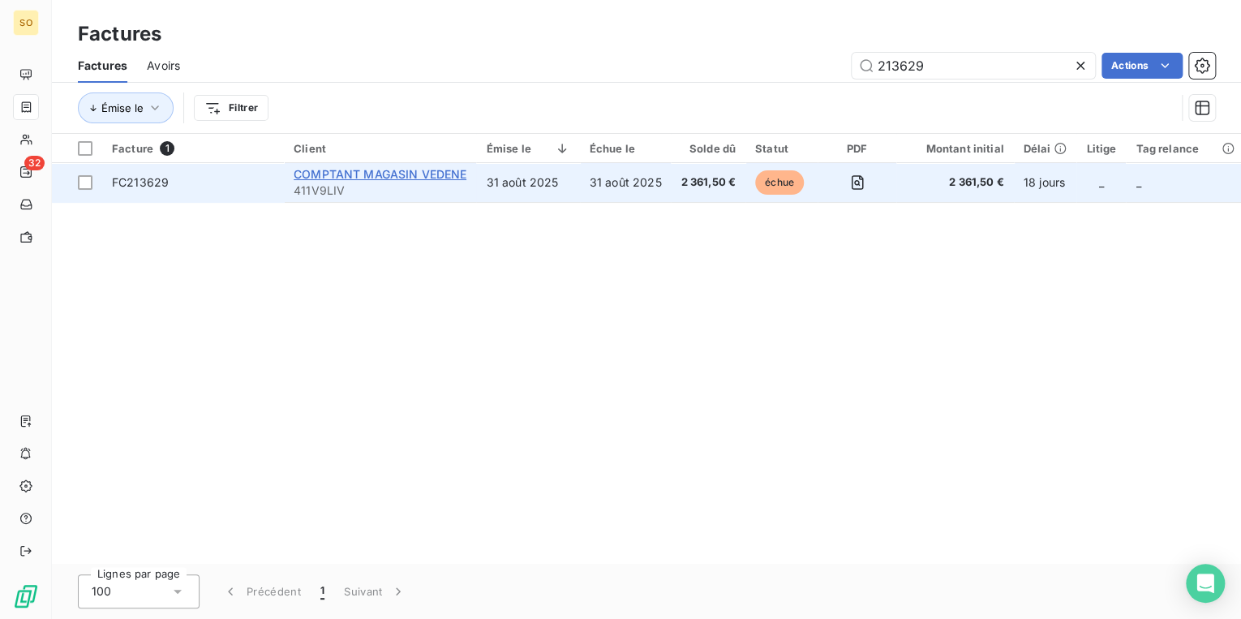
type input "213629"
click at [419, 177] on span "COMPTANT MAGASIN VEDENE" at bounding box center [380, 174] width 173 height 14
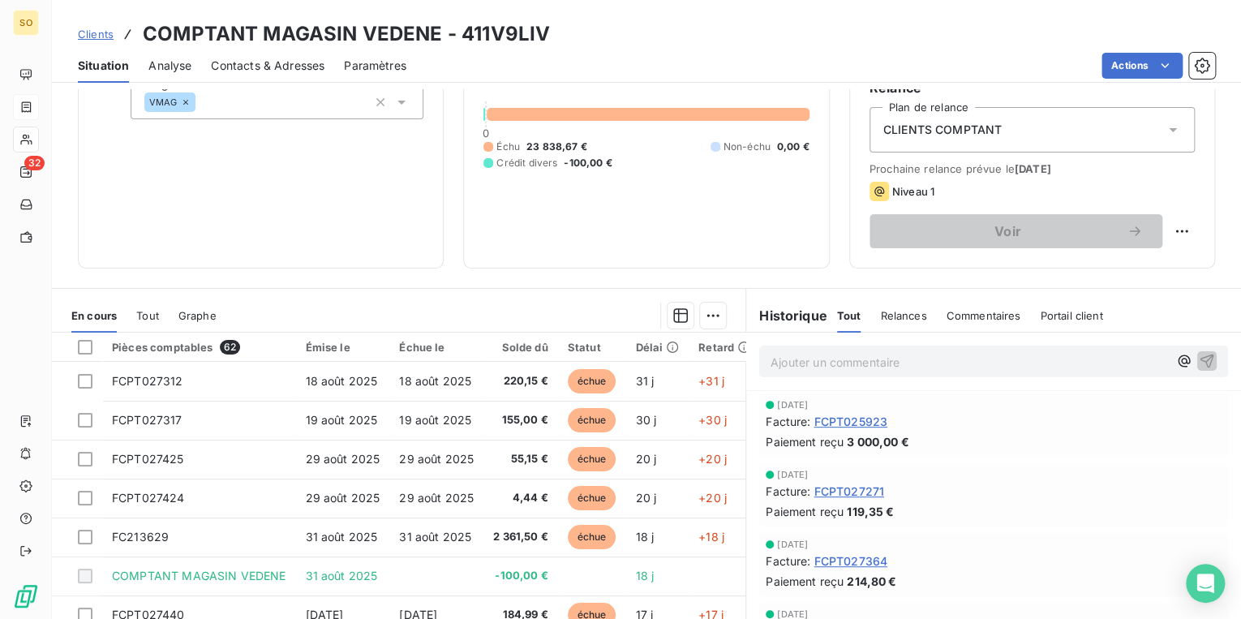
scroll to position [237, 0]
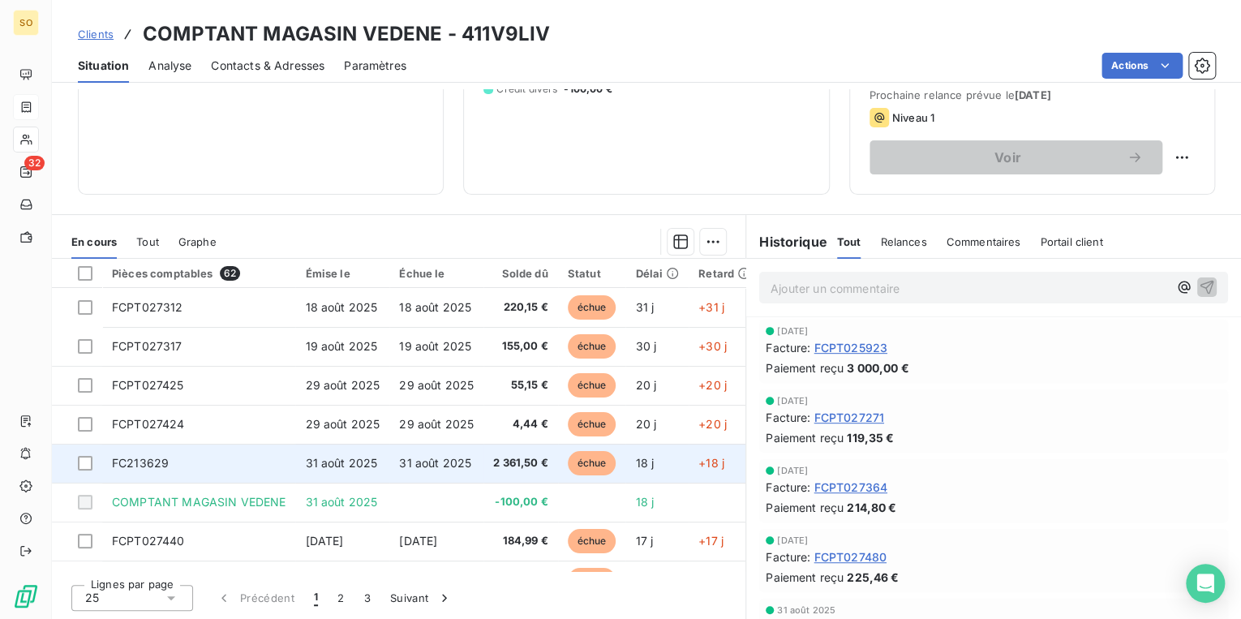
click at [408, 460] on span "31 août 2025" at bounding box center [435, 463] width 72 height 14
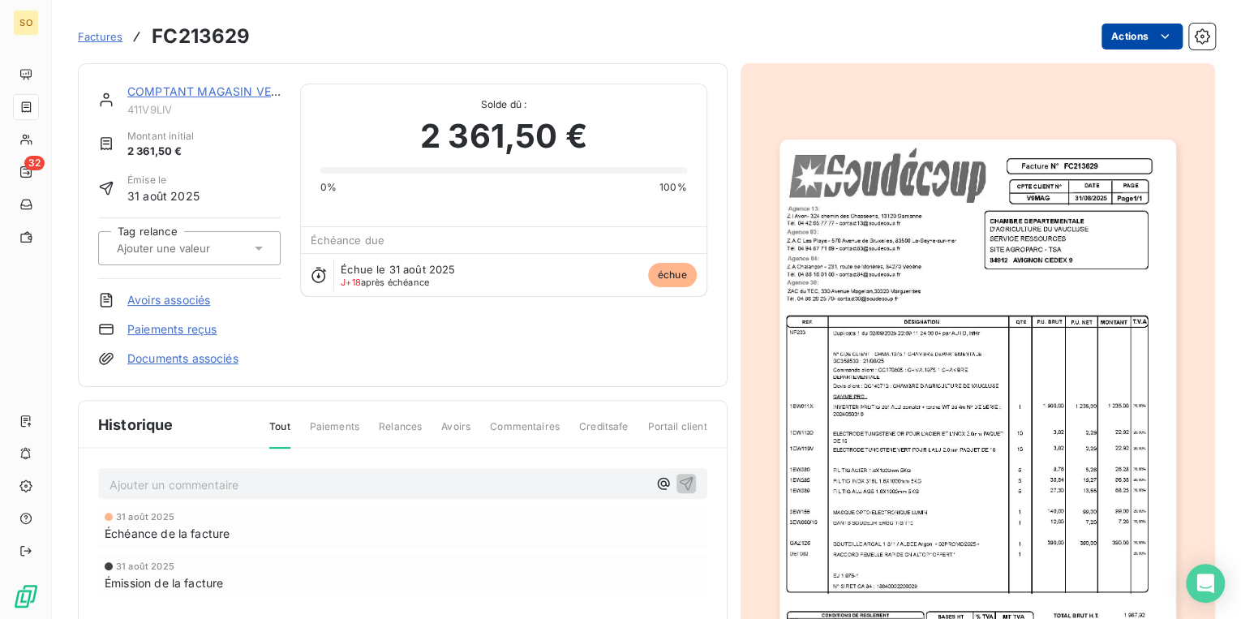
click at [1103, 35] on html "SO 32 Factures FC213629 Actions COMPTANT MAGASIN VEDENE 411V9LIV Montant initia…" at bounding box center [620, 309] width 1241 height 619
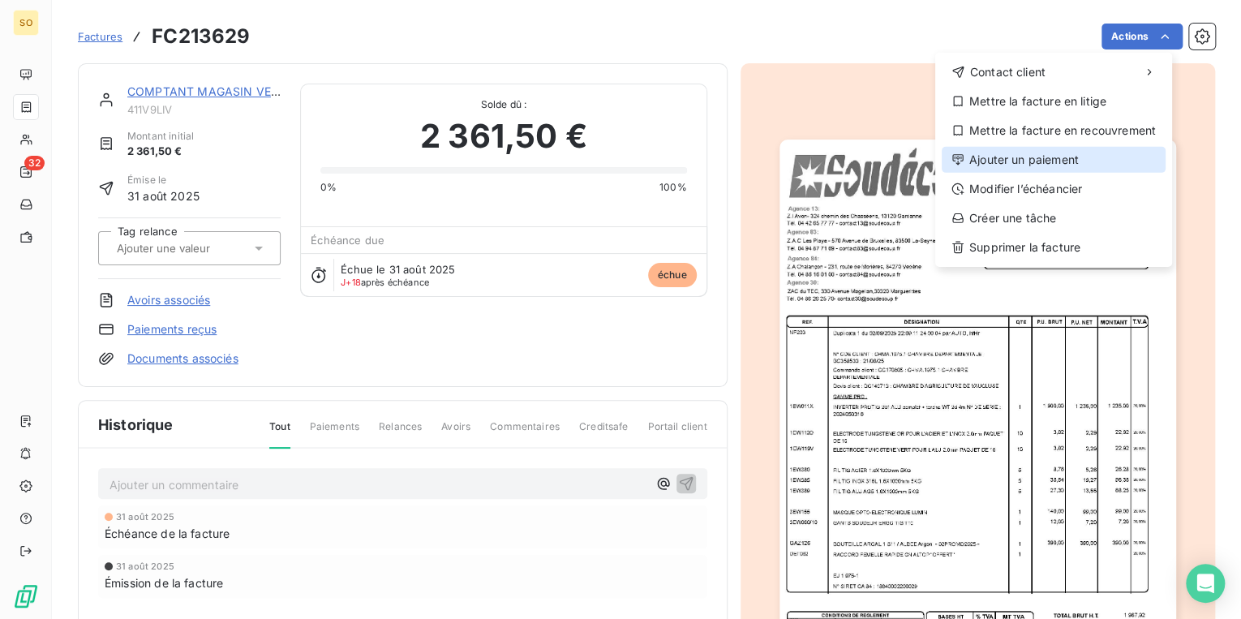
click at [1003, 166] on div "Ajouter un paiement" at bounding box center [1054, 160] width 224 height 26
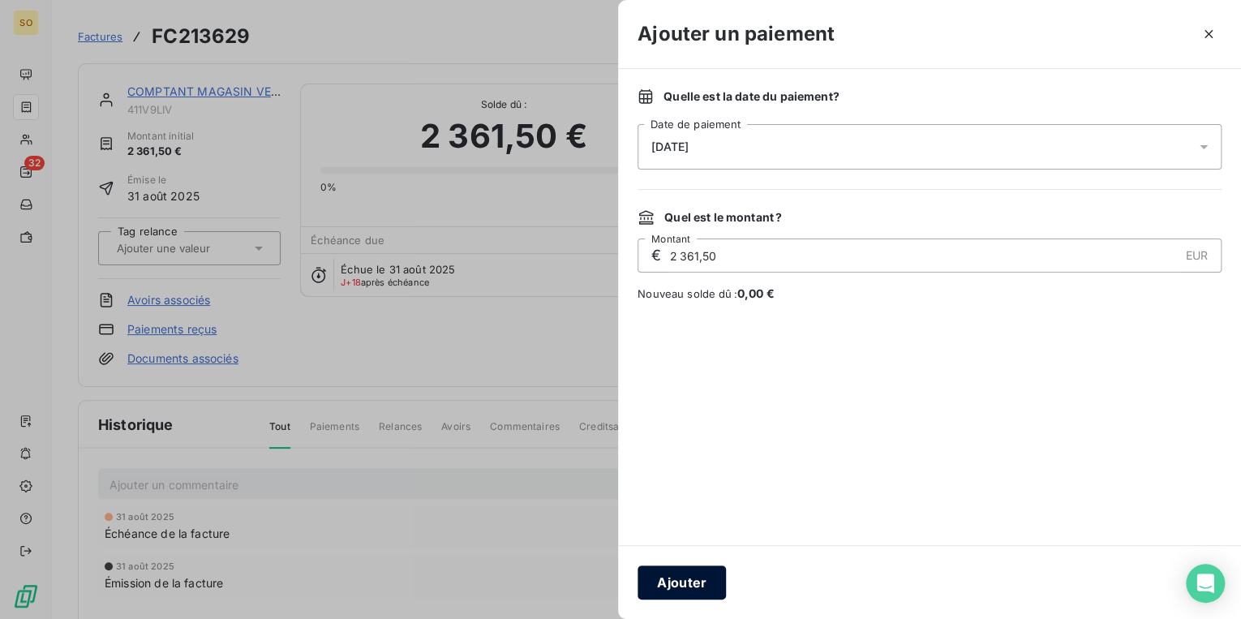
click at [694, 592] on button "Ajouter" at bounding box center [682, 582] width 88 height 34
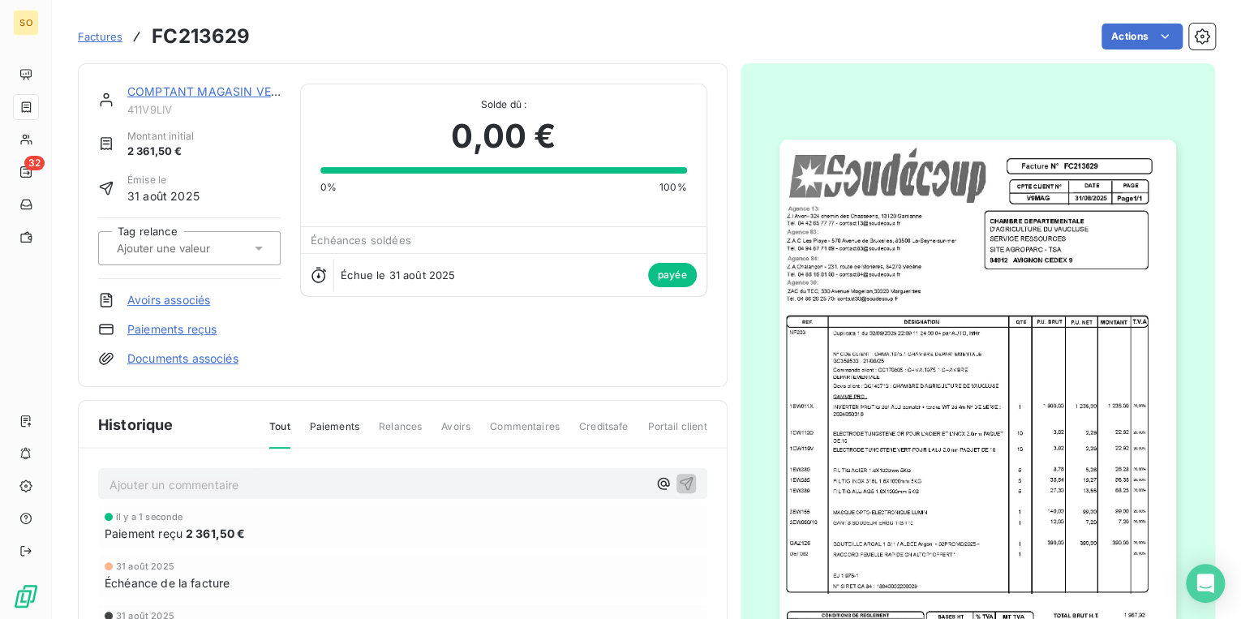
click at [211, 91] on link "COMPTANT MAGASIN VEDENE" at bounding box center [214, 91] width 174 height 14
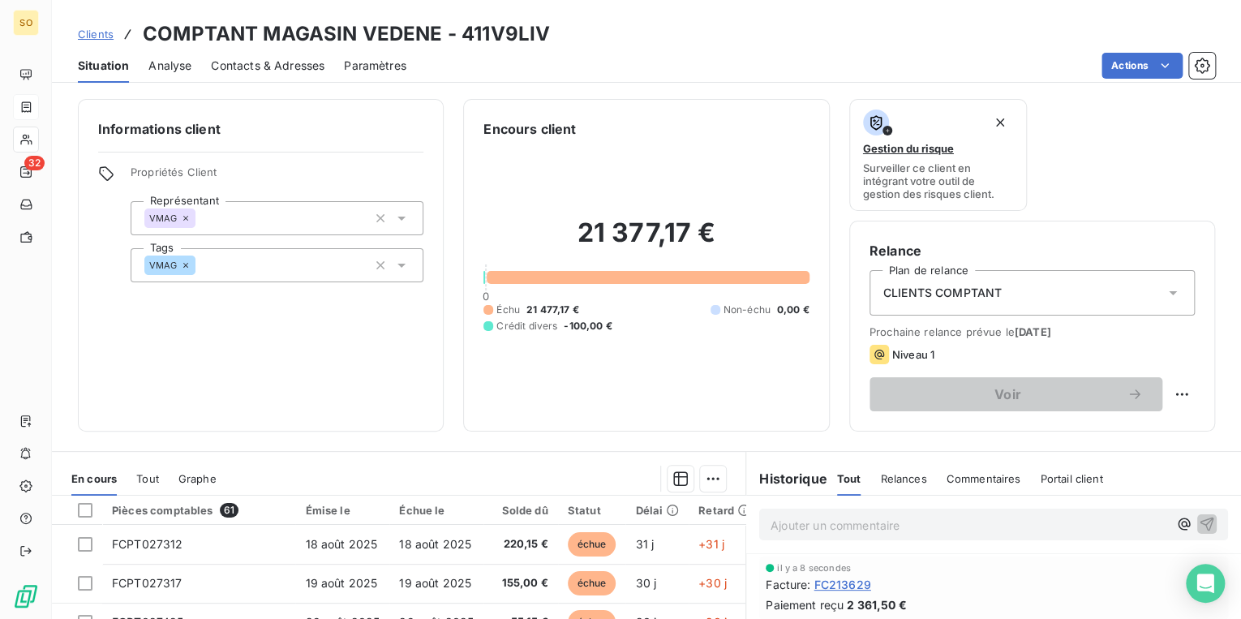
click at [92, 29] on span "Clients" at bounding box center [96, 34] width 36 height 13
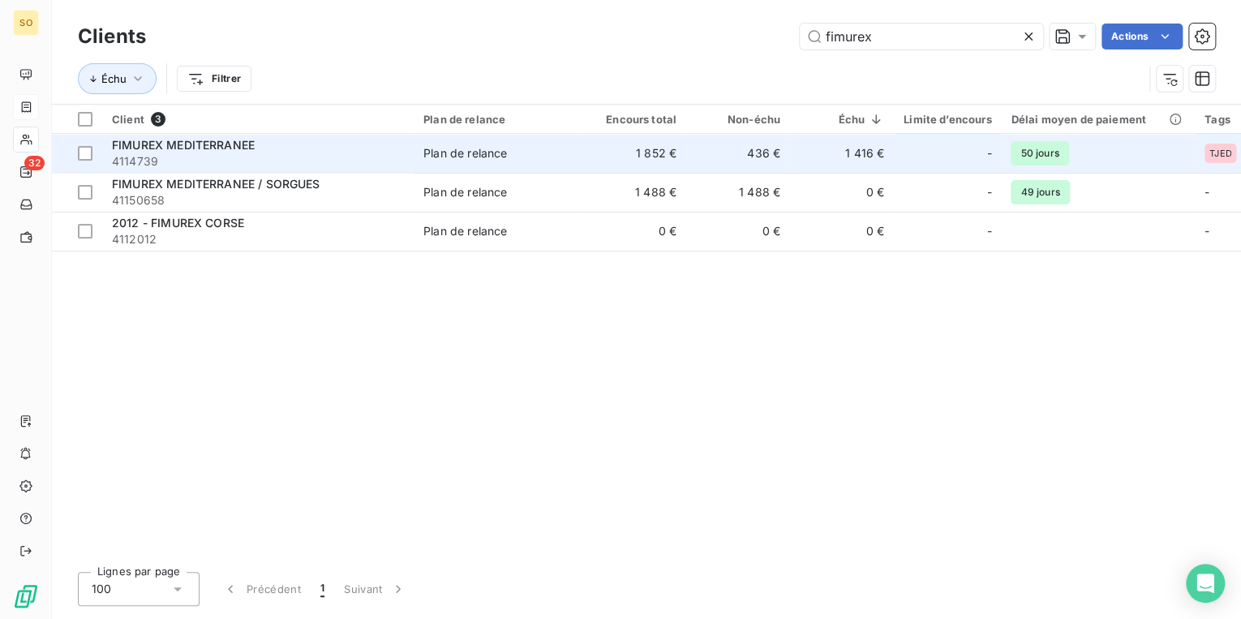
type input "fimurex"
click at [441, 162] on td "Plan de relance" at bounding box center [498, 153] width 169 height 39
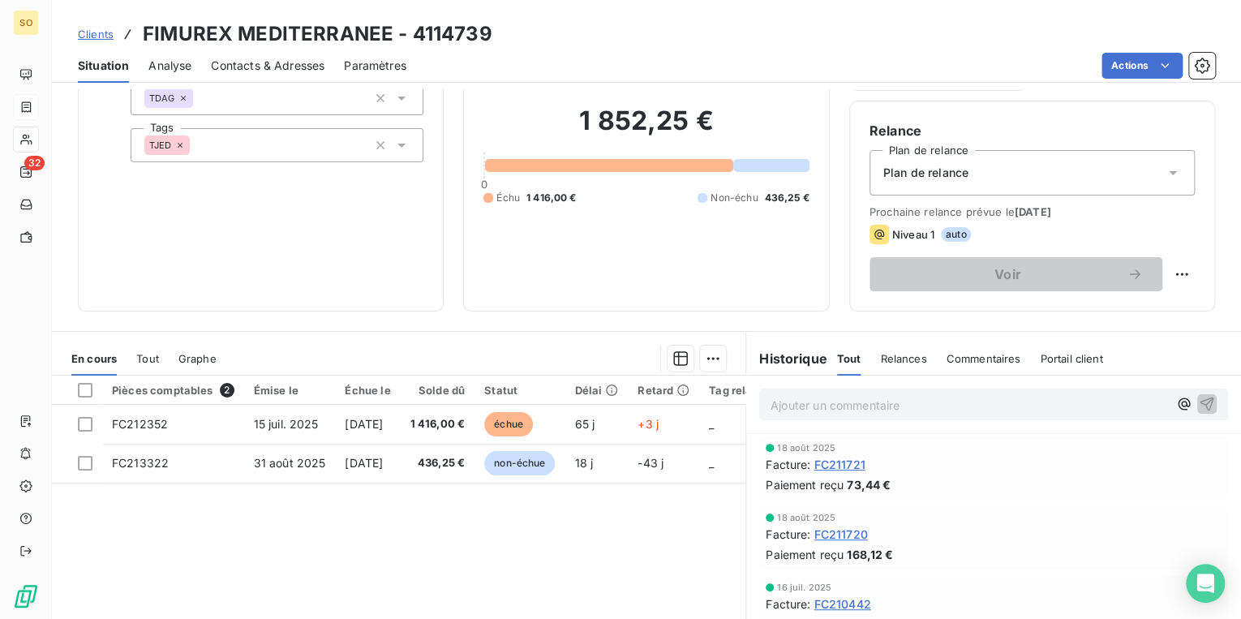
scroll to position [130, 0]
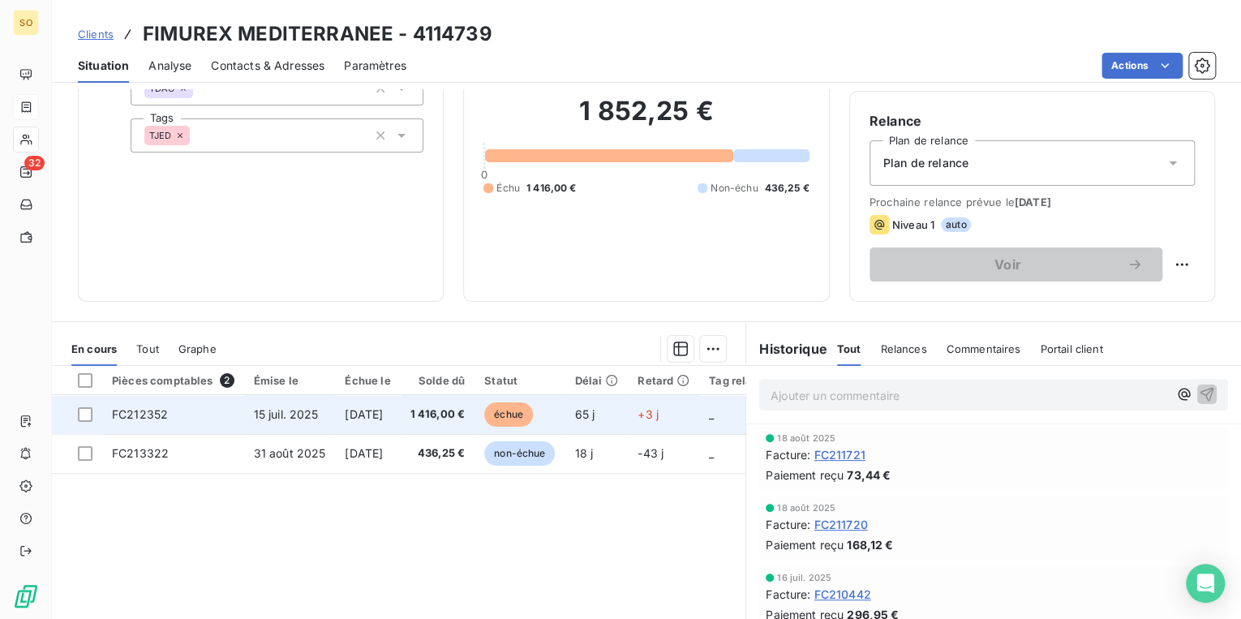
click at [533, 412] on span "échue" at bounding box center [508, 414] width 49 height 24
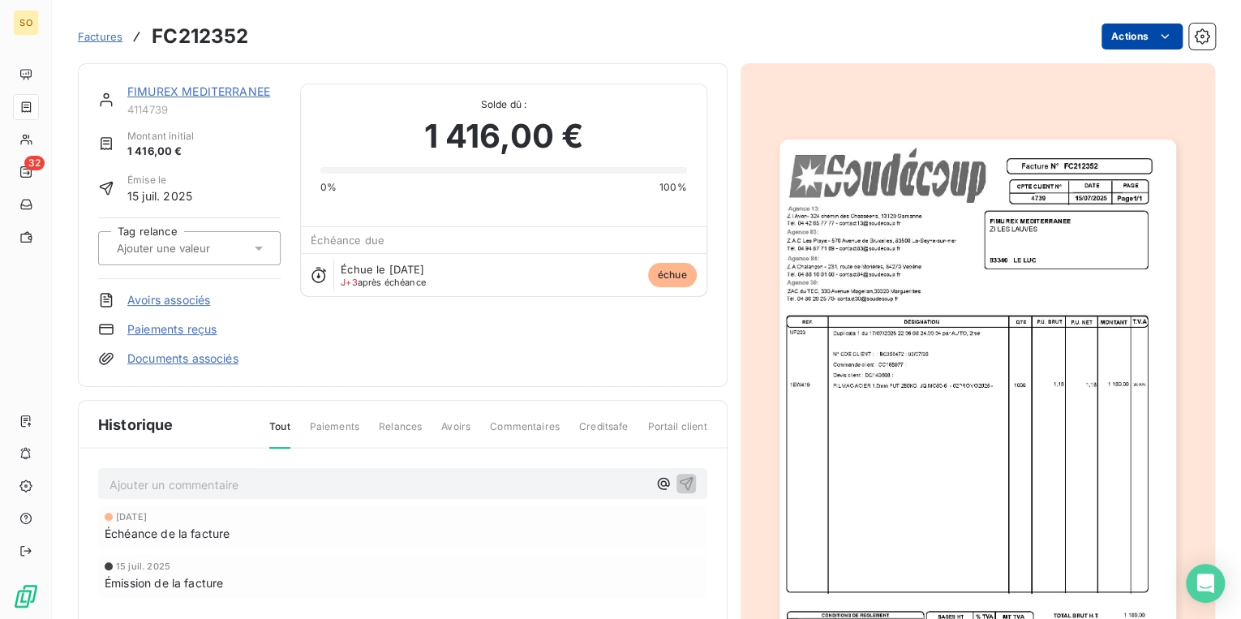
click at [1132, 32] on html "SO 32 Factures FC212352 Actions FIMUREX MEDITERRANEE 4114739 Montant initial 1 …" at bounding box center [620, 309] width 1241 height 619
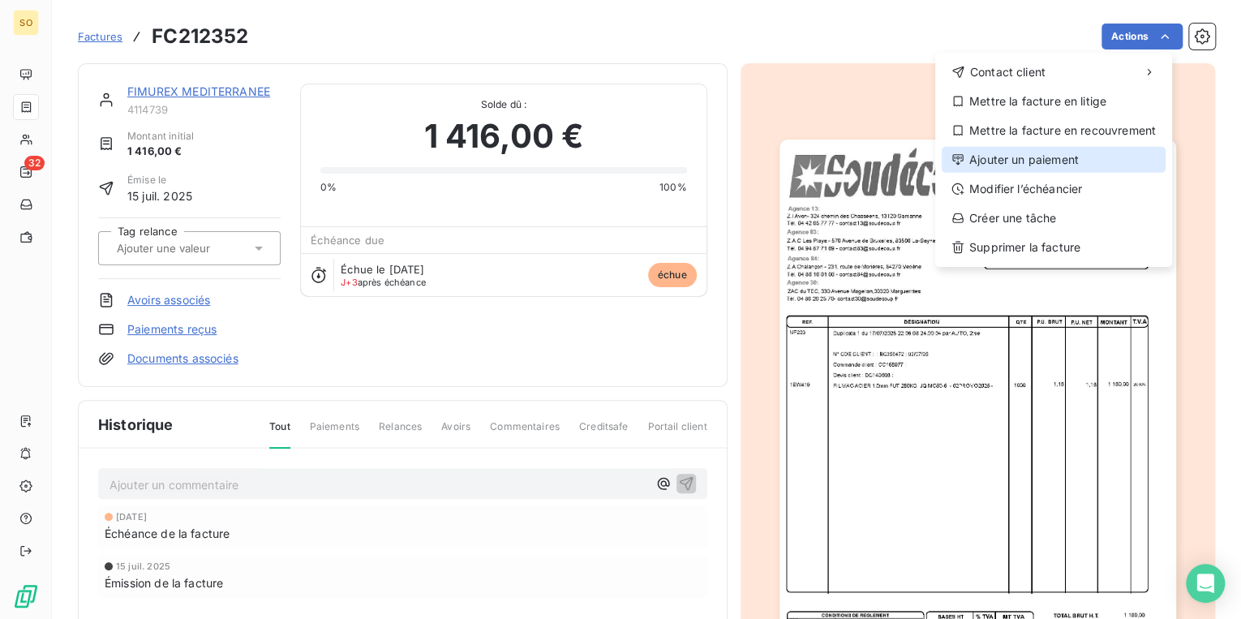
click at [1029, 161] on div "Ajouter un paiement" at bounding box center [1054, 160] width 224 height 26
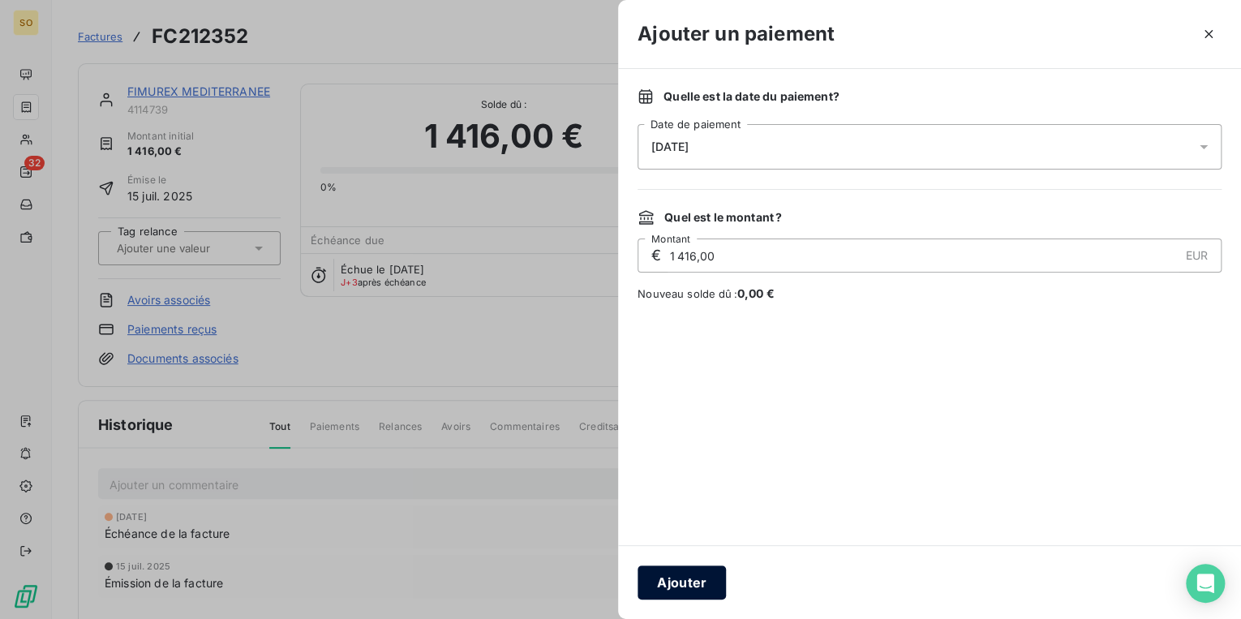
click at [701, 574] on button "Ajouter" at bounding box center [682, 582] width 88 height 34
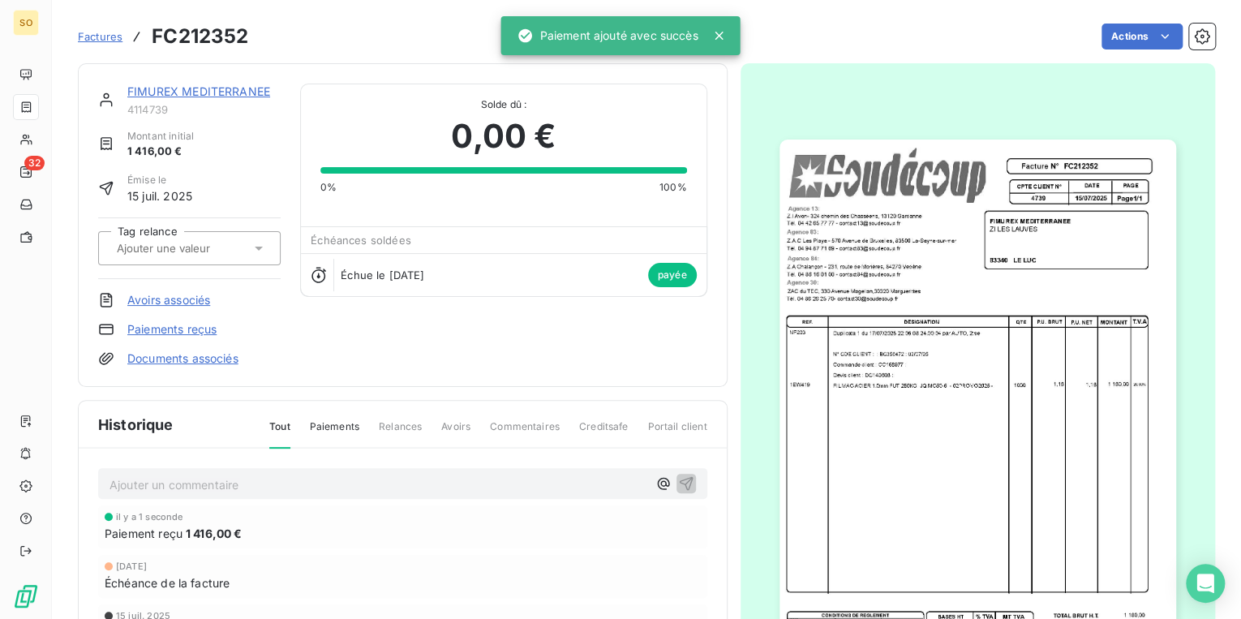
click at [146, 92] on link "FIMUREX MEDITERRANEE" at bounding box center [198, 91] width 143 height 14
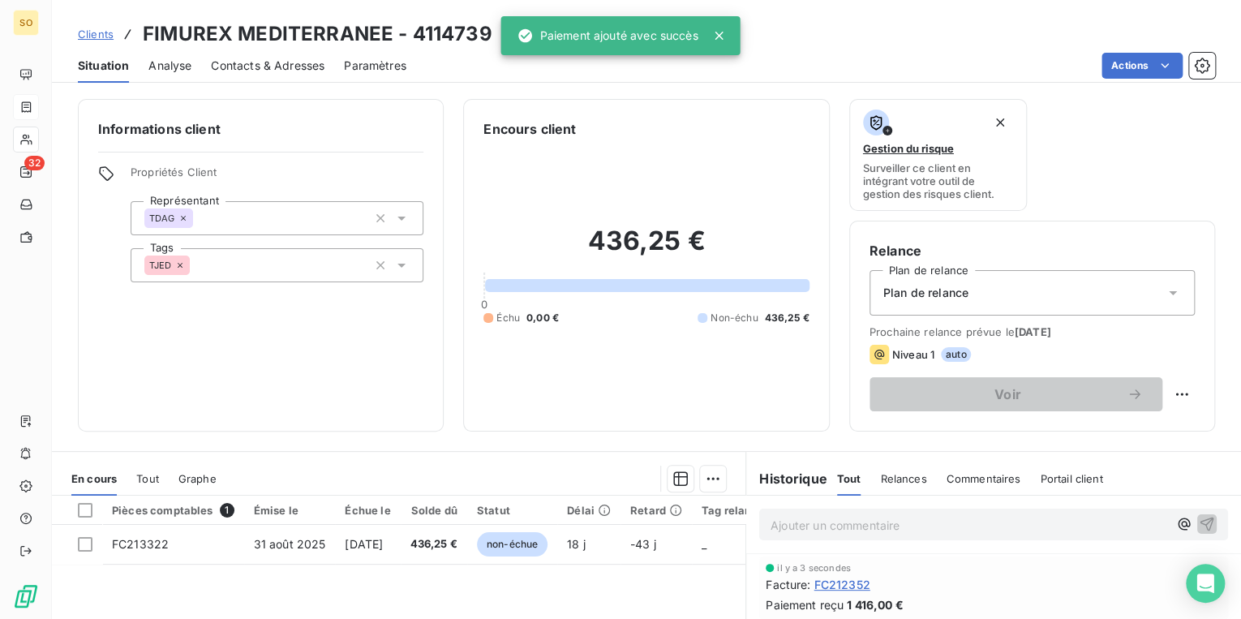
click at [99, 35] on span "Clients" at bounding box center [96, 34] width 36 height 13
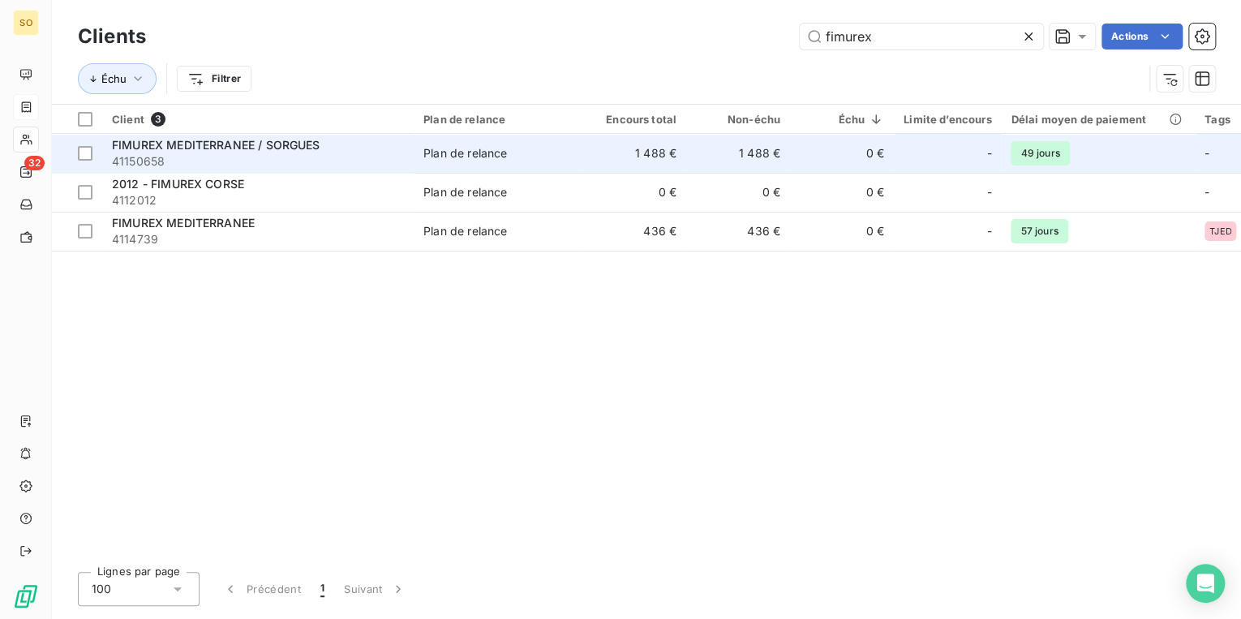
click at [442, 153] on div "Plan de relance" at bounding box center [465, 153] width 84 height 16
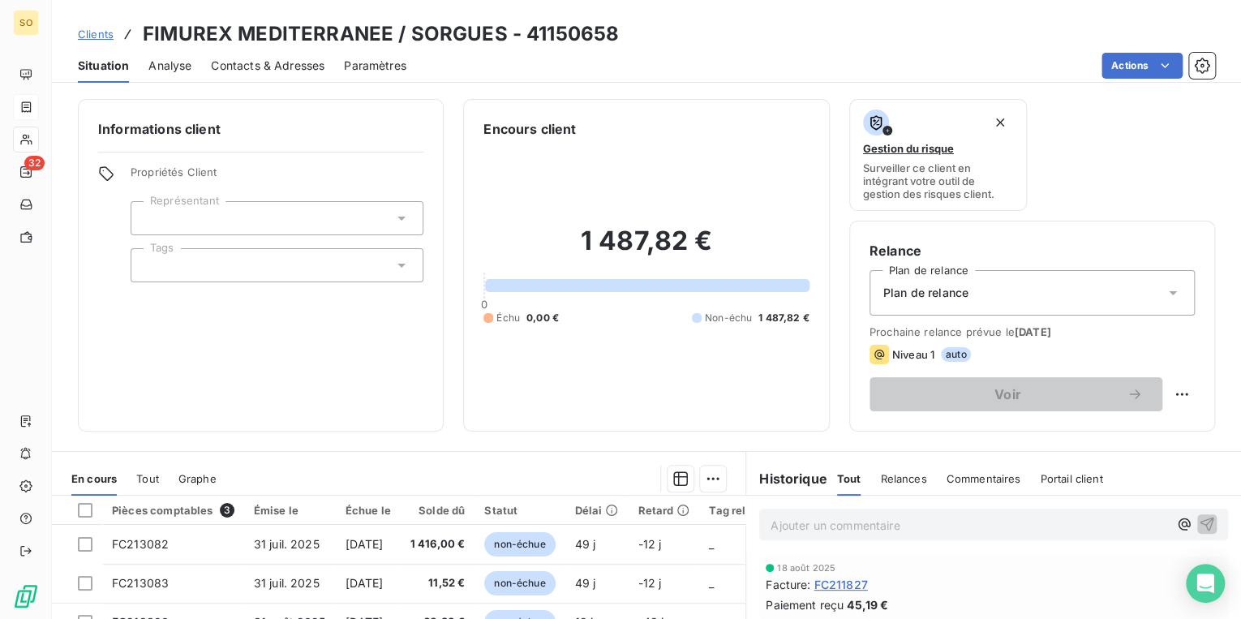
scroll to position [65, 0]
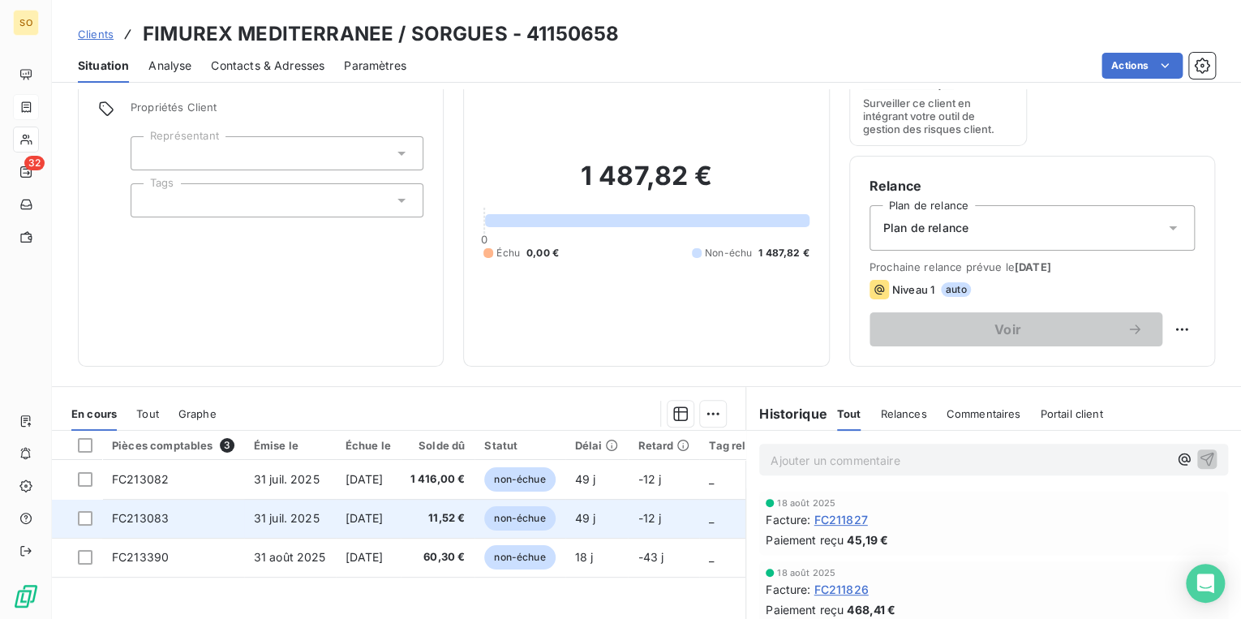
click at [549, 513] on span "non-échue" at bounding box center [519, 518] width 71 height 24
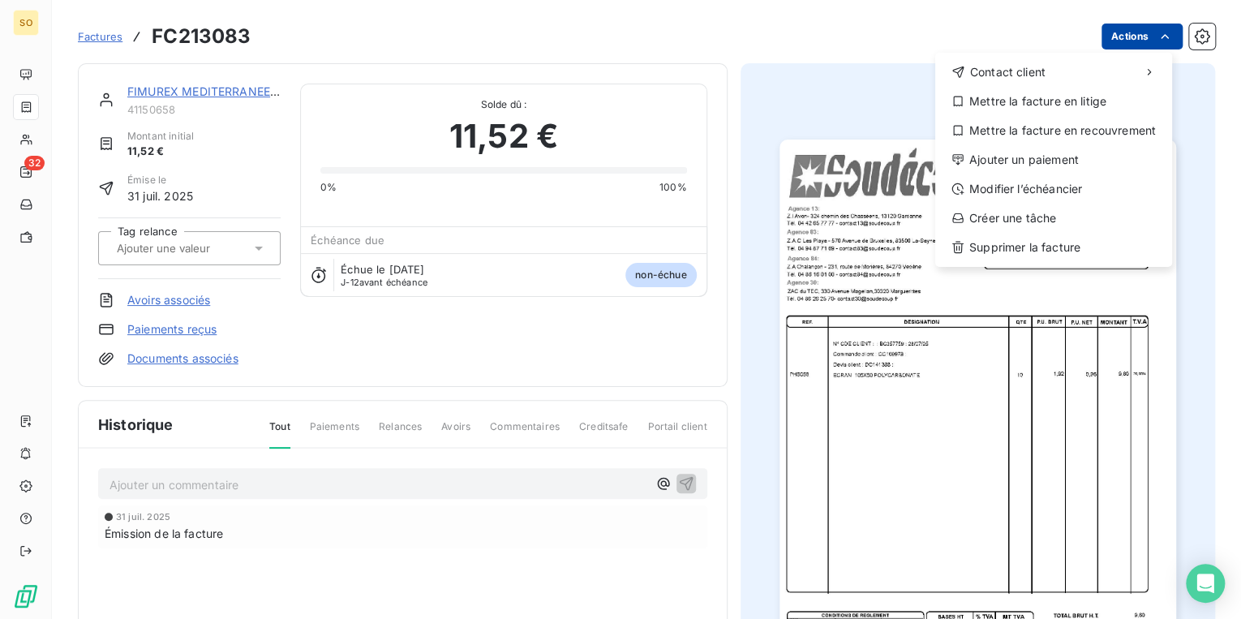
click at [1120, 32] on html "SO 32 Factures FC213083 Actions Contact client Mettre la facture en litige Mett…" at bounding box center [620, 309] width 1241 height 619
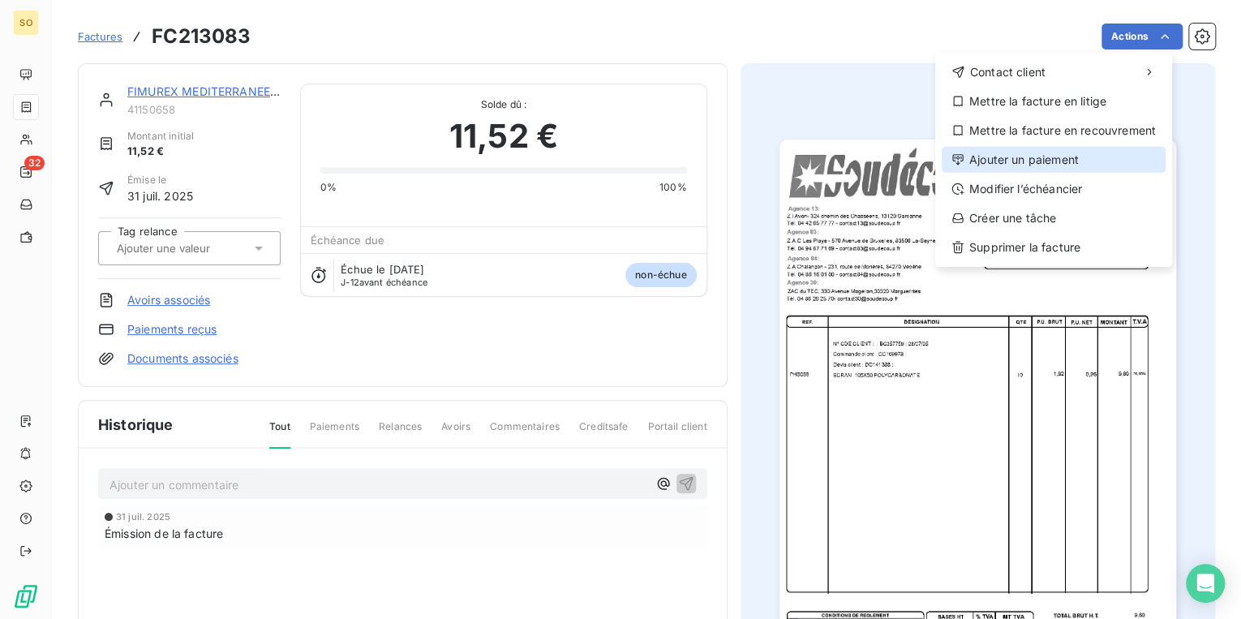
click at [1025, 147] on div "Ajouter un paiement" at bounding box center [1054, 160] width 224 height 26
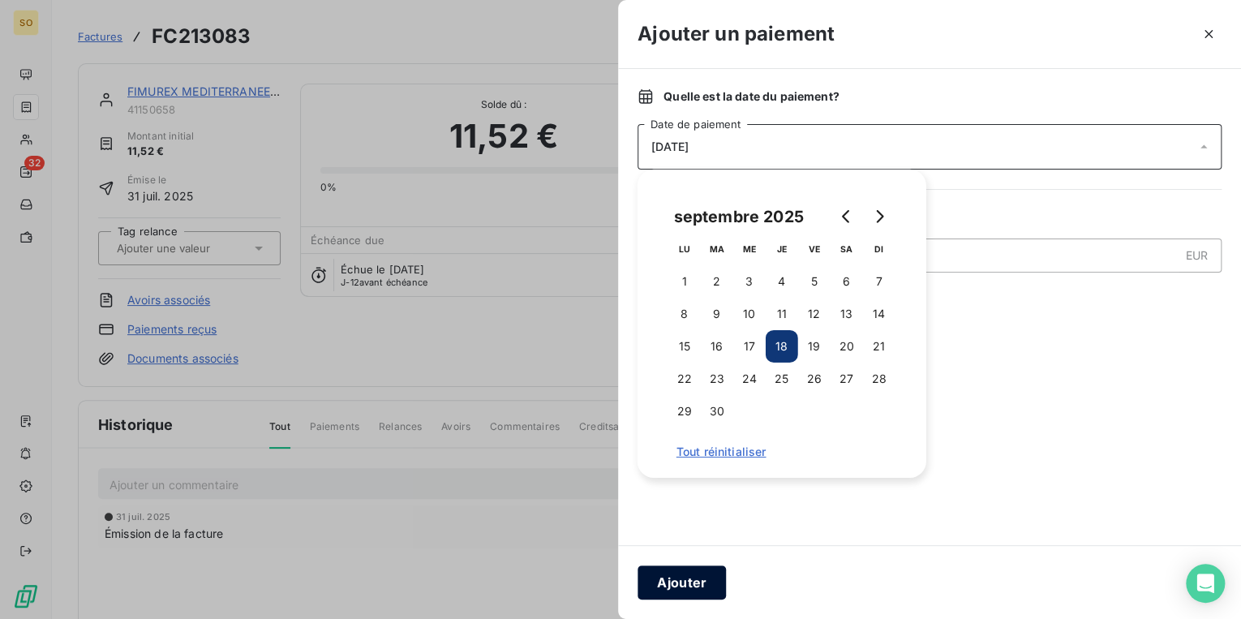
click at [692, 587] on button "Ajouter" at bounding box center [682, 582] width 88 height 34
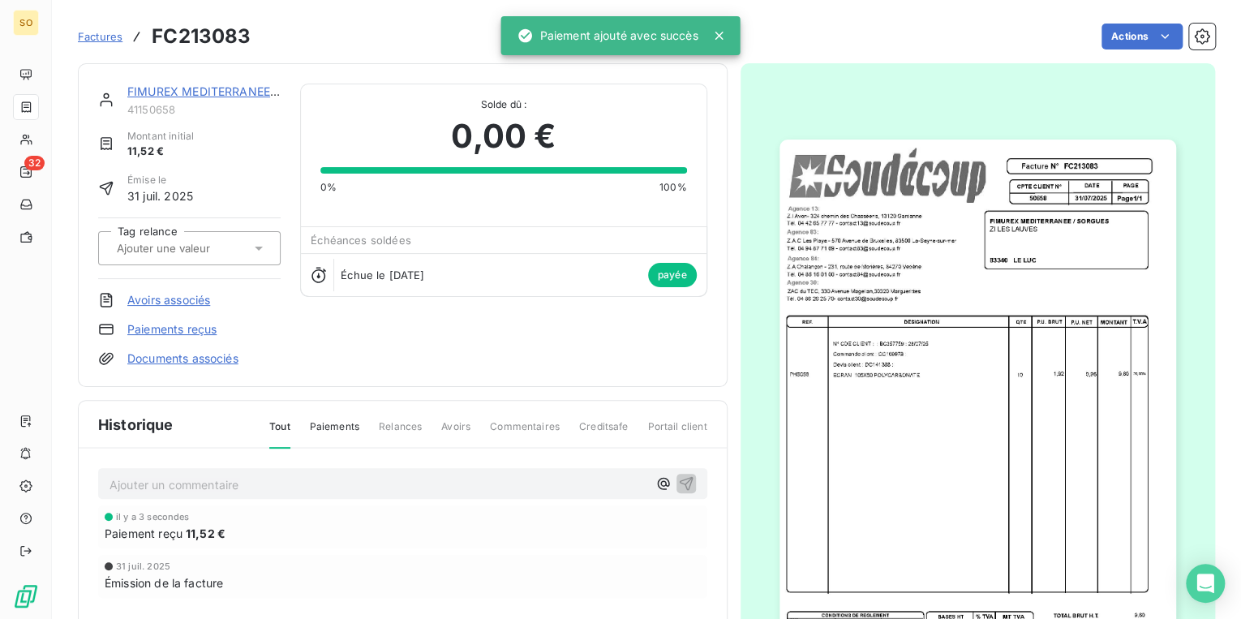
click at [230, 92] on link "FIMUREX MEDITERRANEE / SORGUES" at bounding box center [231, 91] width 208 height 14
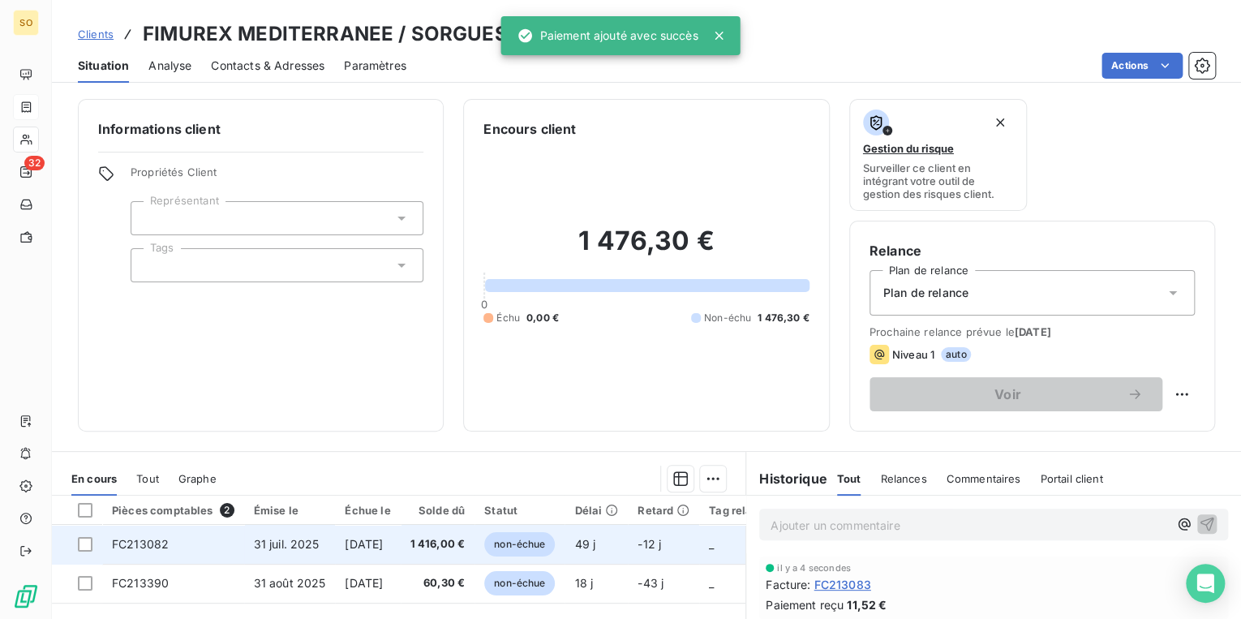
click at [555, 535] on span "non-échue" at bounding box center [519, 544] width 71 height 24
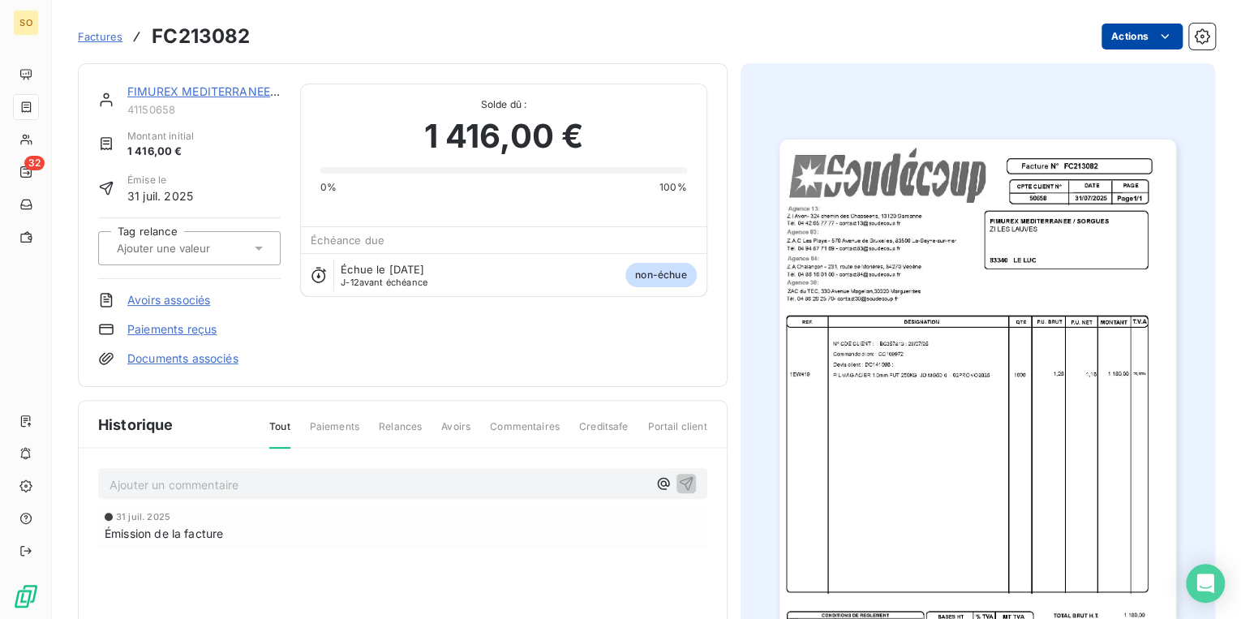
click at [1114, 26] on html "SO 32 Factures FC213082 Actions FIMUREX MEDITERRANEE / SORGUES 41150658 Montant…" at bounding box center [620, 309] width 1241 height 619
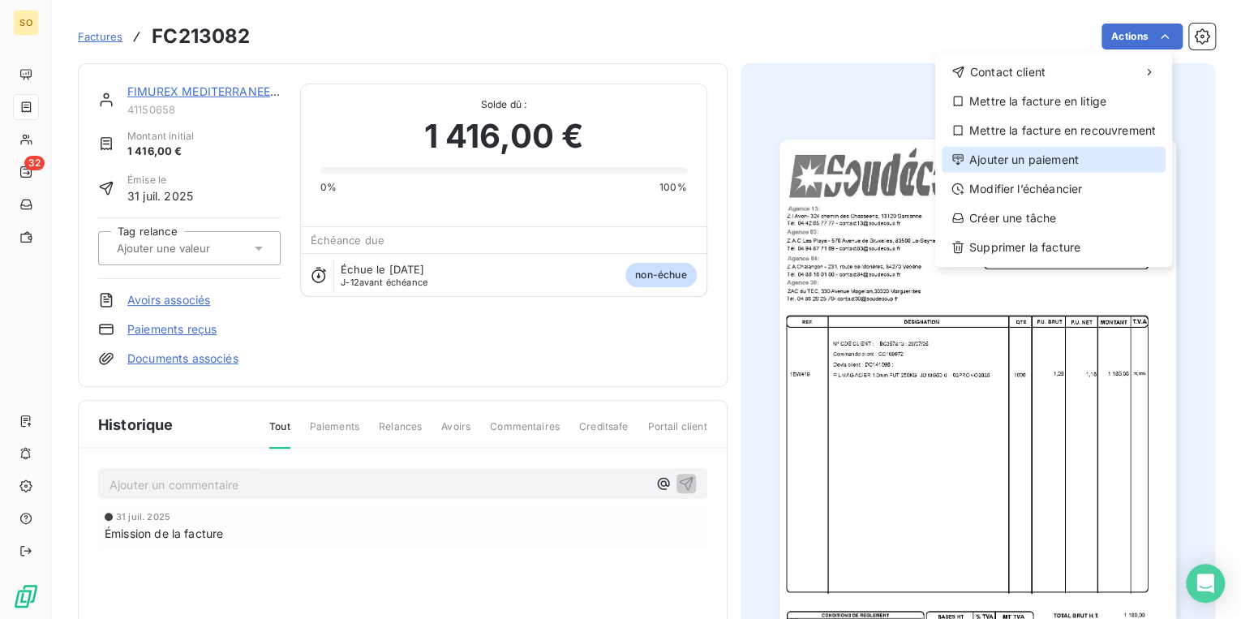
click at [1007, 161] on div "Ajouter un paiement" at bounding box center [1054, 160] width 224 height 26
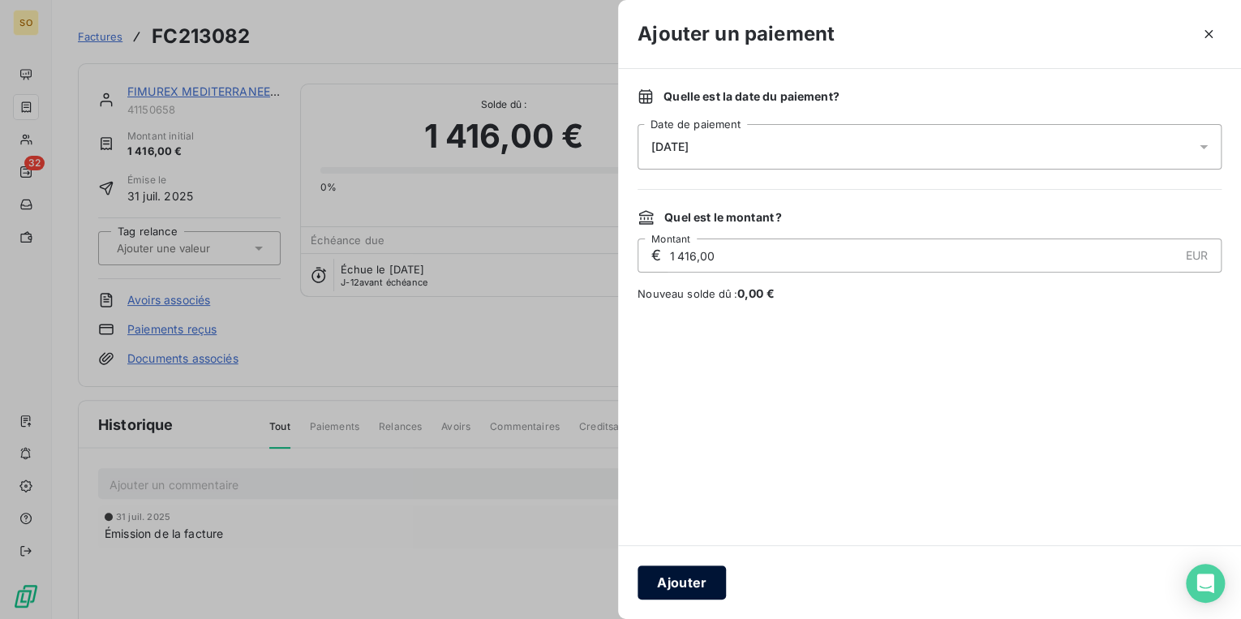
click at [643, 584] on button "Ajouter" at bounding box center [682, 582] width 88 height 34
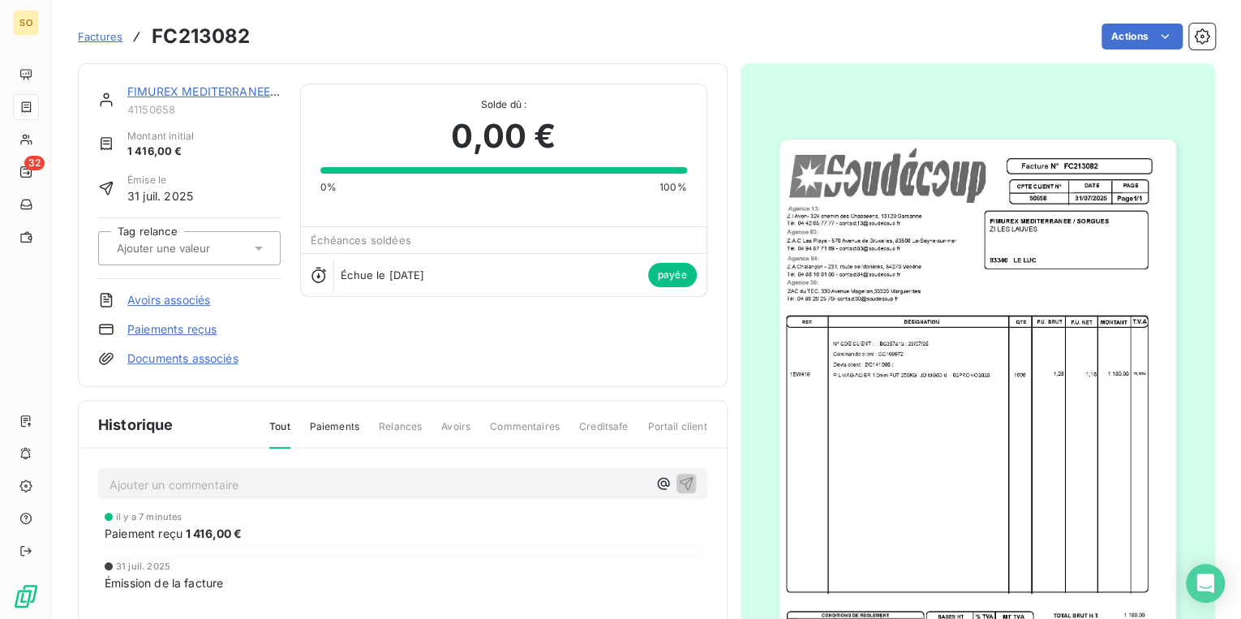
click at [157, 92] on link "FIMUREX MEDITERRANEE / SORGUES" at bounding box center [231, 91] width 208 height 14
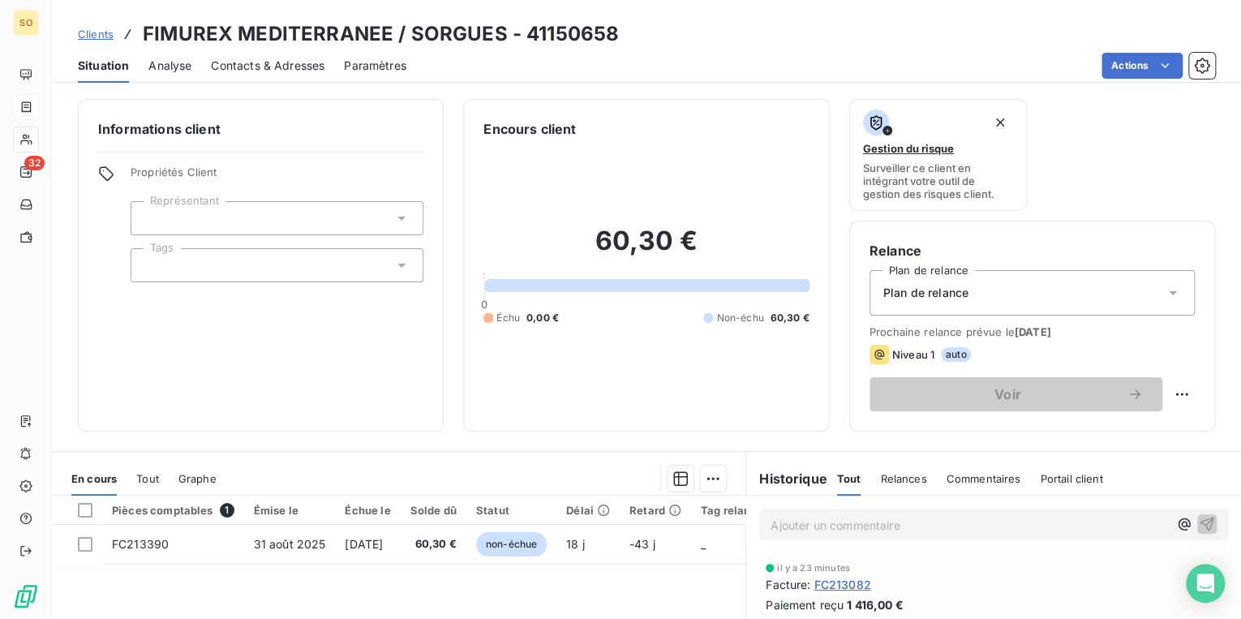
click at [86, 37] on span "Clients" at bounding box center [96, 34] width 36 height 13
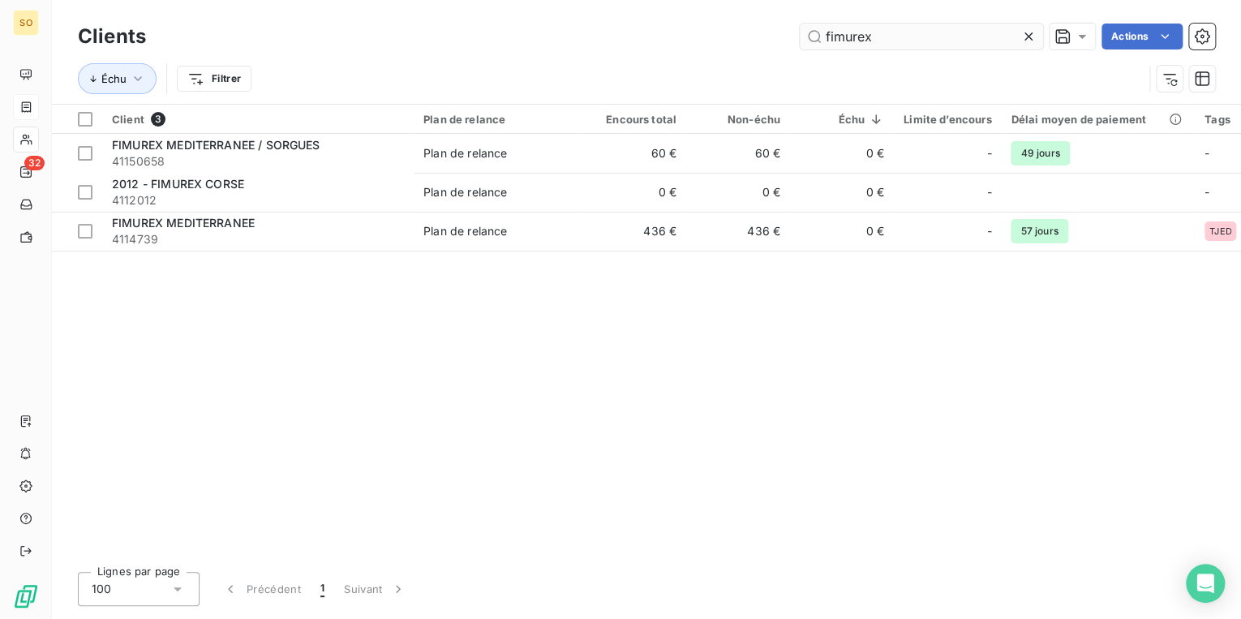
drag, startPoint x: 823, startPoint y: 37, endPoint x: 957, endPoint y: 35, distance: 134.7
click at [957, 35] on input "fimurex" at bounding box center [921, 37] width 243 height 26
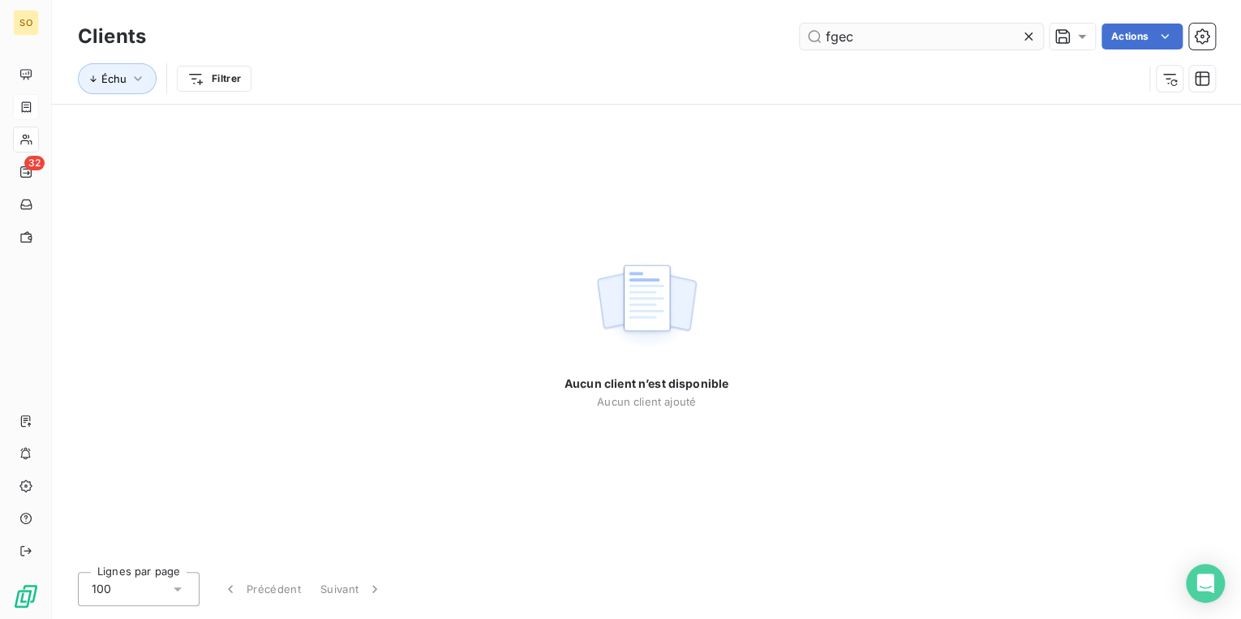
click at [827, 39] on input "fgec" at bounding box center [921, 37] width 243 height 26
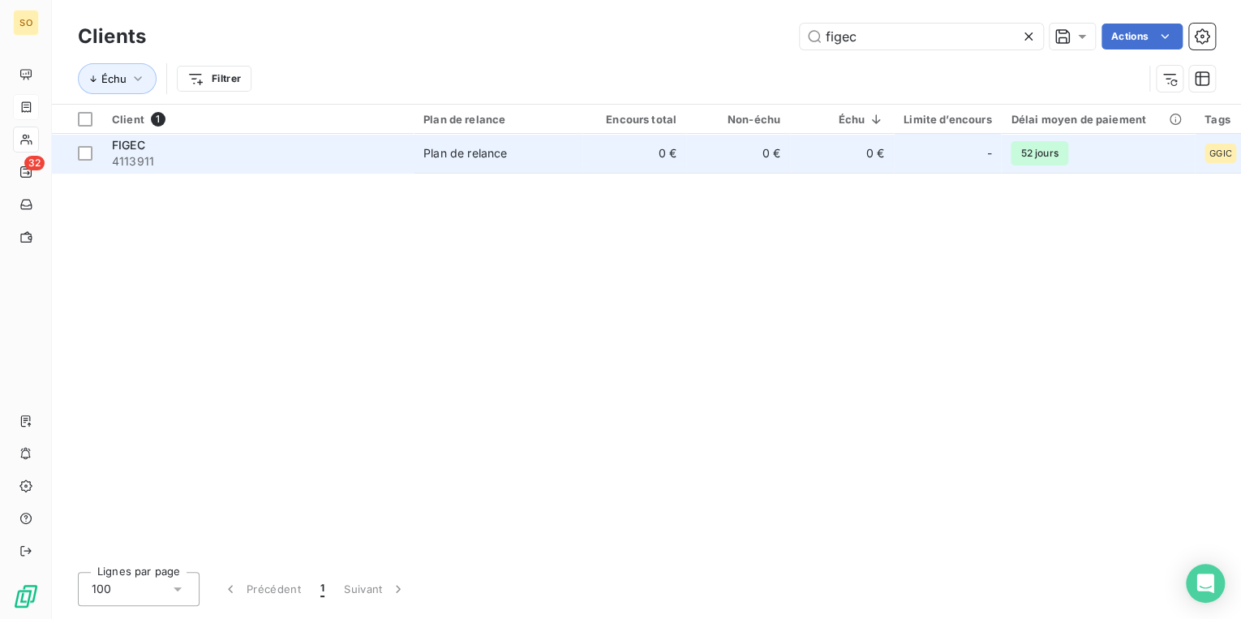
type input "figec"
click at [221, 149] on div "FIGEC" at bounding box center [258, 145] width 292 height 16
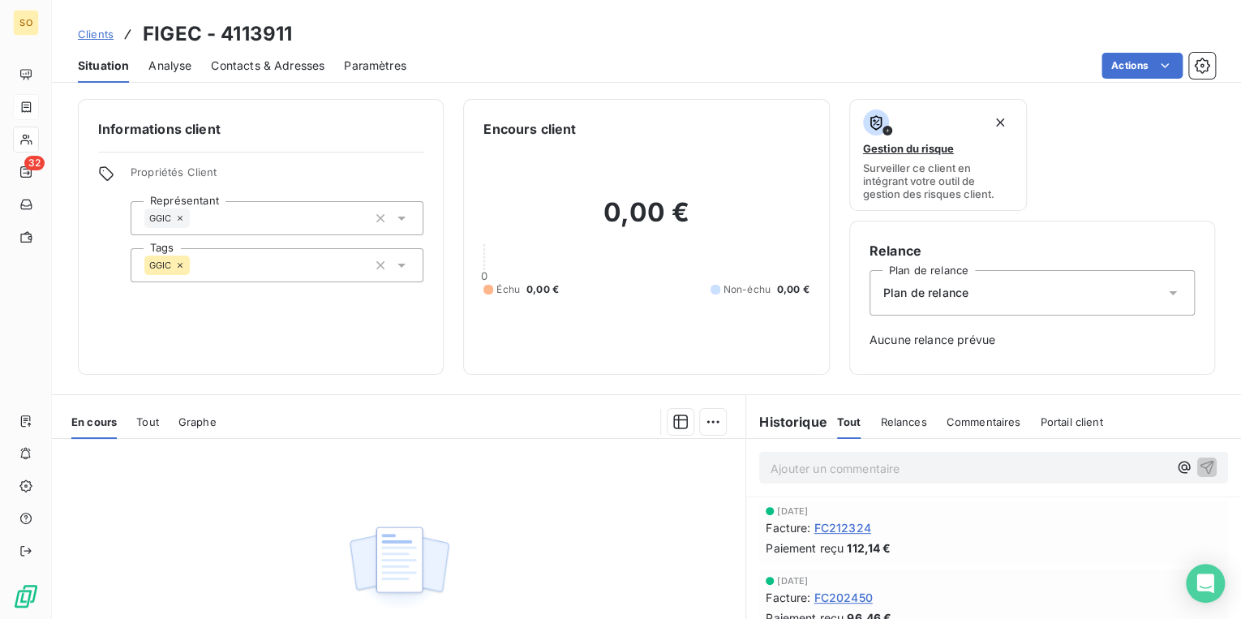
click at [260, 67] on span "Contacts & Adresses" at bounding box center [268, 66] width 114 height 16
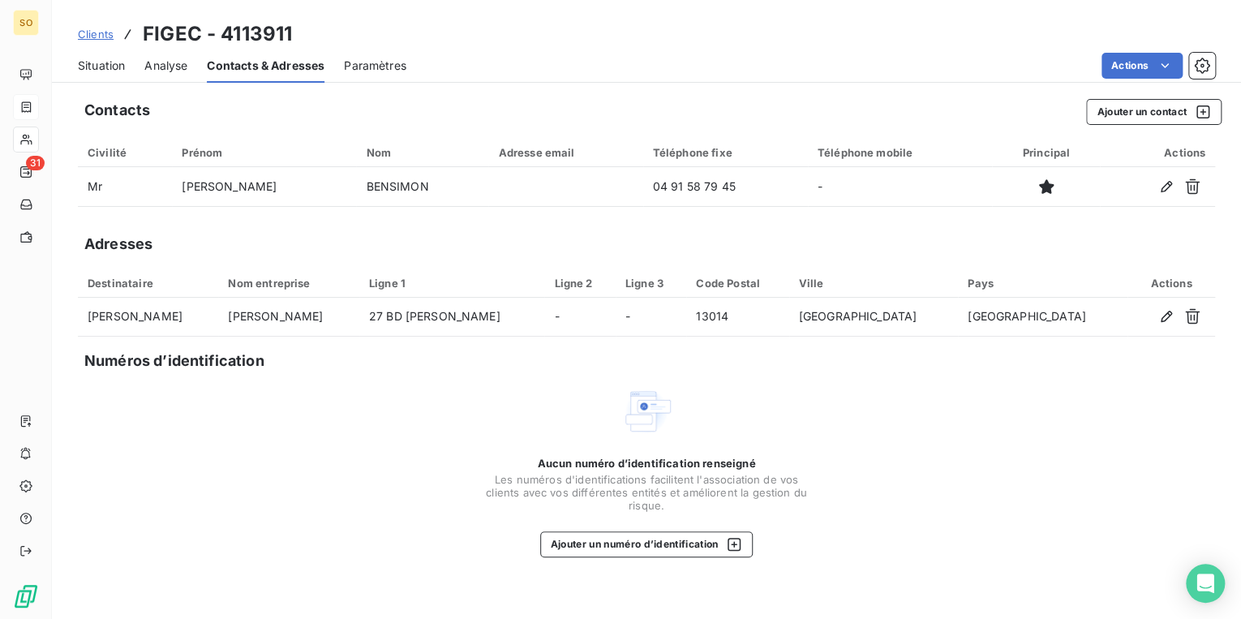
click at [97, 35] on span "Clients" at bounding box center [96, 34] width 36 height 13
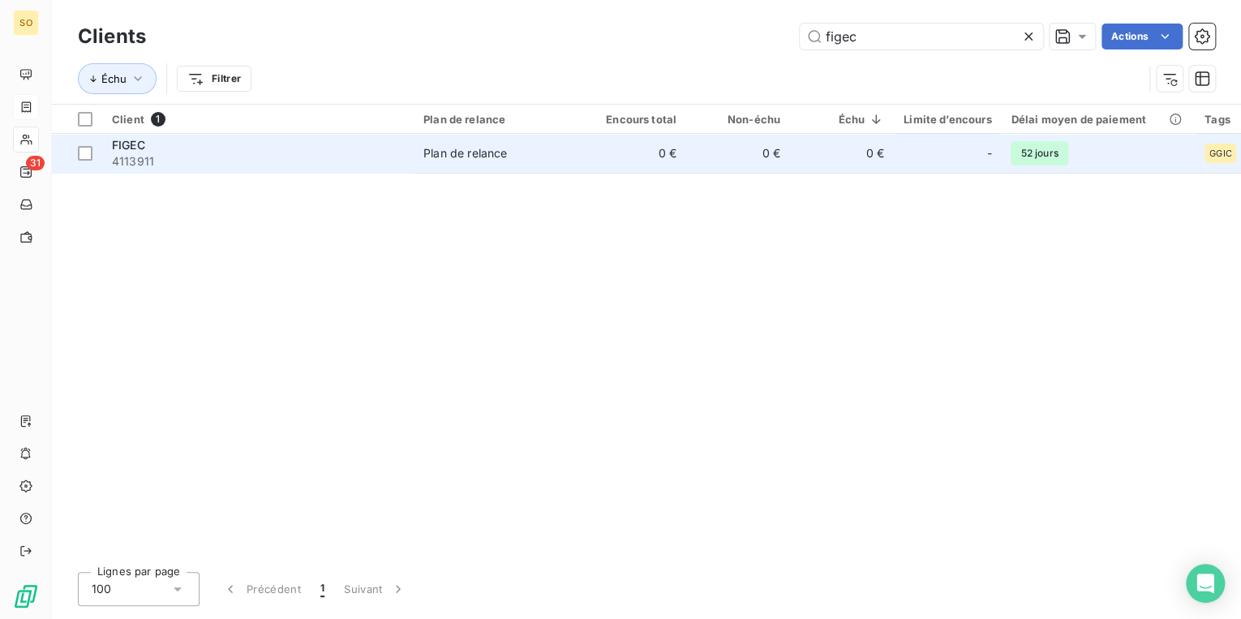
click at [145, 142] on span "FIGEC" at bounding box center [128, 145] width 33 height 14
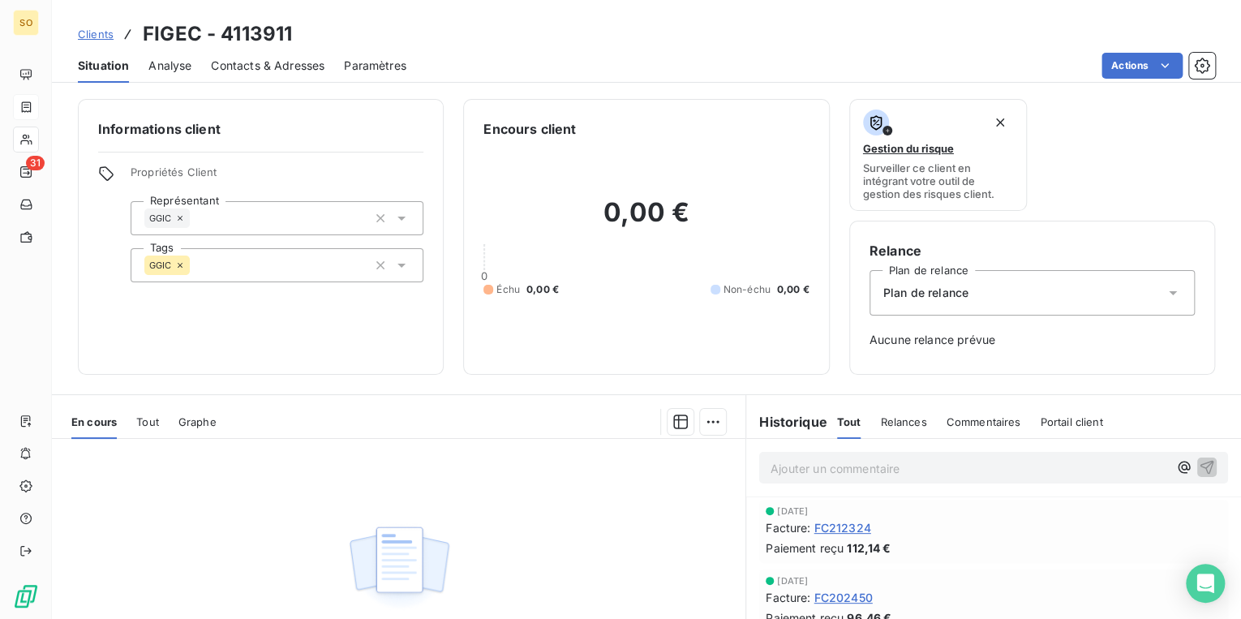
click at [922, 294] on span "Plan de relance" at bounding box center [925, 293] width 85 height 16
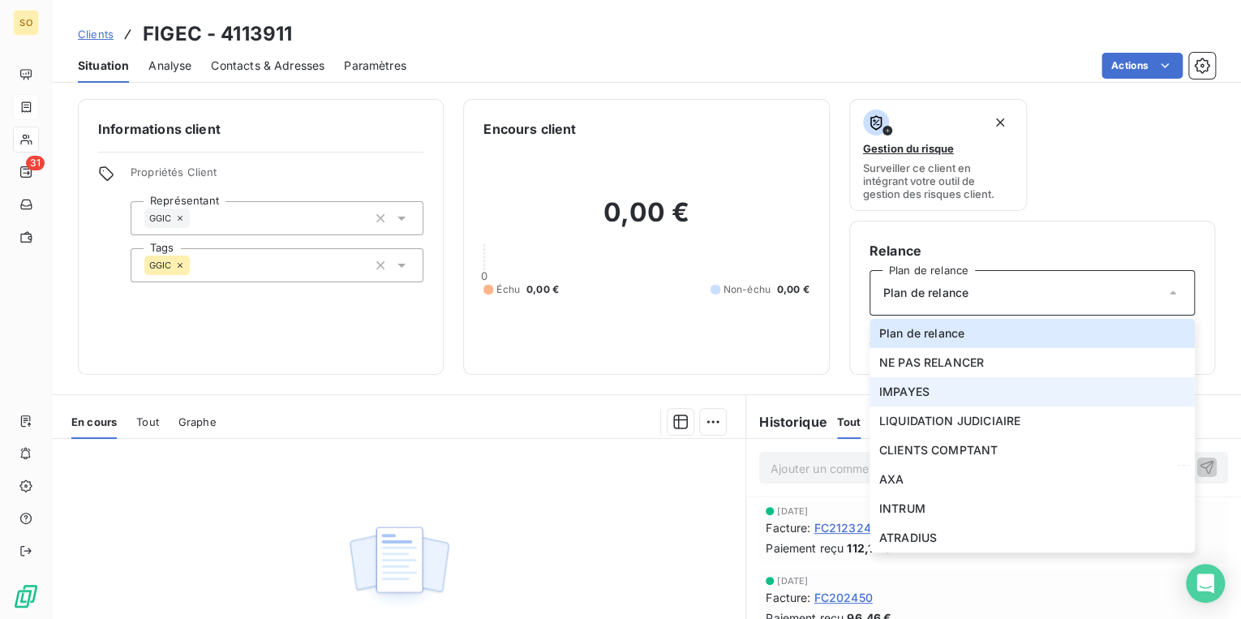
click at [889, 391] on span "IMPAYES" at bounding box center [904, 392] width 50 height 16
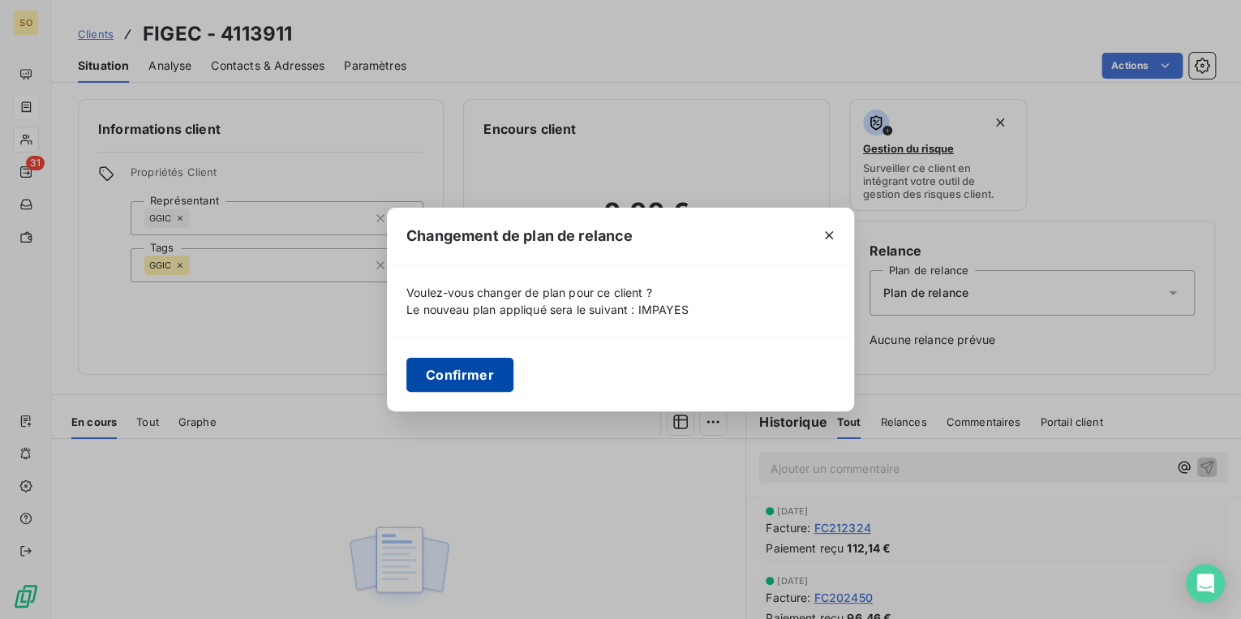
click at [501, 383] on button "Confirmer" at bounding box center [459, 375] width 107 height 34
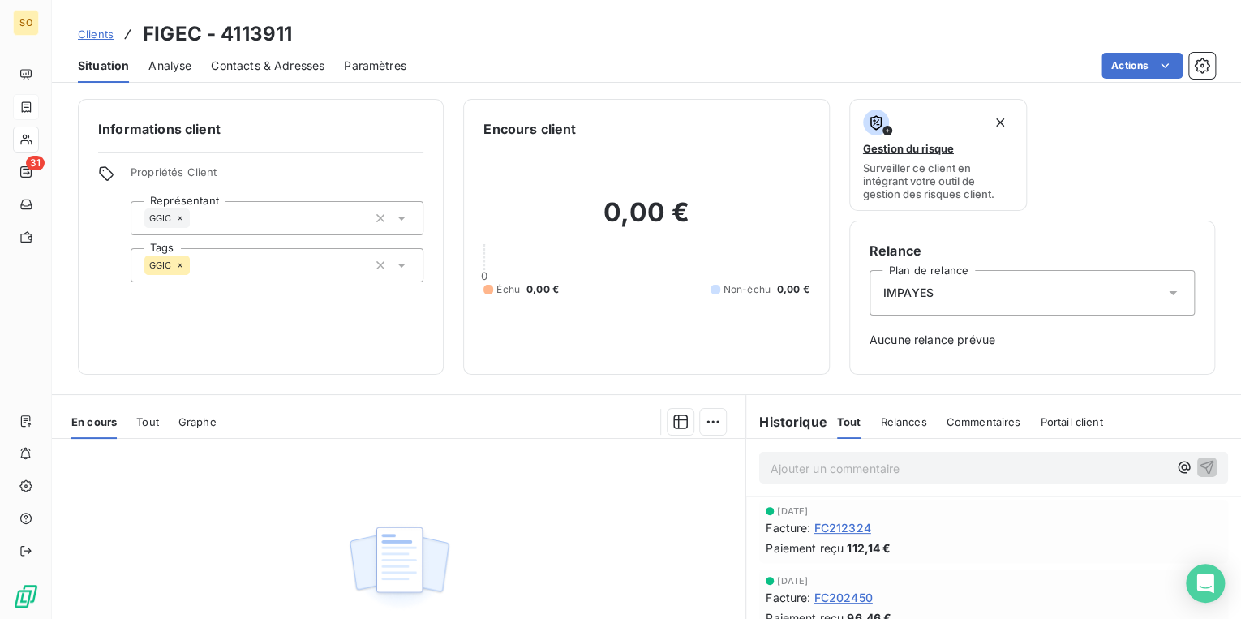
click at [105, 32] on span "Clients" at bounding box center [96, 34] width 36 height 13
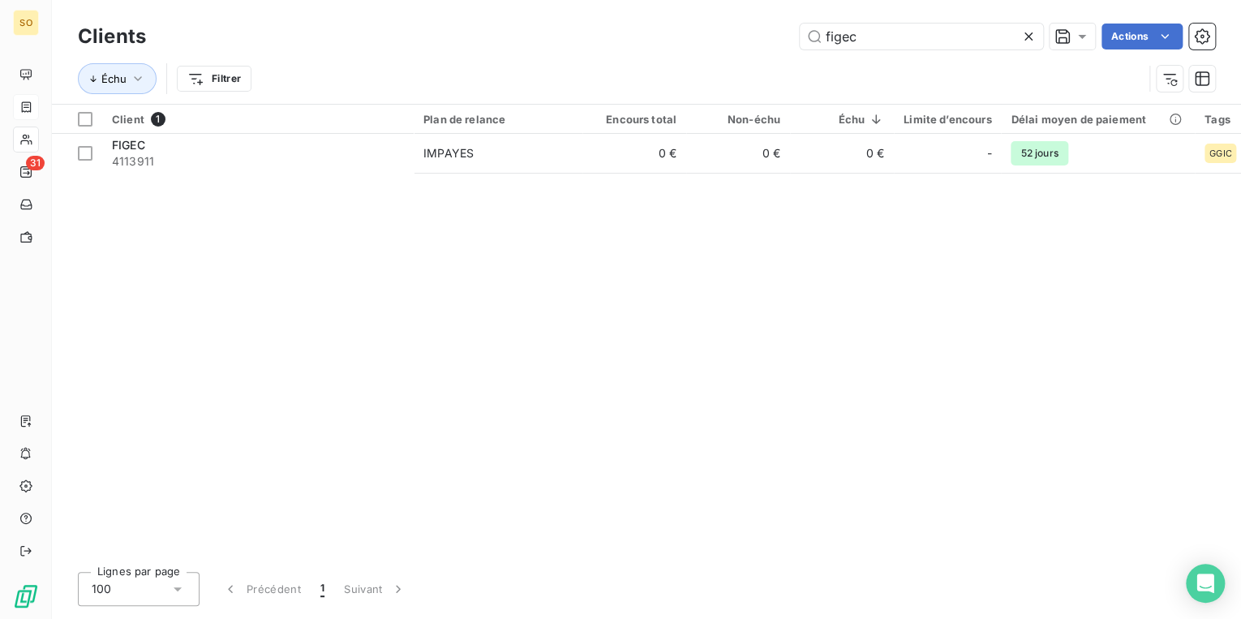
drag, startPoint x: 879, startPoint y: 42, endPoint x: 736, endPoint y: 34, distance: 143.8
click at [736, 34] on div "figec Actions" at bounding box center [690, 37] width 1050 height 26
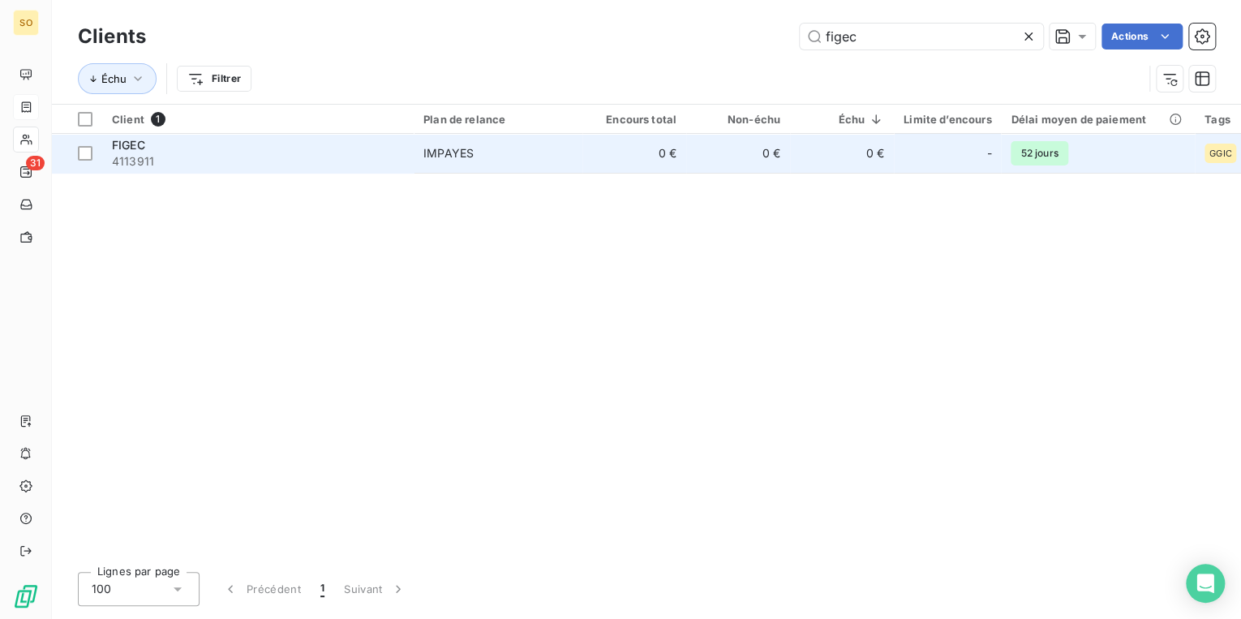
click at [600, 138] on td "0 €" at bounding box center [634, 153] width 104 height 39
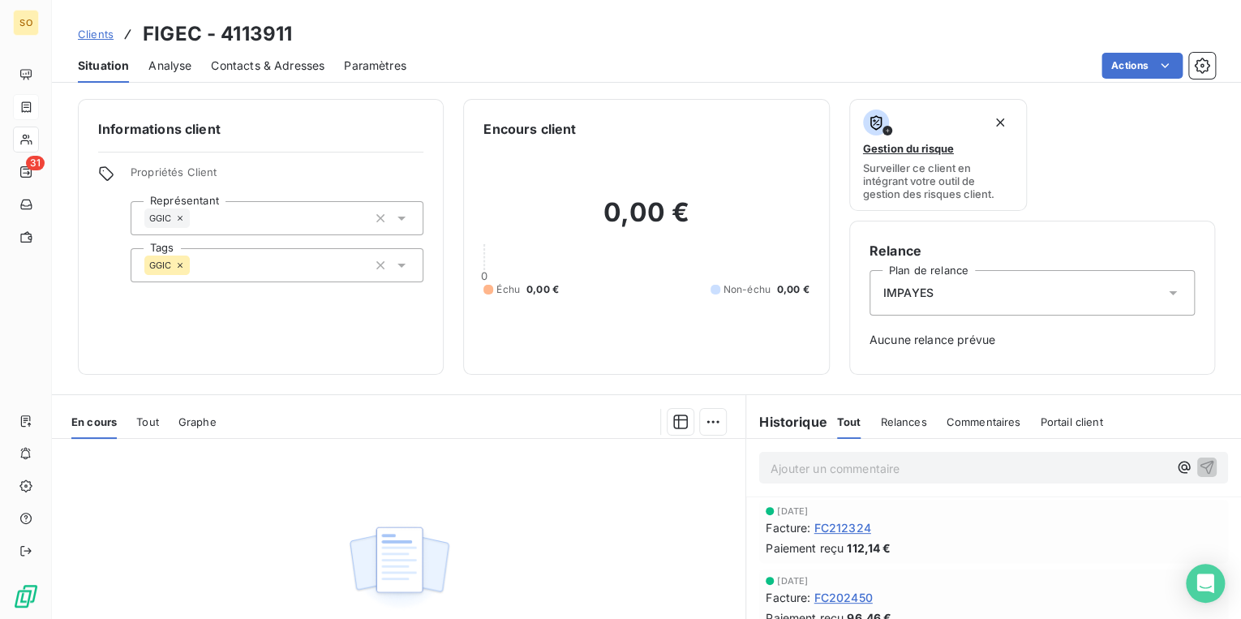
click at [792, 470] on p "Ajouter un commentaire ﻿" at bounding box center [969, 468] width 397 height 20
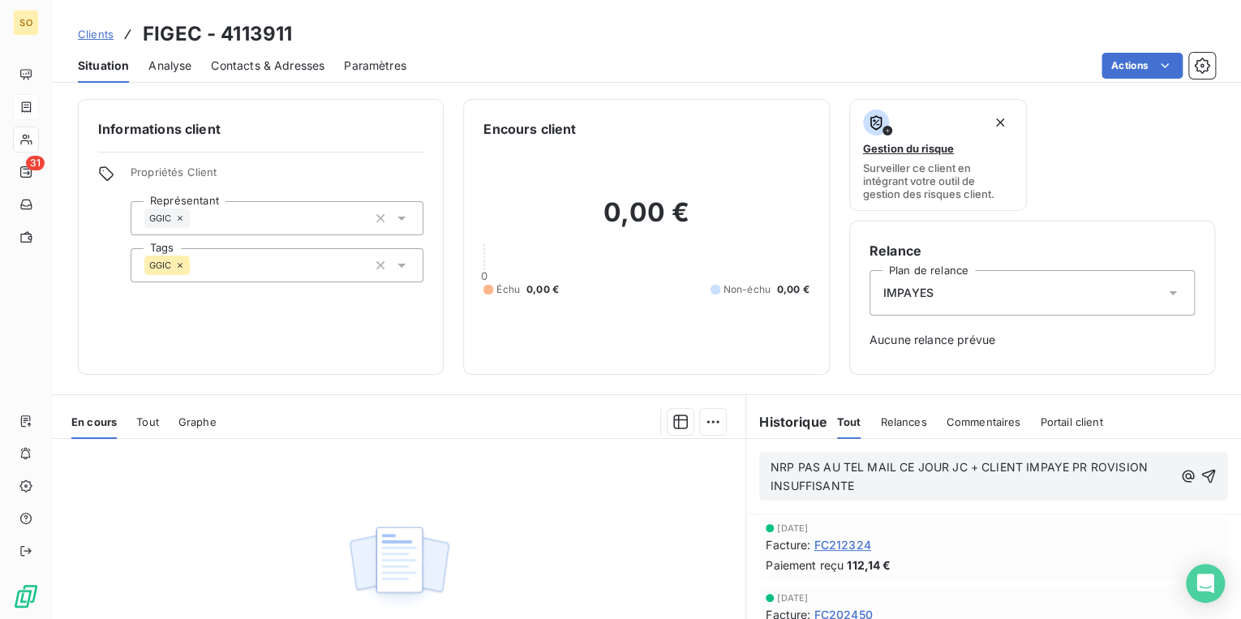
click at [1083, 466] on span "NRP PAS AU TEL MAIL CE JOUR JC + CLIENT IMPAYE PR ROVISION INSUFFISANTE" at bounding box center [961, 476] width 380 height 32
click at [1201, 469] on icon "button" at bounding box center [1209, 476] width 16 height 16
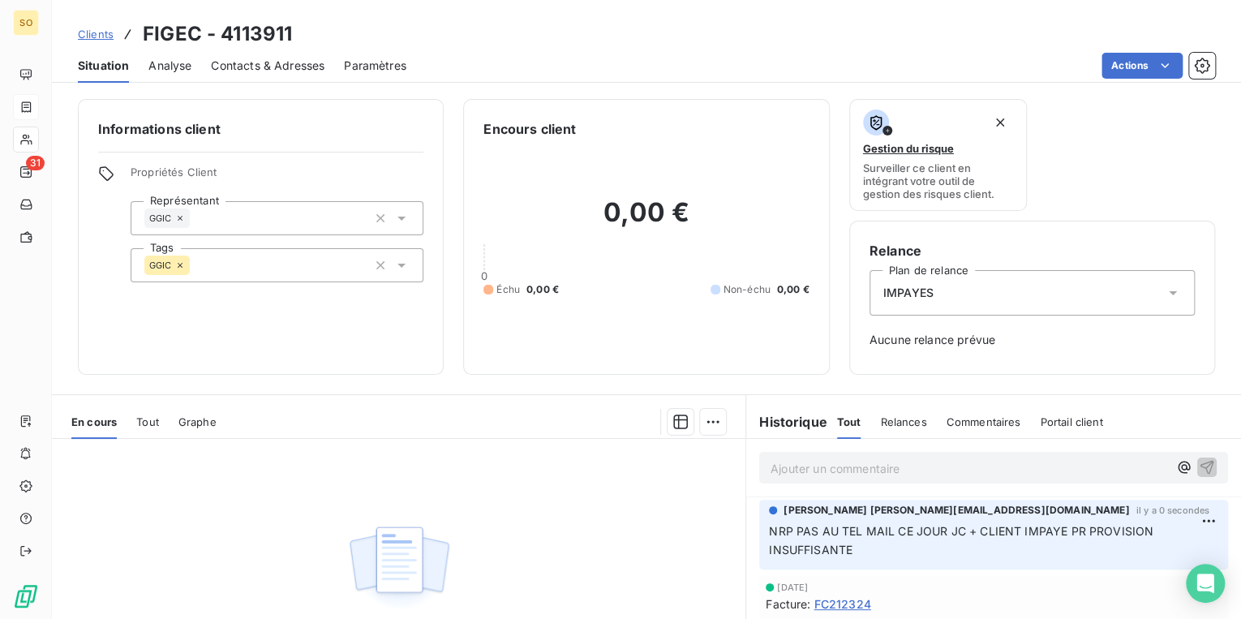
click at [97, 37] on span "Clients" at bounding box center [96, 34] width 36 height 13
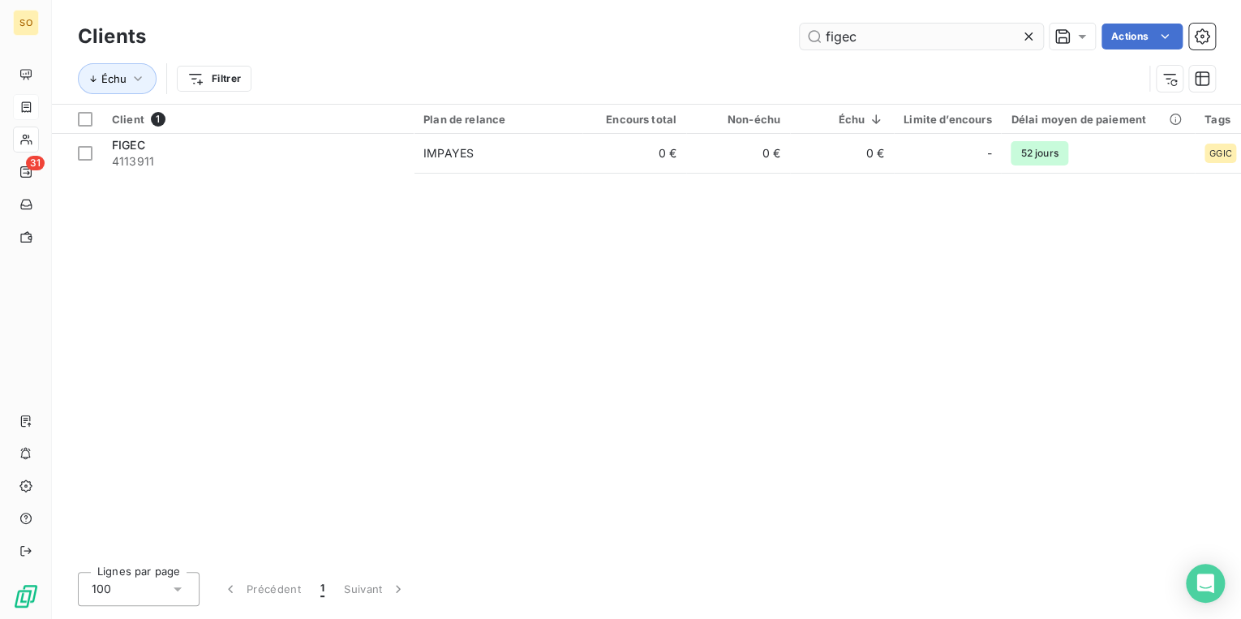
drag, startPoint x: 814, startPoint y: 42, endPoint x: 989, endPoint y: 41, distance: 174.4
click at [986, 42] on input "figec" at bounding box center [921, 37] width 243 height 26
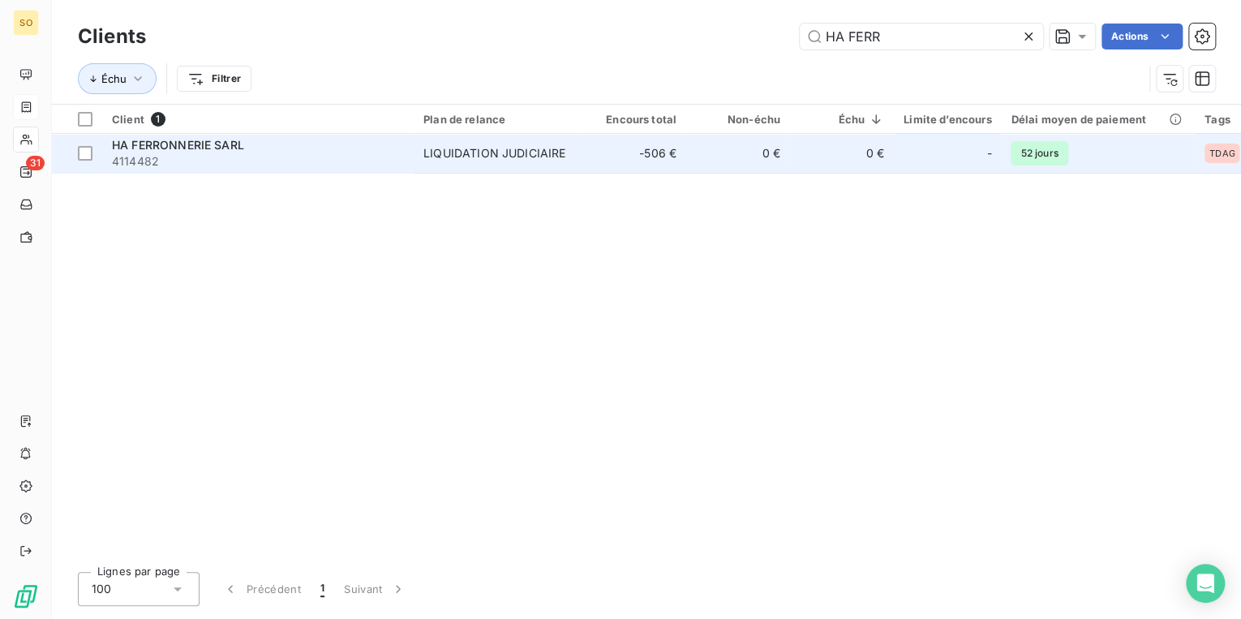
type input "HA FERR"
click at [714, 157] on td "0 €" at bounding box center [738, 153] width 104 height 39
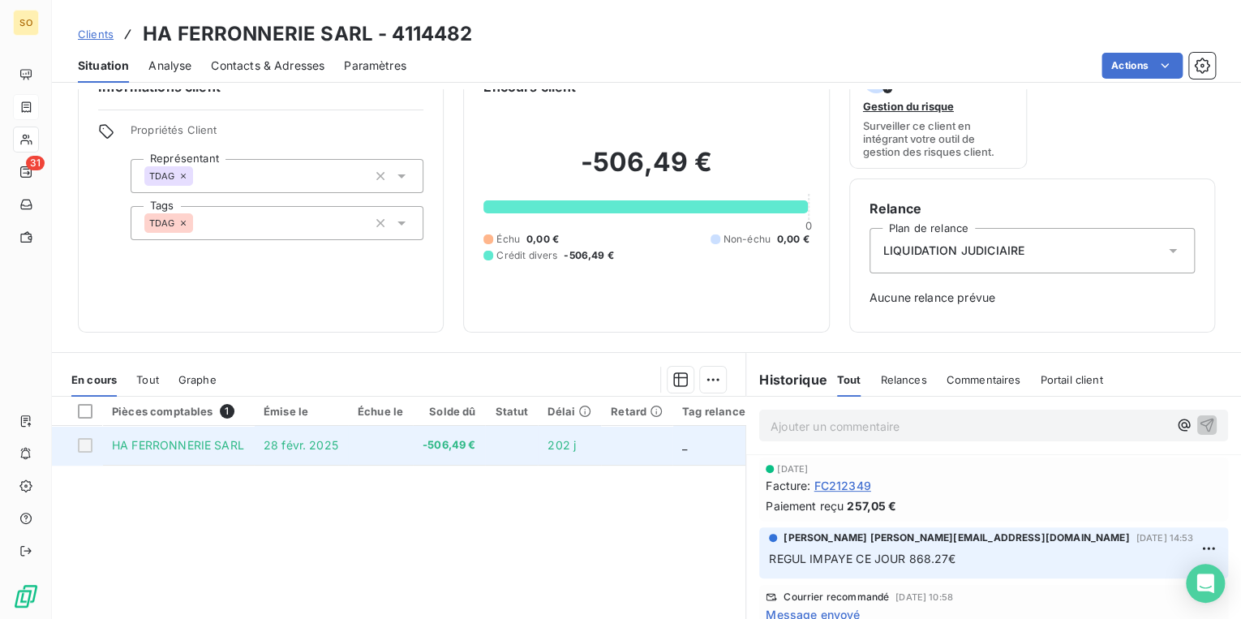
scroll to position [65, 0]
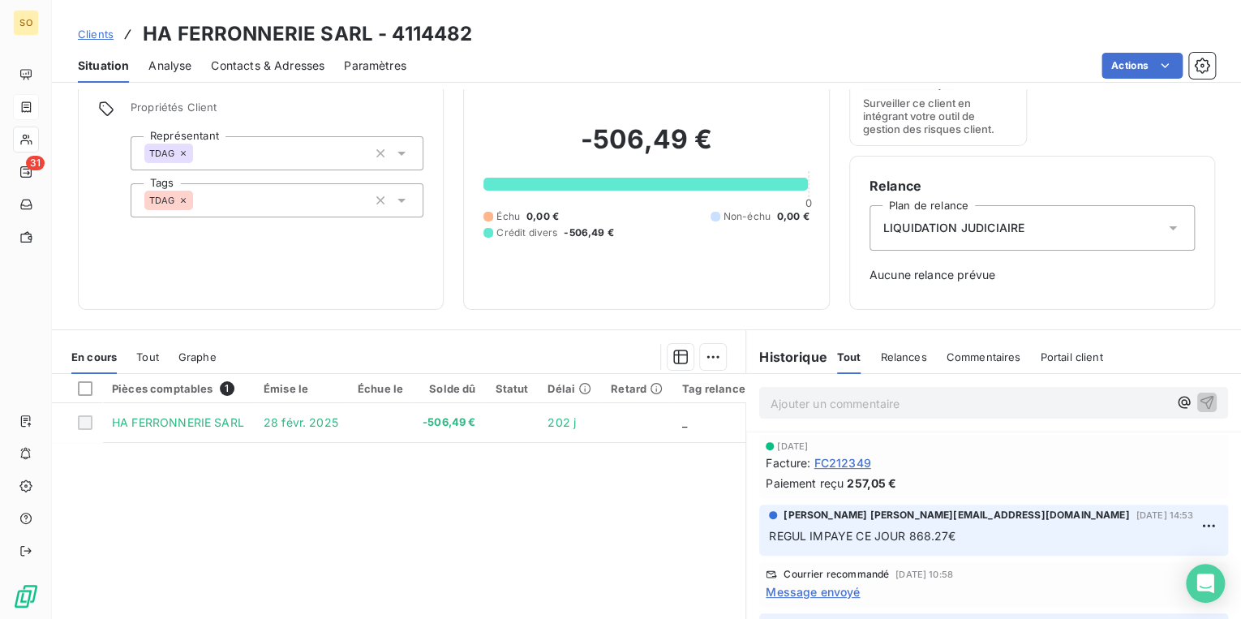
click at [1058, 241] on div "LIQUIDATION JUDICIAIRE" at bounding box center [1032, 227] width 325 height 45
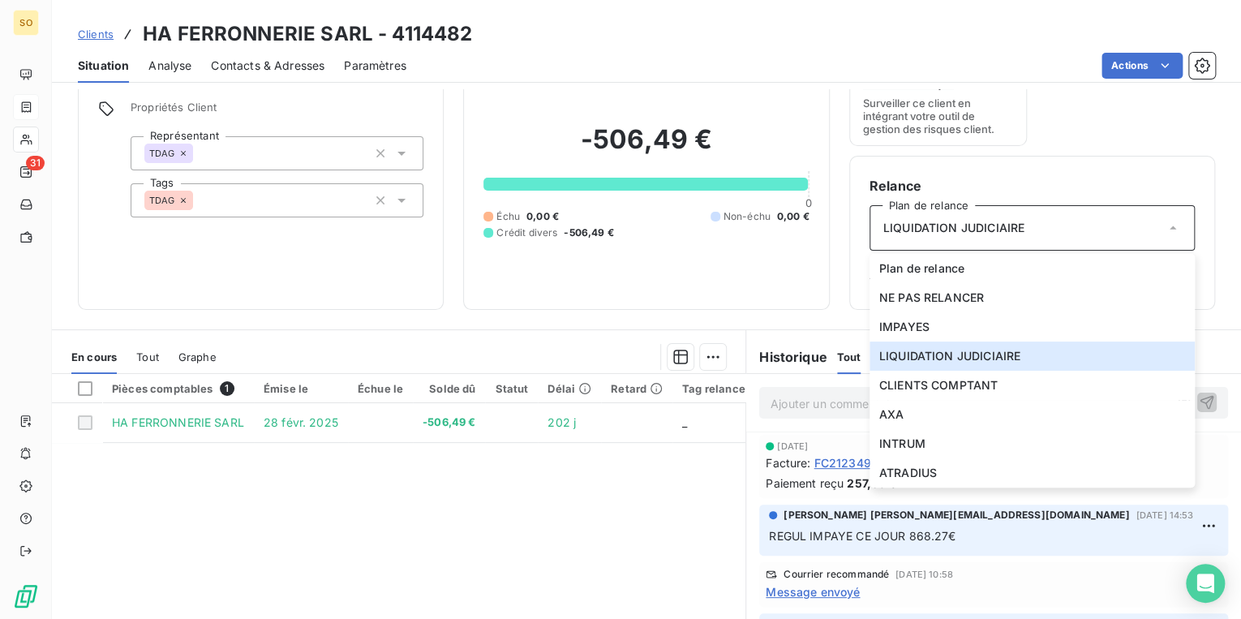
click at [522, 513] on div "Pièces comptables 1 Émise le Échue le Solde dû Statut Délai Retard Tag relance …" at bounding box center [399, 530] width 694 height 312
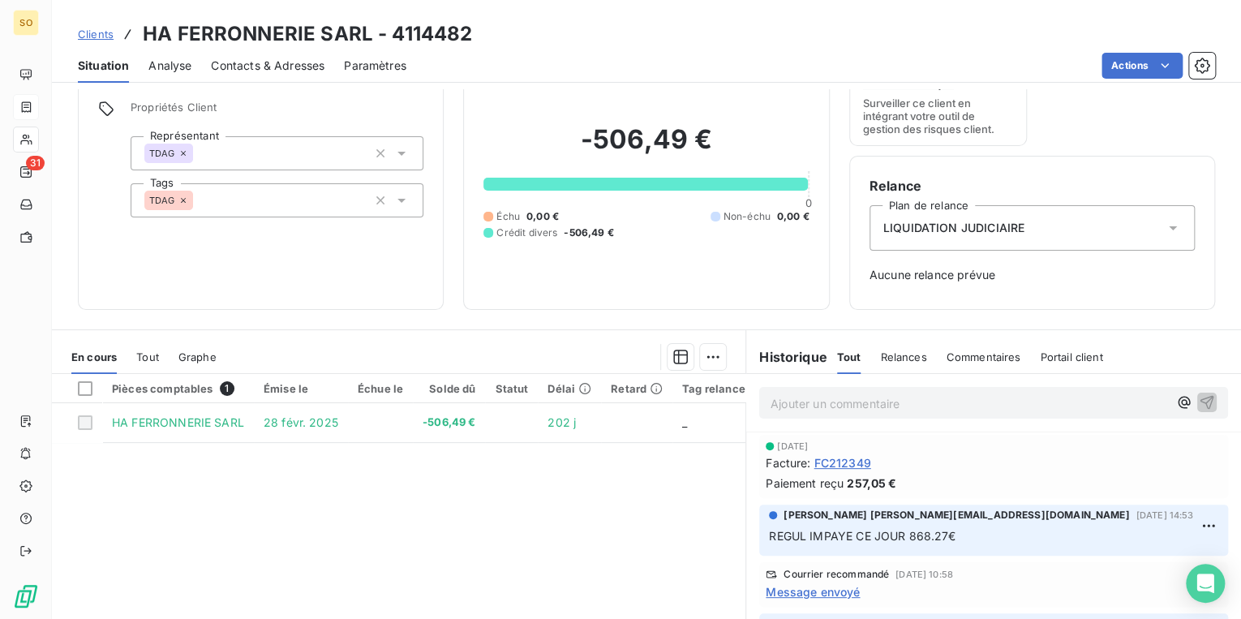
click at [912, 411] on p "Ajouter un commentaire ﻿" at bounding box center [969, 403] width 397 height 20
click at [1199, 402] on icon "button" at bounding box center [1207, 401] width 16 height 16
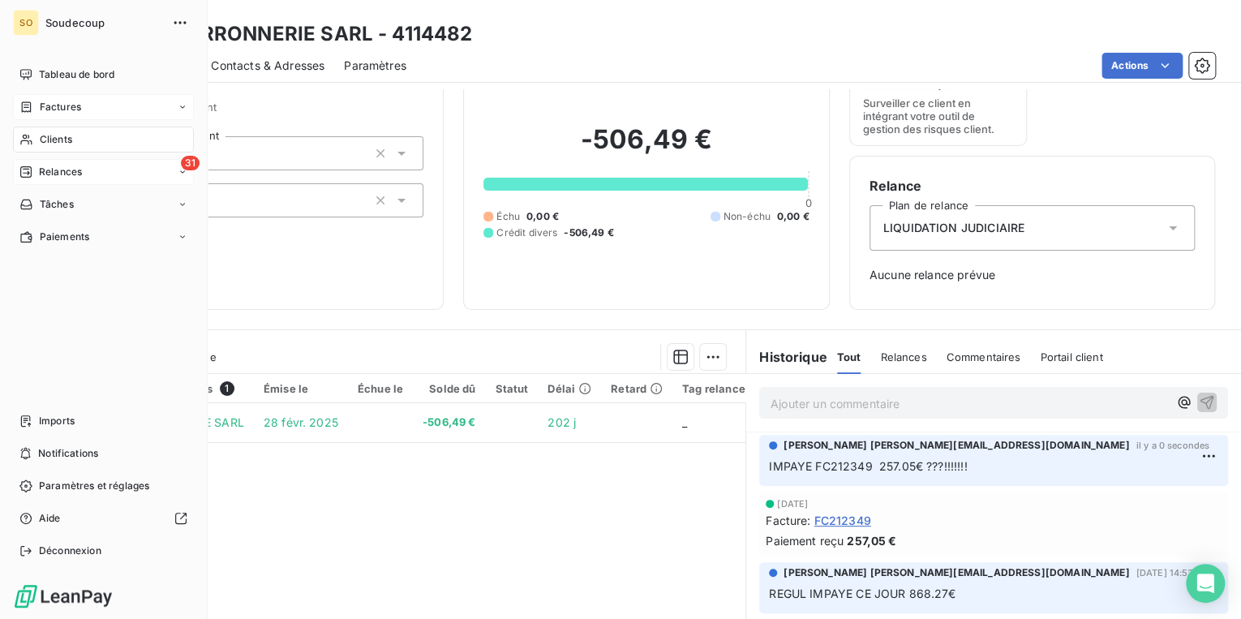
click at [43, 167] on span "Relances" at bounding box center [60, 172] width 43 height 15
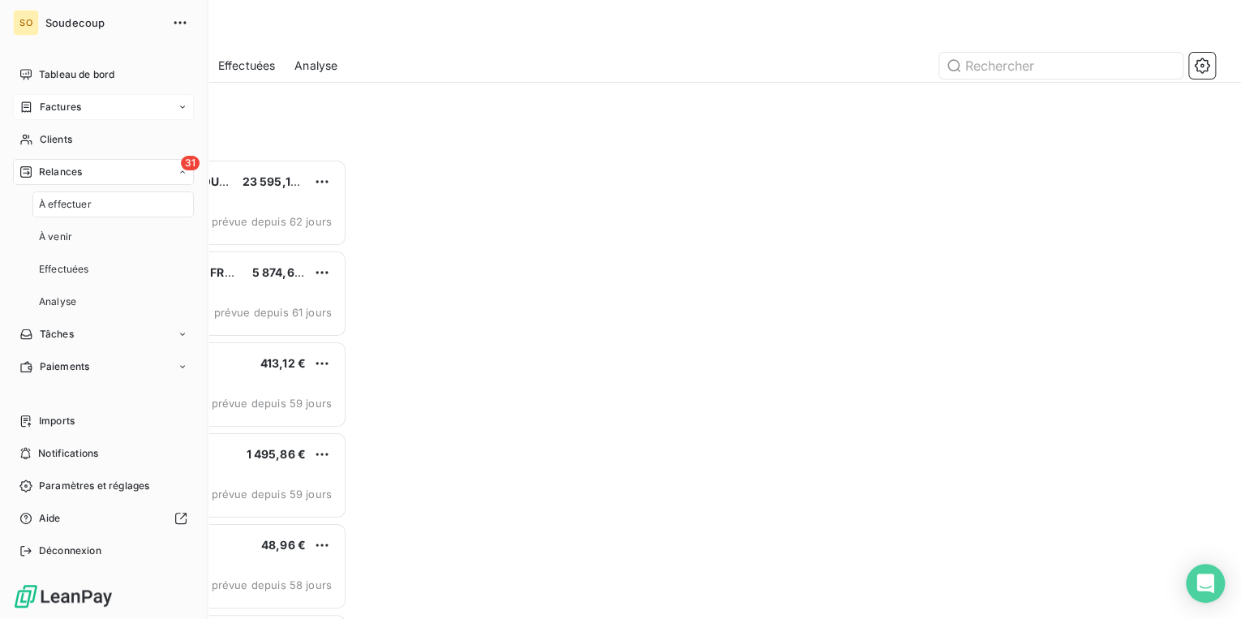
scroll to position [450, 260]
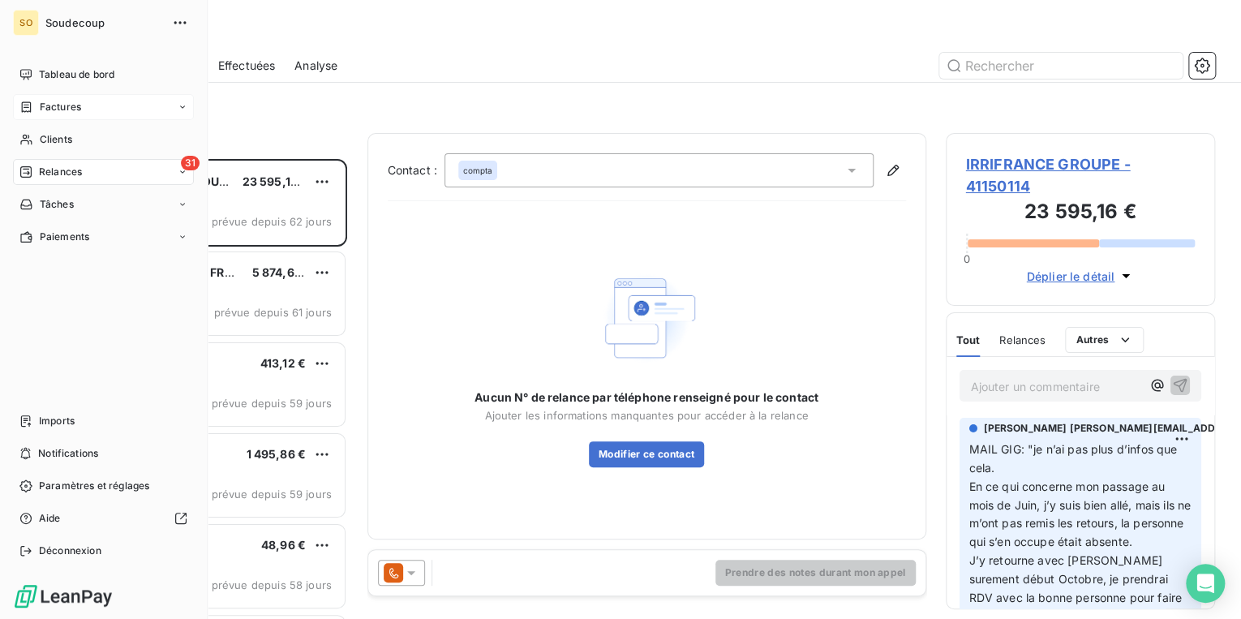
click at [40, 168] on span "Relances" at bounding box center [60, 172] width 43 height 15
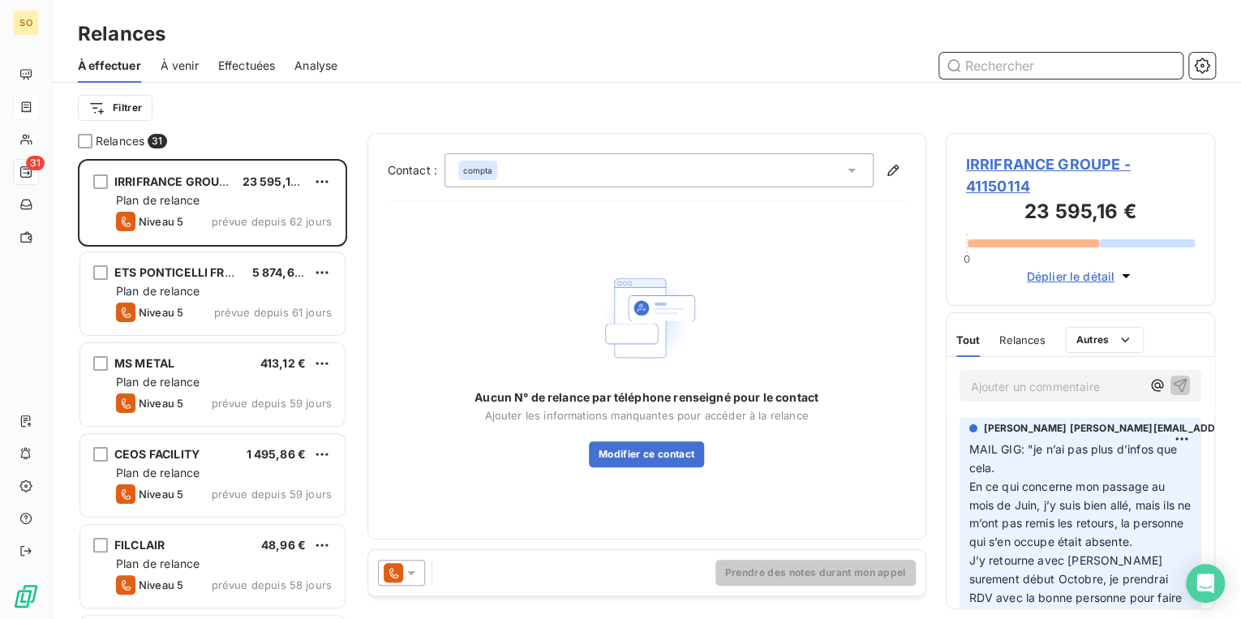
click at [1038, 77] on input "text" at bounding box center [1060, 66] width 243 height 26
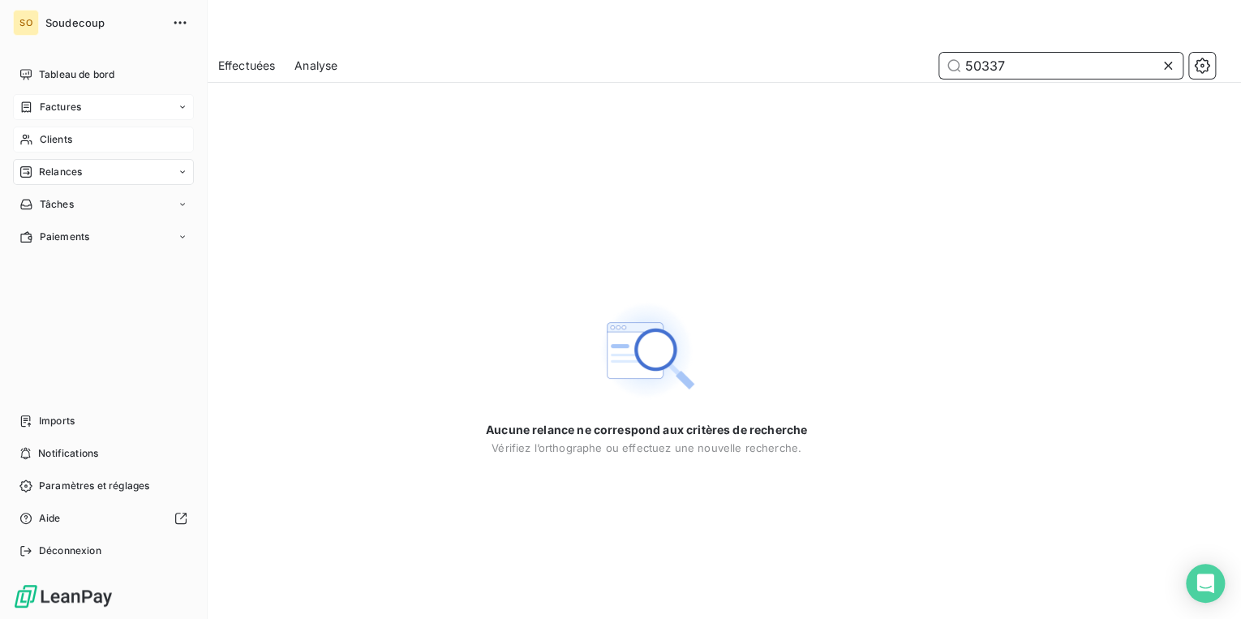
type input "50337"
click at [64, 133] on span "Clients" at bounding box center [56, 139] width 32 height 15
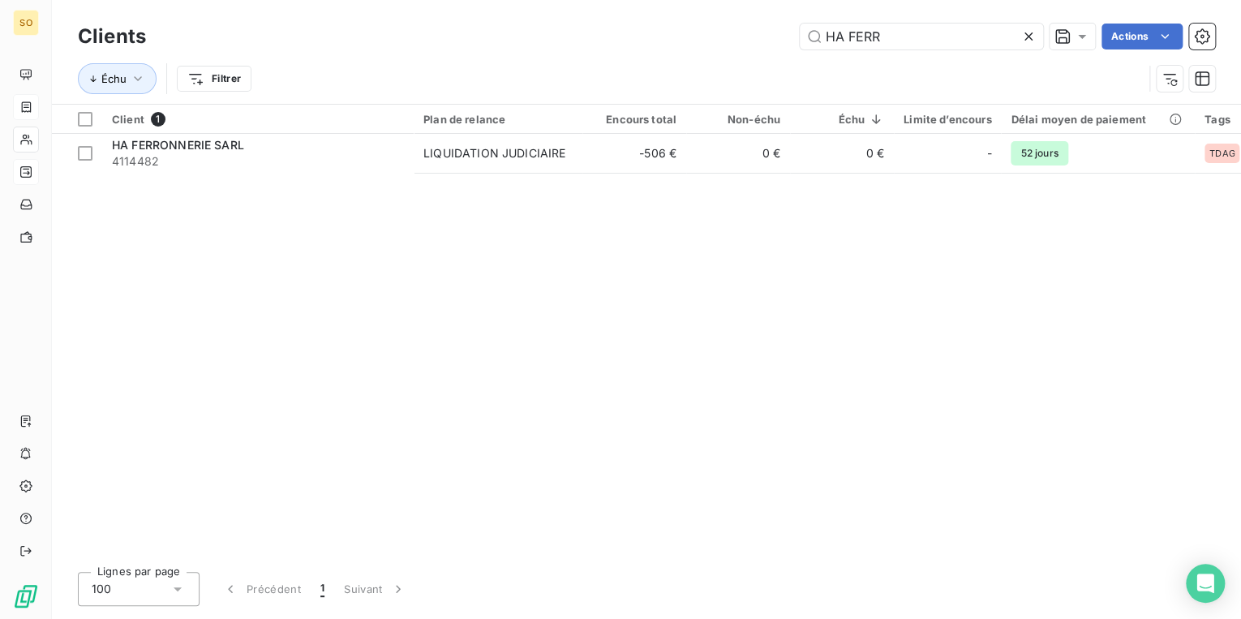
click at [1027, 34] on icon at bounding box center [1029, 36] width 16 height 16
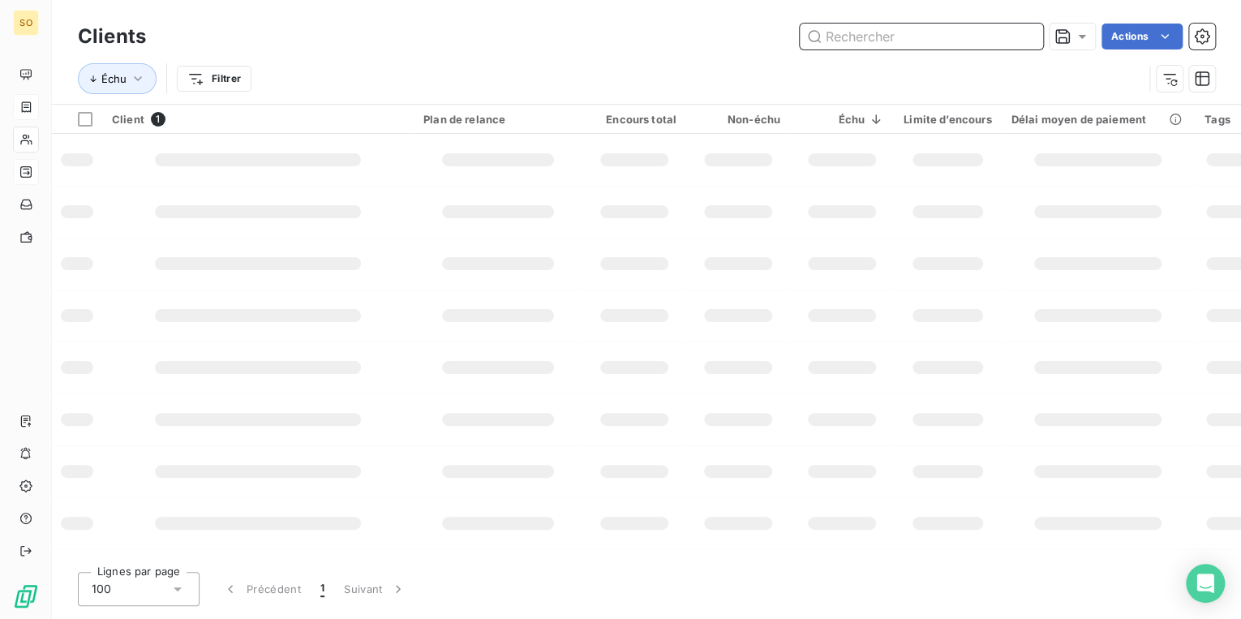
click at [928, 39] on input "text" at bounding box center [921, 37] width 243 height 26
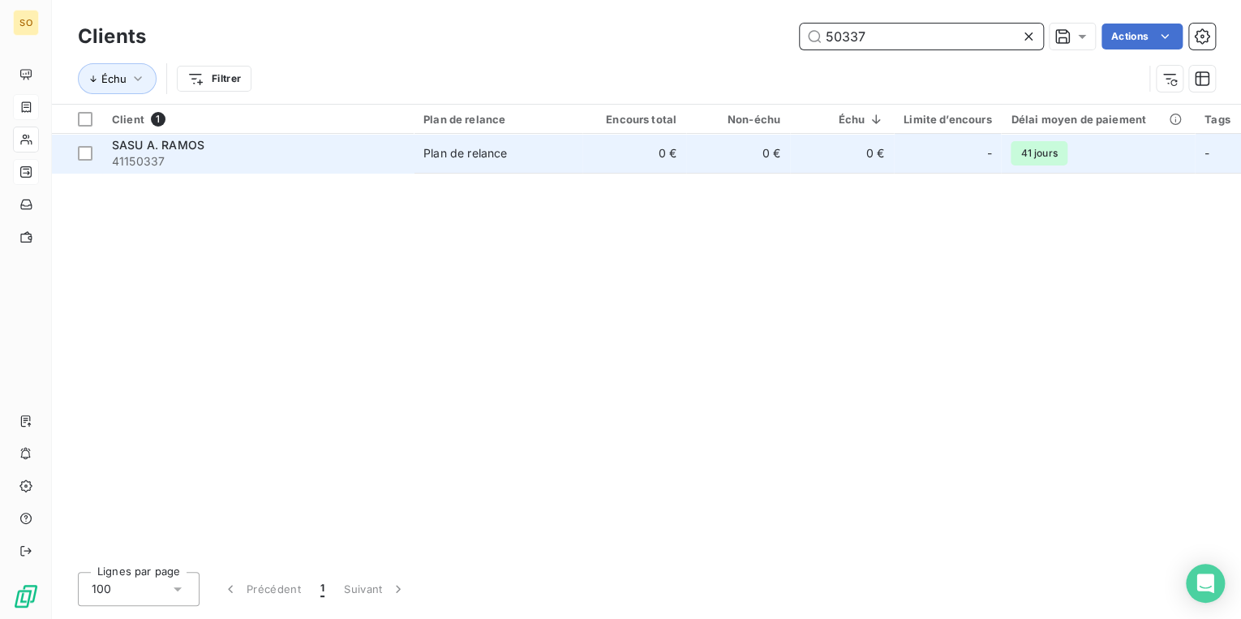
type input "50337"
click at [280, 172] on td "SASU A. RAMOS 41150337" at bounding box center [258, 153] width 312 height 39
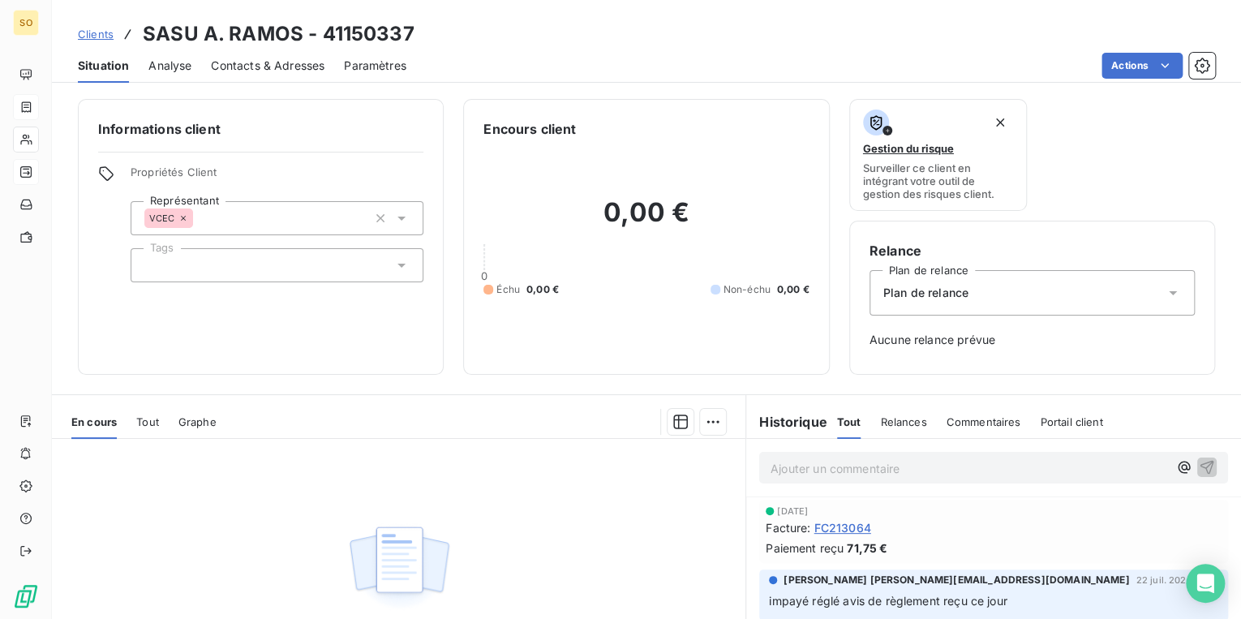
click at [236, 66] on span "Contacts & Adresses" at bounding box center [268, 66] width 114 height 16
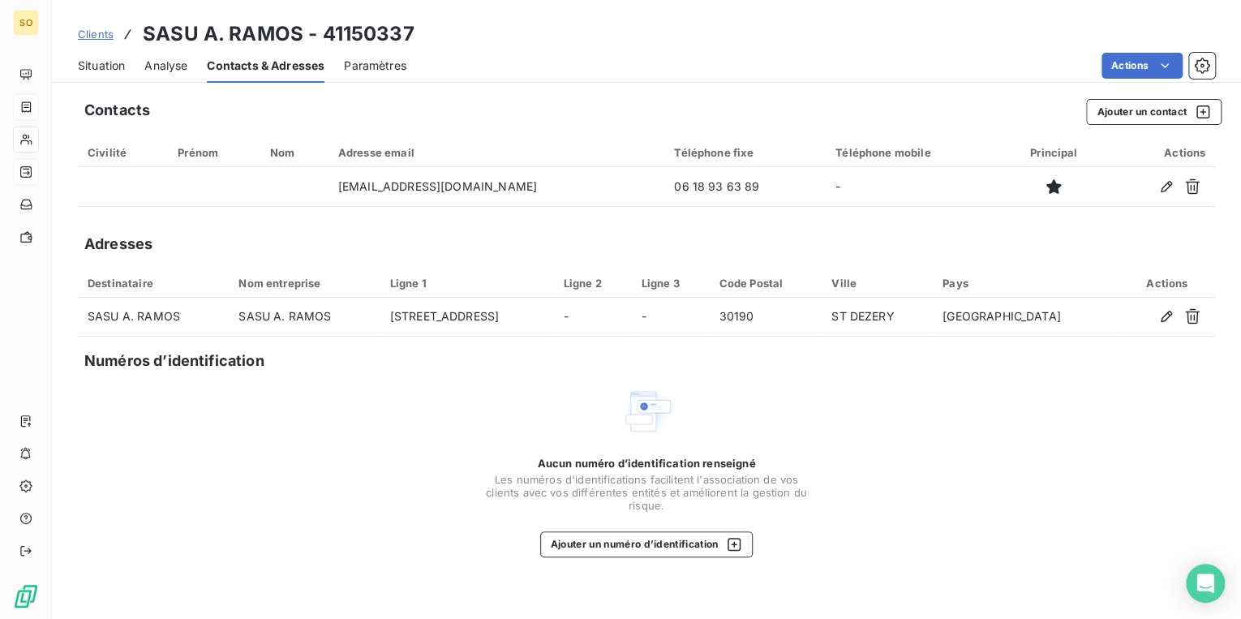
click at [108, 68] on span "Situation" at bounding box center [101, 66] width 47 height 16
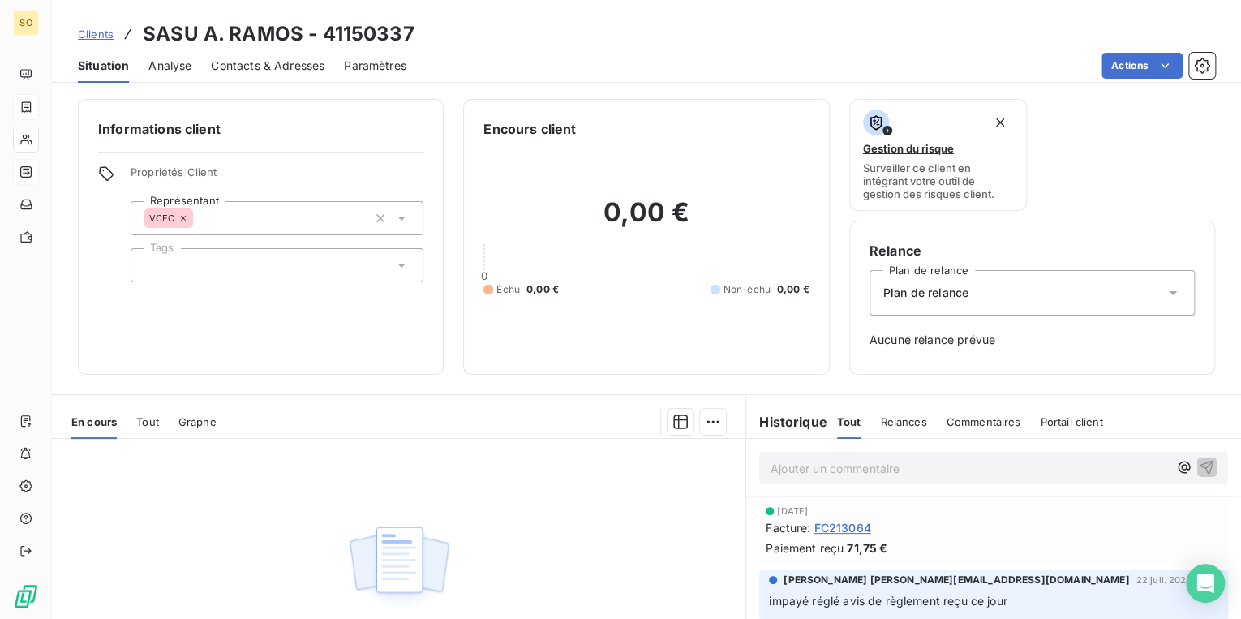
click at [942, 300] on div "Plan de relance" at bounding box center [1032, 292] width 325 height 45
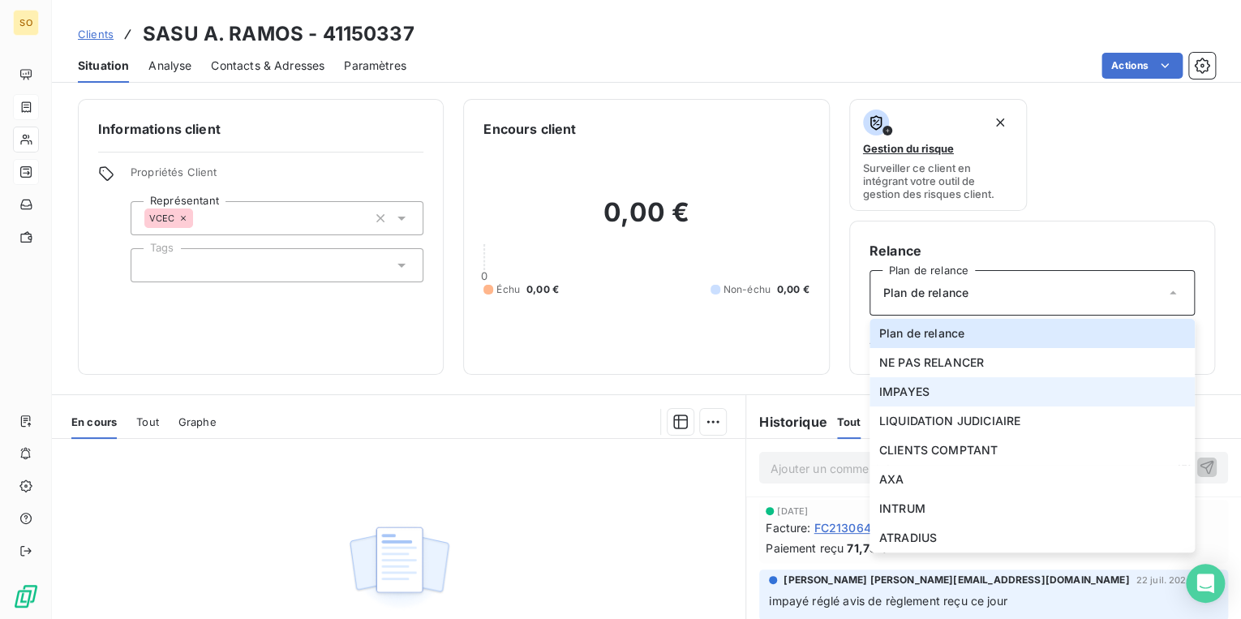
click at [912, 395] on span "IMPAYES" at bounding box center [904, 392] width 50 height 16
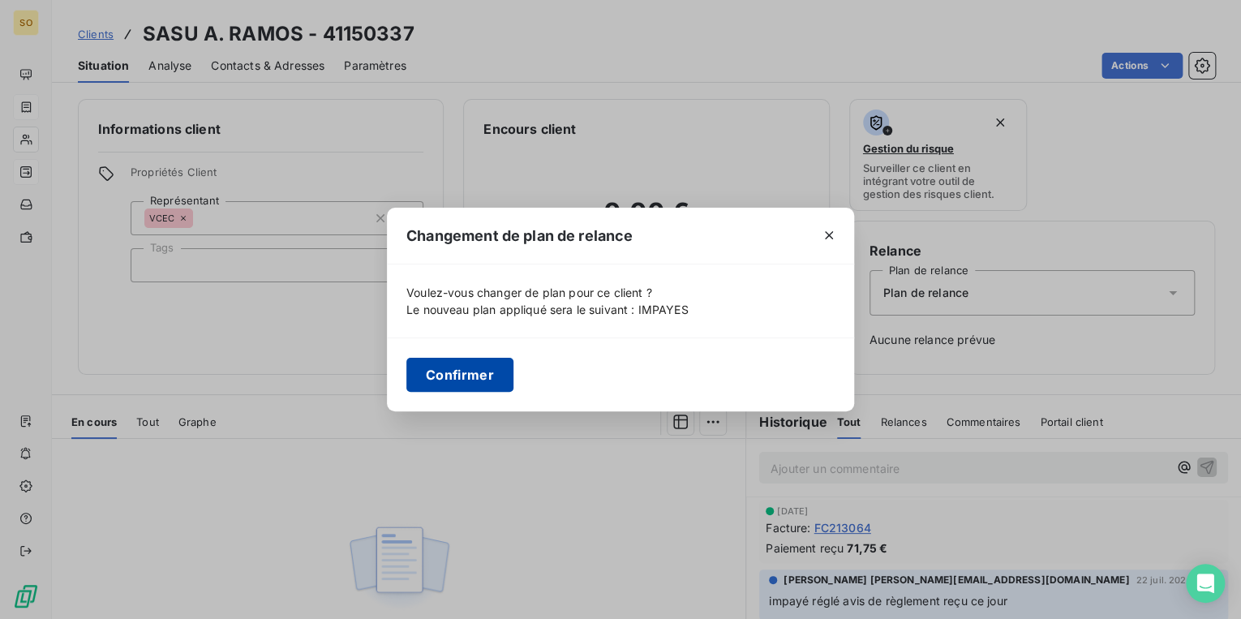
click at [429, 369] on button "Confirmer" at bounding box center [459, 375] width 107 height 34
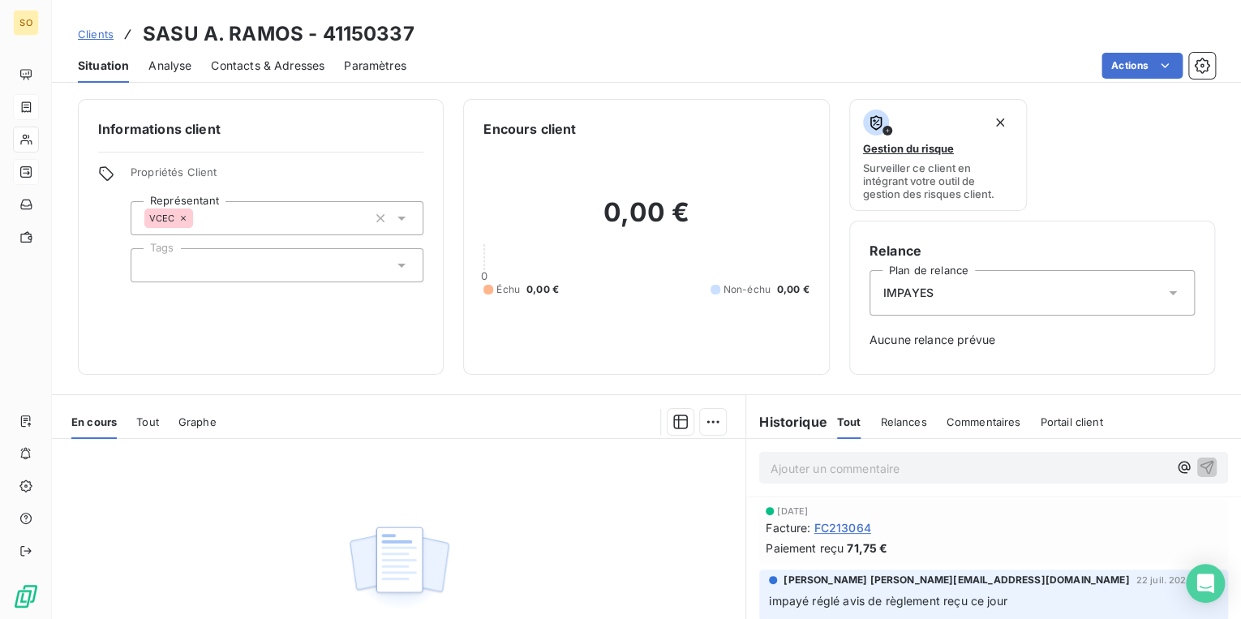
click at [111, 37] on span "Clients" at bounding box center [96, 34] width 36 height 13
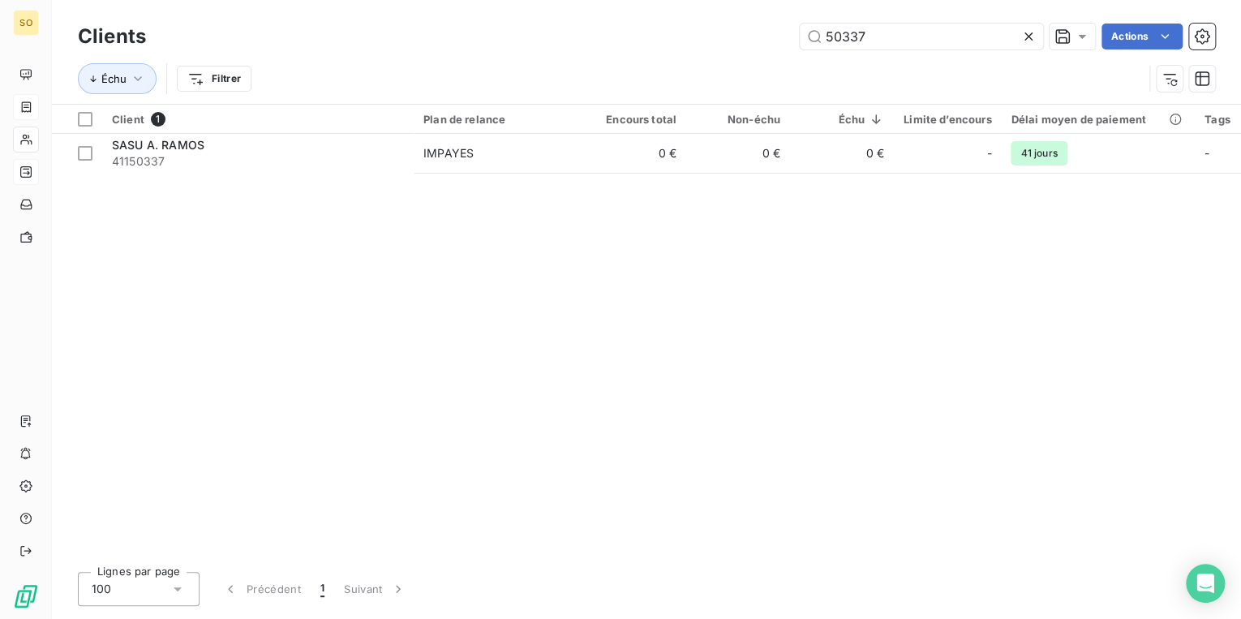
drag, startPoint x: 824, startPoint y: 39, endPoint x: 1218, endPoint y: -49, distance: 403.9
click at [1218, 0] on html "SO Clients 50337 Actions Échu Filtrer Client 1 Plan de relance Encours total No…" at bounding box center [620, 309] width 1241 height 619
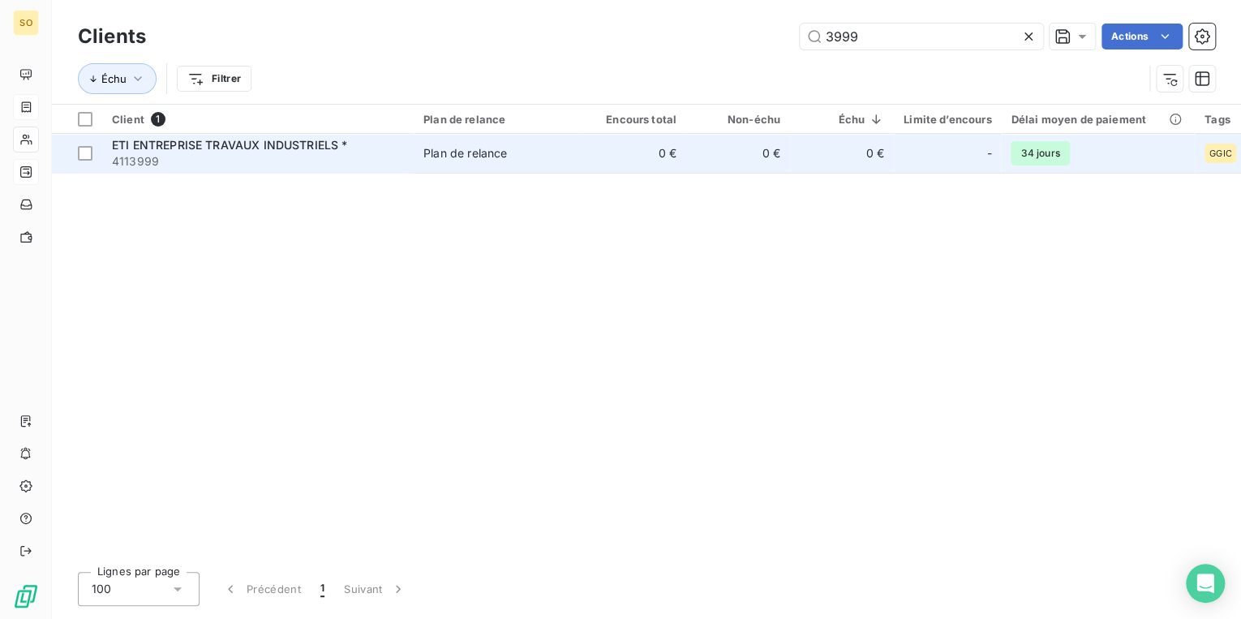
type input "3999"
click at [643, 157] on td "0 €" at bounding box center [634, 153] width 104 height 39
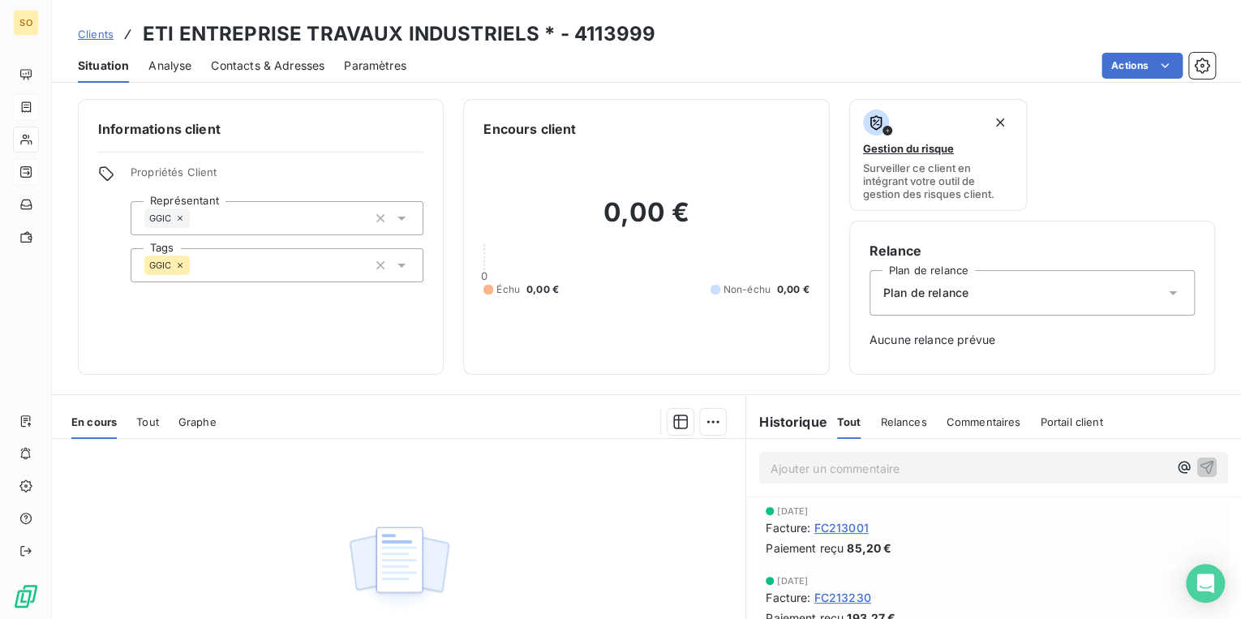
click at [264, 65] on span "Contacts & Adresses" at bounding box center [268, 66] width 114 height 16
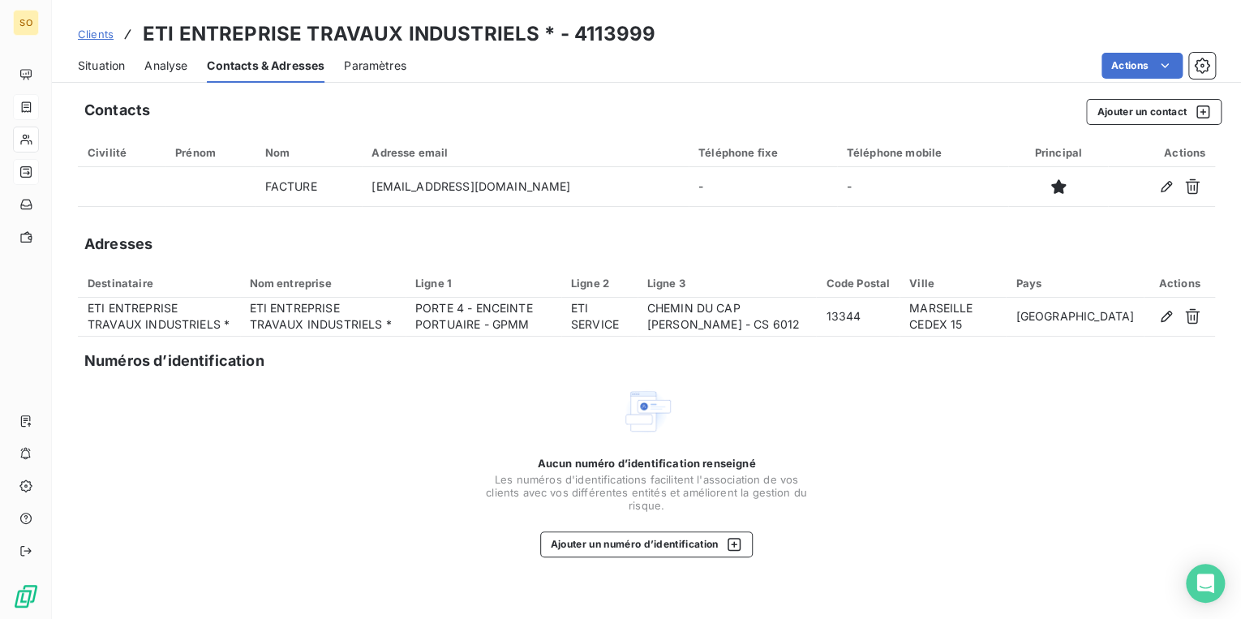
click at [105, 33] on span "Clients" at bounding box center [96, 34] width 36 height 13
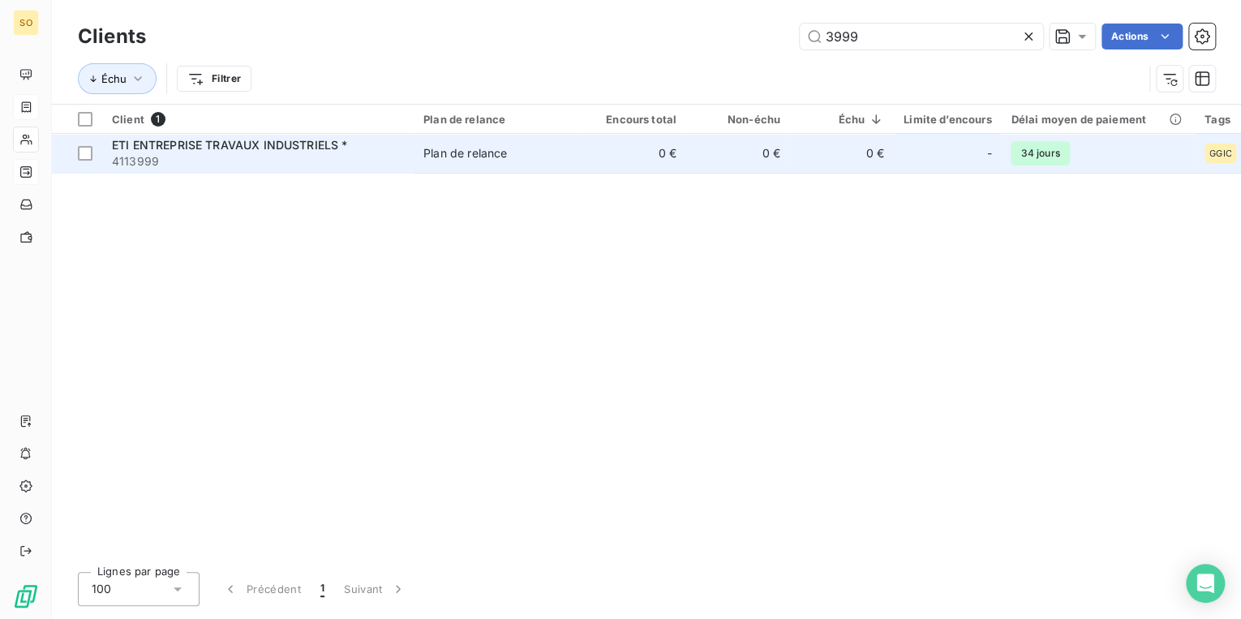
click at [383, 153] on span "4113999" at bounding box center [258, 161] width 292 height 16
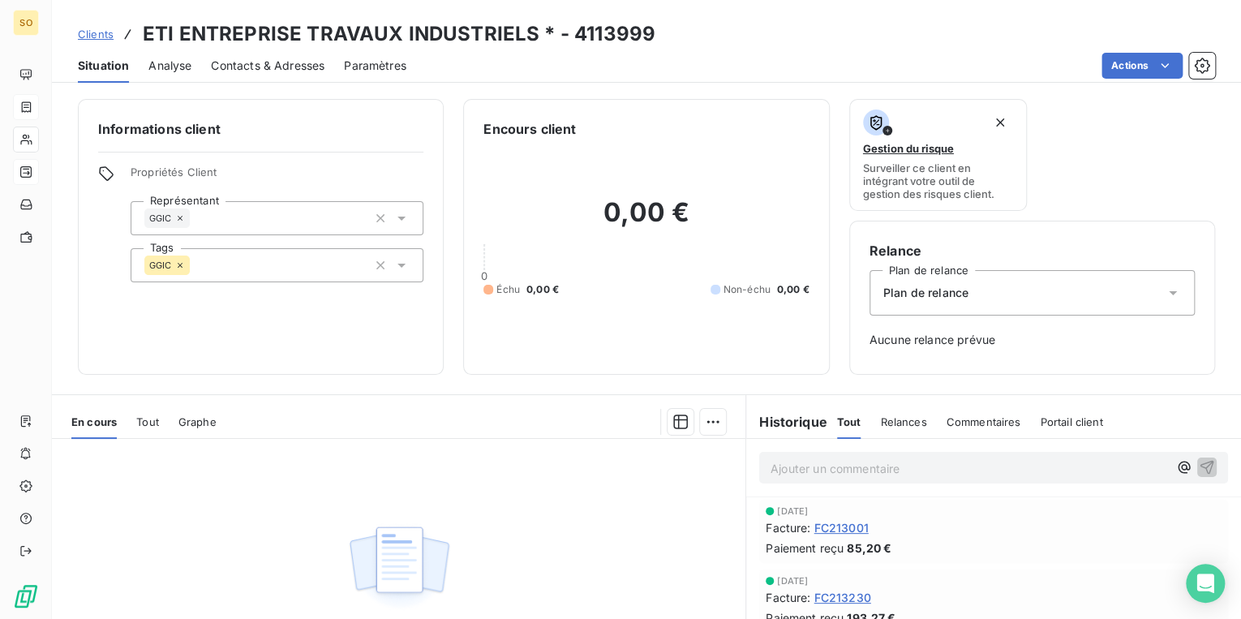
click at [952, 299] on span "Plan de relance" at bounding box center [925, 293] width 85 height 16
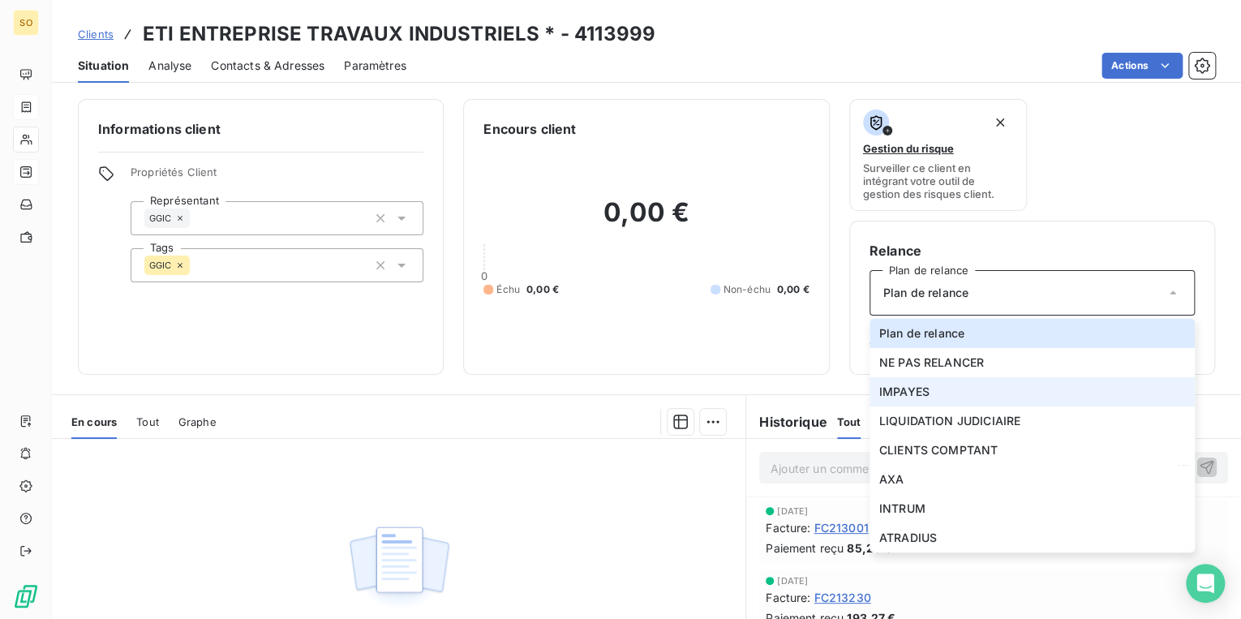
click at [904, 385] on span "IMPAYES" at bounding box center [904, 392] width 50 height 16
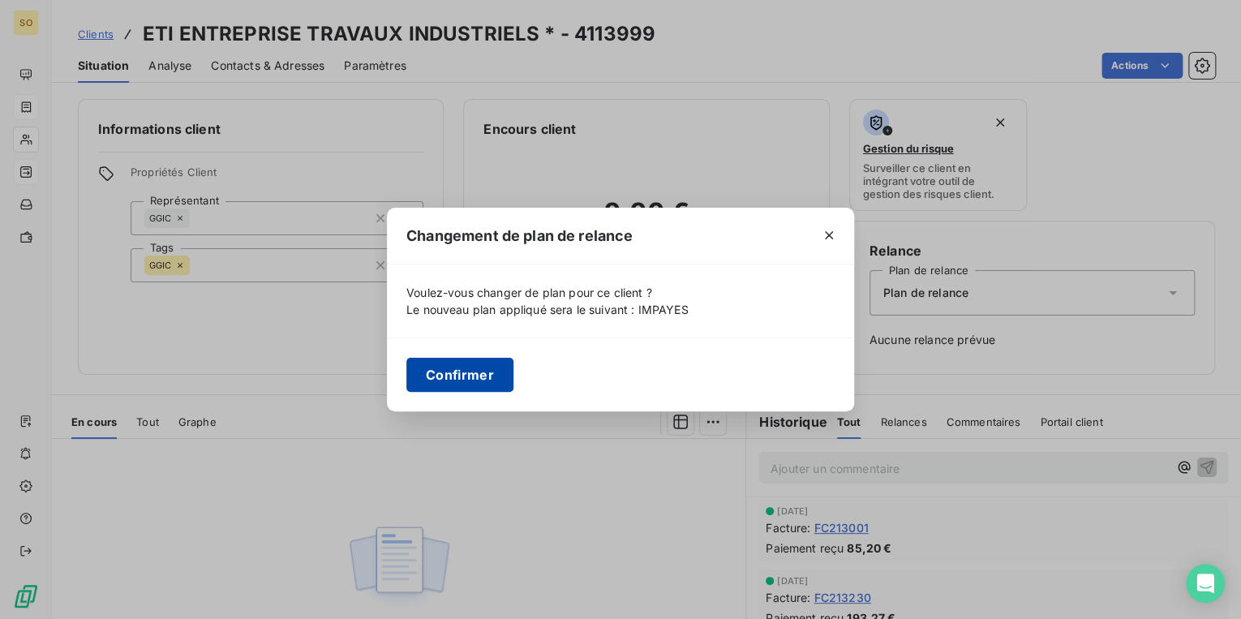
click at [500, 375] on button "Confirmer" at bounding box center [459, 375] width 107 height 34
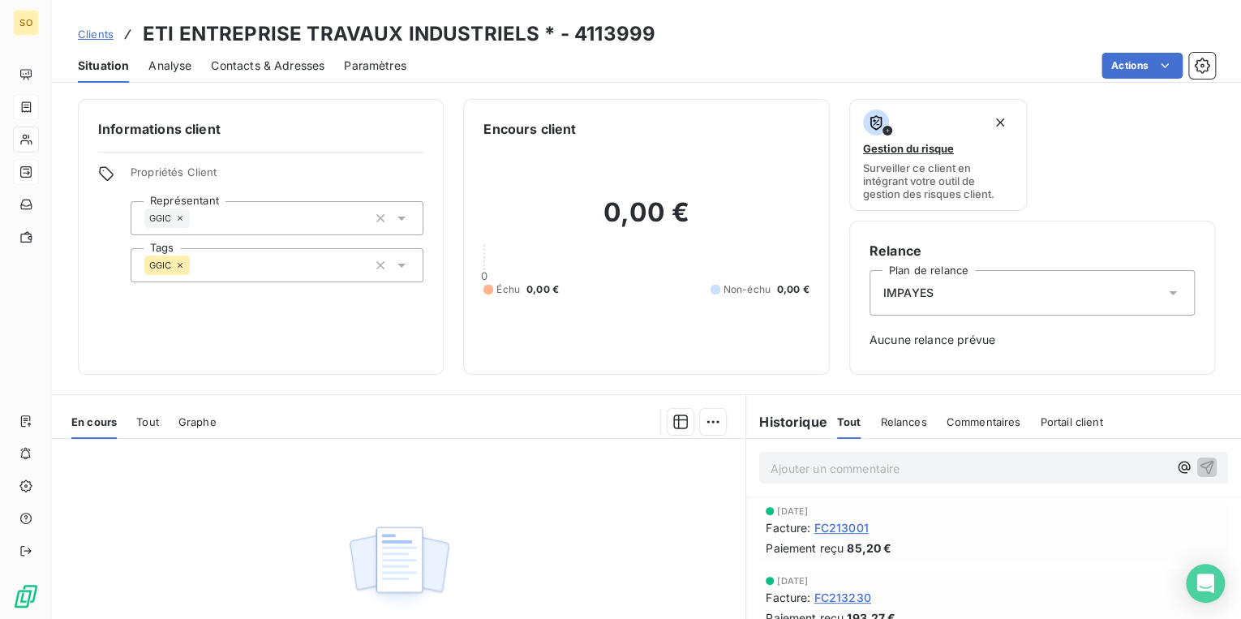
click at [793, 473] on p "Ajouter un commentaire ﻿" at bounding box center [969, 468] width 397 height 20
click at [810, 466] on span "IMPAYE NRP AU TEL" at bounding box center [828, 467] width 114 height 14
click at [984, 469] on p "IMPAYE 278.47€ NRP AU TEL" at bounding box center [969, 467] width 397 height 19
click at [1199, 462] on icon "button" at bounding box center [1207, 466] width 16 height 16
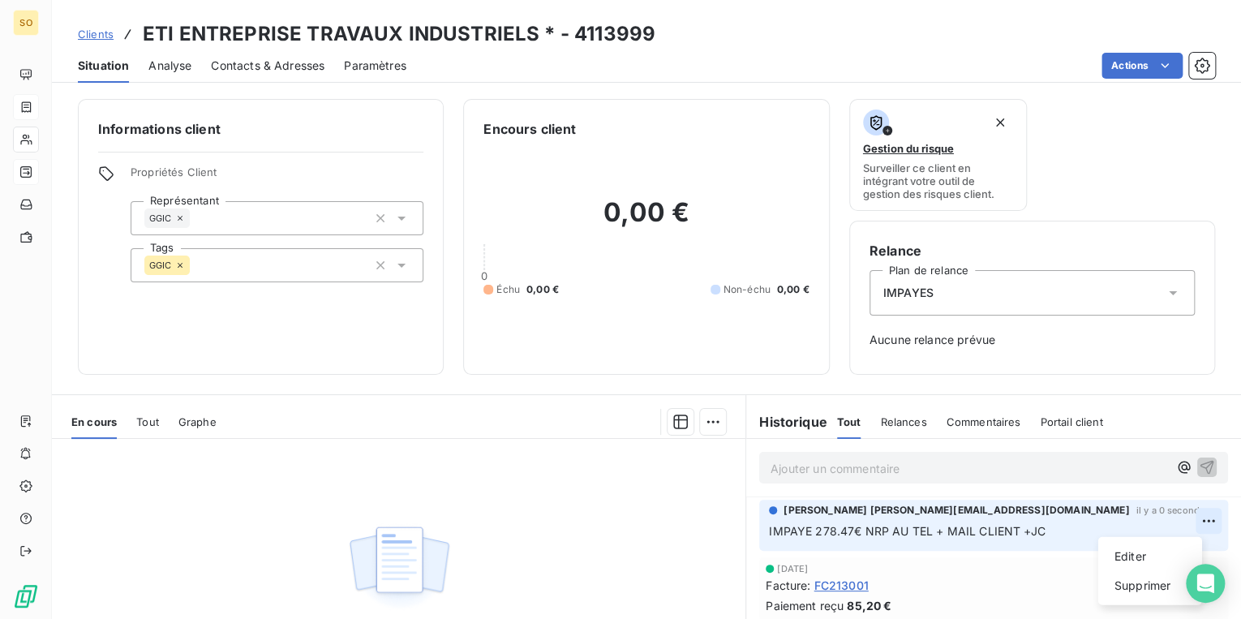
click at [1185, 515] on html "SO Clients ETI ENTREPRISE TRAVAUX INDUSTRIELS * - 4113999 Situation Analyse Con…" at bounding box center [620, 309] width 1241 height 619
click at [1149, 561] on div "Editer" at bounding box center [1150, 557] width 91 height 26
click at [857, 532] on span "IMPAYE 278.47€ NRP AU TEL + MAIL CLIENT +JC" at bounding box center [907, 531] width 276 height 14
click at [1205, 526] on div "[PERSON_NAME] [PERSON_NAME][EMAIL_ADDRESS][DOMAIN_NAME] [PERSON_NAME] y a 7 min…" at bounding box center [993, 525] width 469 height 51
click at [1202, 527] on icon "button" at bounding box center [1209, 531] width 14 height 14
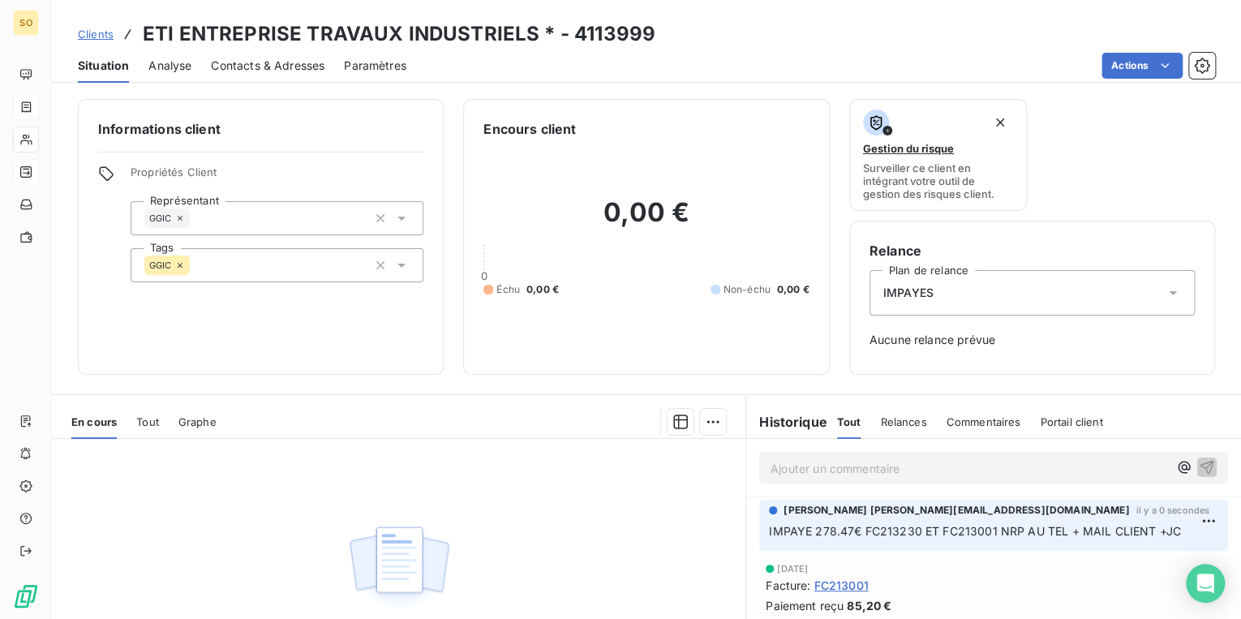
click at [94, 32] on span "Clients" at bounding box center [96, 34] width 36 height 13
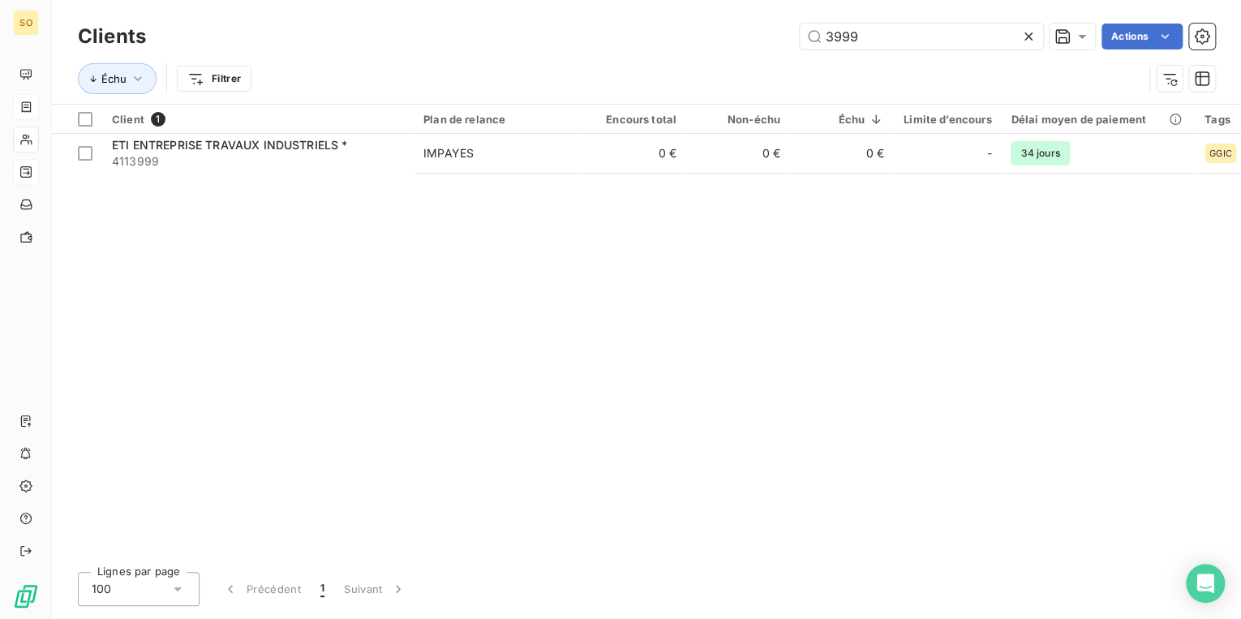
drag, startPoint x: 819, startPoint y: 37, endPoint x: 1118, endPoint y: 55, distance: 299.9
click at [1033, 53] on div "Clients 3999 Actions Échu Filtrer" at bounding box center [646, 61] width 1137 height 84
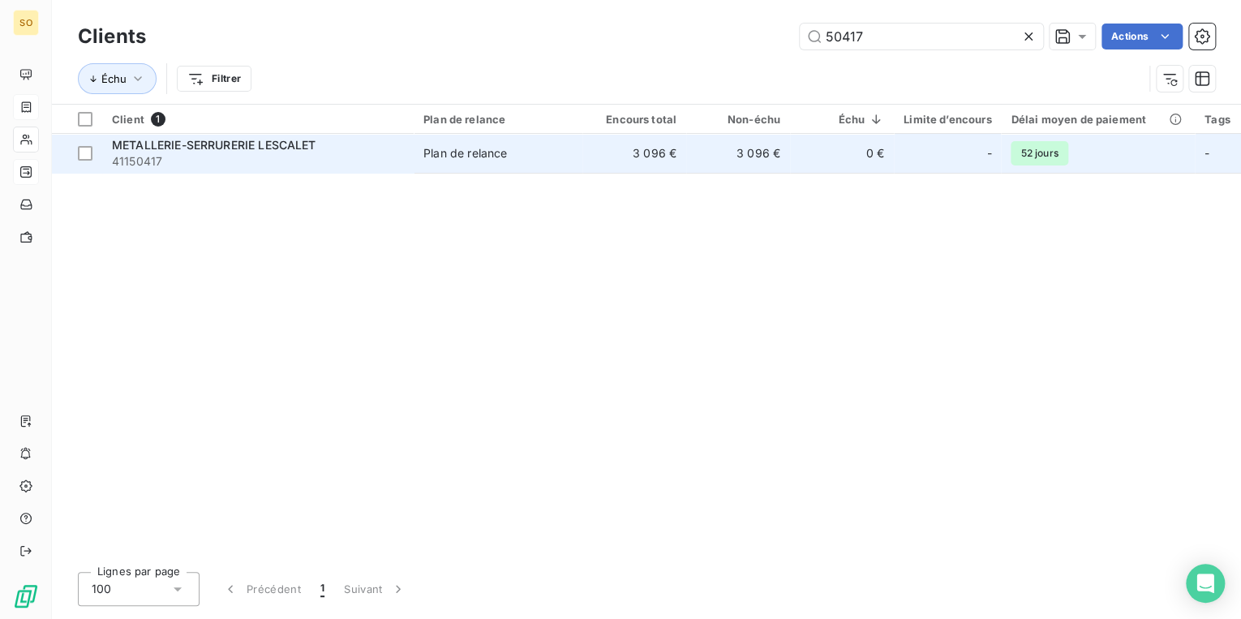
type input "50417"
click at [446, 146] on div "Plan de relance" at bounding box center [465, 153] width 84 height 16
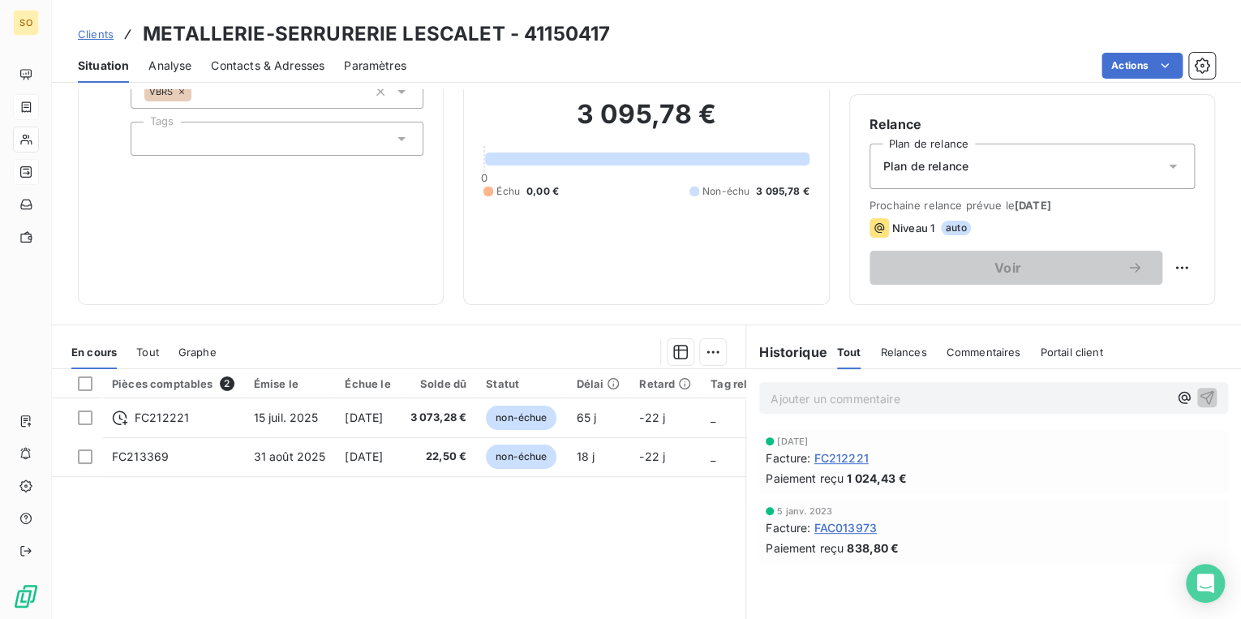
scroll to position [130, 0]
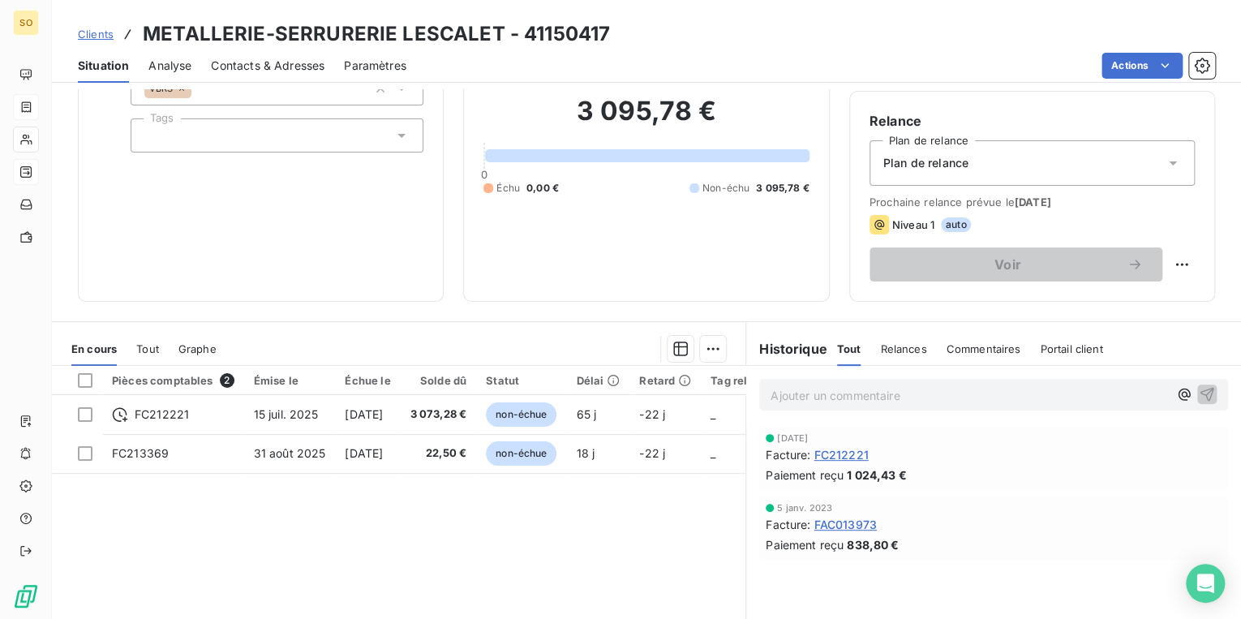
click at [271, 65] on span "Contacts & Adresses" at bounding box center [268, 66] width 114 height 16
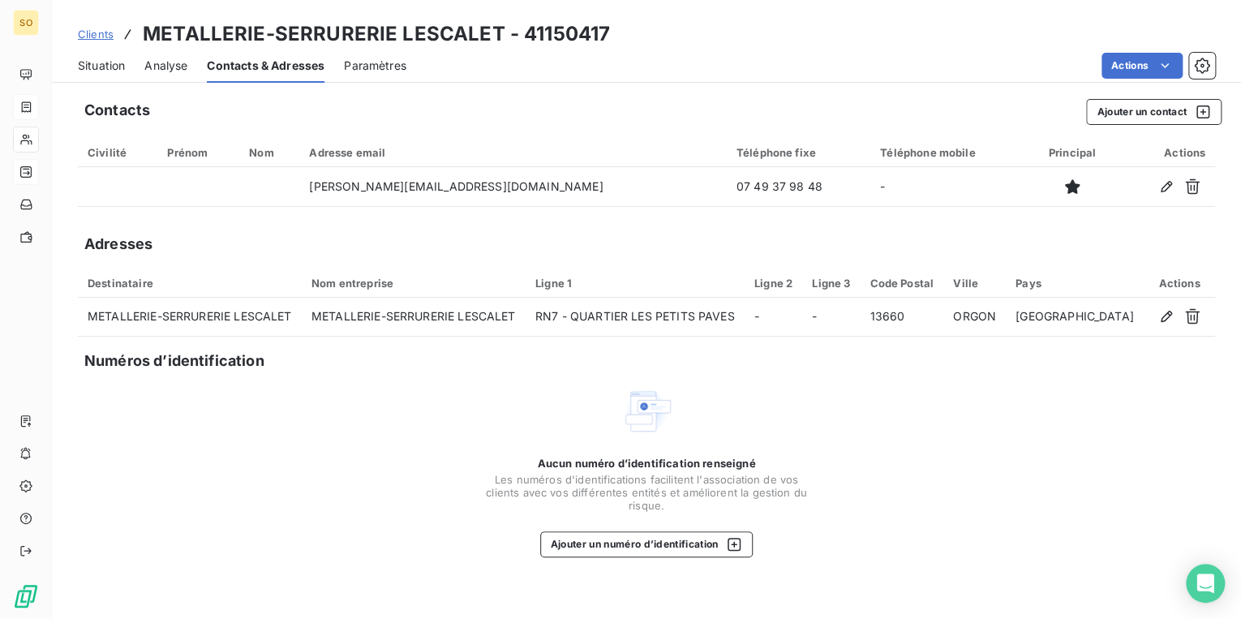
click at [106, 32] on span "Clients" at bounding box center [96, 34] width 36 height 13
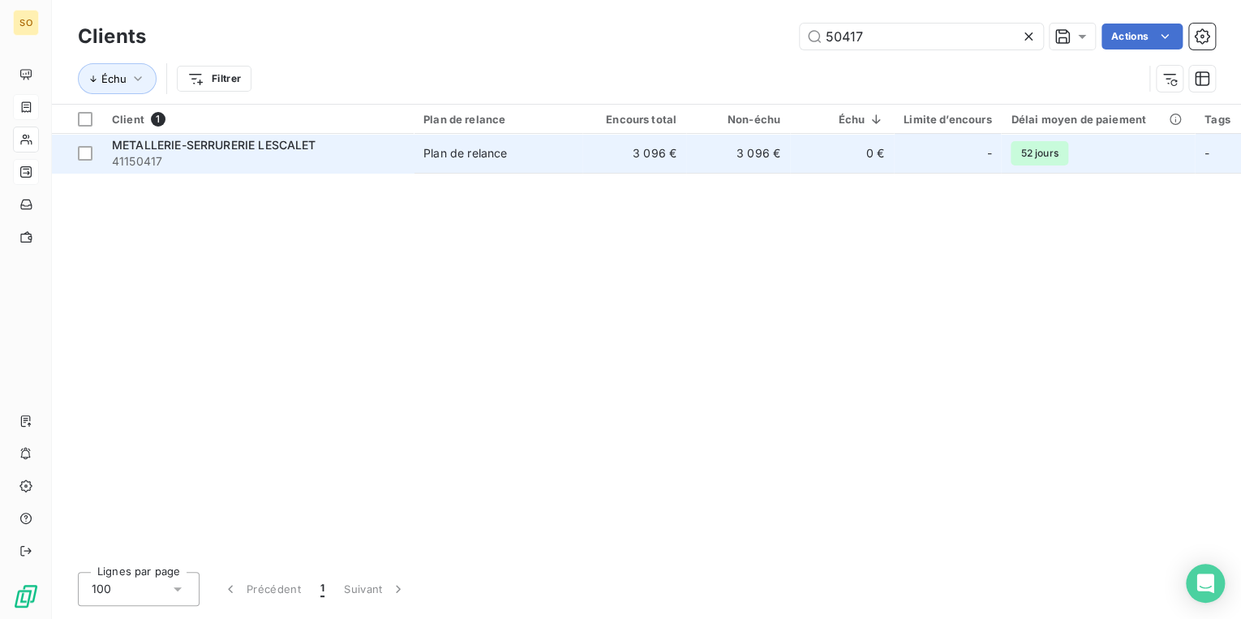
click at [522, 151] on span "Plan de relance" at bounding box center [497, 153] width 149 height 16
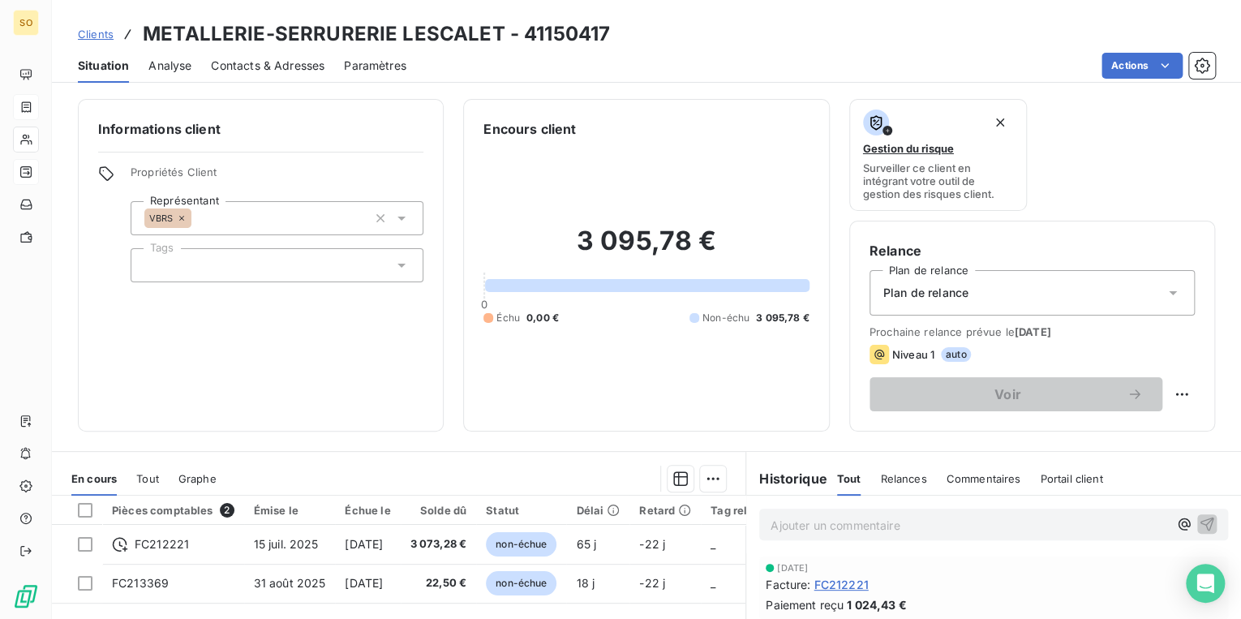
click at [995, 301] on div "Plan de relance" at bounding box center [1032, 292] width 325 height 45
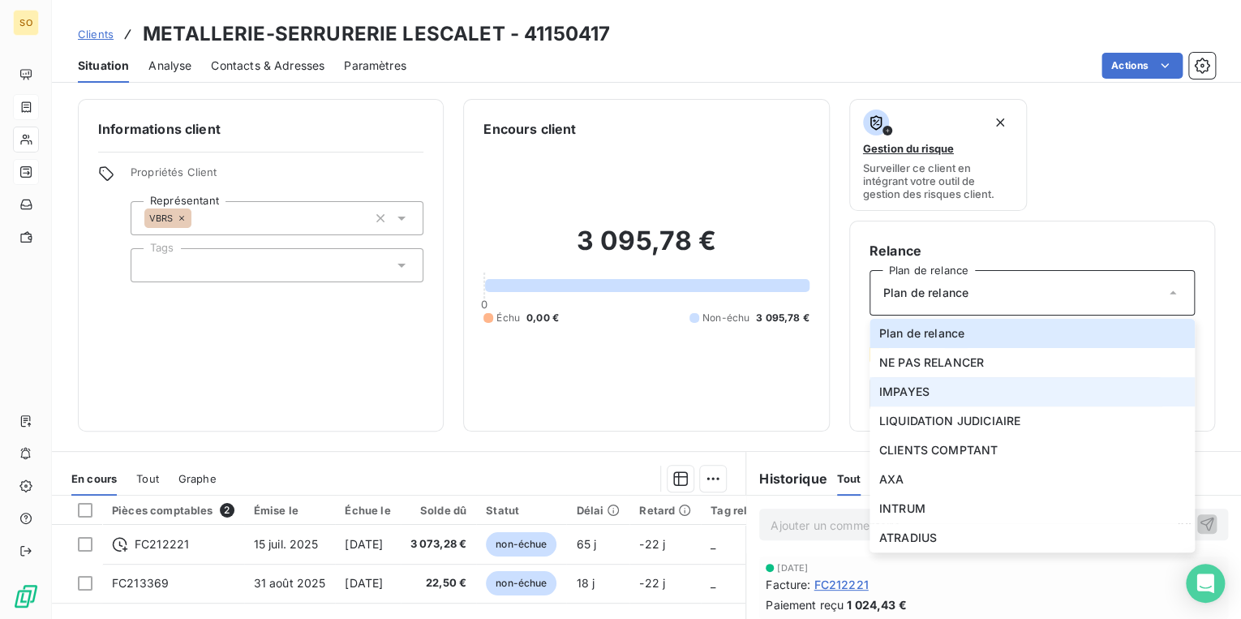
click at [939, 384] on li "IMPAYES" at bounding box center [1032, 391] width 325 height 29
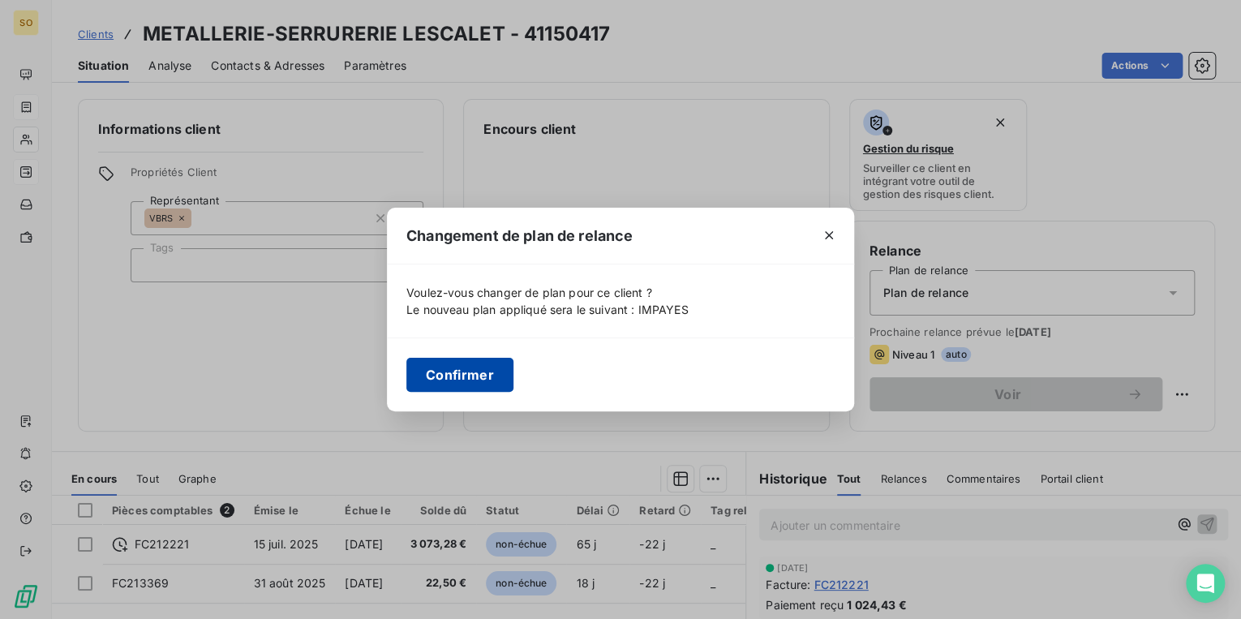
click at [474, 367] on button "Confirmer" at bounding box center [459, 375] width 107 height 34
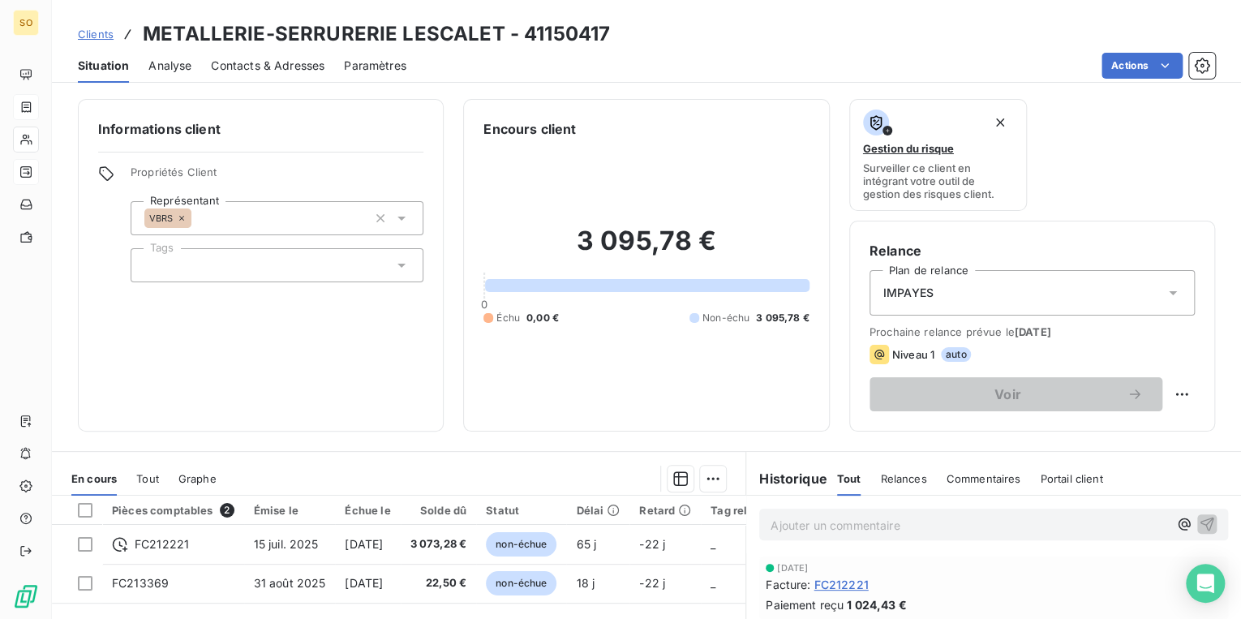
click at [845, 526] on p "Ajouter un commentaire ﻿" at bounding box center [969, 525] width 397 height 20
click at [1021, 524] on p "IMPAYE DE 1024.43€ PROVISION INSUF" at bounding box center [969, 524] width 397 height 19
click at [1149, 524] on p "IMPAYE DE 1024.43€ PROVISION INSUF. NRP AU TEL + MAIL CLIENT" at bounding box center [969, 524] width 397 height 19
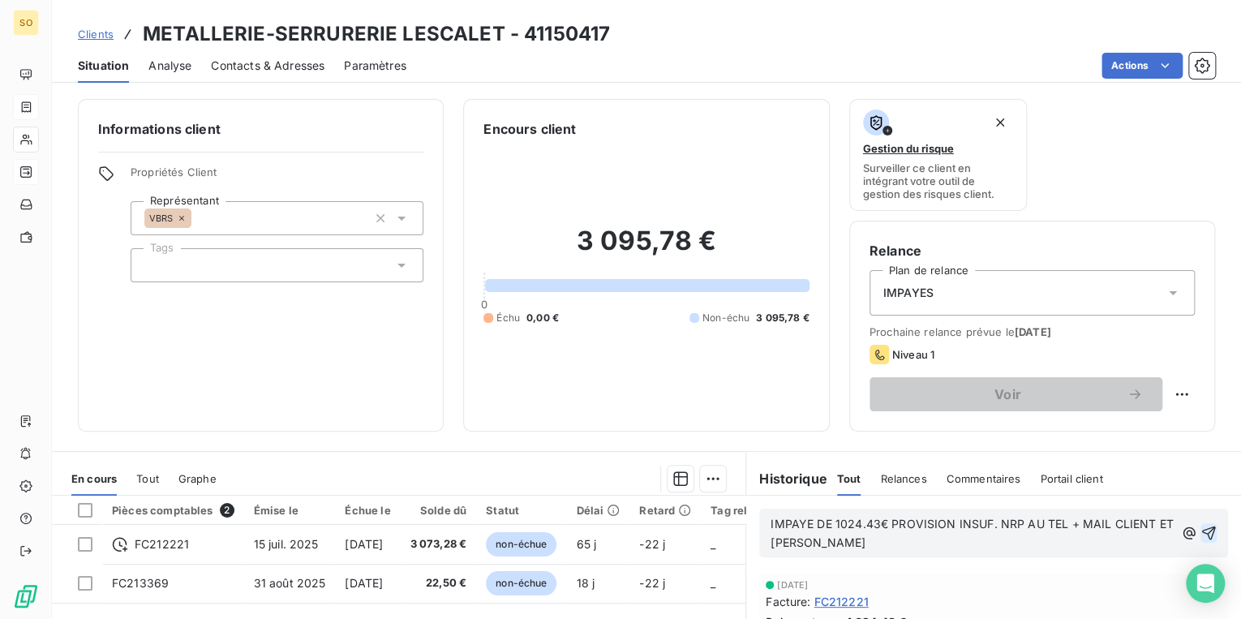
click at [1204, 526] on icon "button" at bounding box center [1209, 533] width 14 height 14
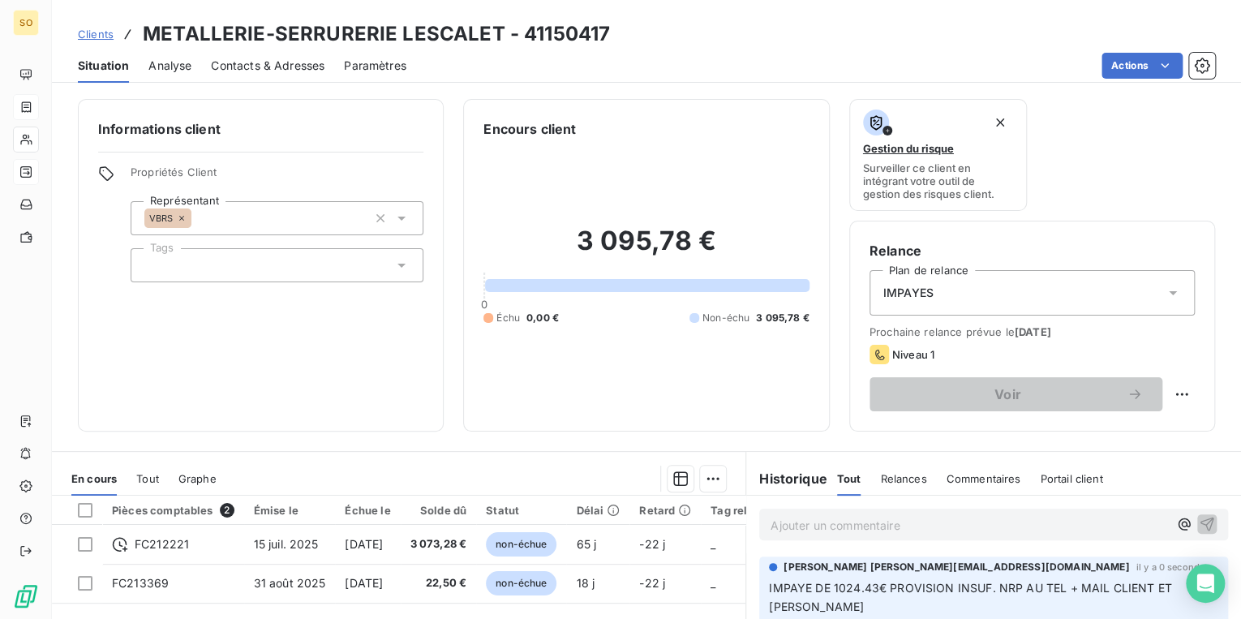
click at [99, 32] on span "Clients" at bounding box center [96, 34] width 36 height 13
